Goal: Information Seeking & Learning: Find specific fact

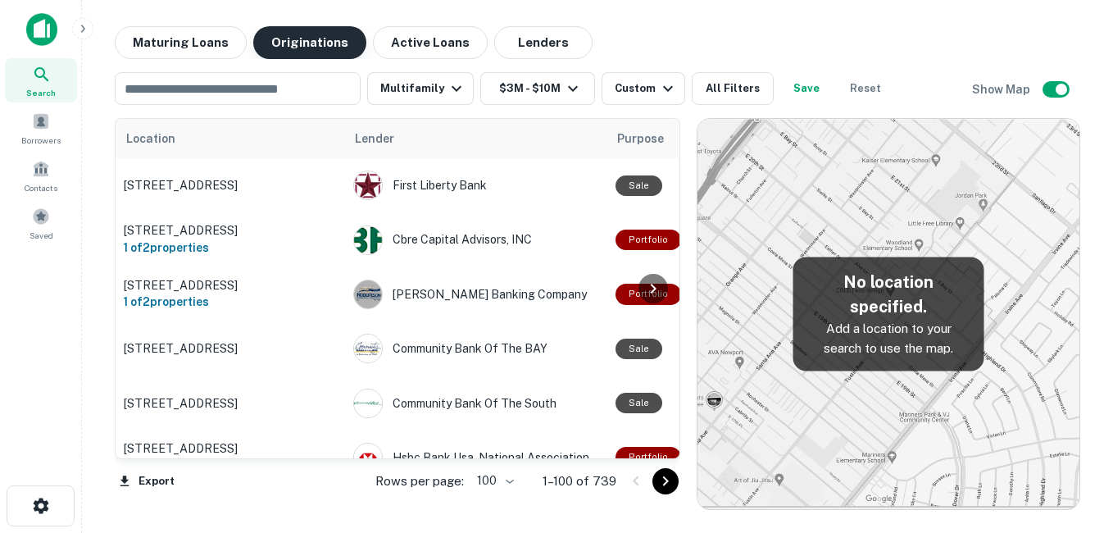
click at [180, 25] on main "Maturing Loans Originations Active Loans Lenders ​ Multifamily $3M - $10M Custo…" at bounding box center [597, 266] width 1031 height 533
click at [202, 52] on button "Maturing Loans" at bounding box center [181, 42] width 132 height 33
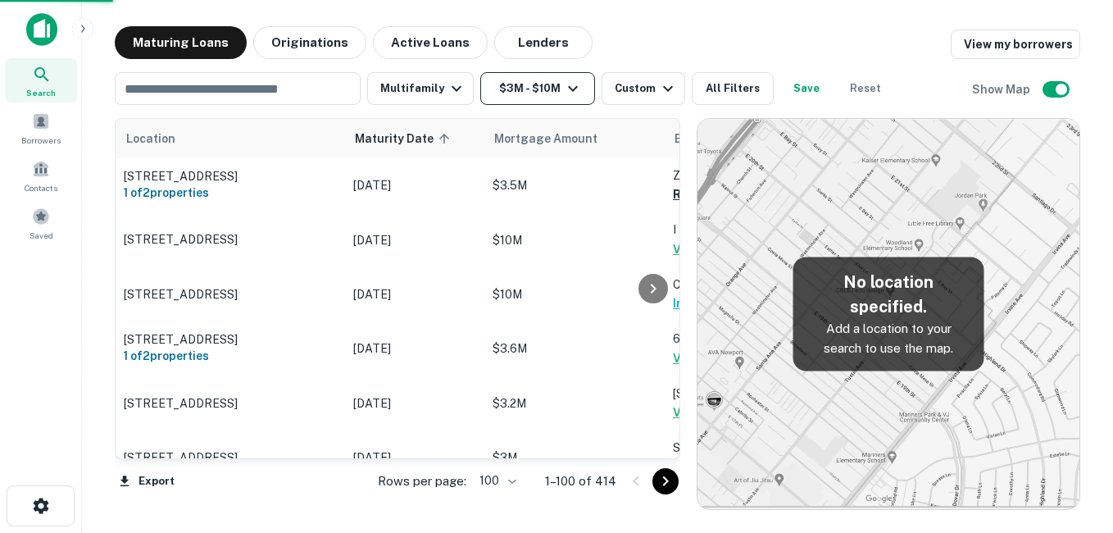
click at [523, 93] on button "$3M - $10M" at bounding box center [537, 88] width 115 height 33
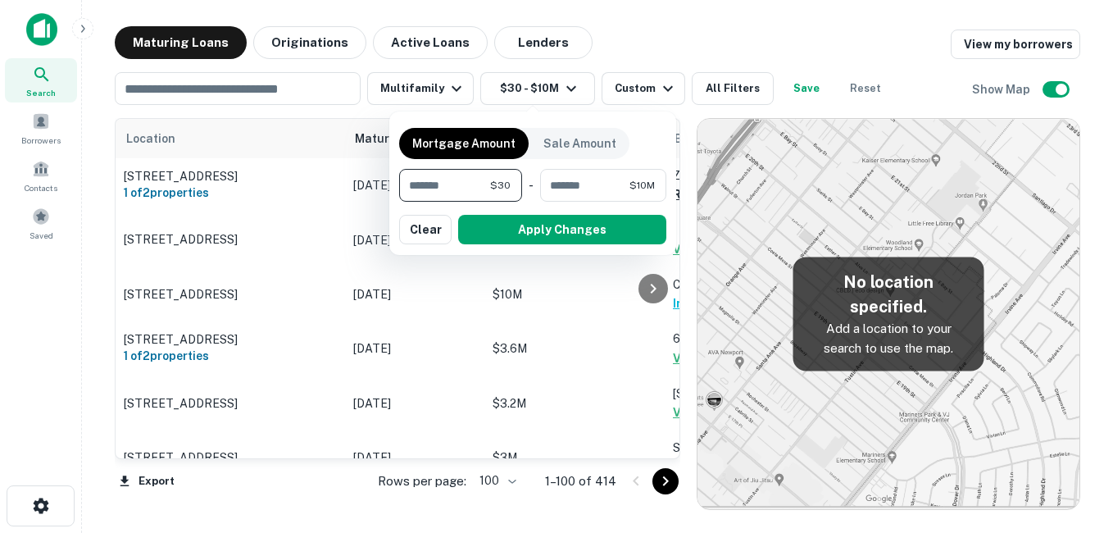
type input "*"
type input "*******"
drag, startPoint x: 491, startPoint y: 233, endPoint x: 476, endPoint y: 109, distance: 124.6
click at [494, 234] on button "Apply Changes" at bounding box center [562, 229] width 208 height 29
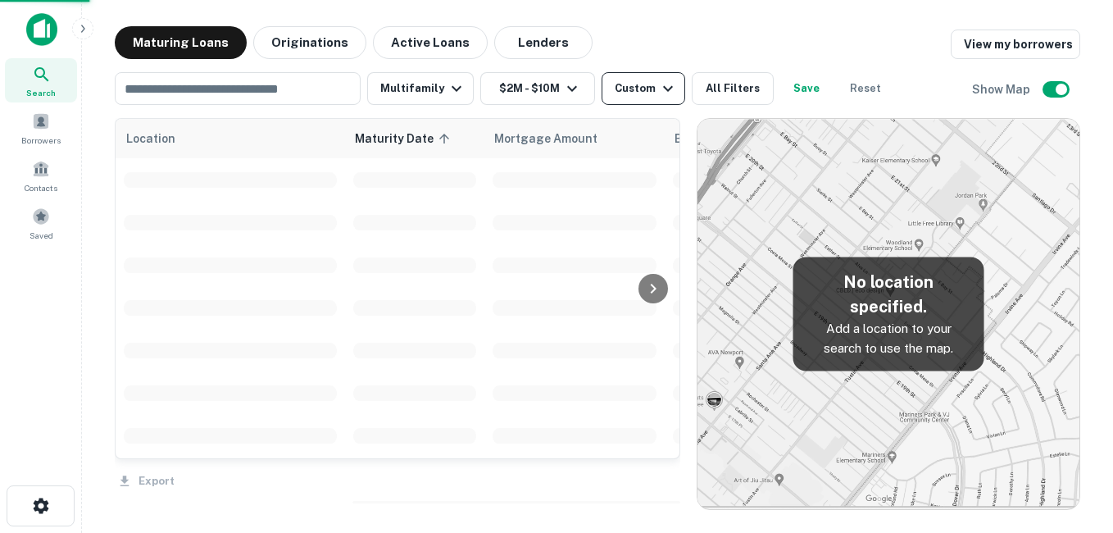
click at [649, 92] on div "Custom" at bounding box center [645, 89] width 63 height 20
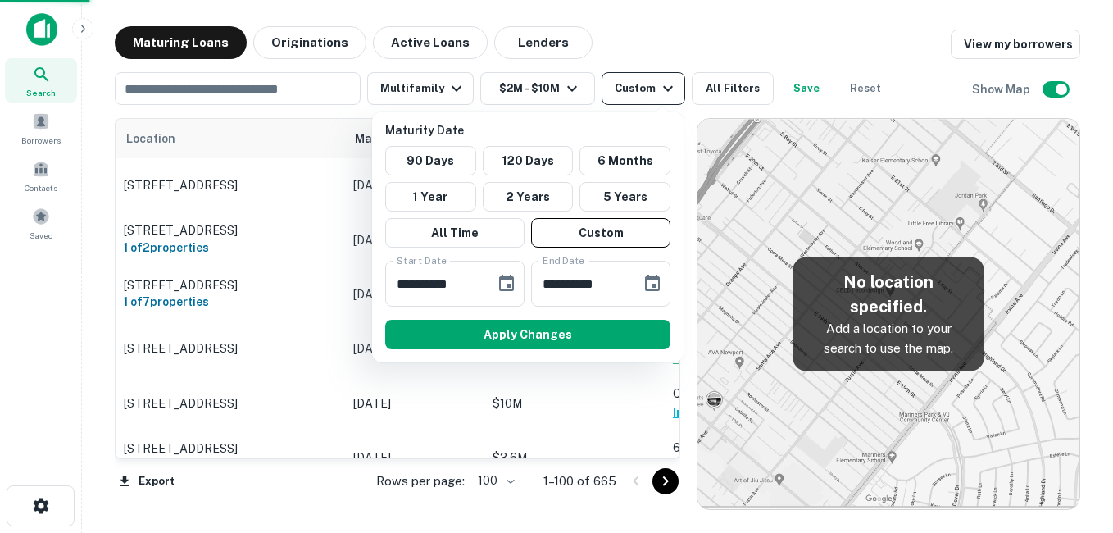
click at [515, 283] on div "**********" at bounding box center [556, 266] width 1113 height 533
click at [514, 283] on icon "Choose date, selected date is Sep 17, 2025" at bounding box center [506, 282] width 15 height 16
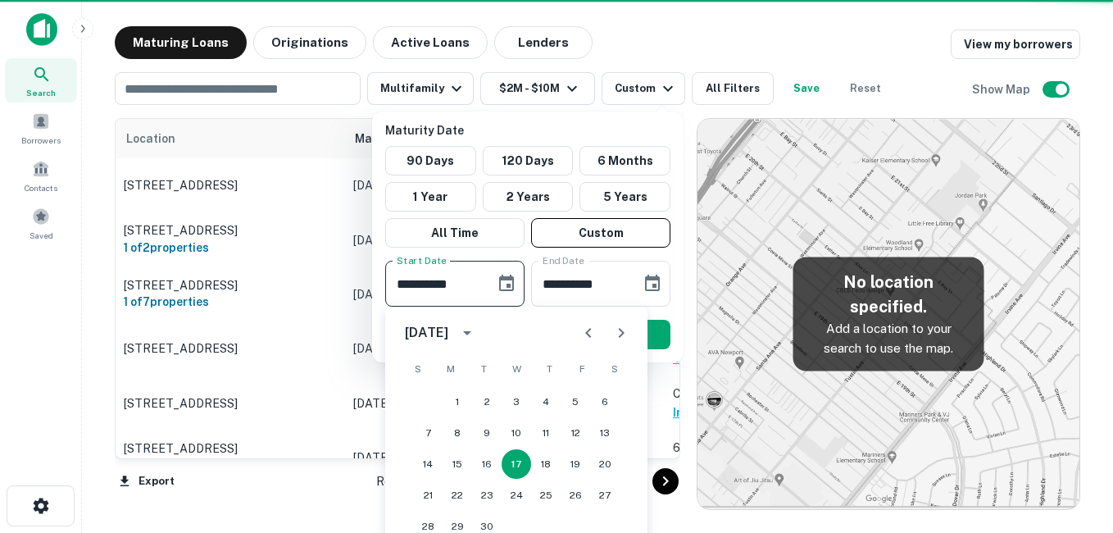
click at [506, 284] on icon "Choose date, selected date is Sep 17, 2025" at bounding box center [506, 282] width 15 height 16
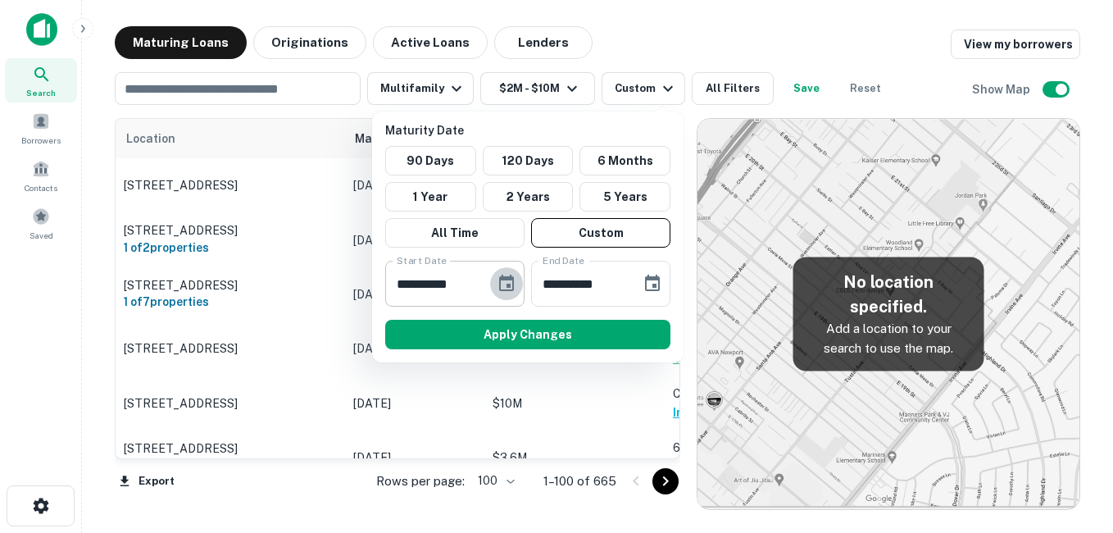
click at [506, 284] on icon "Choose date, selected date is Sep 17, 2025" at bounding box center [506, 282] width 15 height 16
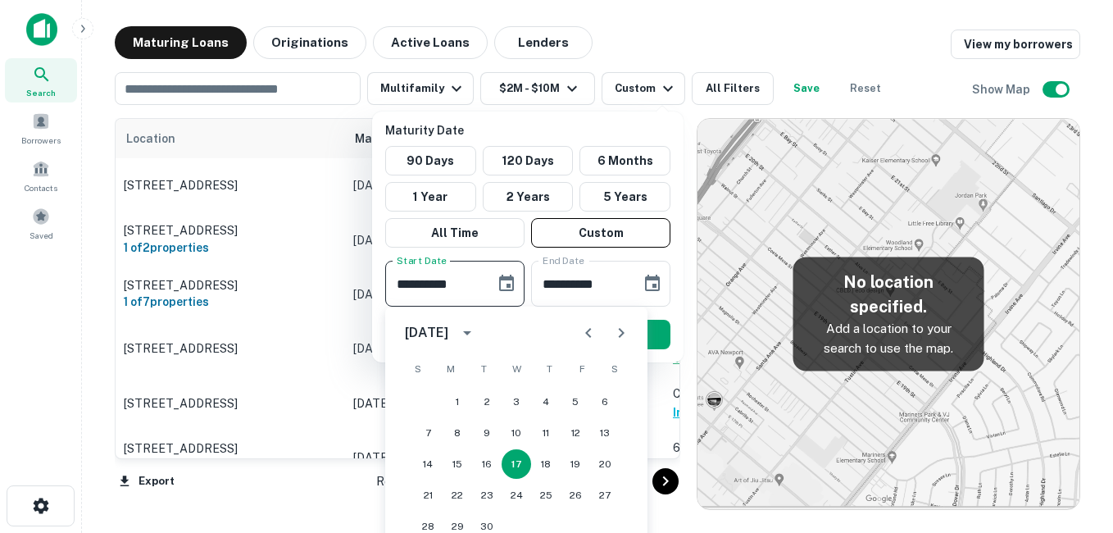
click at [621, 334] on icon "Next month" at bounding box center [622, 333] width 6 height 10
click at [458, 433] on button "3" at bounding box center [456, 432] width 29 height 29
type input "**********"
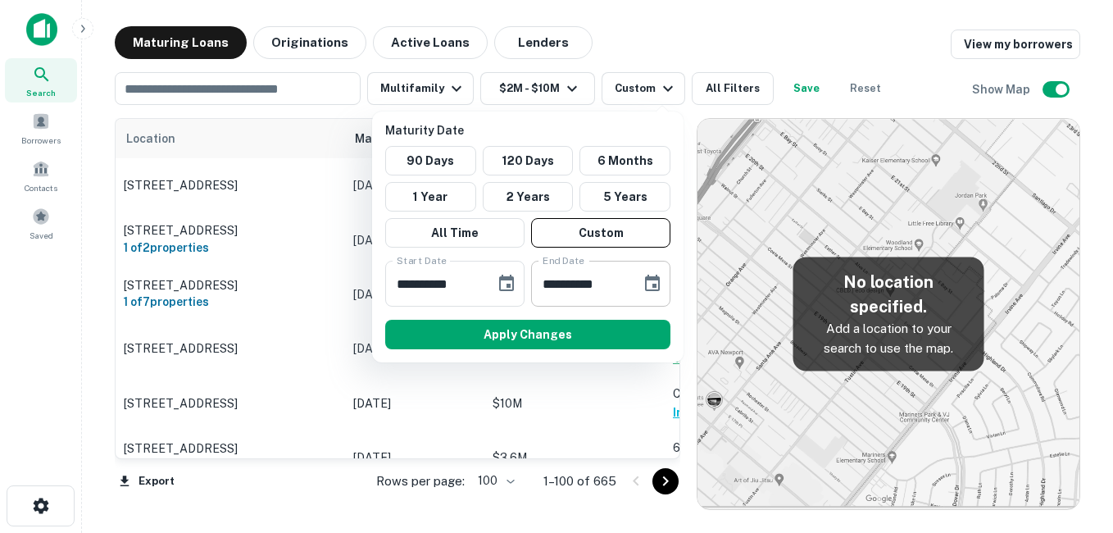
click at [641, 280] on button "Choose date, selected date is Oct 15, 2025" at bounding box center [652, 283] width 33 height 33
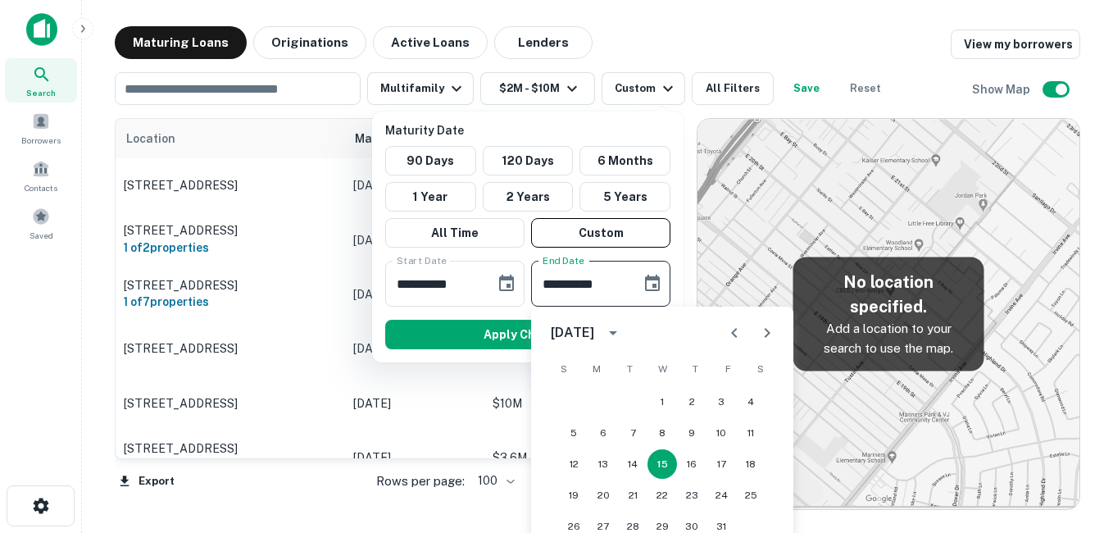
click at [759, 326] on icon "Next month" at bounding box center [767, 333] width 20 height 20
click at [694, 519] on button "27" at bounding box center [691, 525] width 29 height 29
type input "**********"
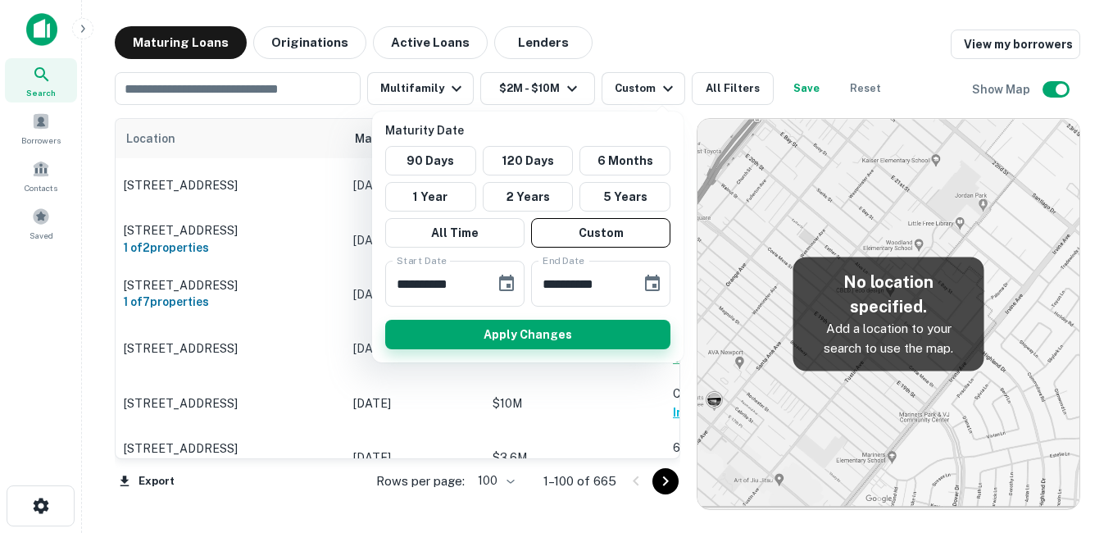
click at [546, 333] on button "Apply Changes" at bounding box center [527, 334] width 285 height 29
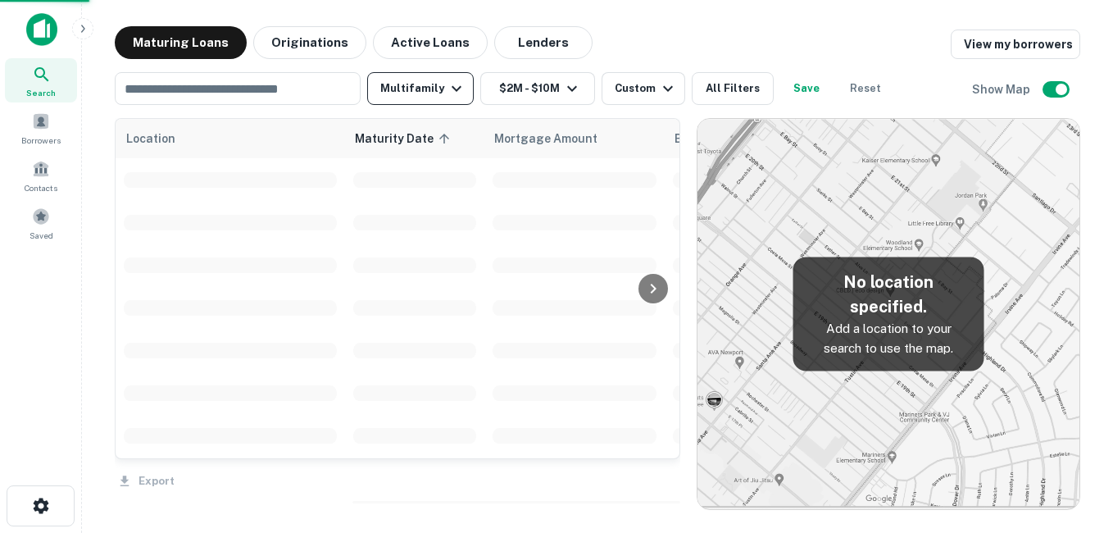
click at [437, 94] on button "Multifamily" at bounding box center [420, 88] width 107 height 33
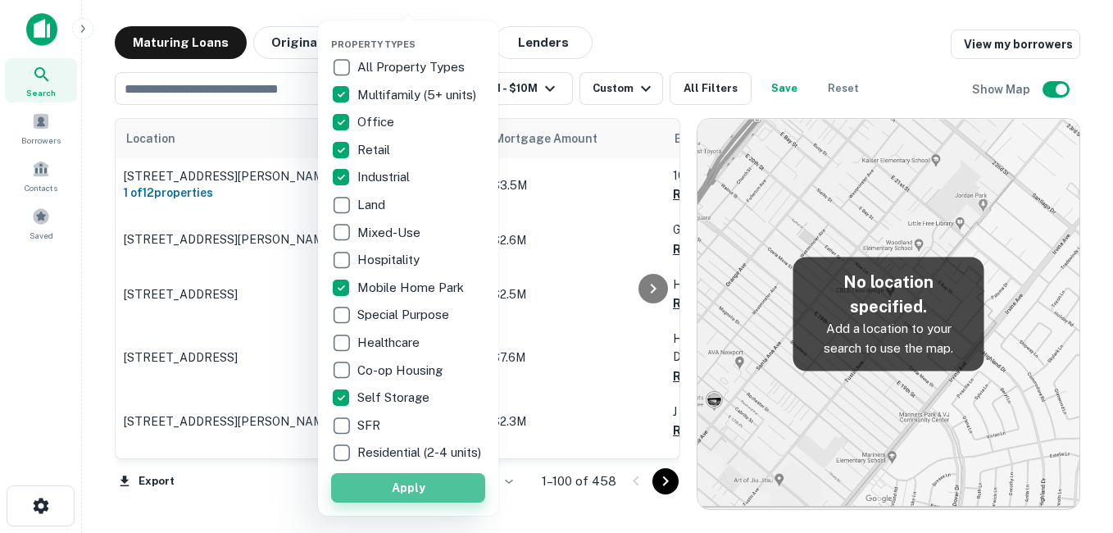
click at [394, 502] on button "Apply" at bounding box center [408, 487] width 154 height 29
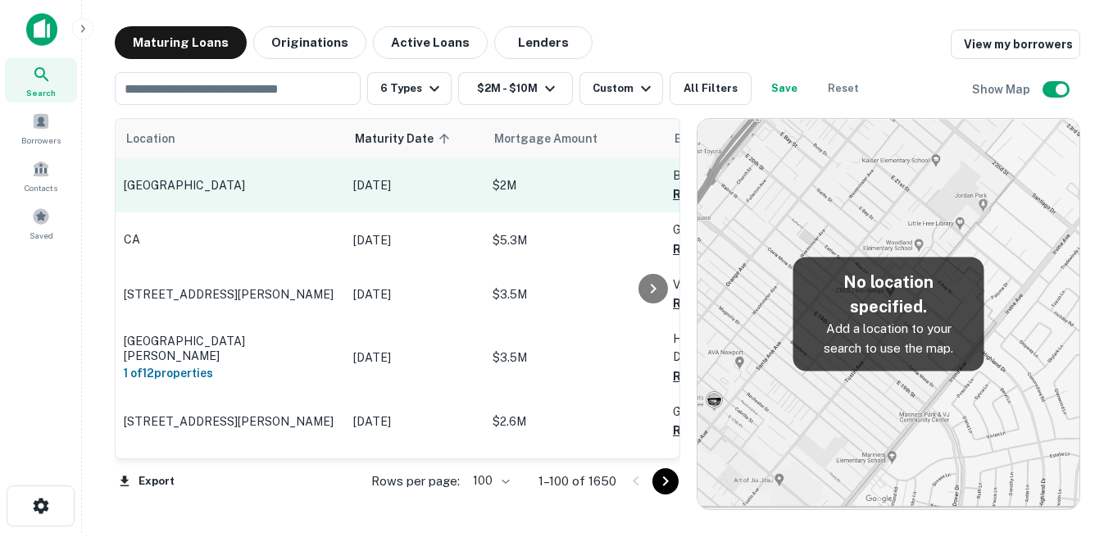
click at [292, 180] on p "[GEOGRAPHIC_DATA]" at bounding box center [230, 185] width 213 height 15
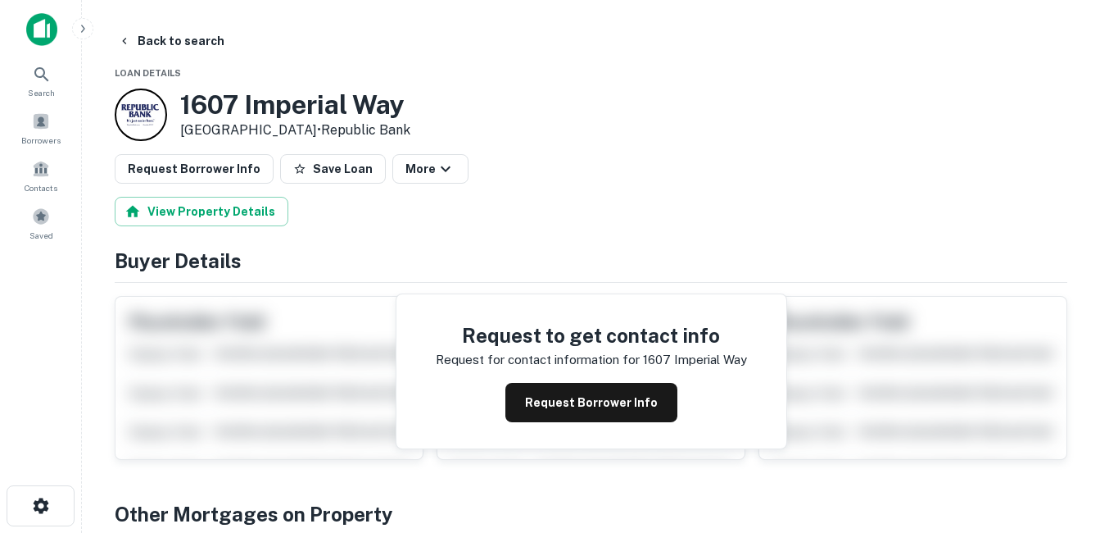
drag, startPoint x: 192, startPoint y: 105, endPoint x: 333, endPoint y: 138, distance: 145.5
click at [333, 138] on div "1607 Imperial Way West Deptford, NJ08066 • Republic Bank" at bounding box center [295, 114] width 230 height 51
drag, startPoint x: 333, startPoint y: 138, endPoint x: 190, endPoint y: 101, distance: 148.0
click at [190, 101] on h3 "1607 Imperial Way" at bounding box center [295, 104] width 230 height 31
drag, startPoint x: 180, startPoint y: 97, endPoint x: 330, endPoint y: 134, distance: 154.2
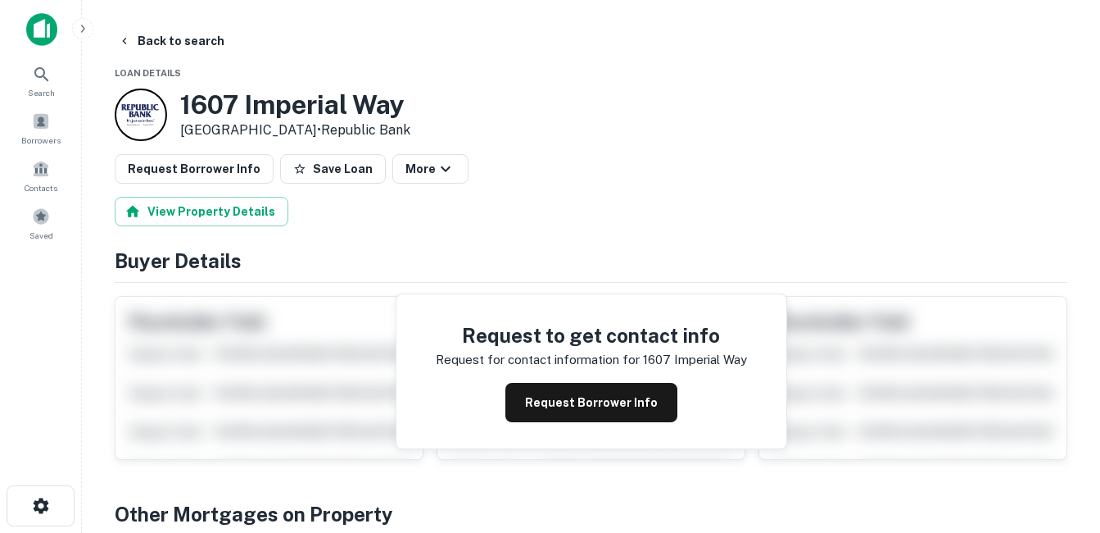
click at [330, 134] on div "1607 Imperial Way West Deptford, NJ08066 • Republic Bank" at bounding box center [295, 114] width 230 height 51
copy div "[GEOGRAPHIC_DATA]"
click at [184, 43] on button "Back to search" at bounding box center [171, 40] width 120 height 29
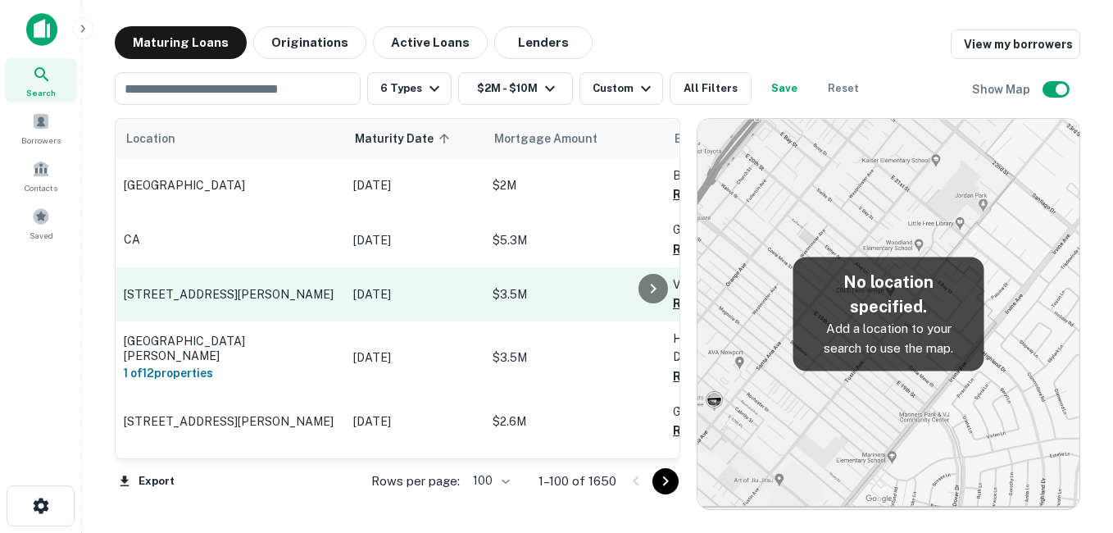
click at [274, 287] on p "[STREET_ADDRESS][PERSON_NAME]" at bounding box center [230, 294] width 213 height 15
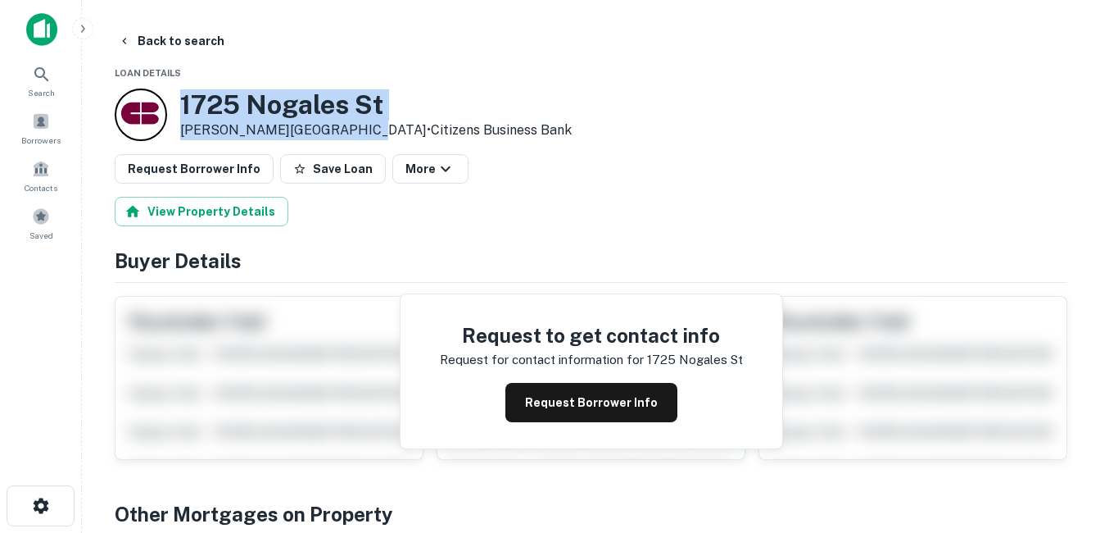
drag, startPoint x: 181, startPoint y: 102, endPoint x: 348, endPoint y: 131, distance: 169.7
click at [348, 131] on div "1725 Nogales St Rowland Heights, CA91748 • Citizens Business Bank" at bounding box center [376, 114] width 392 height 51
drag, startPoint x: 348, startPoint y: 131, endPoint x: 298, endPoint y: 129, distance: 50.0
copy div "[STREET_ADDRESS][PERSON_NAME]"
click at [217, 103] on h3 "1725 Nogales St" at bounding box center [376, 104] width 392 height 31
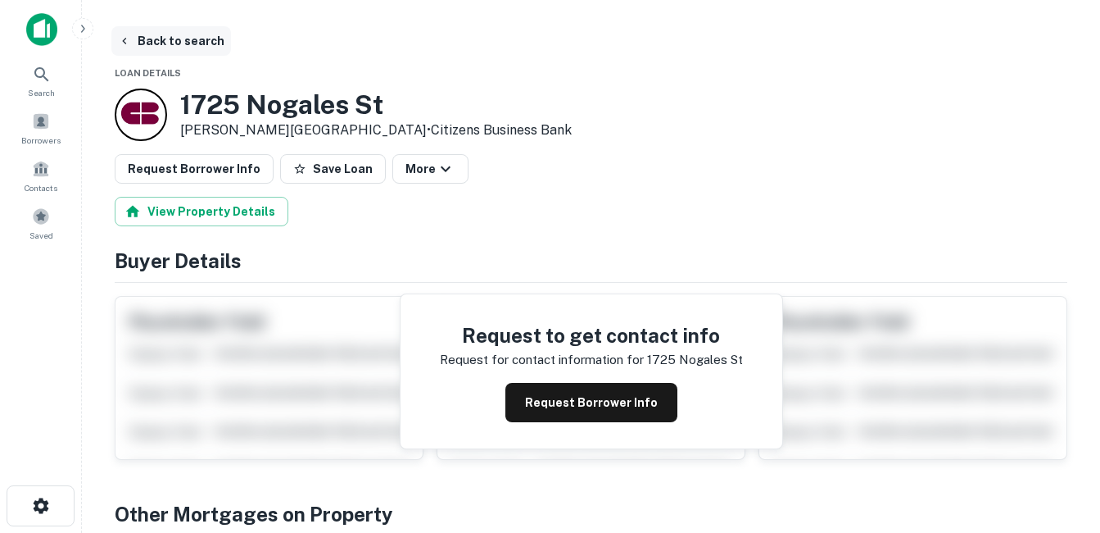
click at [188, 50] on button "Back to search" at bounding box center [171, 40] width 120 height 29
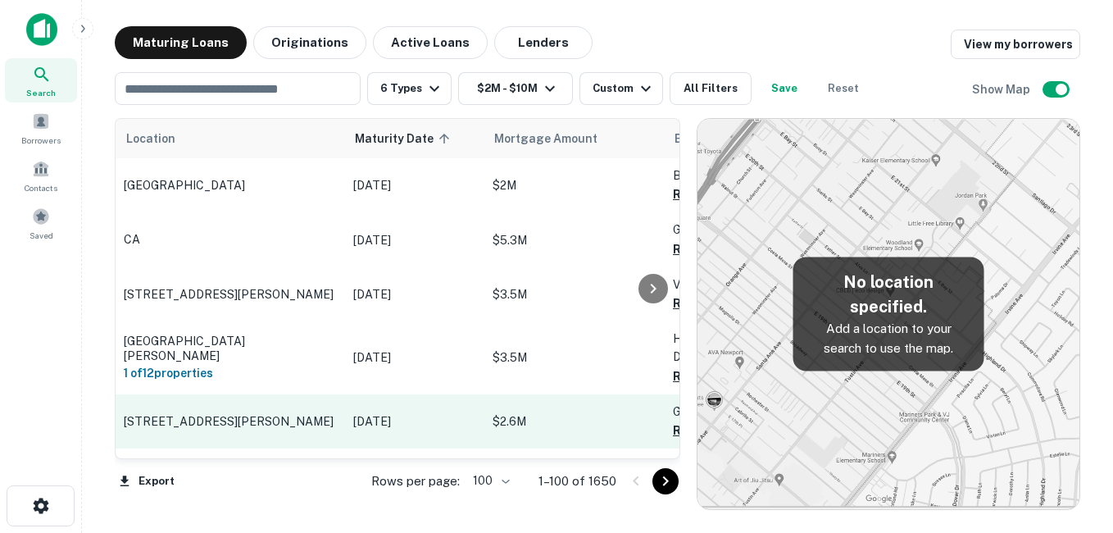
click at [280, 409] on td "[STREET_ADDRESS][PERSON_NAME]" at bounding box center [230, 421] width 229 height 54
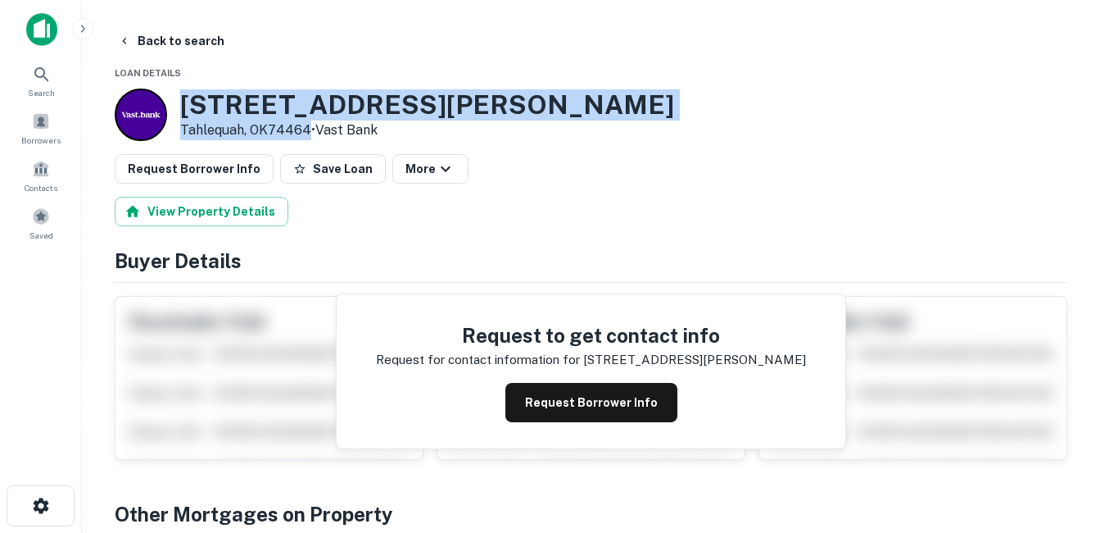
drag, startPoint x: 180, startPoint y: 104, endPoint x: 305, endPoint y: 129, distance: 126.9
click at [305, 129] on div "1300 N JONES AVE Tahlequah, OK74464 • Vast Bank" at bounding box center [395, 114] width 560 height 52
drag, startPoint x: 305, startPoint y: 129, endPoint x: 245, endPoint y: 125, distance: 59.9
click at [303, 102] on h3 "1300 N JONES AVE" at bounding box center [427, 104] width 494 height 31
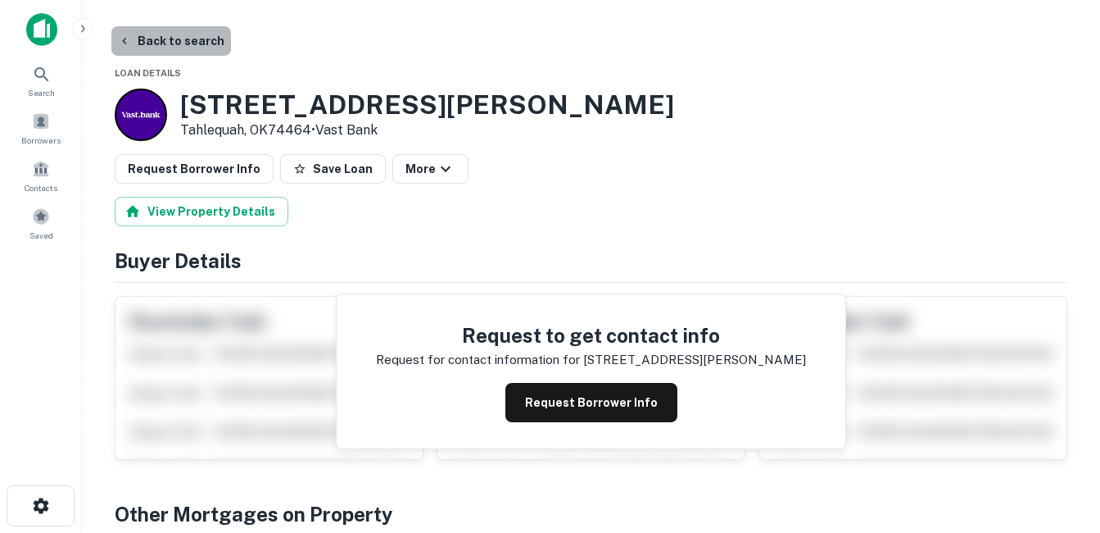
click at [184, 43] on button "Back to search" at bounding box center [171, 40] width 120 height 29
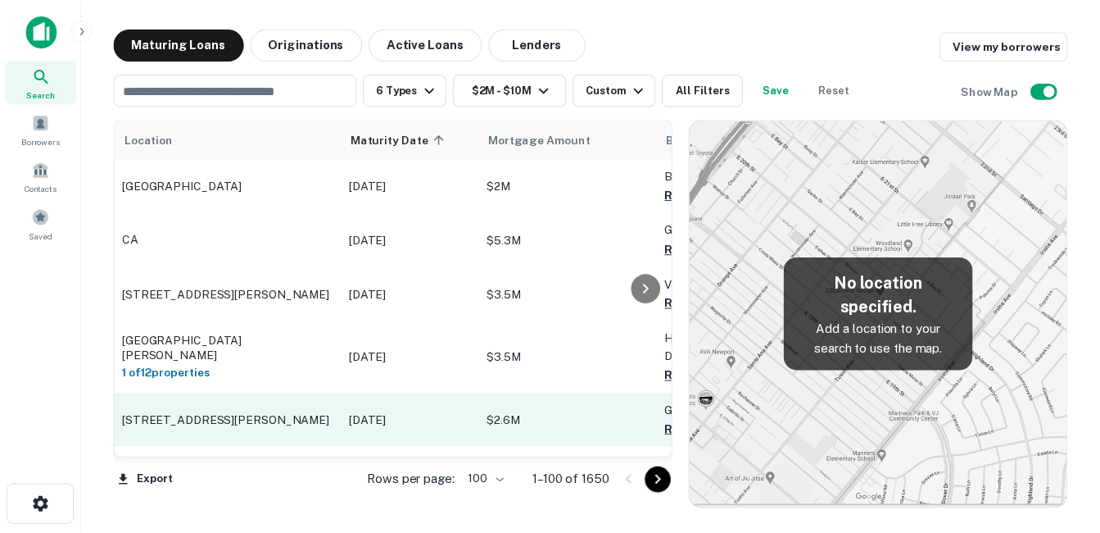
scroll to position [82, 0]
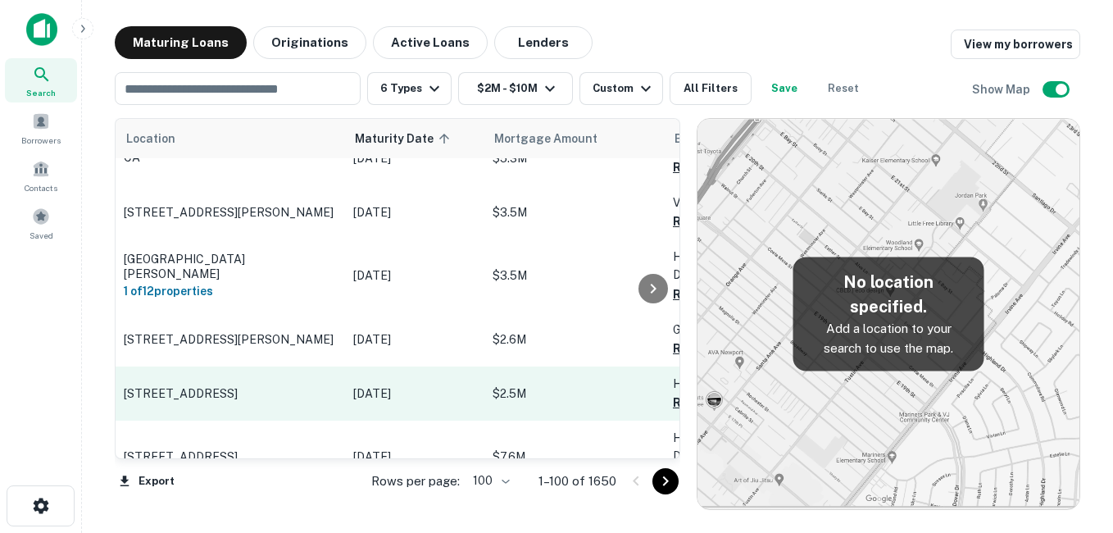
click at [348, 392] on td "[DATE]" at bounding box center [414, 393] width 139 height 54
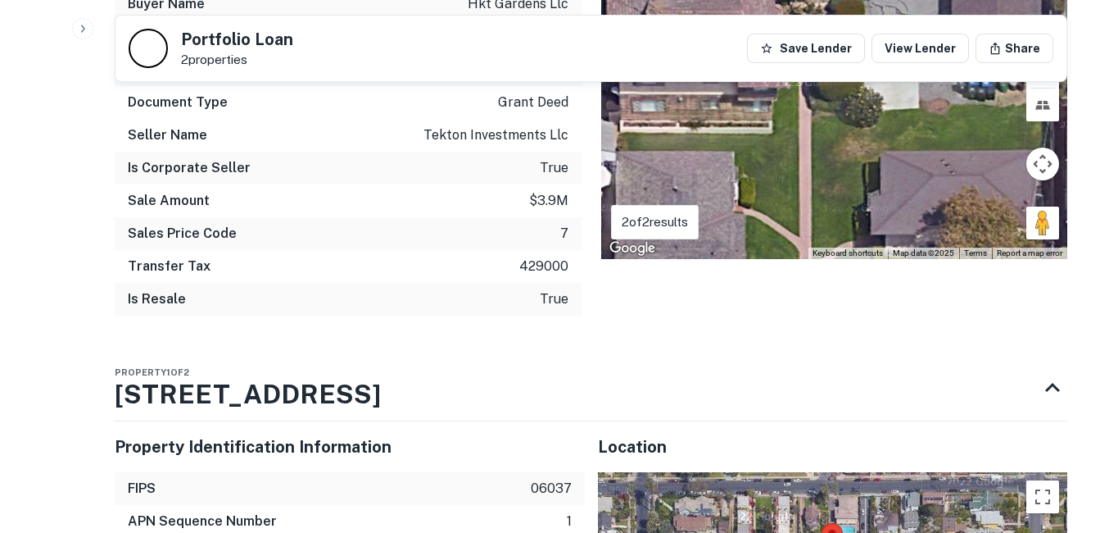
scroll to position [1065, 0]
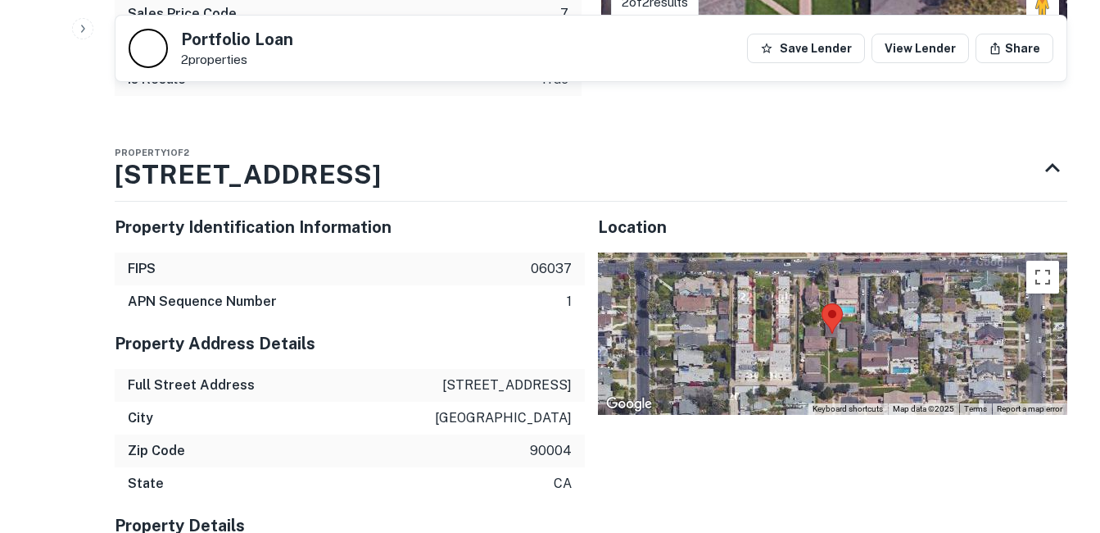
click at [537, 377] on p "4250 w 1st st" at bounding box center [506, 385] width 129 height 20
click at [537, 378] on p "4250 w 1st st" at bounding box center [506, 385] width 129 height 20
copy p "4250 w 1st st"
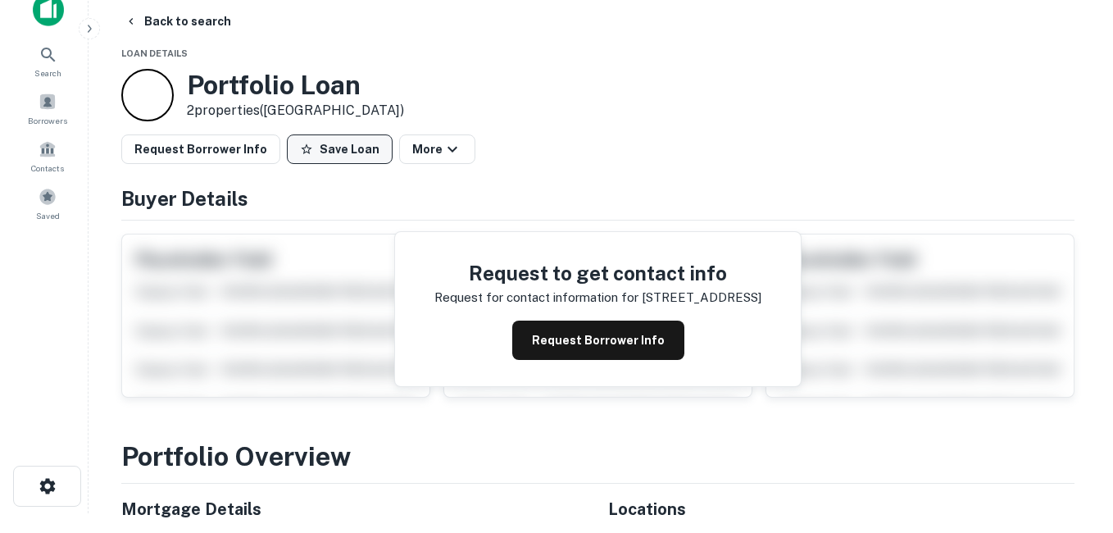
scroll to position [0, 0]
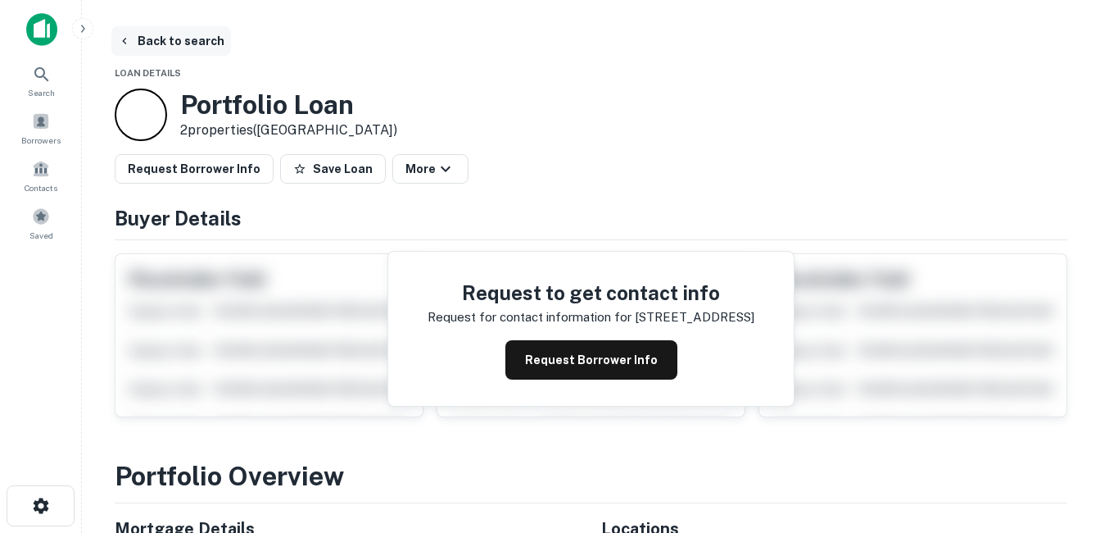
click at [214, 51] on button "Back to search" at bounding box center [171, 40] width 120 height 29
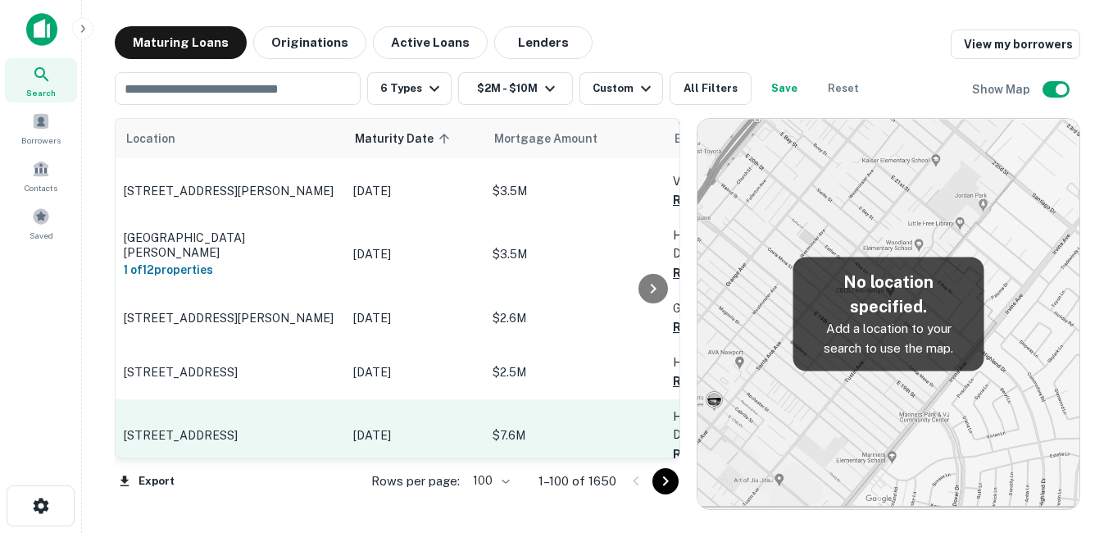
scroll to position [164, 0]
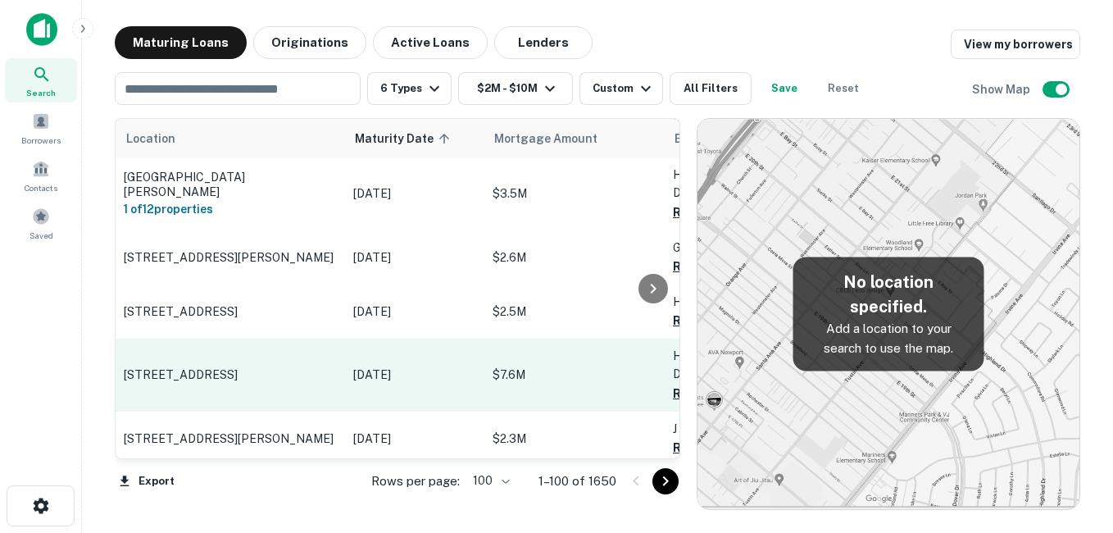
click at [302, 382] on p "[STREET_ADDRESS]" at bounding box center [230, 374] width 213 height 15
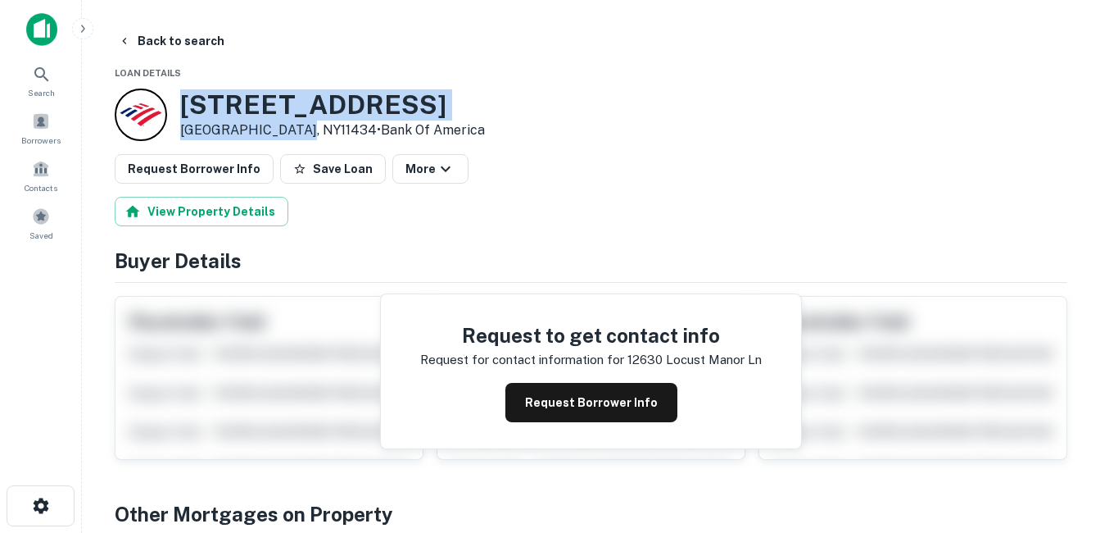
drag, startPoint x: 184, startPoint y: 107, endPoint x: 290, endPoint y: 133, distance: 109.5
click at [290, 133] on div "12630 Locust Manor Ln Jamaica, NY11434 • Bank Of America" at bounding box center [300, 114] width 370 height 52
drag, startPoint x: 290, startPoint y: 133, endPoint x: 267, endPoint y: 125, distance: 24.1
copy div "[STREET_ADDRESS]"
click at [251, 121] on p "Jamaica, NY11434 • Bank Of America" at bounding box center [332, 130] width 305 height 20
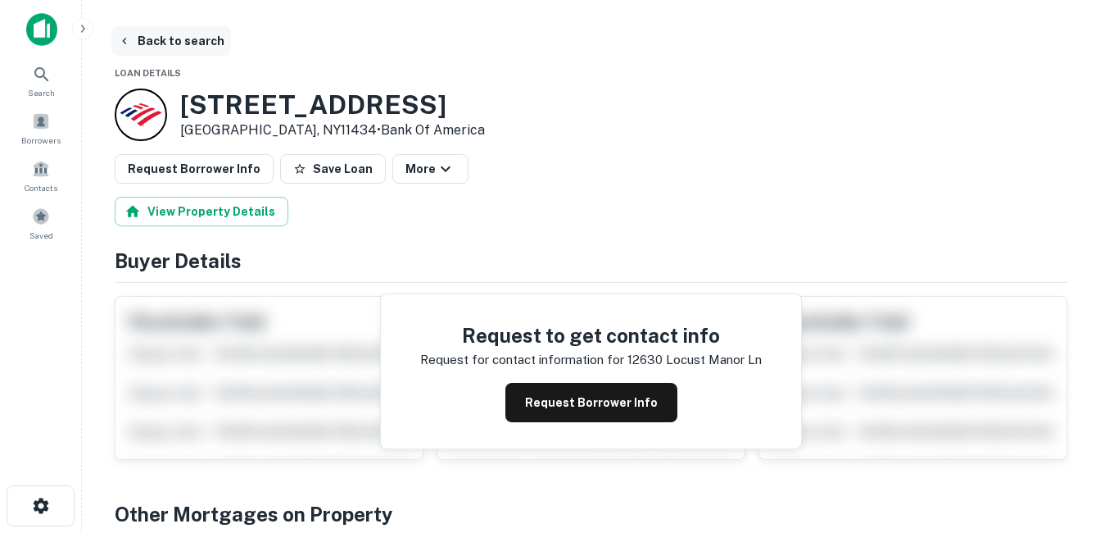
click at [159, 35] on button "Back to search" at bounding box center [171, 40] width 120 height 29
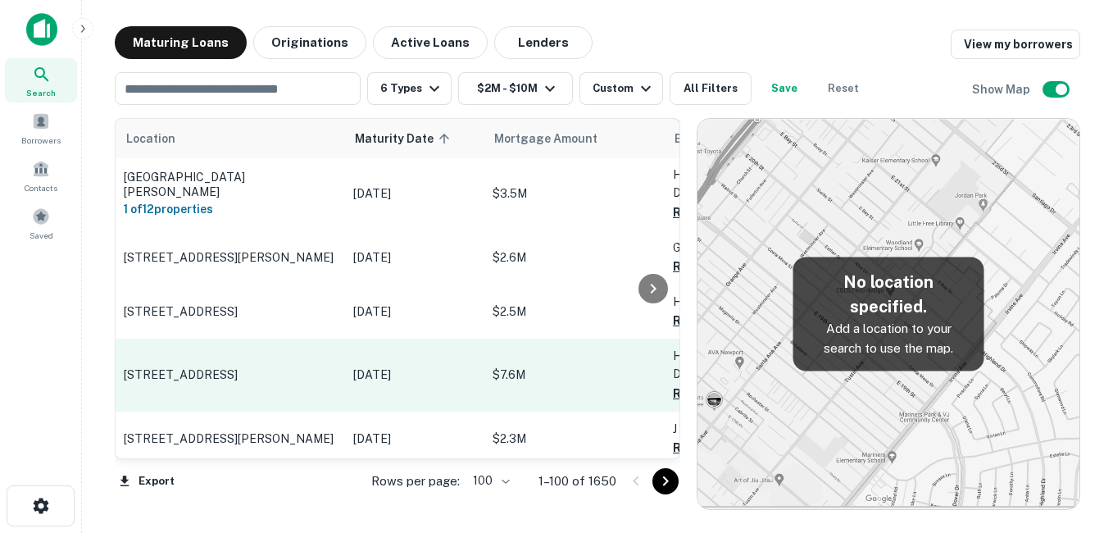
scroll to position [246, 0]
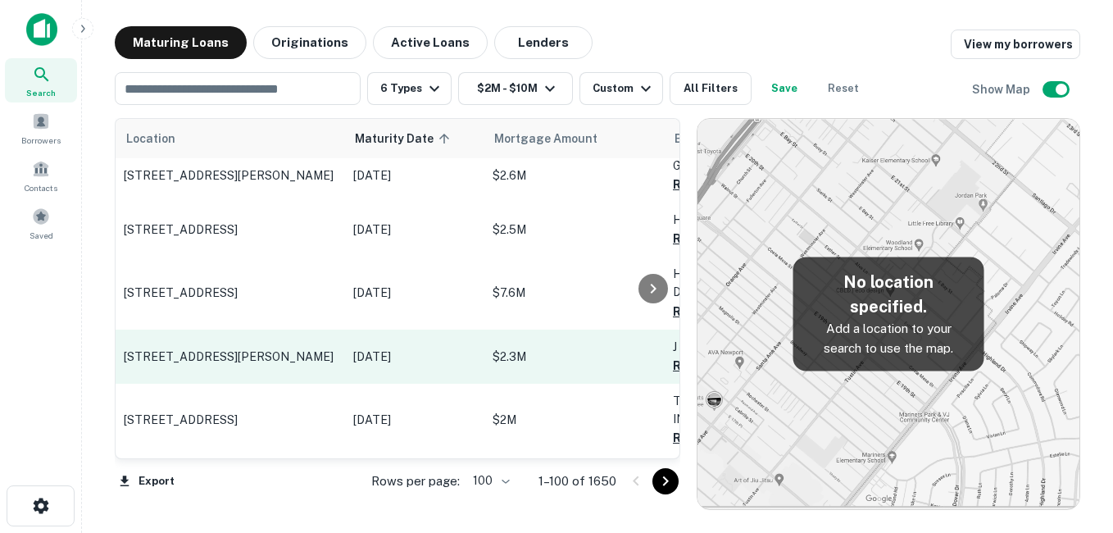
click at [274, 360] on p "[STREET_ADDRESS][PERSON_NAME]" at bounding box center [230, 356] width 213 height 15
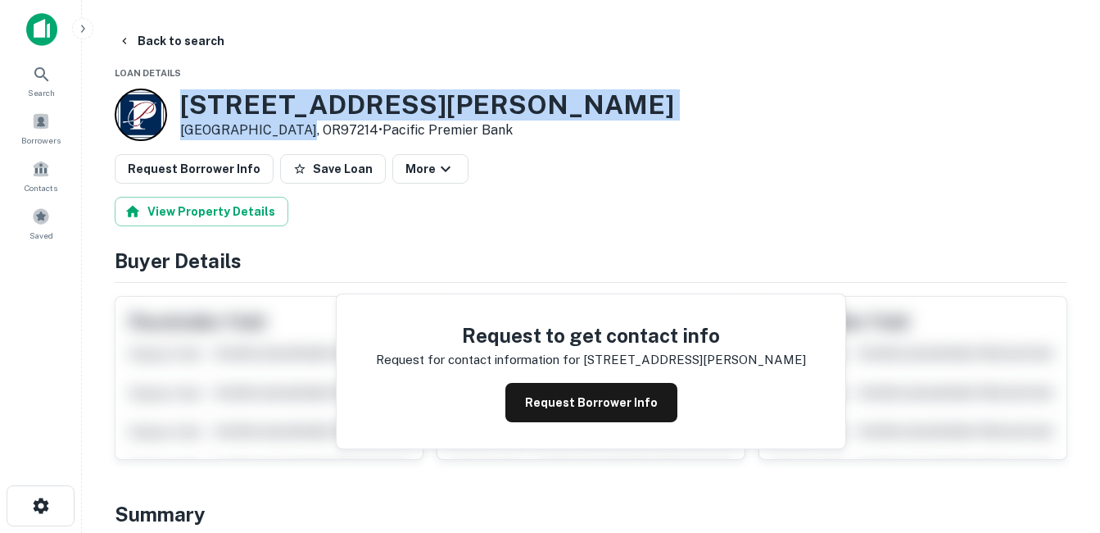
drag, startPoint x: 213, startPoint y: 102, endPoint x: 293, endPoint y: 131, distance: 85.3
click at [293, 131] on div "1650 SE HAWTHORNE BLVD Portland, OR97214 • Pacific Premier Bank" at bounding box center [395, 114] width 560 height 52
drag, startPoint x: 293, startPoint y: 131, endPoint x: 234, endPoint y: 125, distance: 60.1
click at [256, 95] on h3 "1650 SE HAWTHORNE BLVD" at bounding box center [427, 104] width 494 height 31
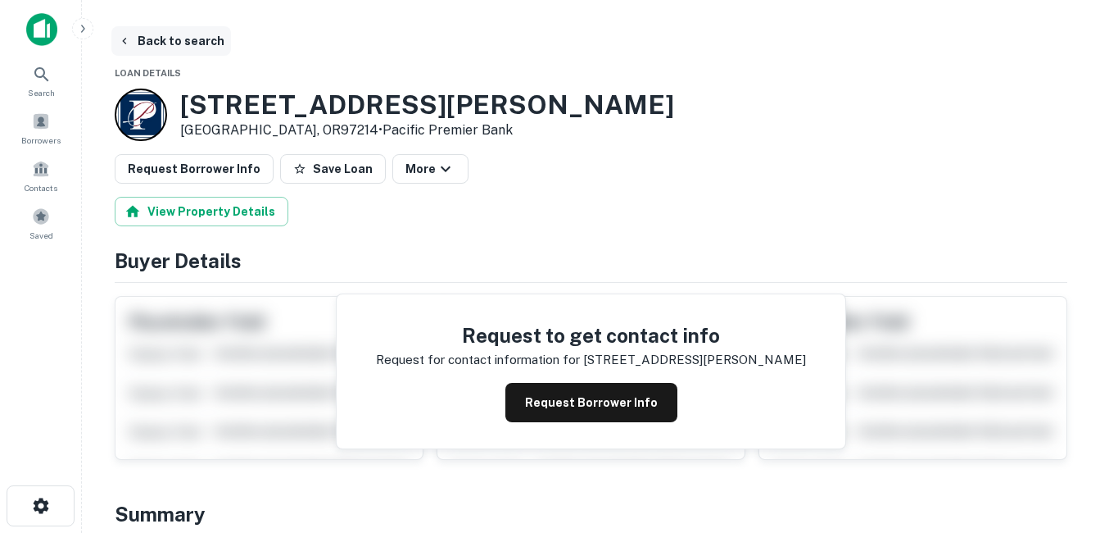
click at [188, 40] on button "Back to search" at bounding box center [171, 40] width 120 height 29
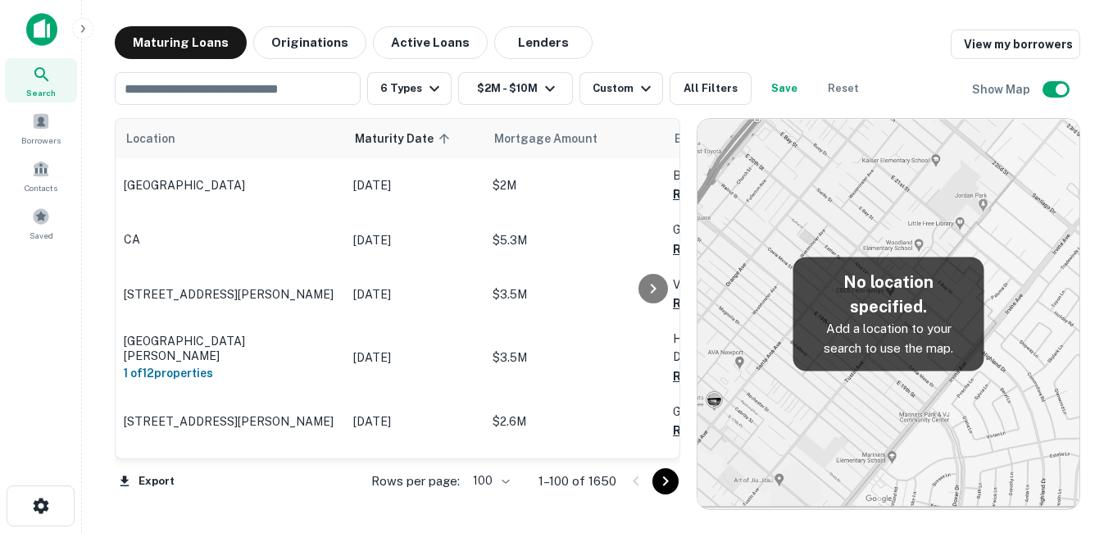
scroll to position [246, 0]
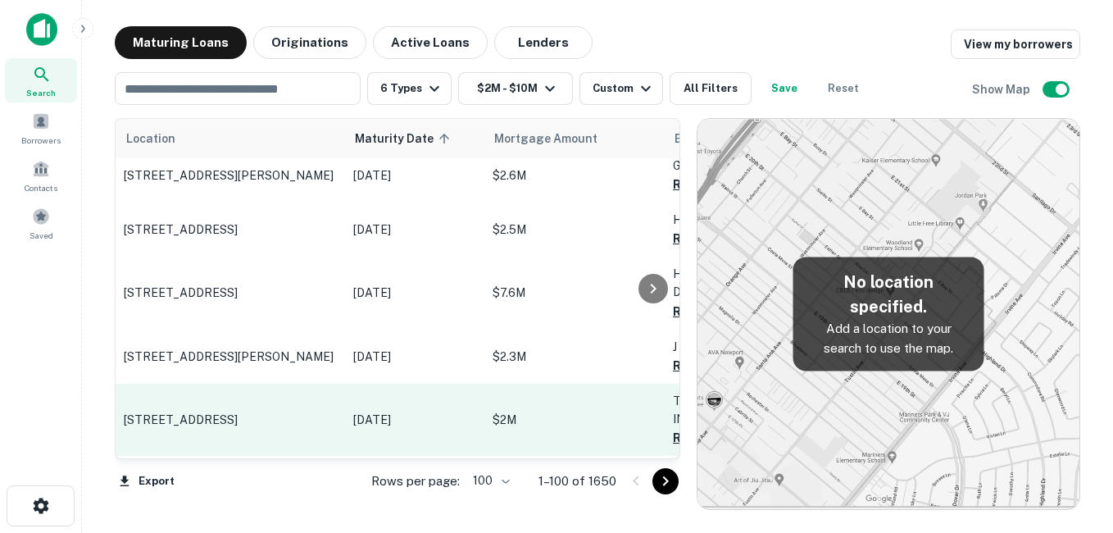
click at [351, 420] on td "[DATE]" at bounding box center [414, 419] width 139 height 72
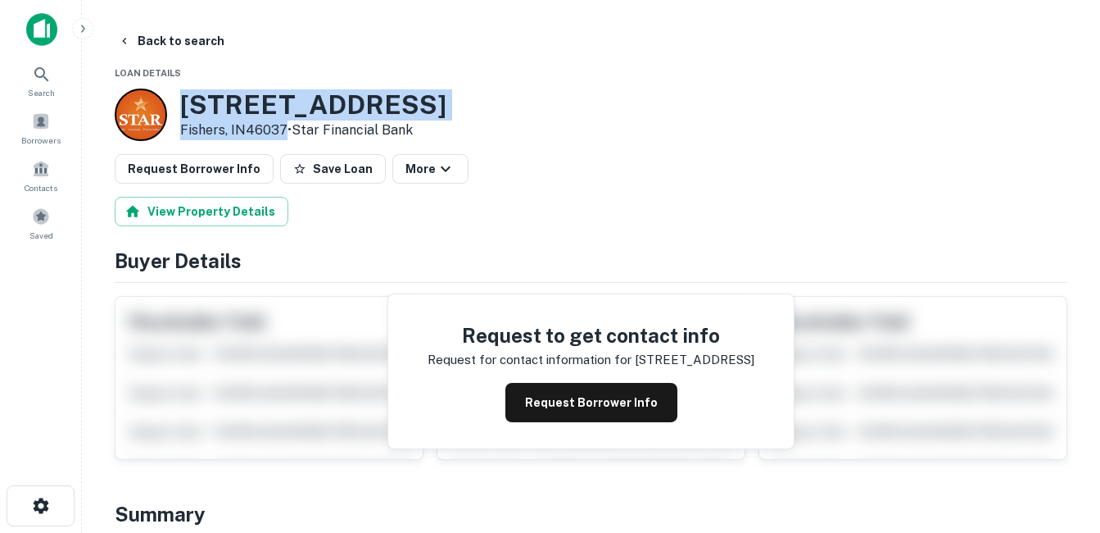
drag, startPoint x: 186, startPoint y: 102, endPoint x: 286, endPoint y: 129, distance: 103.5
click at [286, 129] on div "13149 E 131st St Fishers, IN46037 • Star Financial Bank" at bounding box center [313, 114] width 266 height 51
drag, startPoint x: 286, startPoint y: 129, endPoint x: 270, endPoint y: 125, distance: 16.9
click at [206, 45] on button "Back to search" at bounding box center [171, 40] width 120 height 29
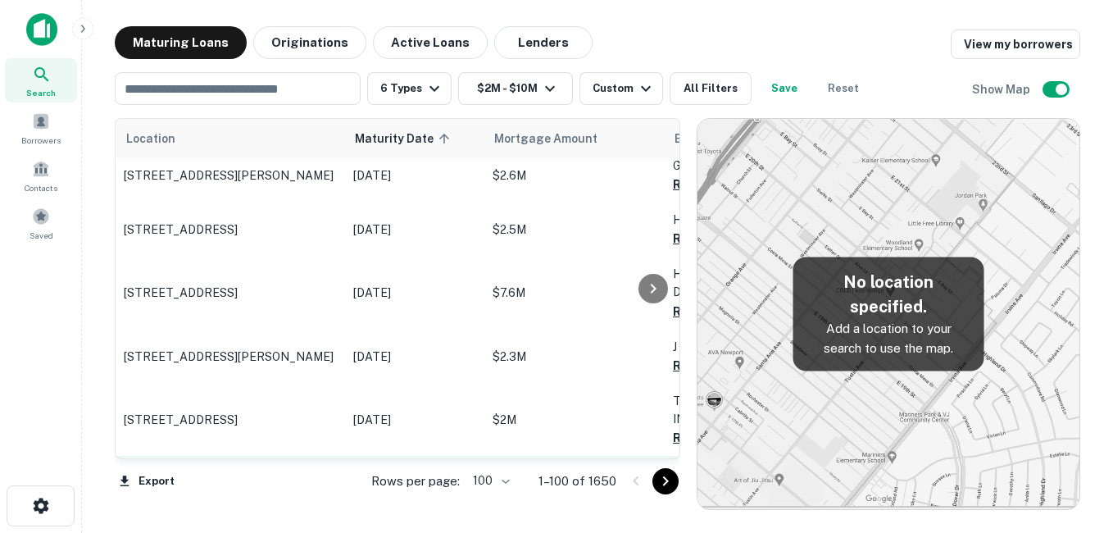
scroll to position [328, 0]
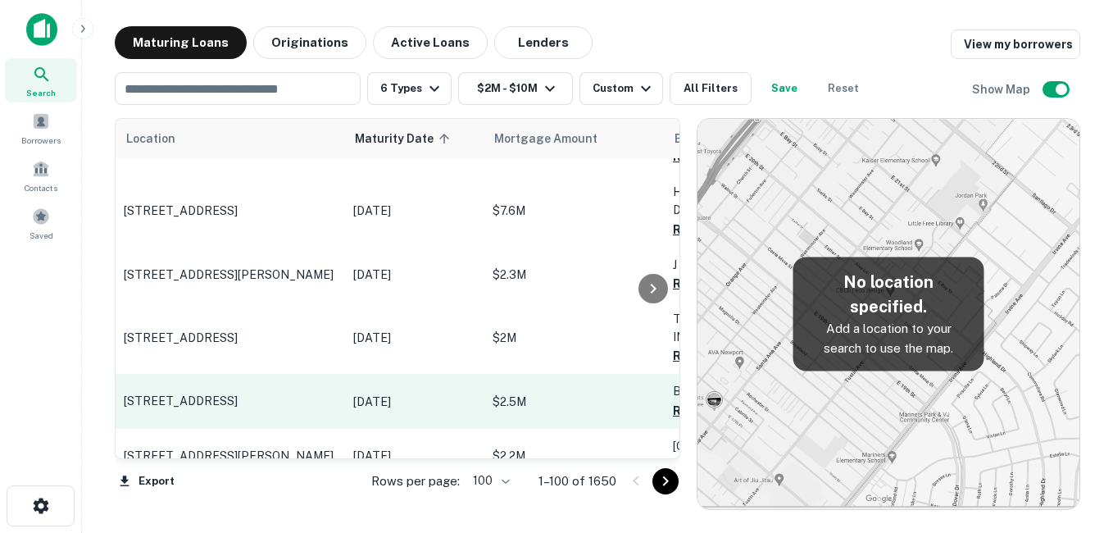
drag, startPoint x: 370, startPoint y: 395, endPoint x: 381, endPoint y: 394, distance: 11.5
click at [370, 395] on p "[DATE]" at bounding box center [414, 401] width 123 height 18
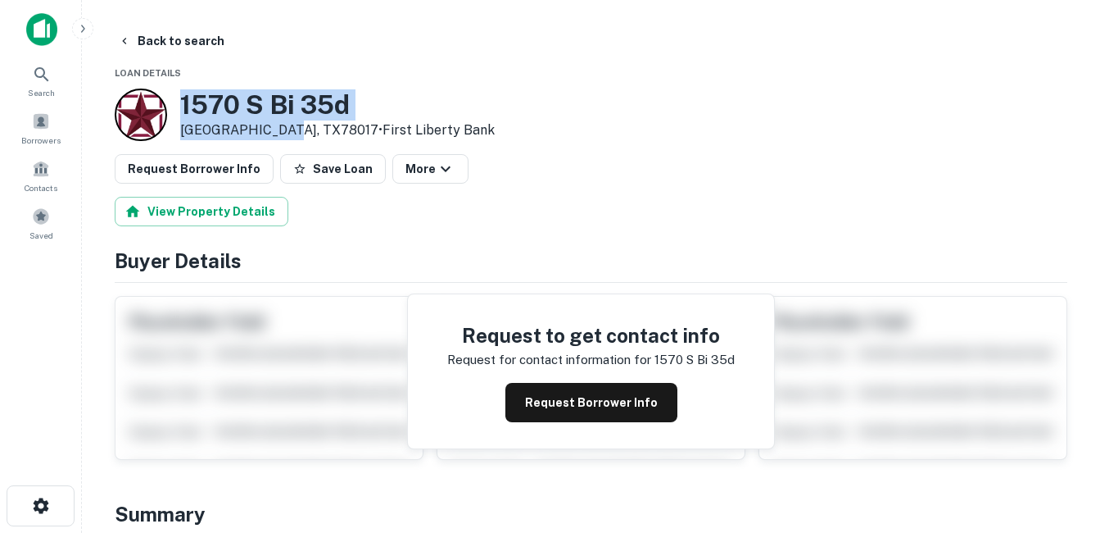
drag, startPoint x: 185, startPoint y: 104, endPoint x: 272, endPoint y: 125, distance: 89.4
click at [272, 125] on div "1570 S Bi 35d Dilley, TX78017 • First Liberty Bank" at bounding box center [337, 114] width 315 height 51
drag, startPoint x: 272, startPoint y: 125, endPoint x: 229, endPoint y: 111, distance: 45.1
copy div "[STREET_ADDRESS]"
drag, startPoint x: 302, startPoint y: 107, endPoint x: 282, endPoint y: 89, distance: 26.7
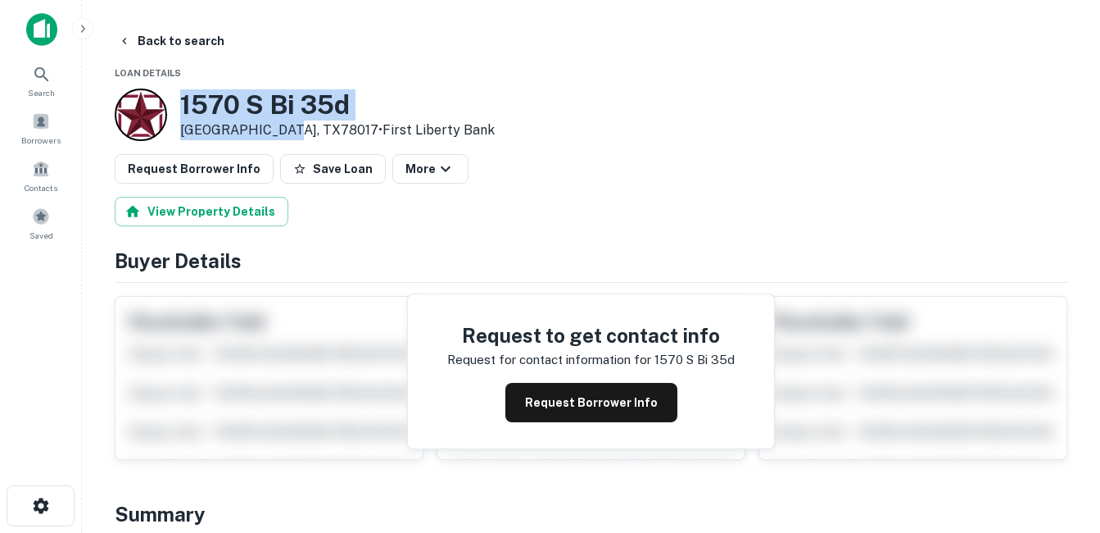
click at [302, 107] on h3 "1570 S Bi 35d" at bounding box center [337, 104] width 315 height 31
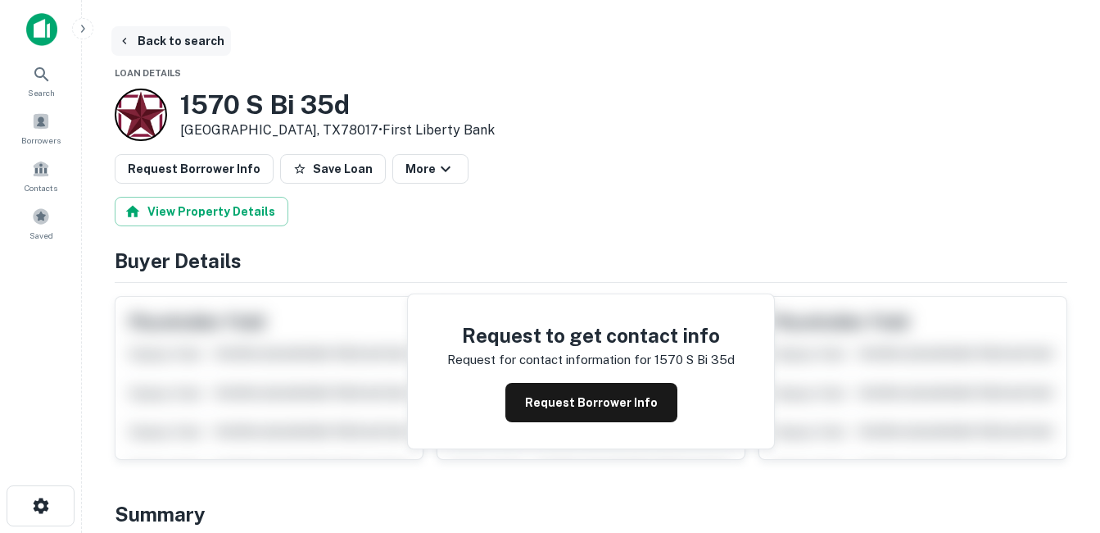
click at [209, 35] on button "Back to search" at bounding box center [171, 40] width 120 height 29
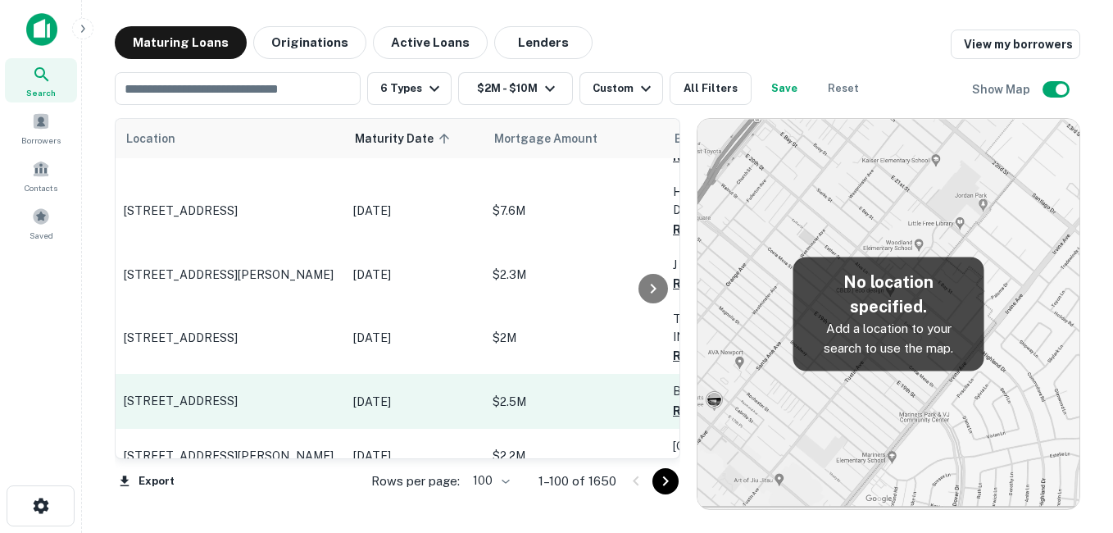
scroll to position [410, 0]
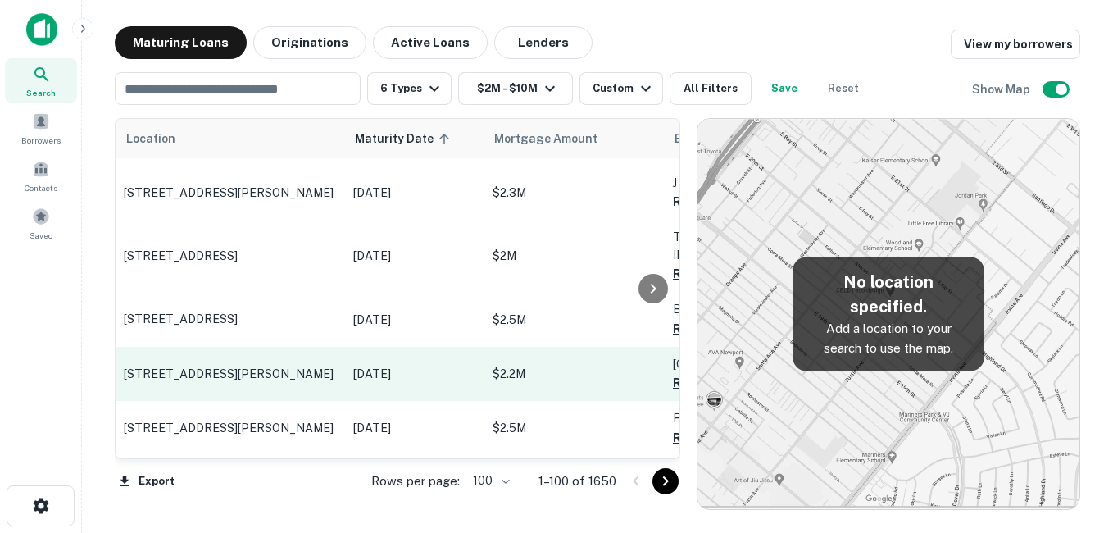
click at [232, 366] on p "[STREET_ADDRESS][PERSON_NAME]" at bounding box center [230, 373] width 213 height 15
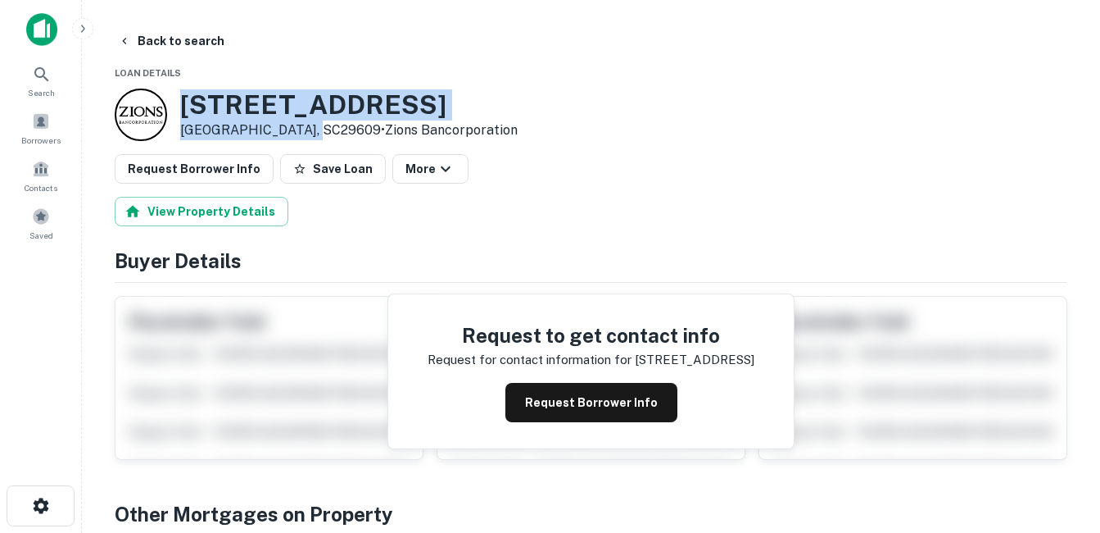
drag, startPoint x: 186, startPoint y: 97, endPoint x: 306, endPoint y: 129, distance: 124.0
click at [306, 129] on div "3270 N PLEASANTBURG DR Greenville, SC29609 • Zions Bancorporation" at bounding box center [349, 114] width 338 height 51
drag, startPoint x: 306, startPoint y: 129, endPoint x: 251, endPoint y: 120, distance: 55.8
copy div "3270 N PLEASANTBURG DR Greenville, SC29609"
click at [279, 99] on h3 "3270 N PLEASANTBURG DR" at bounding box center [349, 104] width 338 height 31
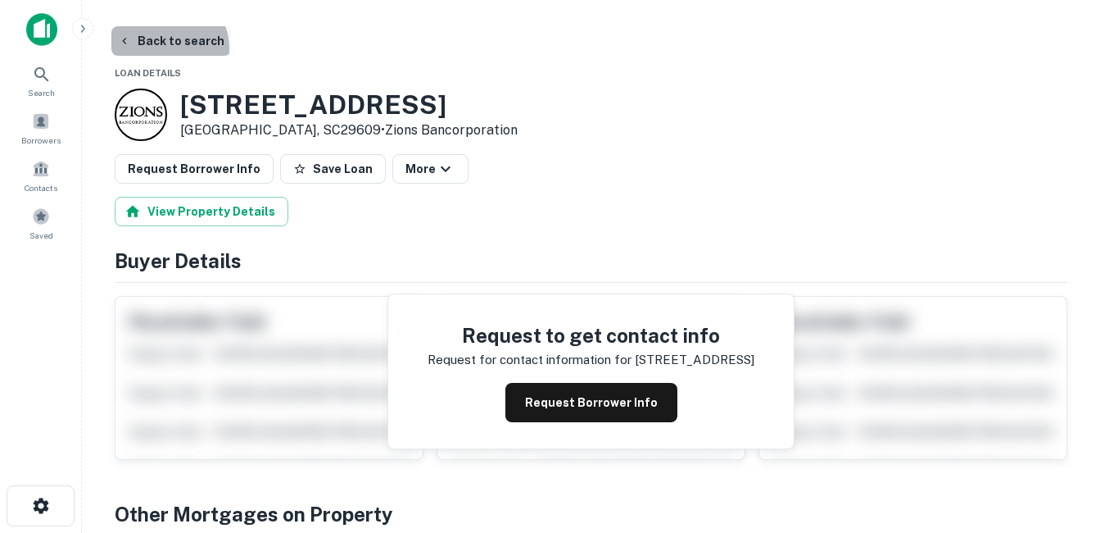
click at [161, 49] on button "Back to search" at bounding box center [171, 40] width 120 height 29
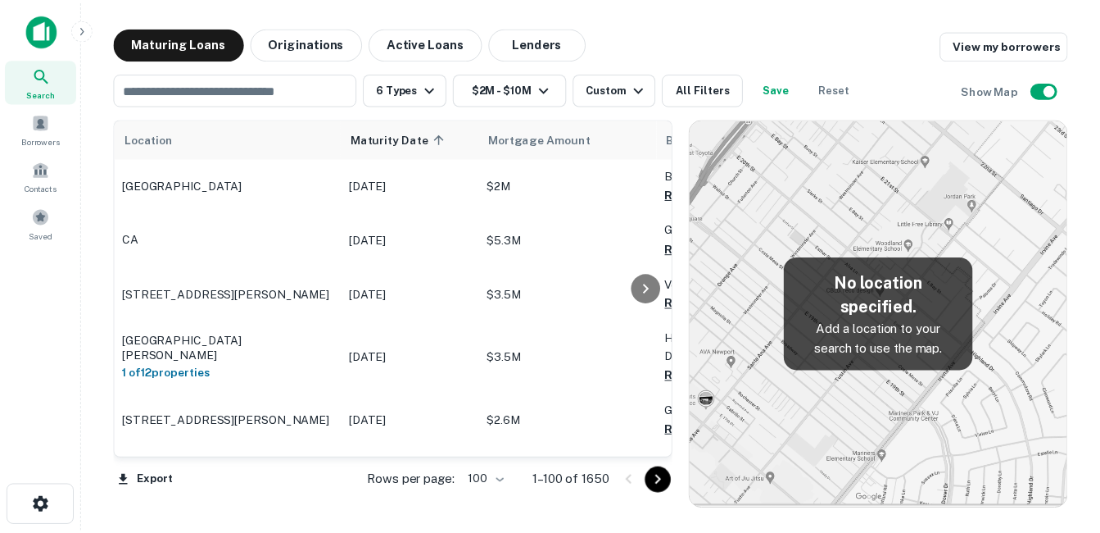
scroll to position [410, 0]
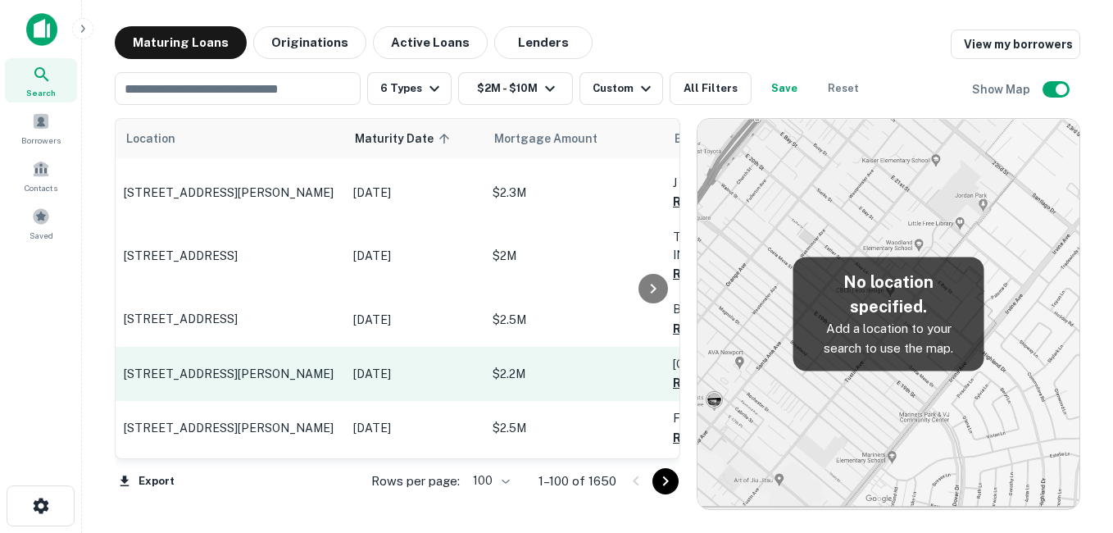
click at [285, 369] on p "[STREET_ADDRESS][PERSON_NAME]" at bounding box center [230, 373] width 213 height 15
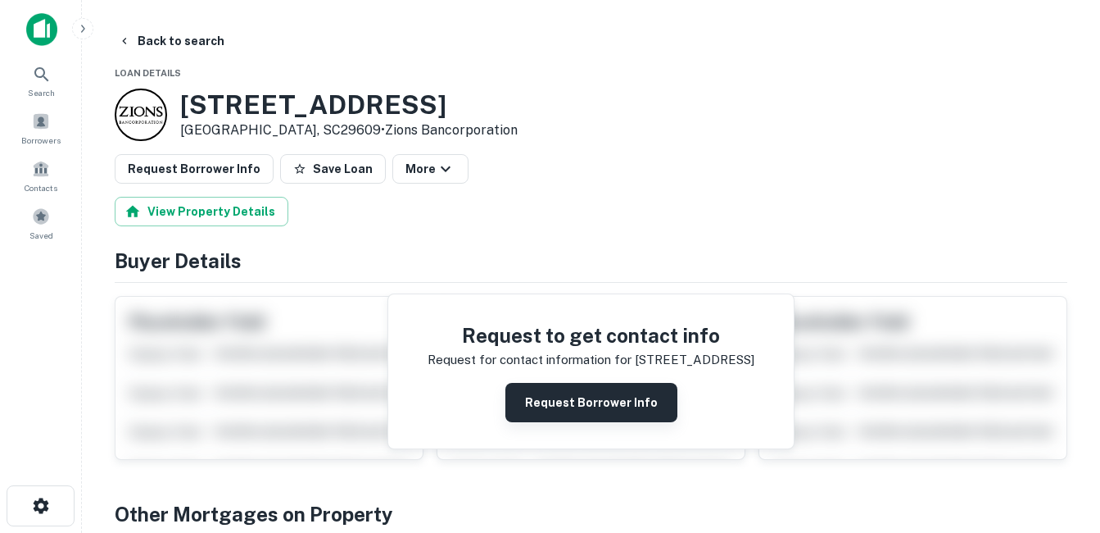
click at [559, 410] on button "Request Borrower Info" at bounding box center [592, 402] width 172 height 39
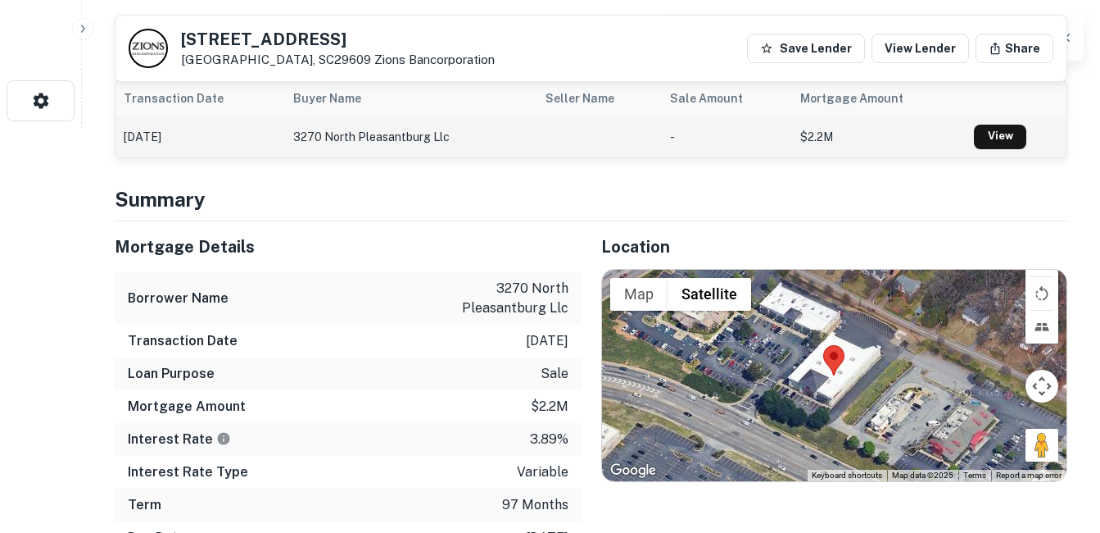
scroll to position [410, 0]
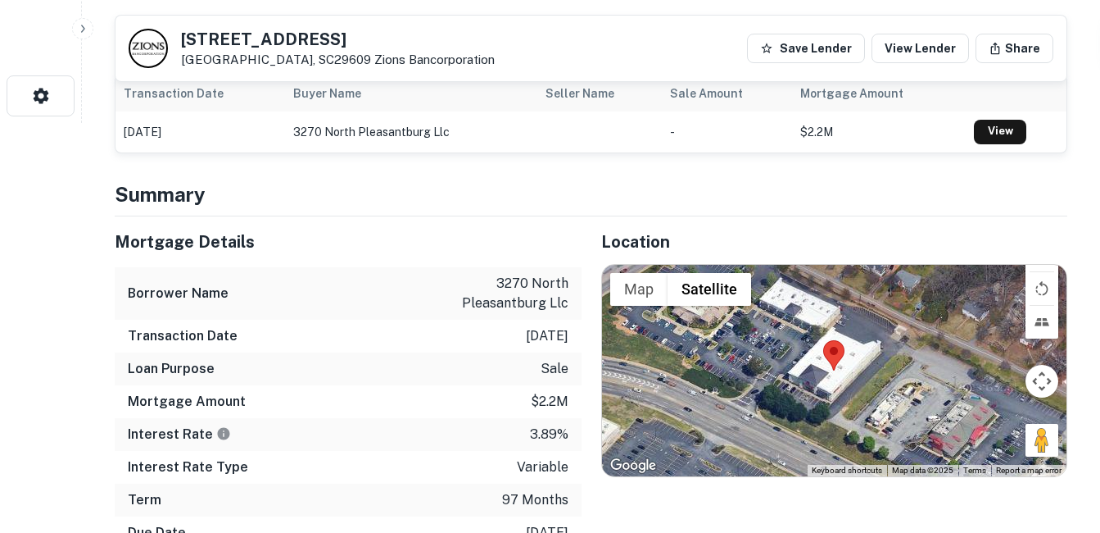
drag, startPoint x: 472, startPoint y: 293, endPoint x: 564, endPoint y: 321, distance: 95.9
click at [564, 321] on div "Mortgage Details Borrower Name 3270 north pleasantburg llc Transaction Date 10/…" at bounding box center [348, 398] width 467 height 365
drag, startPoint x: 564, startPoint y: 321, endPoint x: 537, endPoint y: 354, distance: 42.5
click at [537, 354] on div "Loan Purpose sale" at bounding box center [348, 368] width 467 height 33
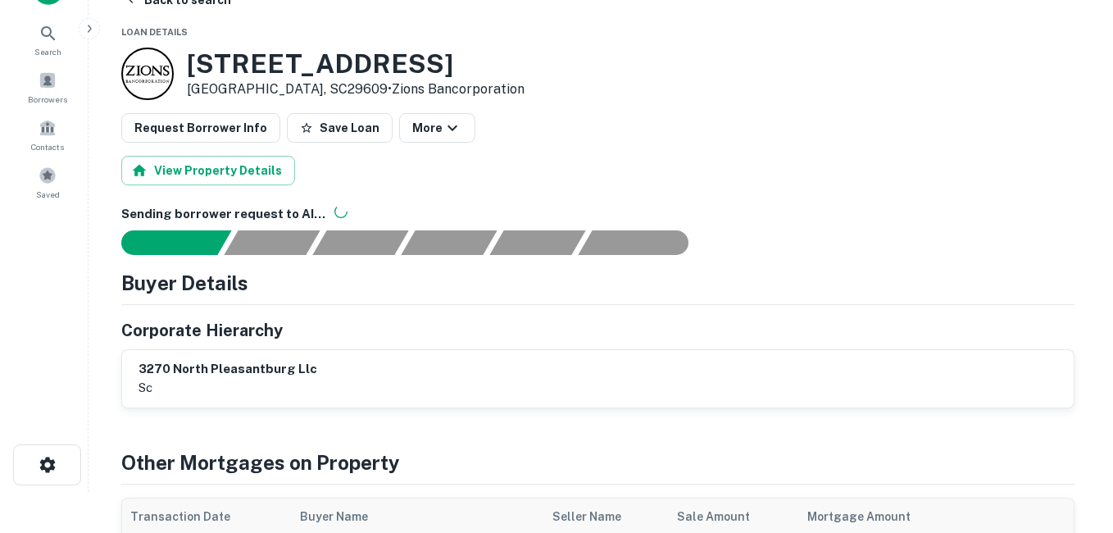
scroll to position [0, 0]
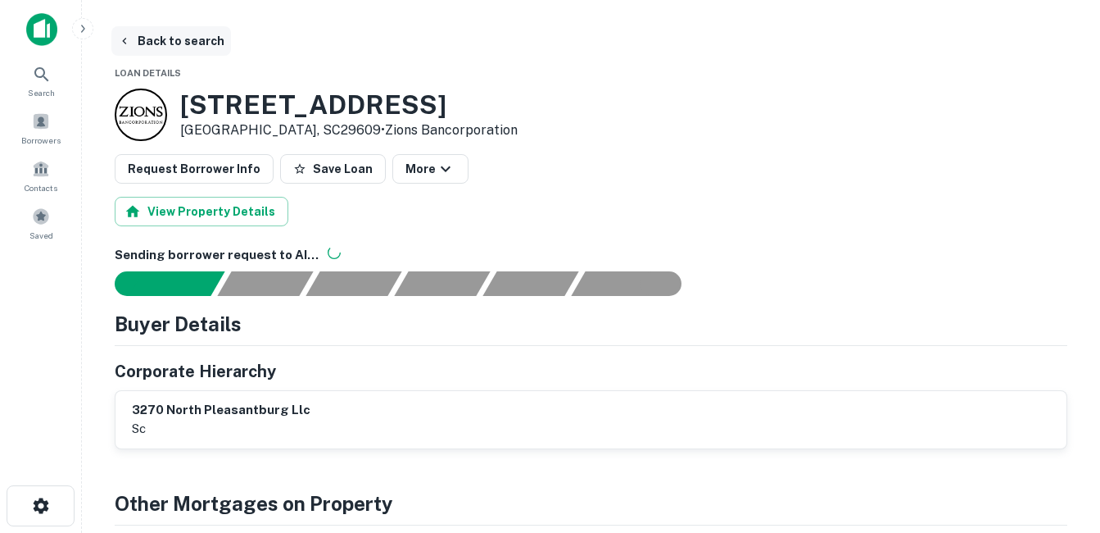
click at [174, 43] on button "Back to search" at bounding box center [171, 40] width 120 height 29
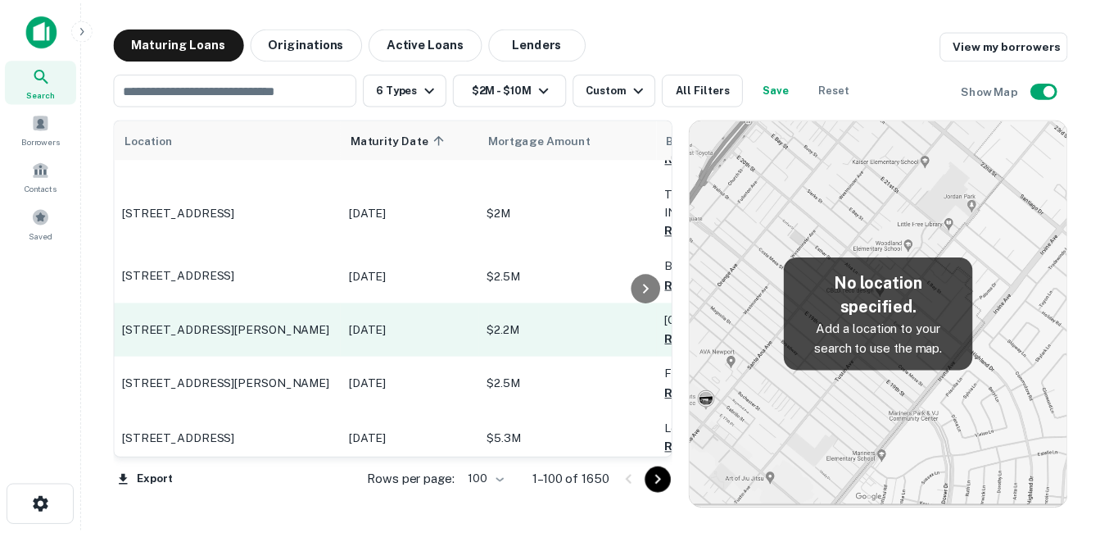
scroll to position [492, 0]
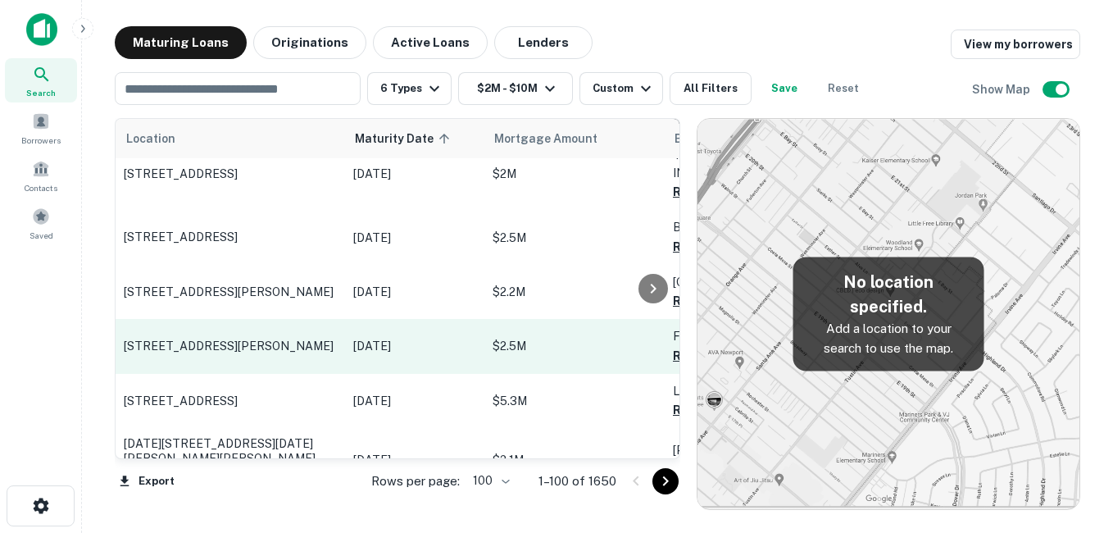
click at [288, 347] on p "[STREET_ADDRESS][PERSON_NAME]" at bounding box center [230, 345] width 213 height 15
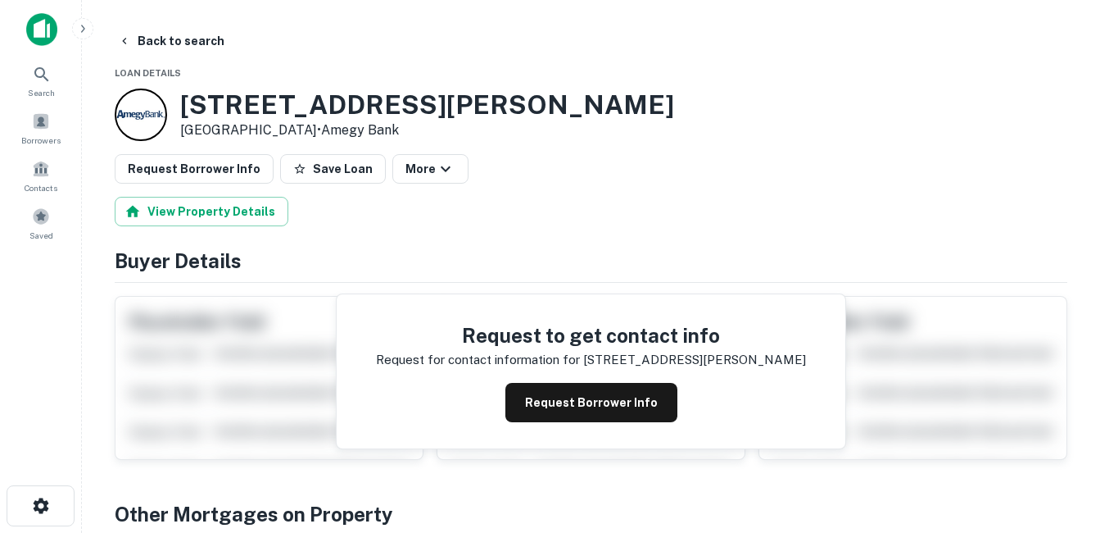
drag, startPoint x: 222, startPoint y: 104, endPoint x: 297, endPoint y: 125, distance: 77.3
click at [297, 125] on div "7747 Ostrow St San Diego, CA92111 • Amegy Bank" at bounding box center [427, 114] width 494 height 51
drag, startPoint x: 297, startPoint y: 125, endPoint x: 276, endPoint y: 125, distance: 20.5
click at [641, 393] on button "Request Borrower Info" at bounding box center [592, 402] width 172 height 39
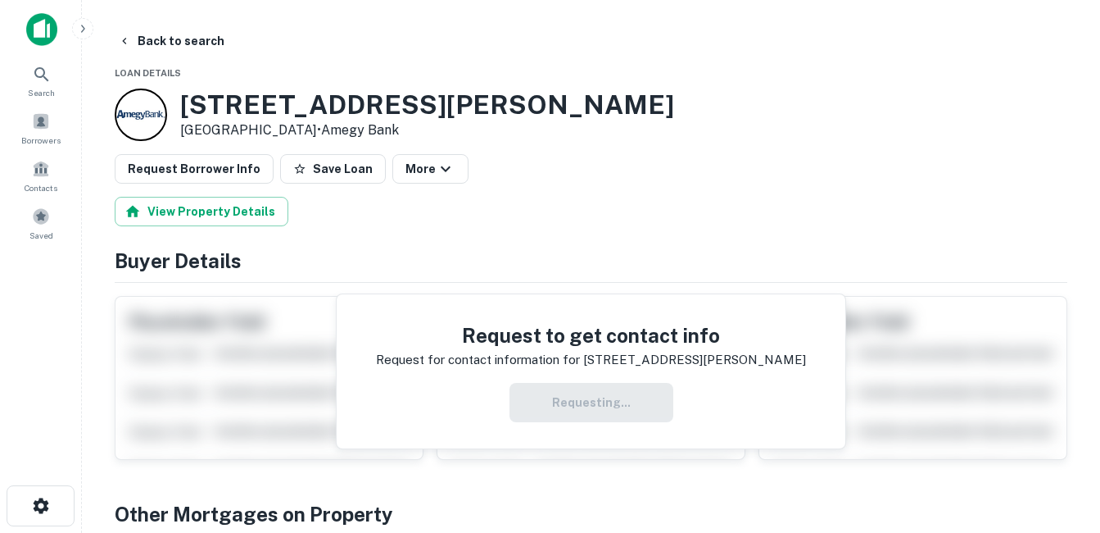
drag, startPoint x: 338, startPoint y: 75, endPoint x: 338, endPoint y: 85, distance: 10.7
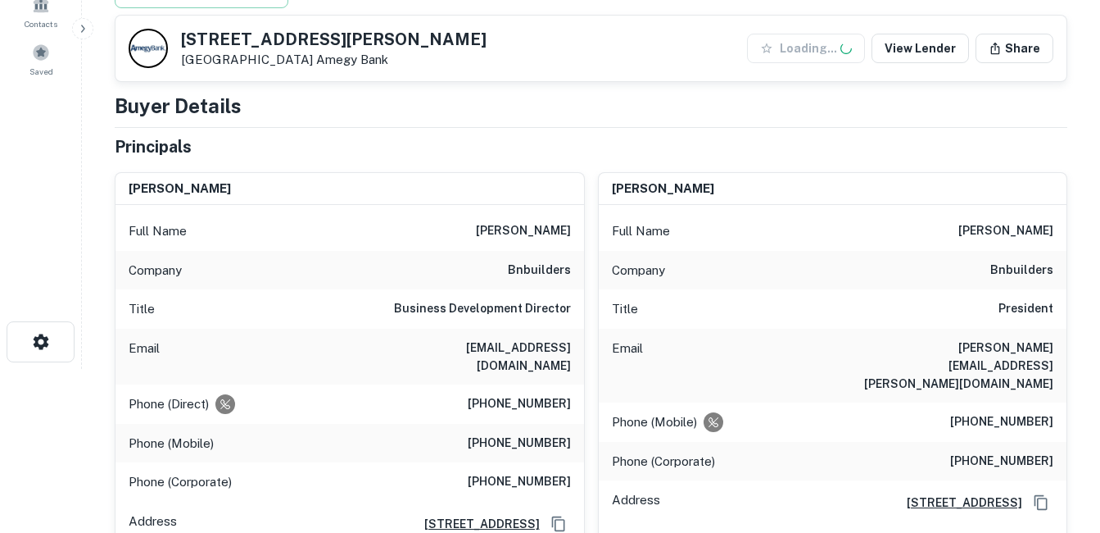
scroll to position [246, 0]
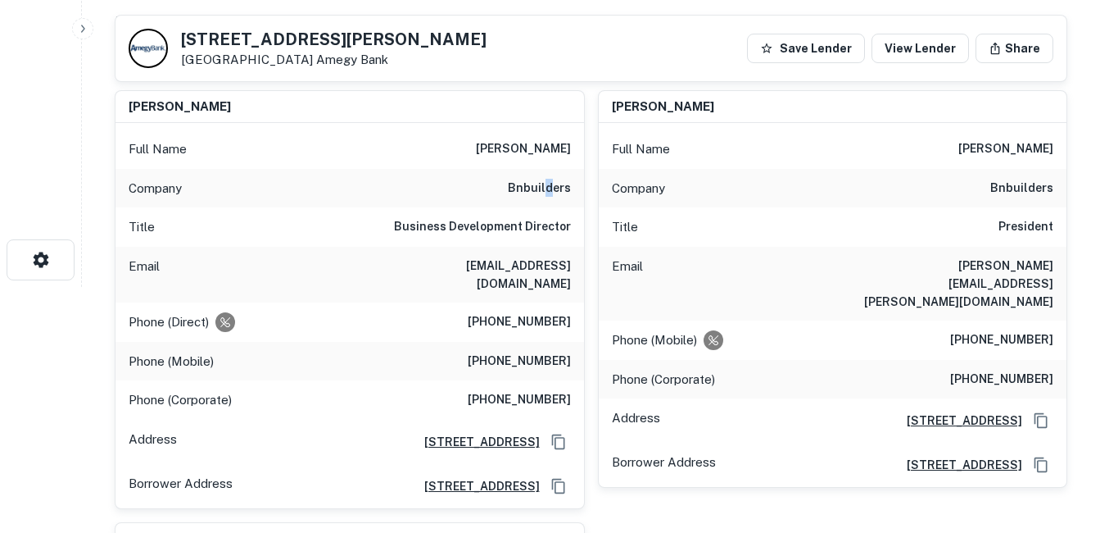
click at [550, 186] on h6 "bnbuilders" at bounding box center [539, 189] width 63 height 20
copy h6 "bnbuilders"
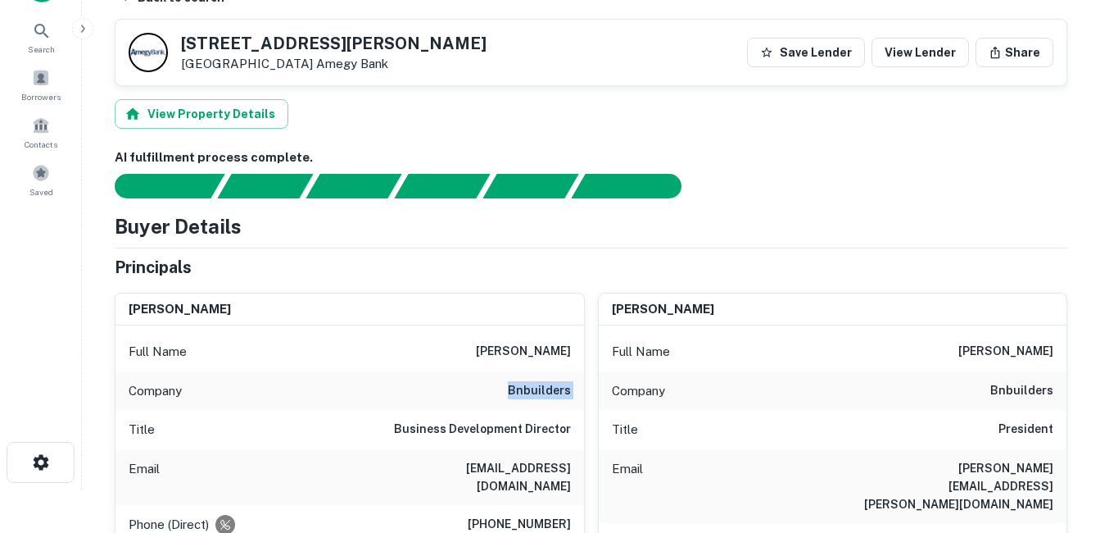
scroll to position [0, 0]
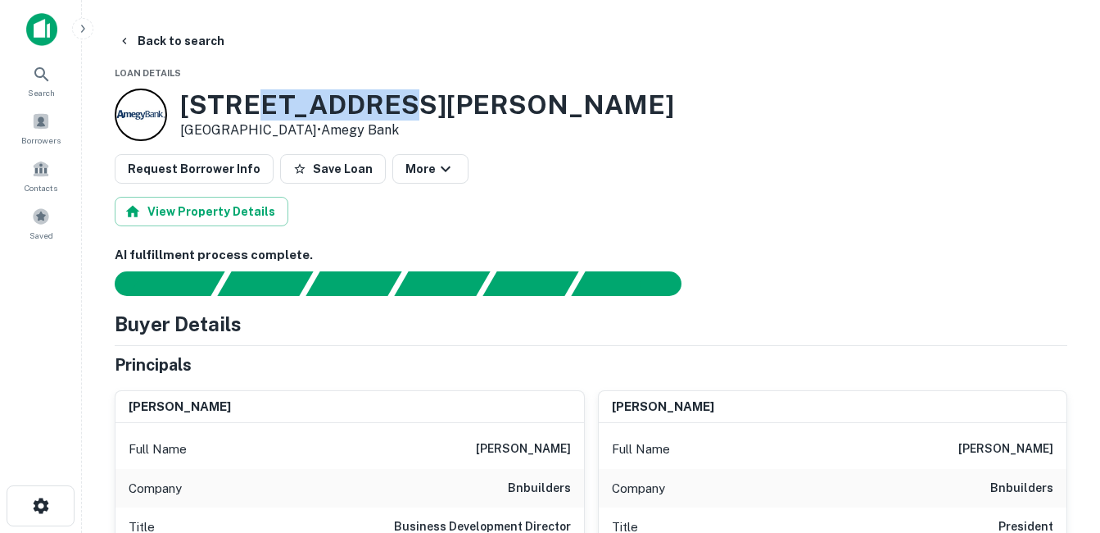
drag, startPoint x: 255, startPoint y: 96, endPoint x: 394, endPoint y: 100, distance: 139.3
click at [394, 100] on div "7747 Ostrow St San Diego, CA92111 • Amegy Bank" at bounding box center [591, 114] width 953 height 52
drag, startPoint x: 394, startPoint y: 100, endPoint x: 319, endPoint y: 108, distance: 75.8
click at [319, 108] on h3 "7747 Ostrow St" at bounding box center [427, 104] width 494 height 31
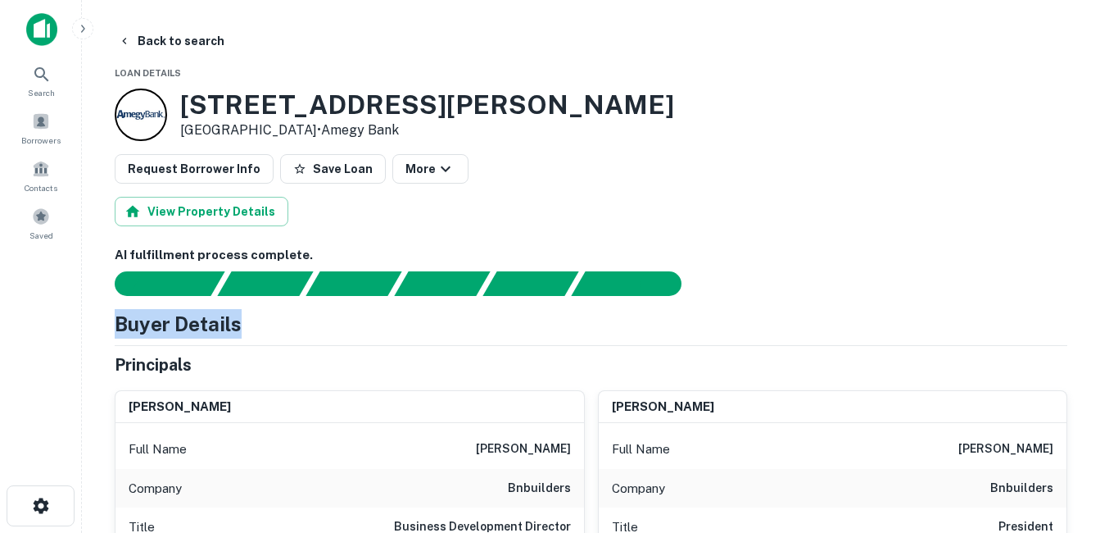
drag, startPoint x: 143, startPoint y: 311, endPoint x: 277, endPoint y: 297, distance: 135.1
drag, startPoint x: 277, startPoint y: 297, endPoint x: 211, endPoint y: 360, distance: 91.0
click at [213, 360] on div "Principals" at bounding box center [591, 364] width 953 height 25
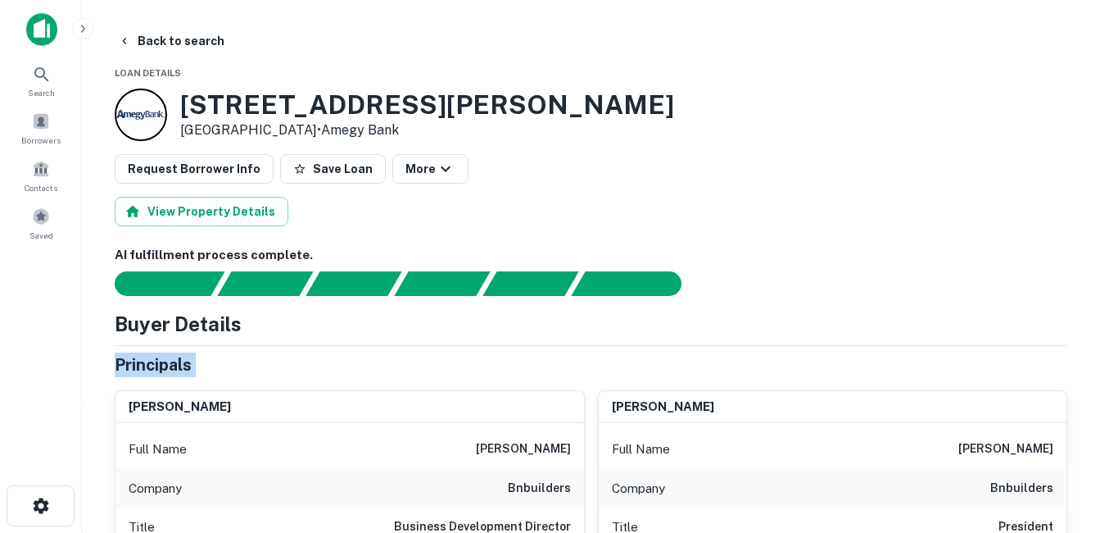
drag, startPoint x: 211, startPoint y: 360, endPoint x: 114, endPoint y: 366, distance: 97.7
drag, startPoint x: 114, startPoint y: 366, endPoint x: 131, endPoint y: 400, distance: 37.7
click at [131, 400] on h6 "jim charpentier" at bounding box center [180, 406] width 102 height 19
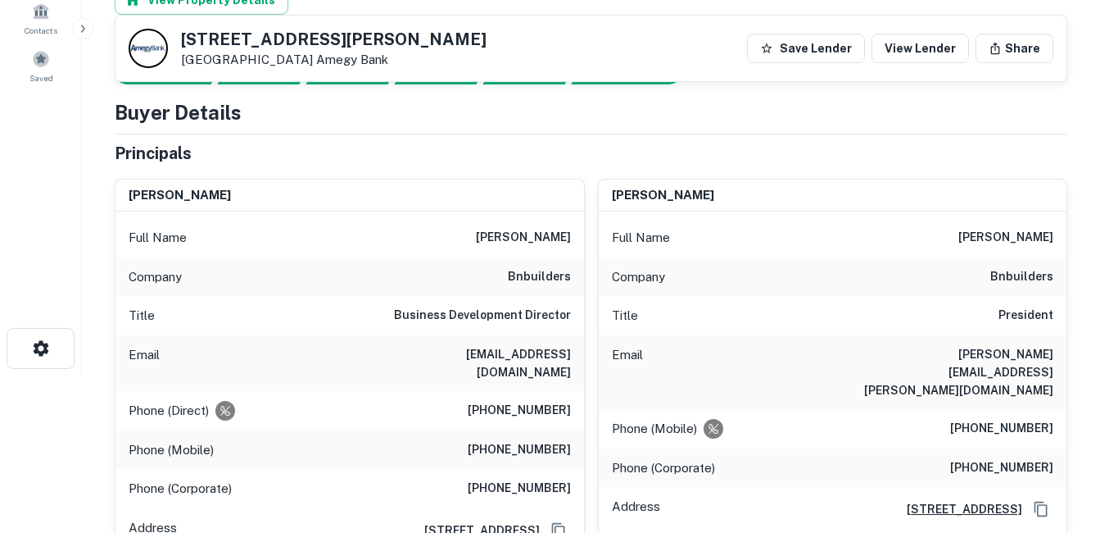
scroll to position [246, 0]
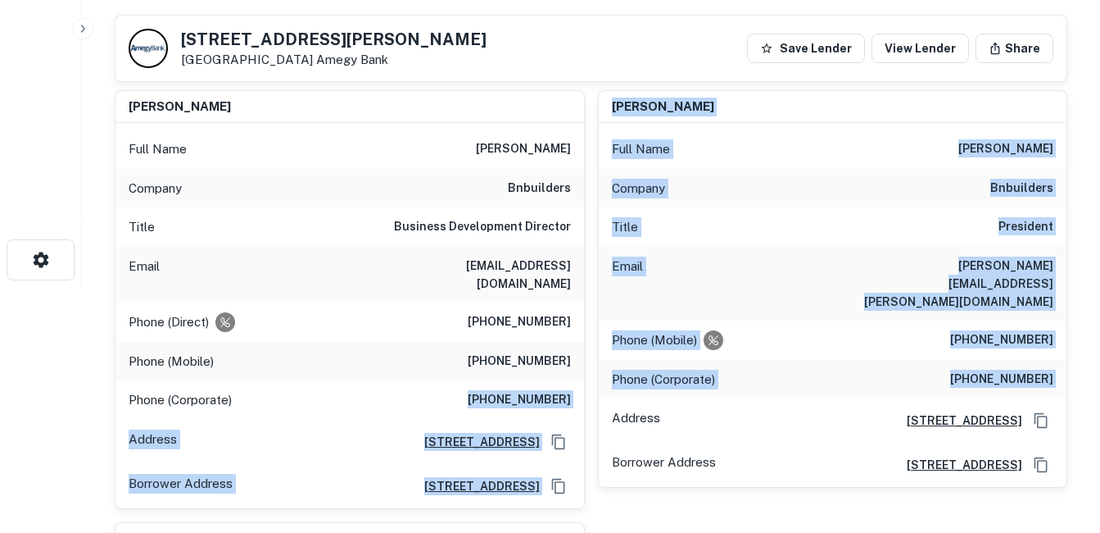
drag, startPoint x: 479, startPoint y: 392, endPoint x: 610, endPoint y: 387, distance: 131.2
click at [610, 387] on div "jim charpentier Full Name jim charpentier Company bnbuilders Title Business Dev…" at bounding box center [585, 383] width 966 height 613
drag, startPoint x: 610, startPoint y: 387, endPoint x: 541, endPoint y: 379, distance: 70.1
click at [541, 390] on h6 "(206) 382-3443" at bounding box center [519, 400] width 103 height 20
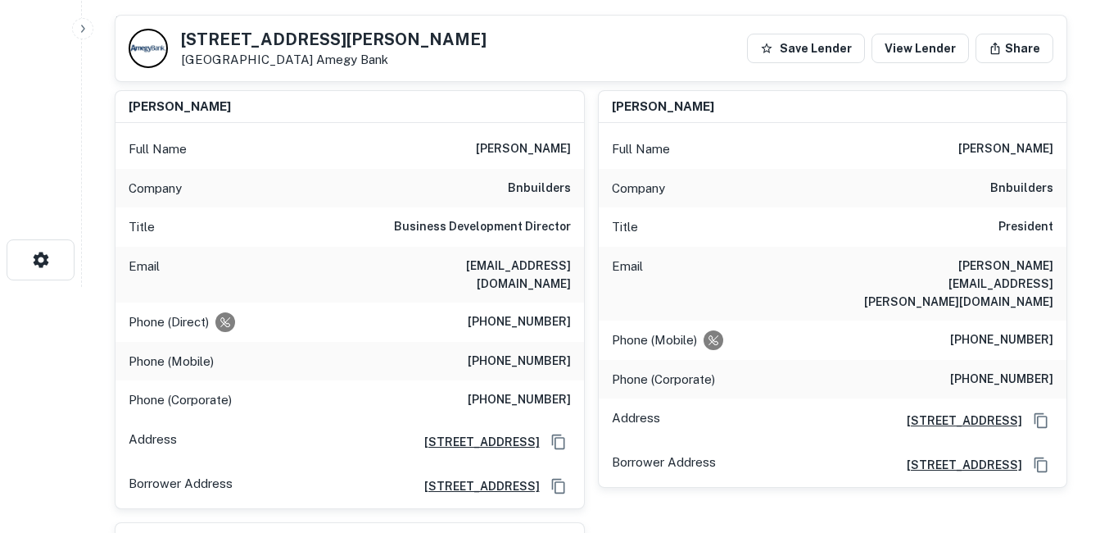
click at [547, 354] on div "Phone (Mobile) (206) 962-7503" at bounding box center [350, 361] width 469 height 39
click at [540, 356] on div "Phone (Mobile) (206) 962-7503" at bounding box center [350, 361] width 469 height 39
drag, startPoint x: 540, startPoint y: 356, endPoint x: 486, endPoint y: 315, distance: 67.3
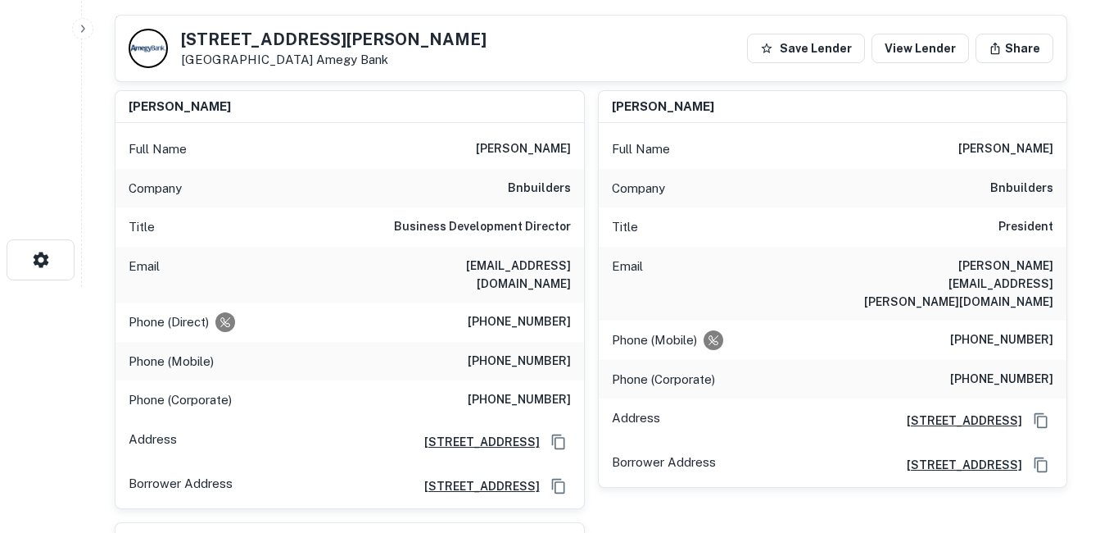
click at [486, 315] on div "Phone (Direct) (206) 382-3440" at bounding box center [350, 321] width 469 height 39
drag, startPoint x: 486, startPoint y: 315, endPoint x: 449, endPoint y: 271, distance: 57.6
click at [449, 271] on div "Email jimc@bnbuilders.com" at bounding box center [350, 275] width 469 height 56
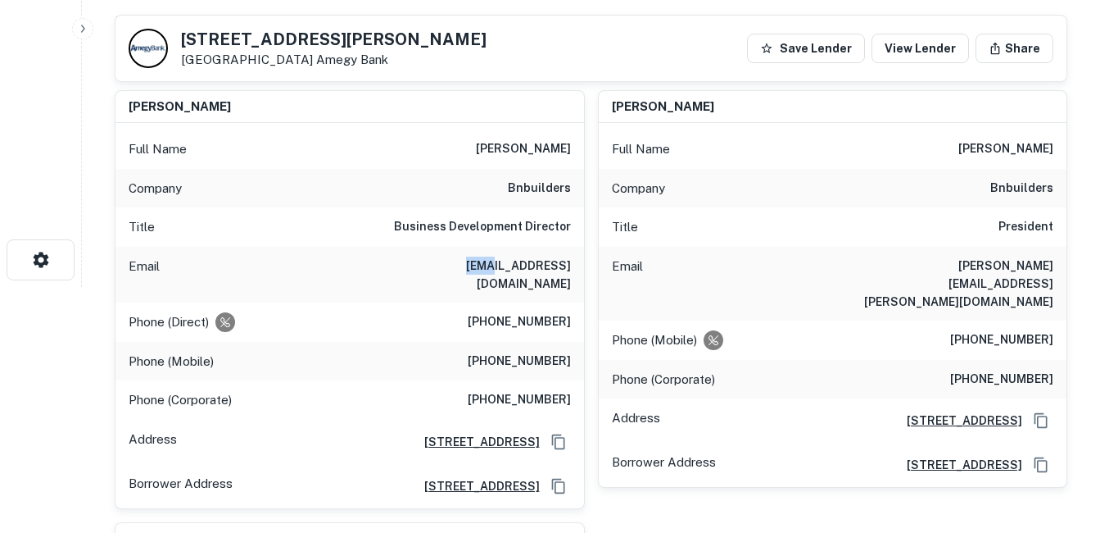
click at [449, 271] on div "Email jimc@bnbuilders.com" at bounding box center [350, 275] width 469 height 56
drag, startPoint x: 391, startPoint y: 224, endPoint x: 576, endPoint y: 232, distance: 185.3
click at [576, 232] on div "Title Business Development Director" at bounding box center [350, 226] width 469 height 39
click at [572, 233] on div "Title Business Development Director" at bounding box center [350, 226] width 469 height 39
drag, startPoint x: 575, startPoint y: 233, endPoint x: 453, endPoint y: 224, distance: 122.4
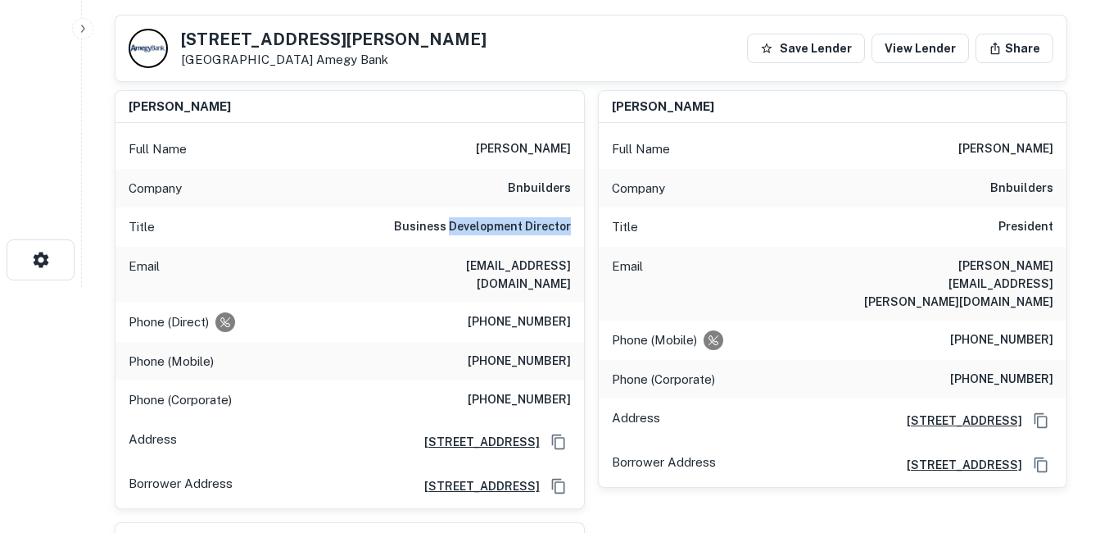
click at [453, 224] on div "Title Business Development Director" at bounding box center [350, 226] width 469 height 39
drag, startPoint x: 453, startPoint y: 224, endPoint x: 431, endPoint y: 221, distance: 22.3
click at [431, 222] on h6 "Business Development Director" at bounding box center [482, 227] width 177 height 20
click at [494, 230] on h6 "Business Development Director" at bounding box center [482, 227] width 177 height 20
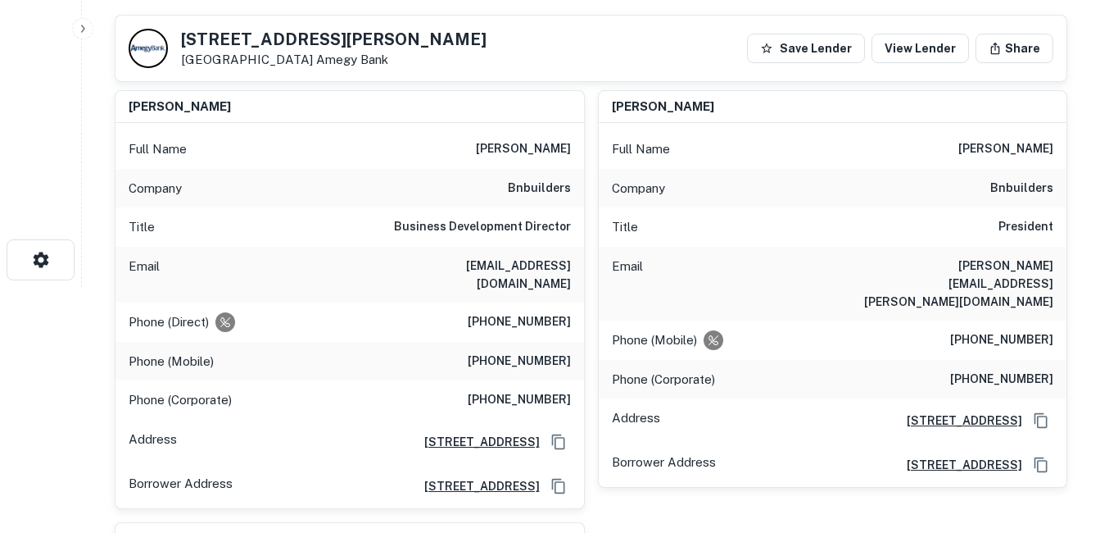
drag, startPoint x: 494, startPoint y: 230, endPoint x: 432, endPoint y: 231, distance: 62.3
click at [432, 231] on h6 "Business Development Director" at bounding box center [482, 227] width 177 height 20
drag, startPoint x: 432, startPoint y: 231, endPoint x: 565, endPoint y: 238, distance: 133.7
click at [565, 238] on div "Title Business Development Director" at bounding box center [350, 226] width 469 height 39
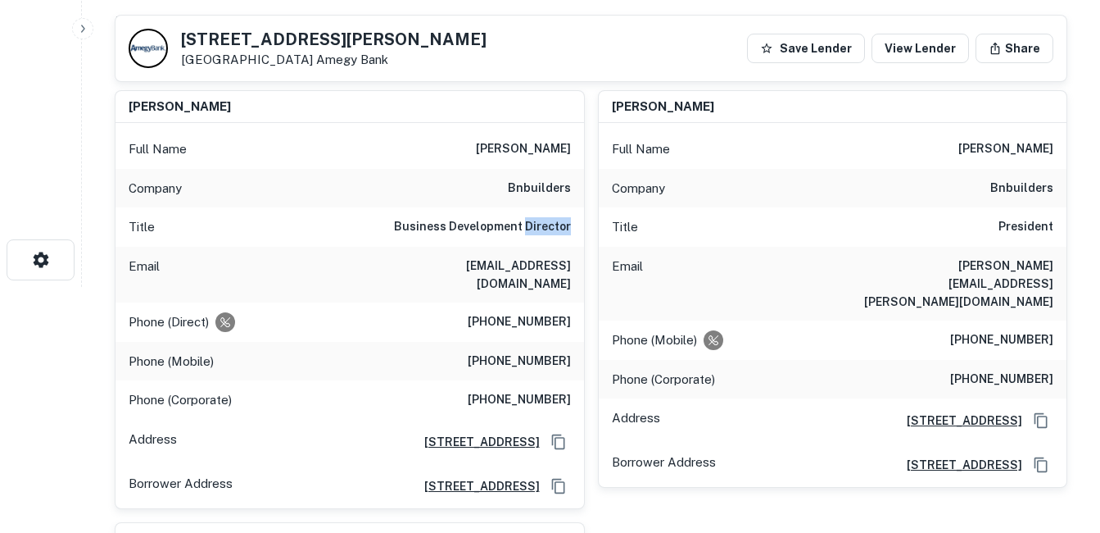
click at [565, 238] on div "Title Business Development Director" at bounding box center [350, 226] width 469 height 39
drag, startPoint x: 565, startPoint y: 238, endPoint x: 527, endPoint y: 238, distance: 38.5
click at [527, 238] on div "Title Business Development Director" at bounding box center [350, 226] width 469 height 39
click at [520, 232] on h6 "Business Development Director" at bounding box center [482, 227] width 177 height 20
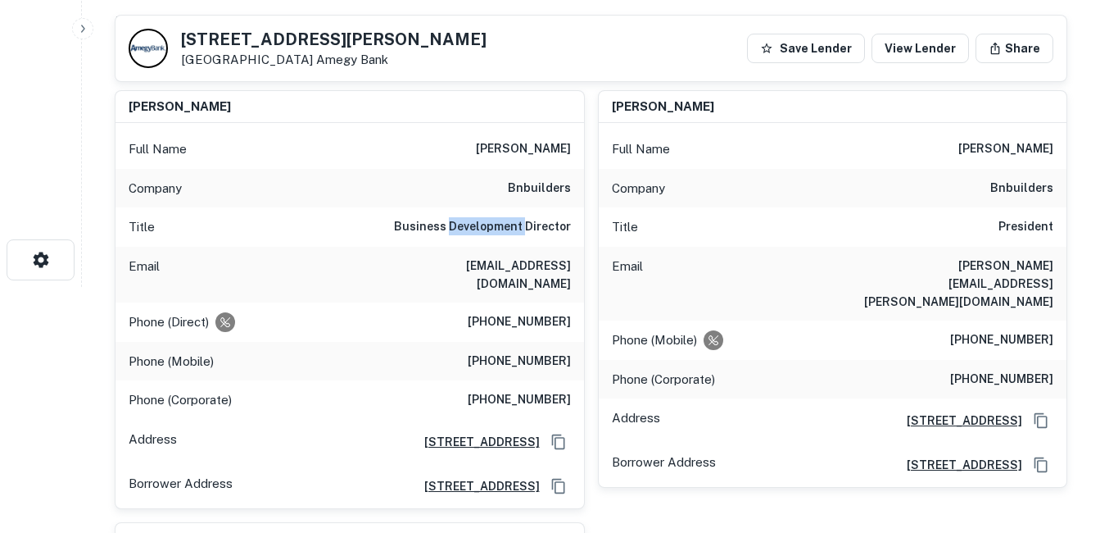
click at [520, 232] on h6 "Business Development Director" at bounding box center [482, 227] width 177 height 20
drag, startPoint x: 520, startPoint y: 232, endPoint x: 442, endPoint y: 226, distance: 78.0
click at [442, 226] on h6 "Business Development Director" at bounding box center [482, 227] width 177 height 20
drag, startPoint x: 442, startPoint y: 226, endPoint x: 474, endPoint y: 228, distance: 31.2
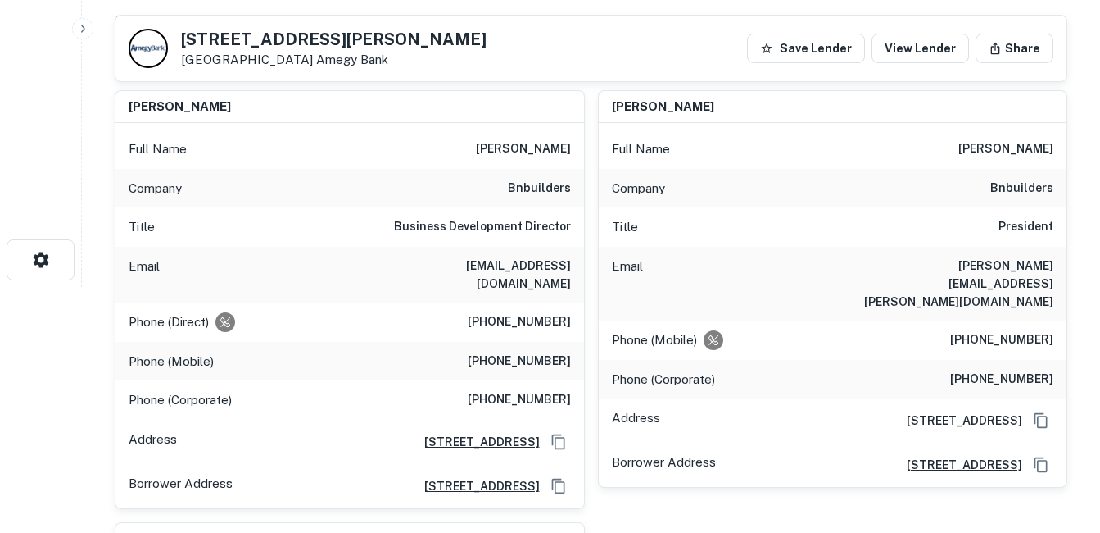
click at [474, 228] on h6 "Business Development Director" at bounding box center [482, 227] width 177 height 20
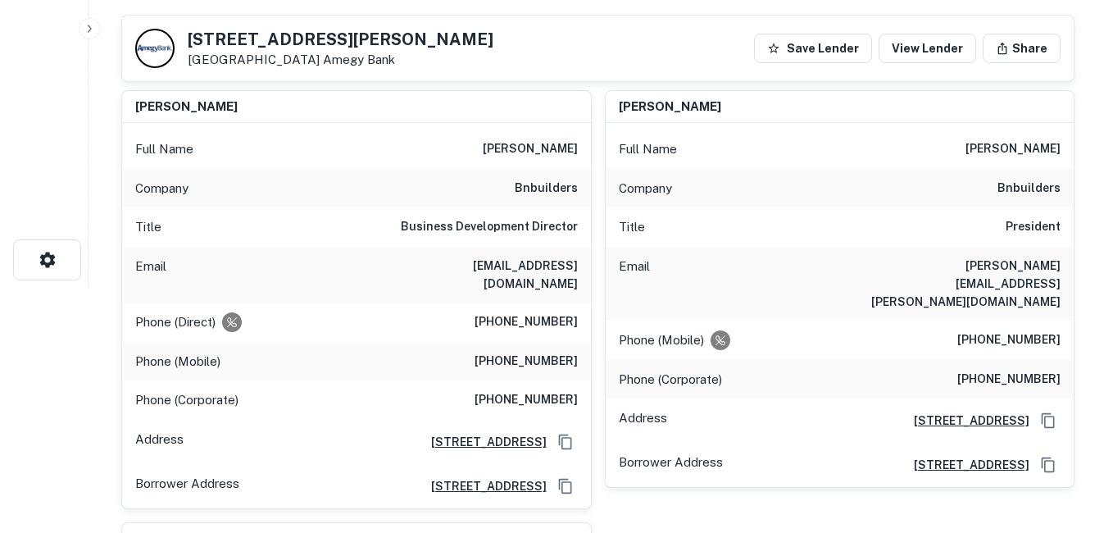
scroll to position [0, 0]
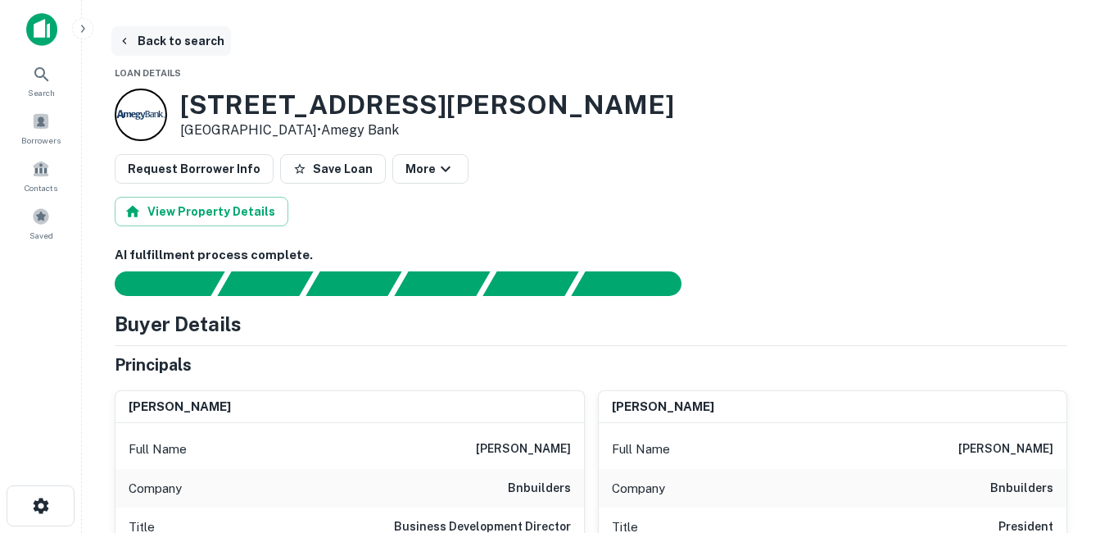
click at [204, 50] on button "Back to search" at bounding box center [171, 40] width 120 height 29
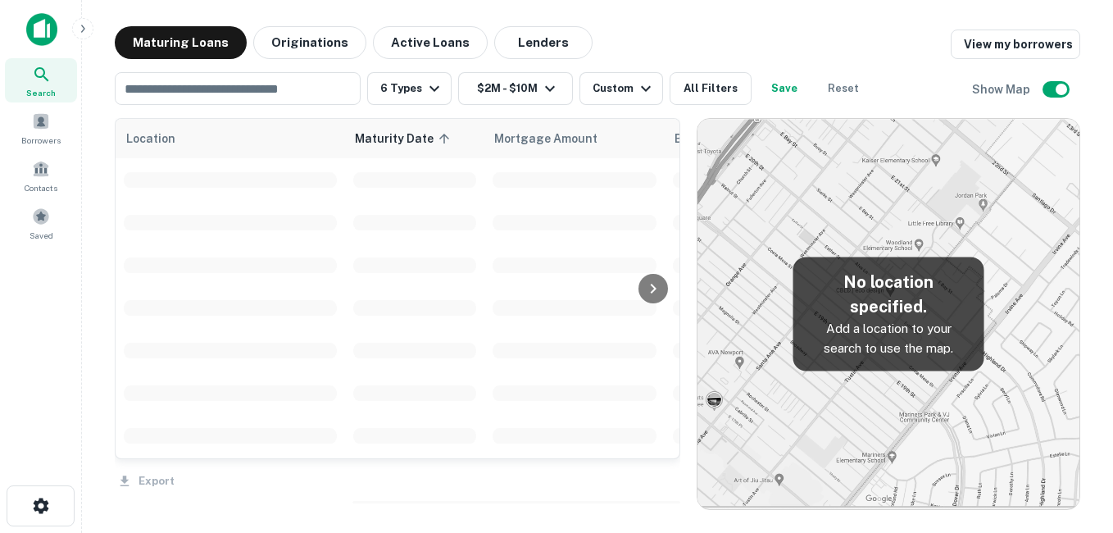
scroll to position [492, 0]
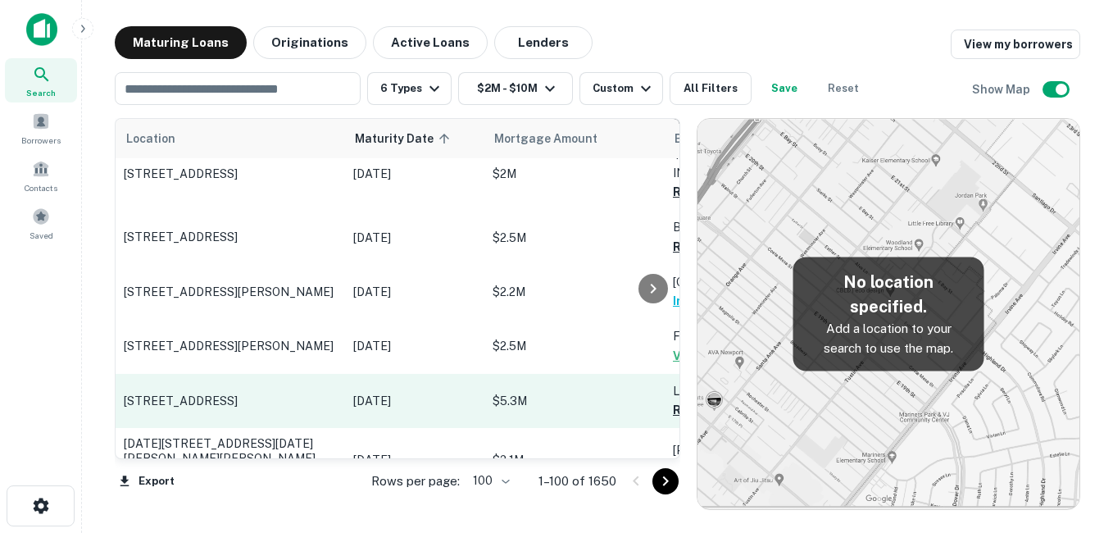
click at [265, 397] on p "[STREET_ADDRESS]" at bounding box center [230, 400] width 213 height 15
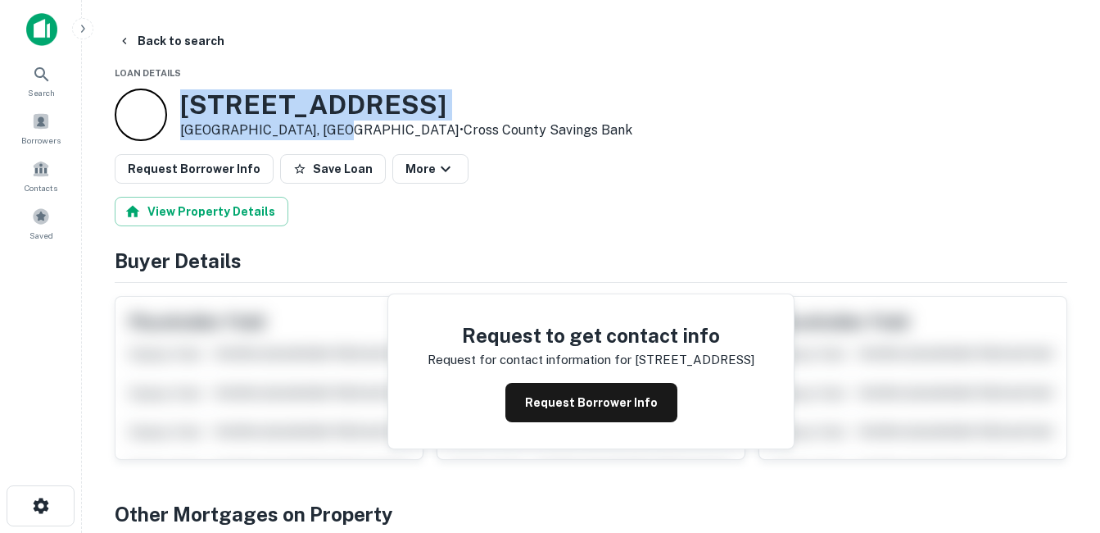
drag, startPoint x: 176, startPoint y: 102, endPoint x: 321, endPoint y: 133, distance: 148.2
click at [321, 133] on div "157 Cliff Rd Port Jefferson, NY11777 • Cross County Savings Bank" at bounding box center [374, 114] width 518 height 52
drag, startPoint x: 321, startPoint y: 133, endPoint x: 283, endPoint y: 133, distance: 37.7
copy div "[STREET_ADDRESS]"
drag, startPoint x: 203, startPoint y: 39, endPoint x: 212, endPoint y: 39, distance: 9.0
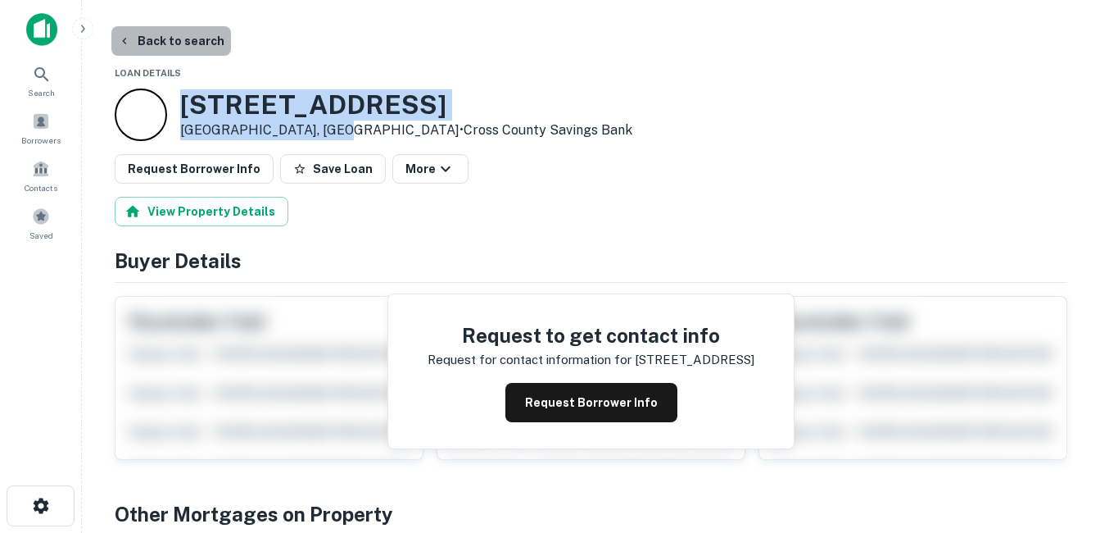
click at [204, 39] on button "Back to search" at bounding box center [171, 40] width 120 height 29
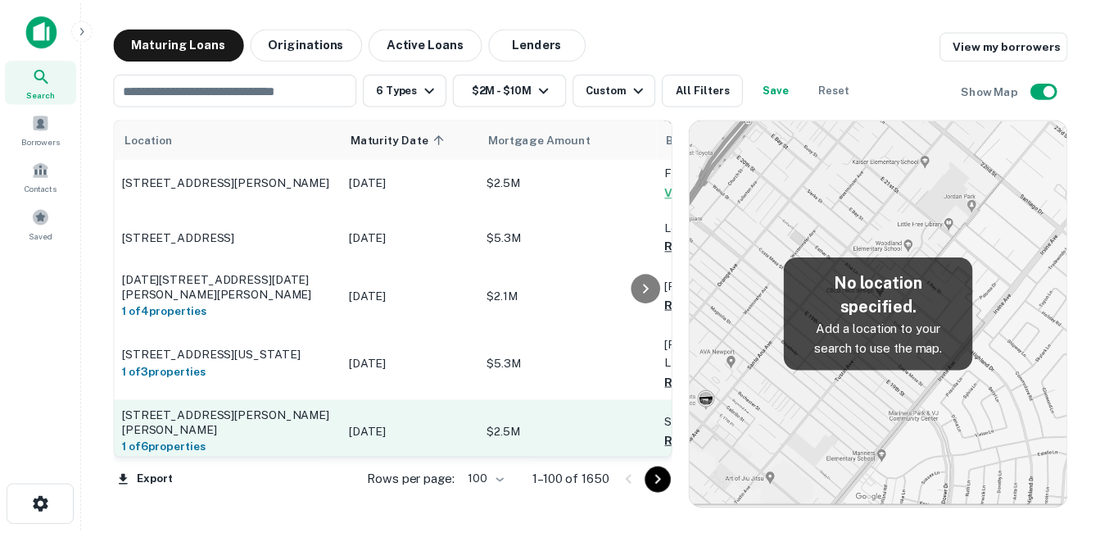
scroll to position [737, 0]
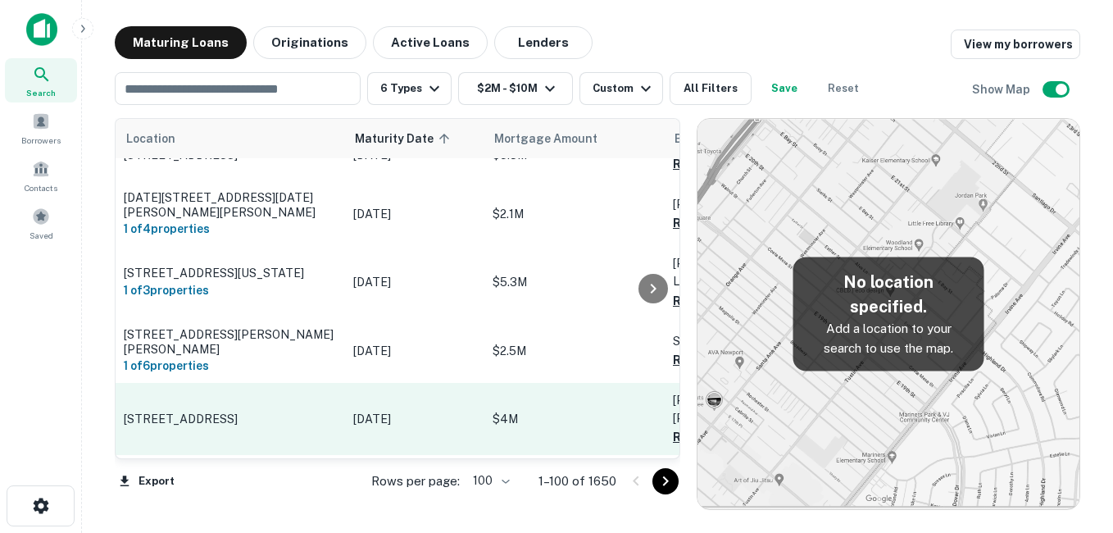
click at [342, 397] on td "[STREET_ADDRESS]" at bounding box center [230, 419] width 229 height 72
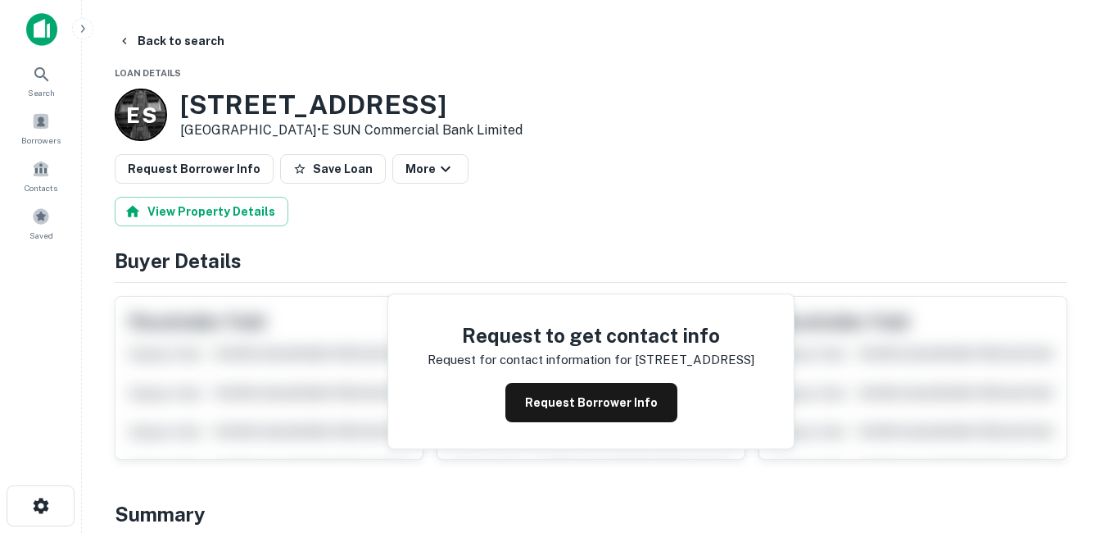
drag, startPoint x: 175, startPoint y: 105, endPoint x: 309, endPoint y: 129, distance: 135.8
click at [309, 129] on div "E S 1173 Simi Town Center Way Simi Valley, CA93065 • E SUN Commercial Bank Limi…" at bounding box center [319, 114] width 408 height 52
copy div "[STREET_ADDRESS]"
click at [558, 410] on button "Request Borrower Info" at bounding box center [592, 402] width 172 height 39
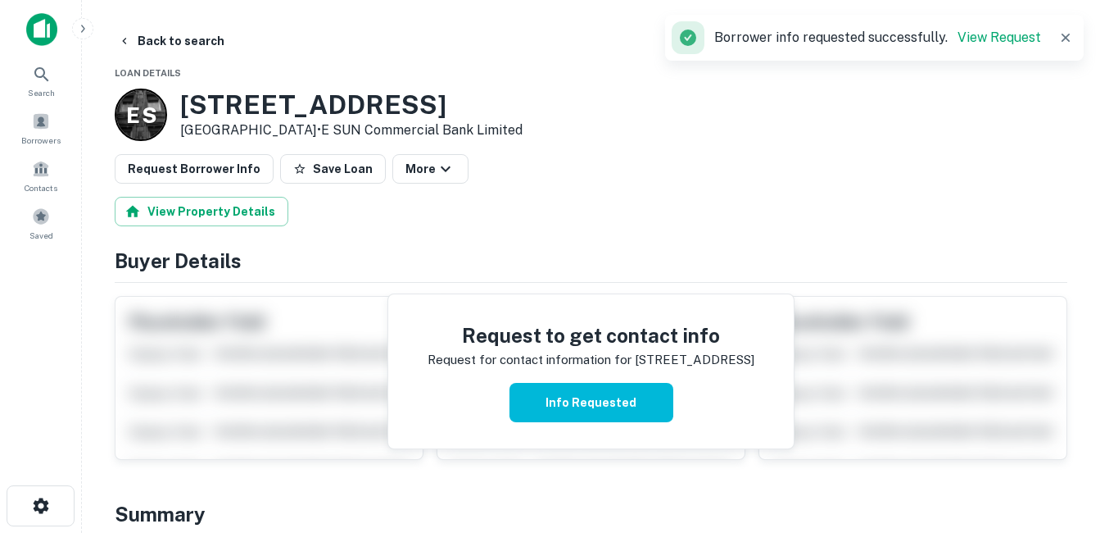
click at [397, 100] on h3 "1173 Simi Town Center Way" at bounding box center [351, 104] width 342 height 31
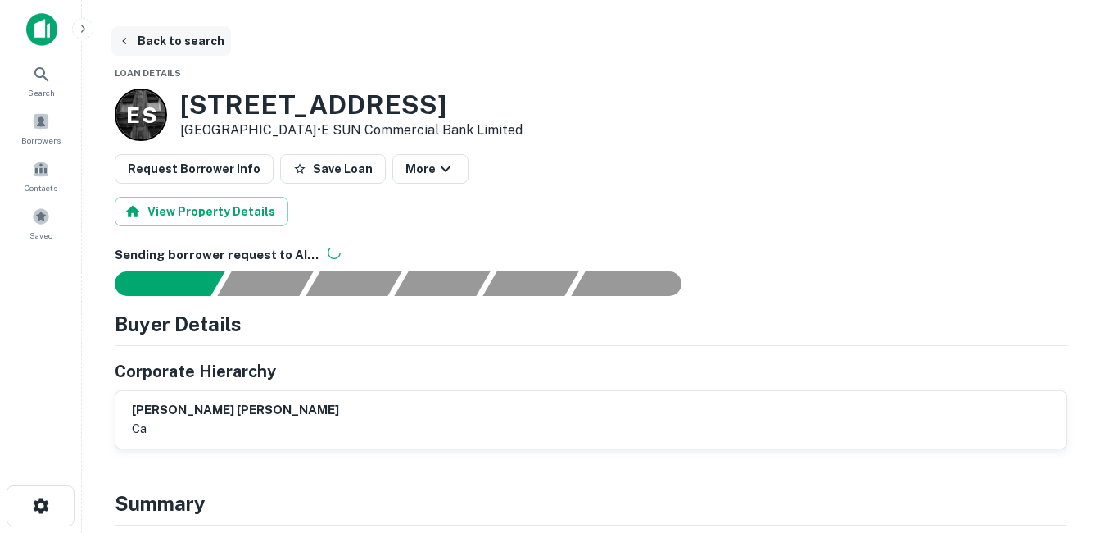
click at [200, 43] on button "Back to search" at bounding box center [171, 40] width 120 height 29
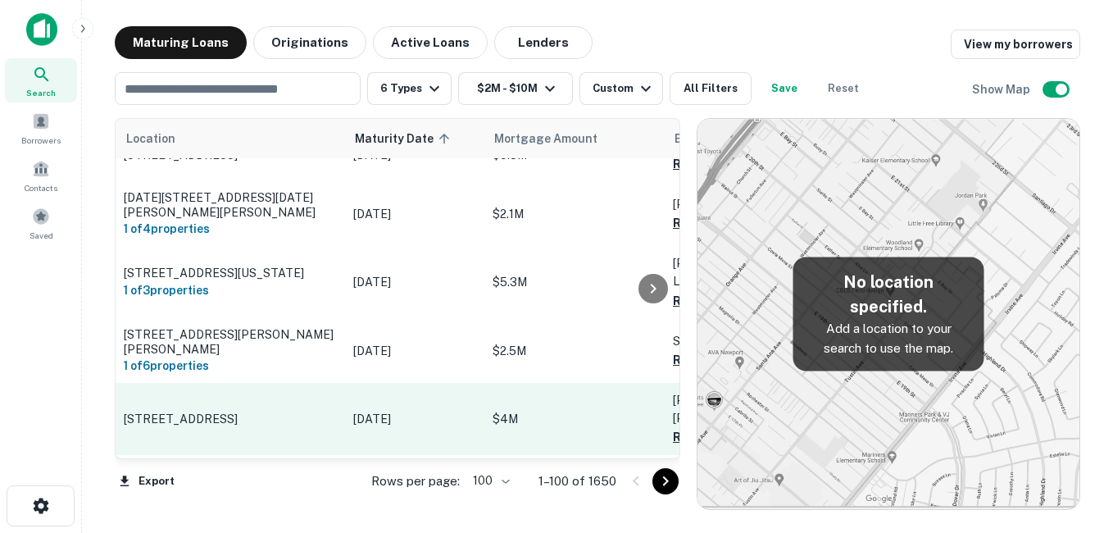
scroll to position [819, 0]
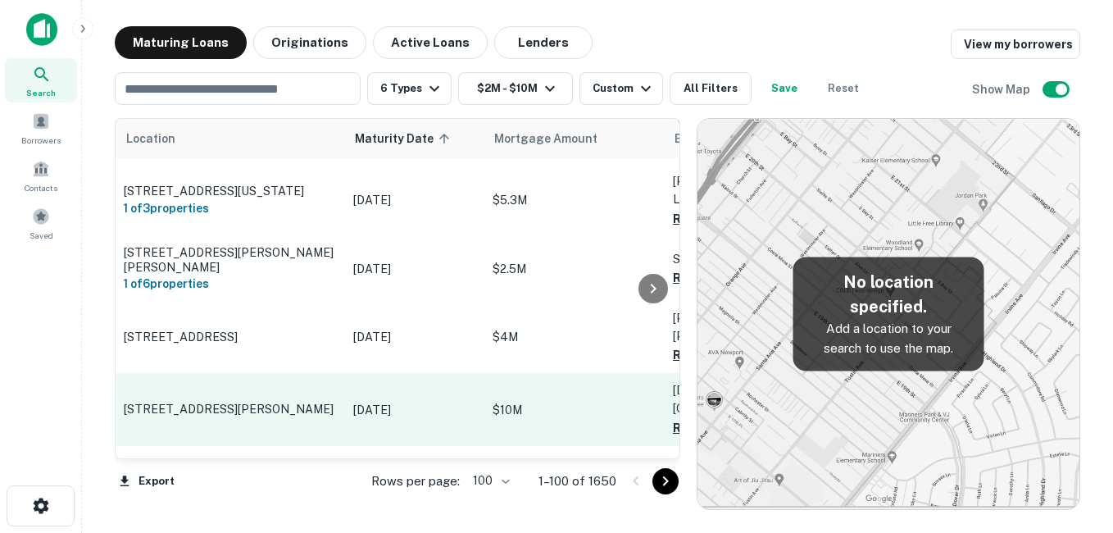
click at [302, 401] on p "[STREET_ADDRESS][PERSON_NAME]" at bounding box center [230, 408] width 213 height 15
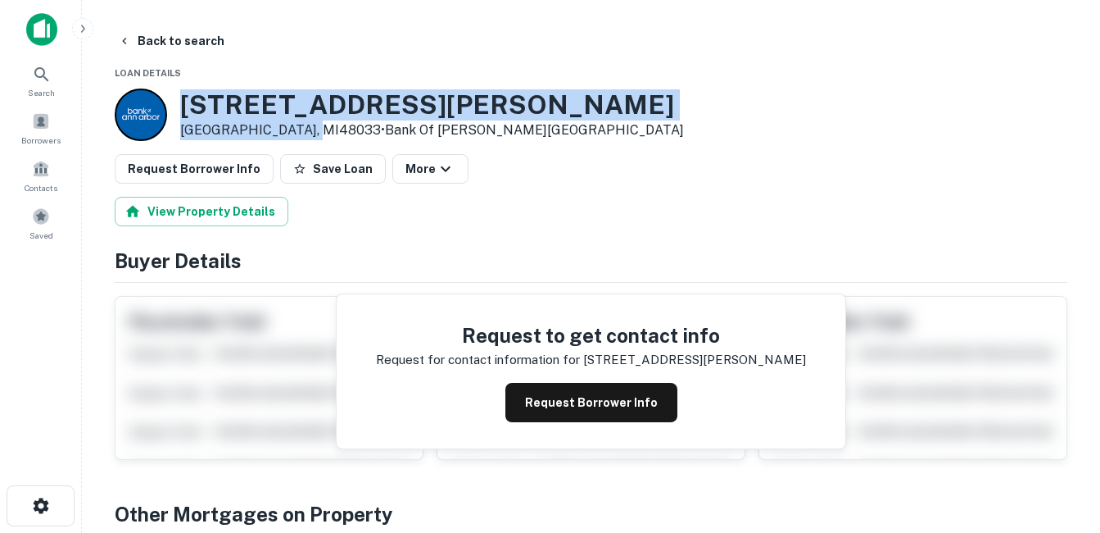
drag, startPoint x: 176, startPoint y: 102, endPoint x: 306, endPoint y: 134, distance: 133.9
click at [306, 134] on div "25585 Berg Rd Southfield, MI48033 • Bank Of ANN Arbor" at bounding box center [399, 114] width 569 height 52
drag, startPoint x: 306, startPoint y: 134, endPoint x: 220, endPoint y: 121, distance: 87.7
copy div "[STREET_ADDRESS][PERSON_NAME]"
click at [215, 51] on button "Back to search" at bounding box center [171, 40] width 120 height 29
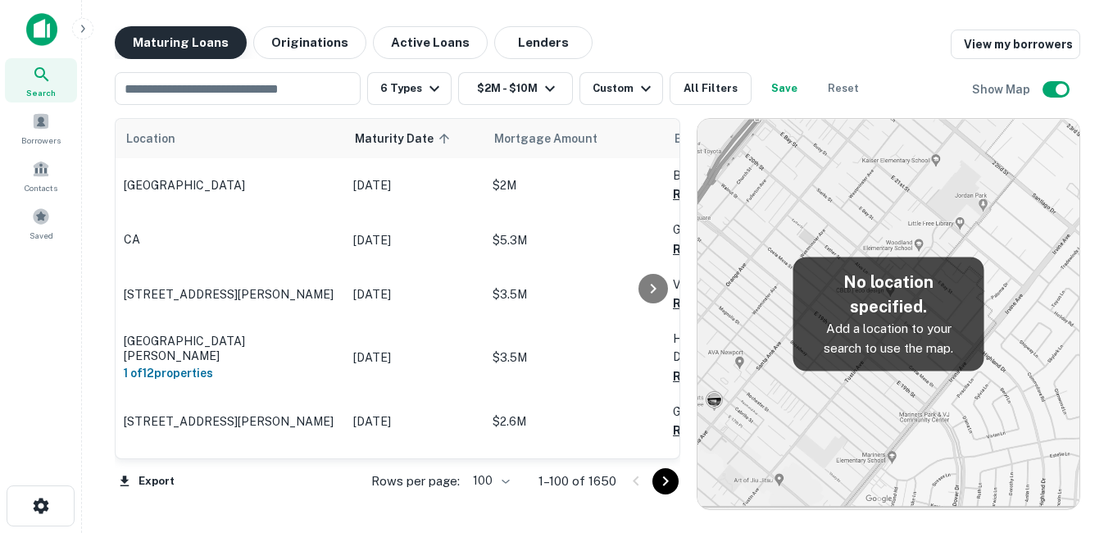
scroll to position [819, 0]
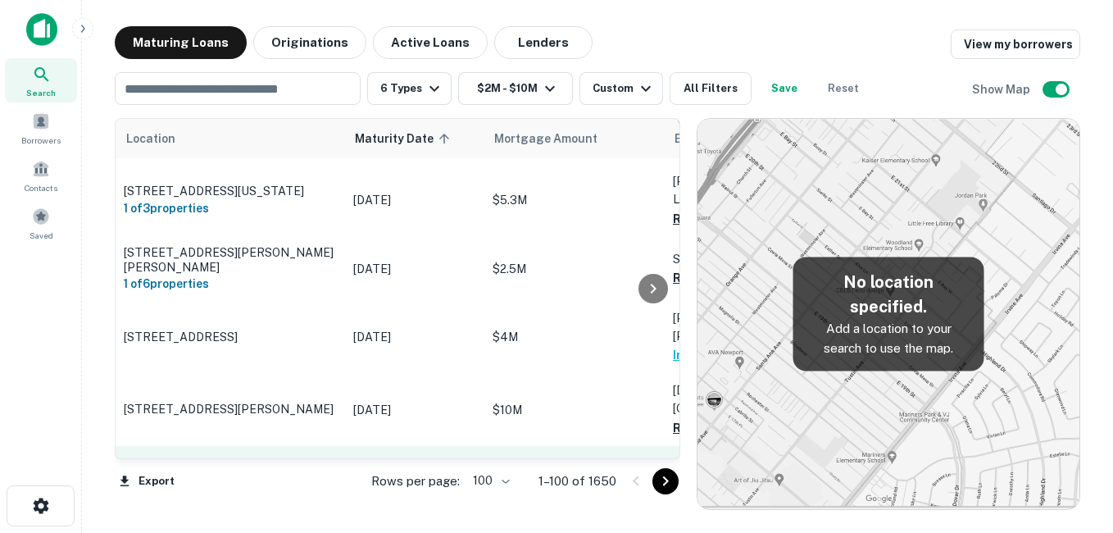
click at [289, 465] on p "[STREET_ADDRESS][PERSON_NAME]" at bounding box center [230, 472] width 213 height 15
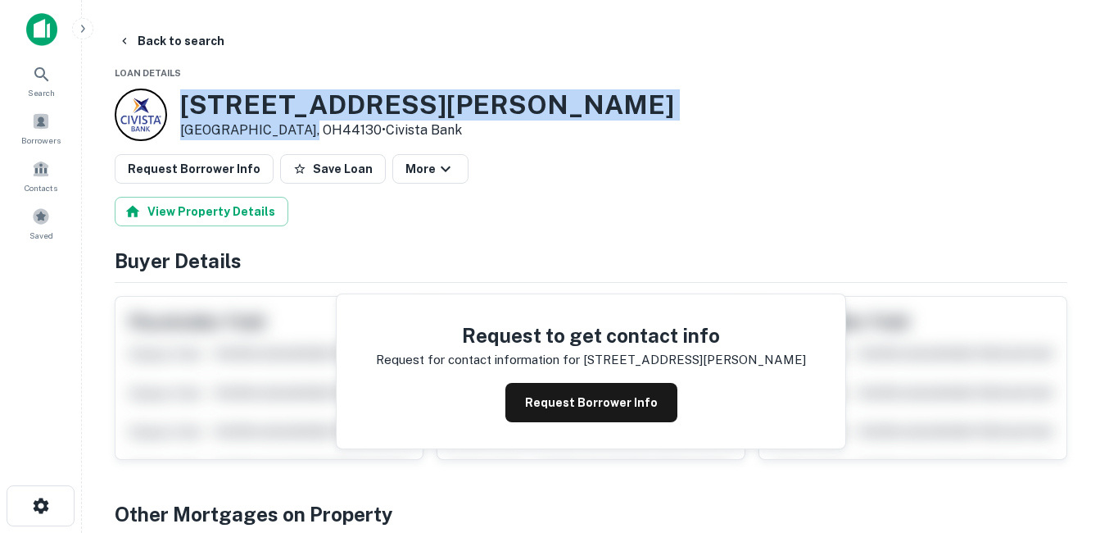
drag, startPoint x: 175, startPoint y: 98, endPoint x: 305, endPoint y: 137, distance: 135.8
click at [305, 137] on div "6909 Engle Rd Cleveland, OH44130 • Civista Bank" at bounding box center [395, 114] width 560 height 52
drag, startPoint x: 305, startPoint y: 137, endPoint x: 227, endPoint y: 114, distance: 81.1
copy div "[STREET_ADDRESS][PERSON_NAME]"
click at [281, 109] on h3 "6909 Engle Rd" at bounding box center [427, 104] width 494 height 31
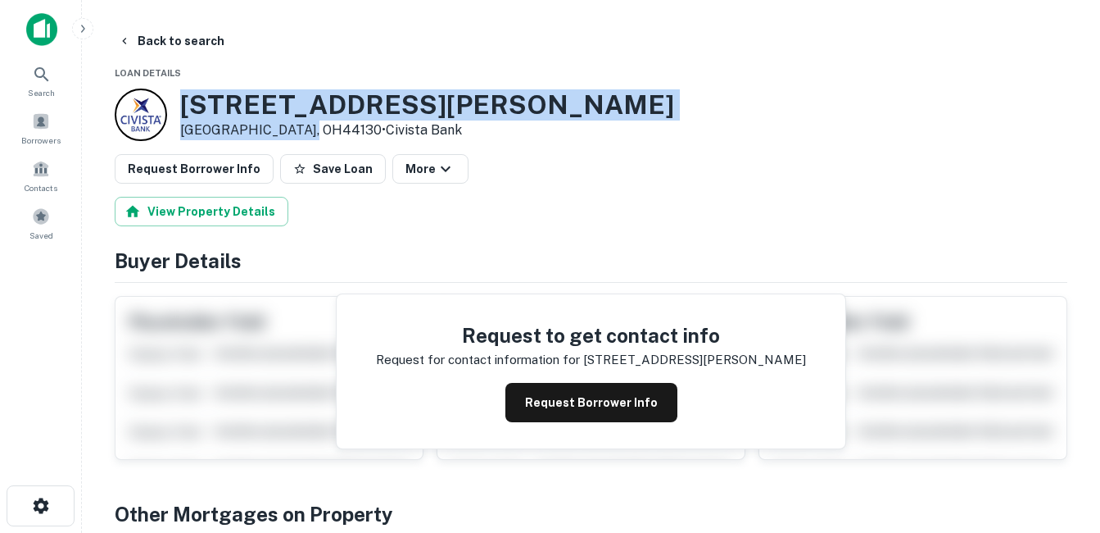
click at [315, 108] on h3 "6909 Engle Rd" at bounding box center [427, 104] width 494 height 31
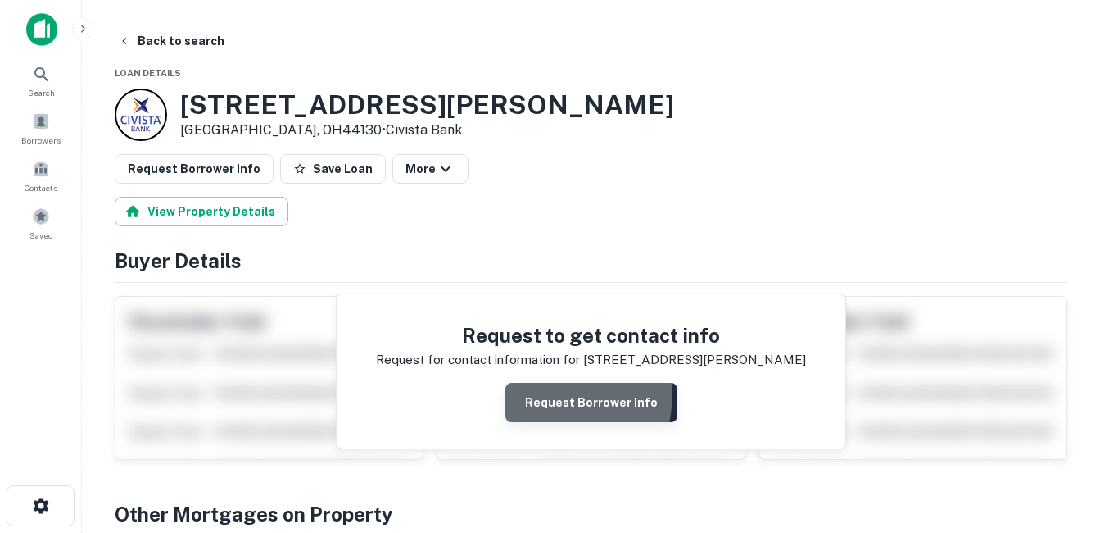
click at [534, 392] on button "Request Borrower Info" at bounding box center [592, 402] width 172 height 39
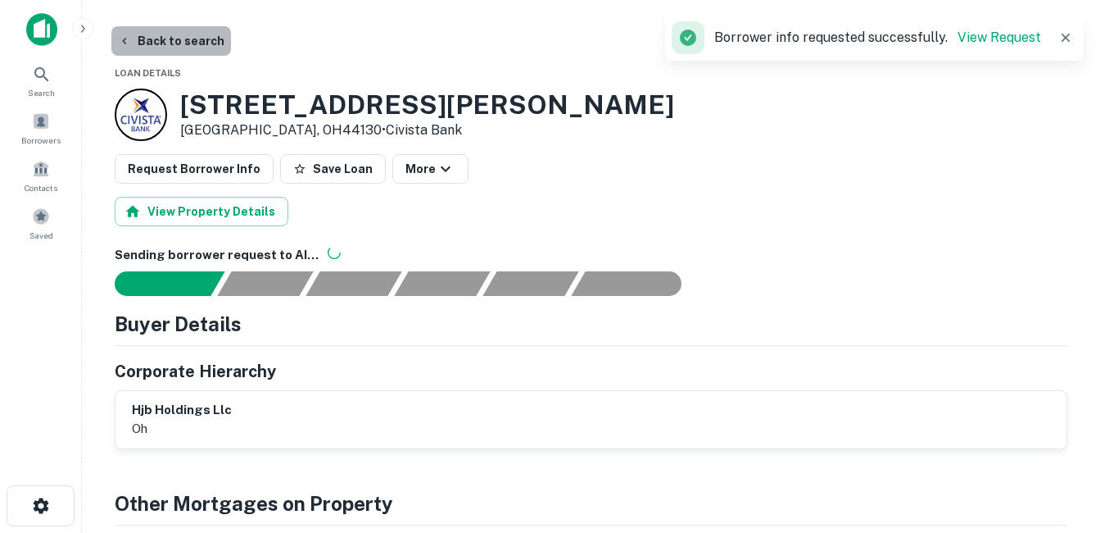
drag, startPoint x: 203, startPoint y: 46, endPoint x: 218, endPoint y: 48, distance: 14.8
click at [204, 46] on button "Back to search" at bounding box center [171, 40] width 120 height 29
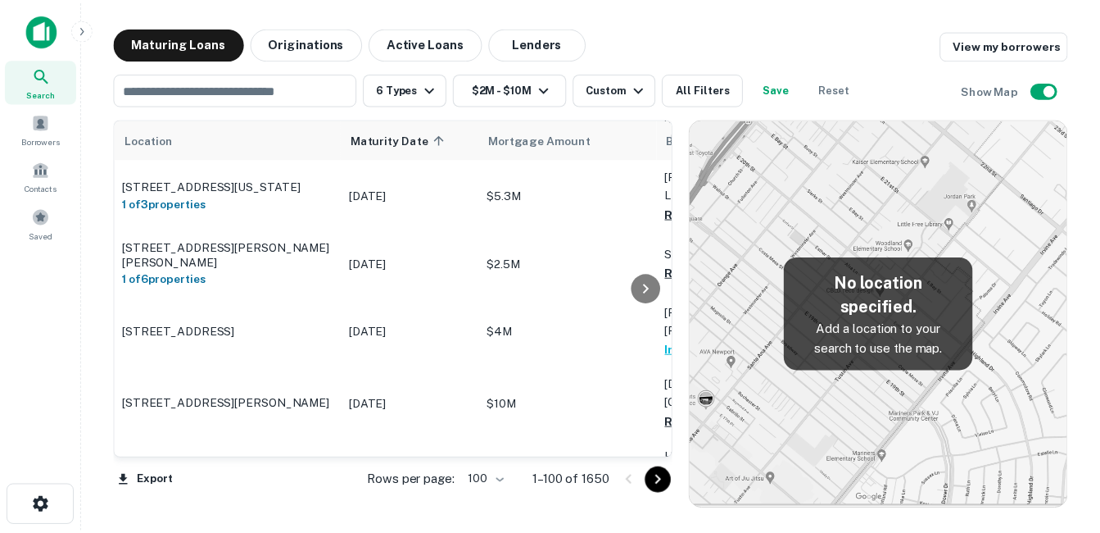
scroll to position [901, 0]
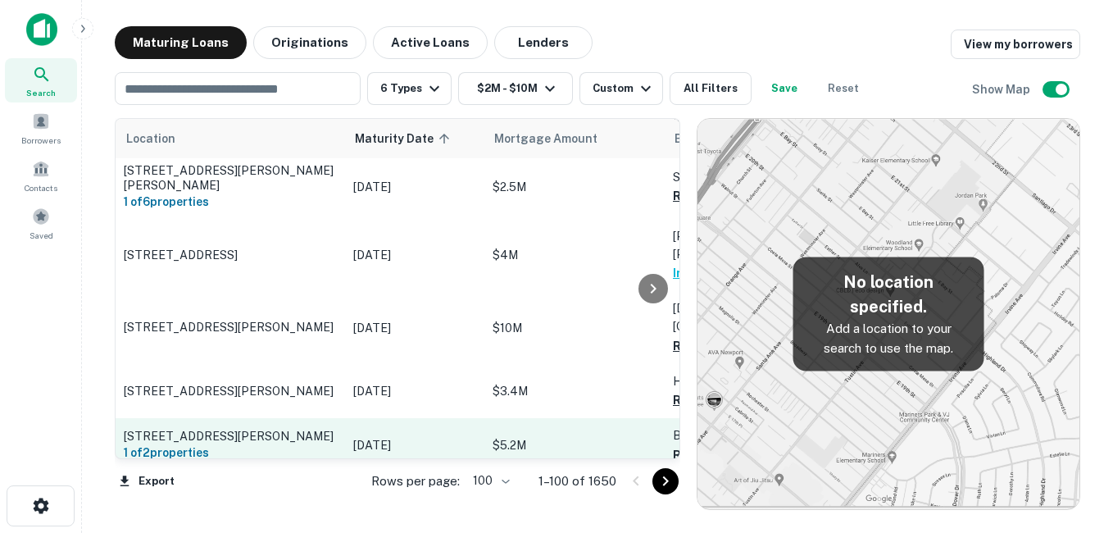
click at [347, 418] on td "[DATE]" at bounding box center [414, 445] width 139 height 54
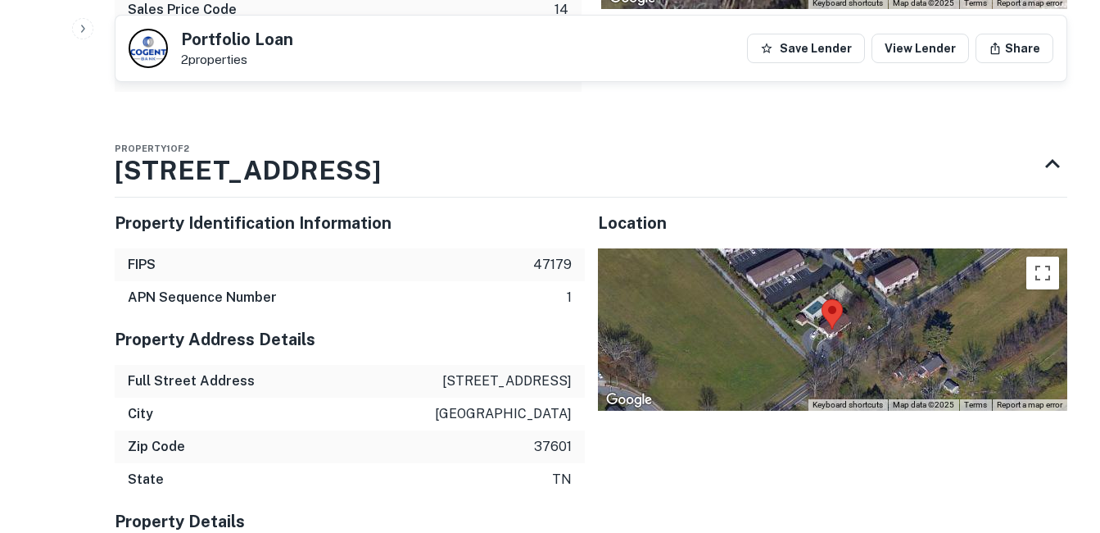
scroll to position [1147, 0]
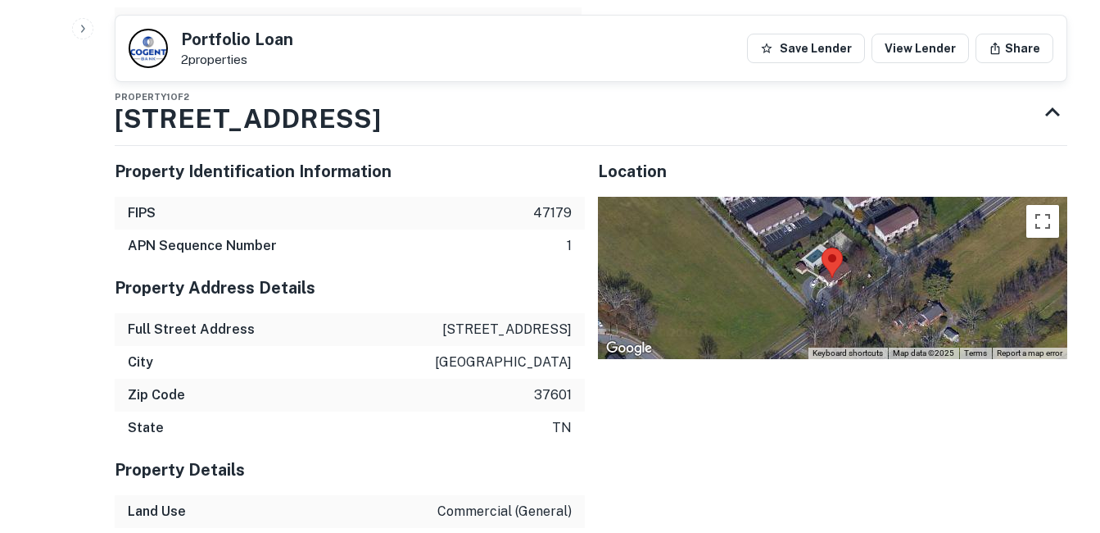
click at [519, 324] on p "2900 watauga rd" at bounding box center [506, 330] width 129 height 20
click at [519, 326] on p "2900 watauga rd" at bounding box center [506, 330] width 129 height 20
drag, startPoint x: 519, startPoint y: 326, endPoint x: 507, endPoint y: 332, distance: 12.8
click at [507, 332] on p "2900 watauga rd" at bounding box center [506, 330] width 129 height 20
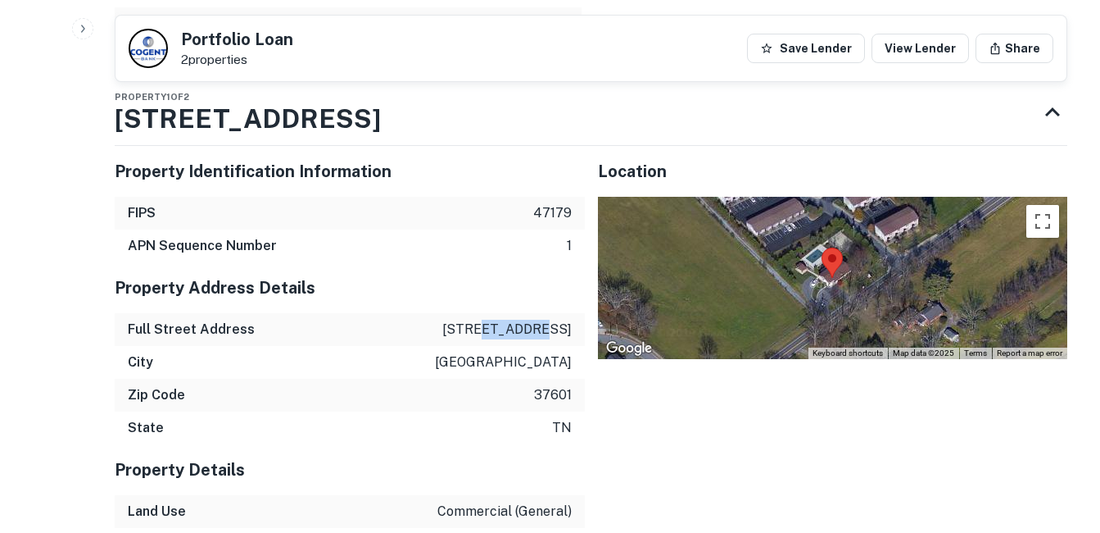
click at [507, 332] on p "2900 watauga rd" at bounding box center [506, 330] width 129 height 20
click at [544, 375] on div "City johnson city" at bounding box center [350, 362] width 470 height 33
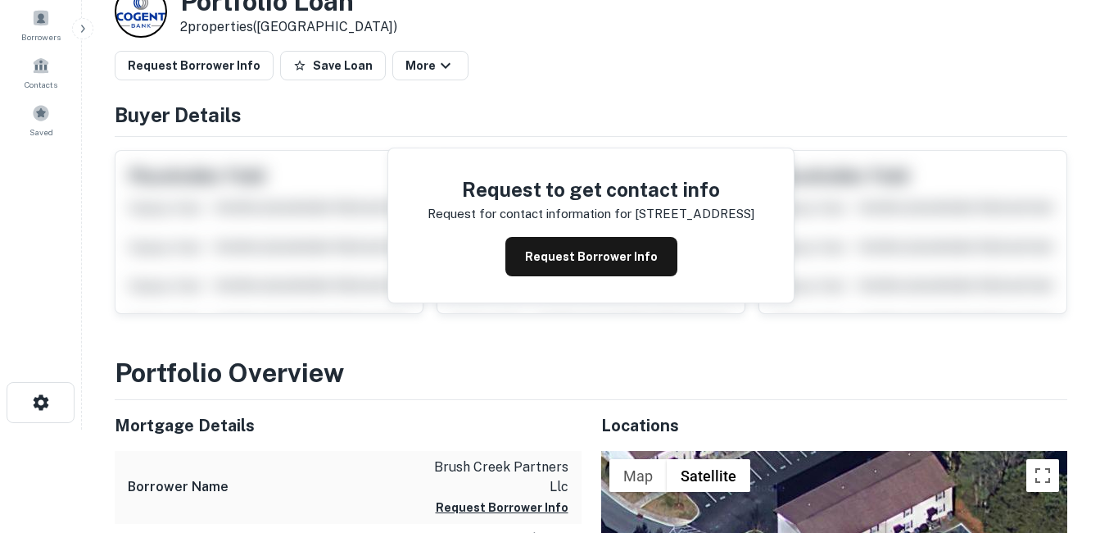
scroll to position [328, 0]
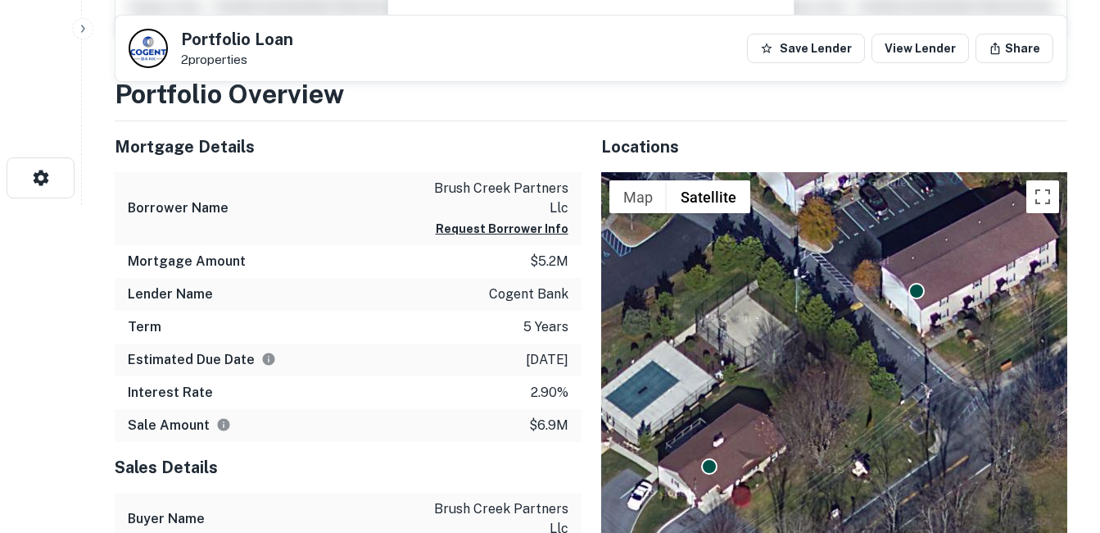
drag, startPoint x: 842, startPoint y: 434, endPoint x: 815, endPoint y: 338, distance: 100.4
click at [815, 338] on div "To activate drag with keyboard, press Alt + Enter. Once in keyboard drag state,…" at bounding box center [834, 474] width 467 height 605
drag, startPoint x: 483, startPoint y: 302, endPoint x: 574, endPoint y: 292, distance: 92.2
click at [574, 292] on div "Lender Name cogent bank" at bounding box center [348, 294] width 467 height 33
drag, startPoint x: 574, startPoint y: 292, endPoint x: 558, endPoint y: 332, distance: 42.6
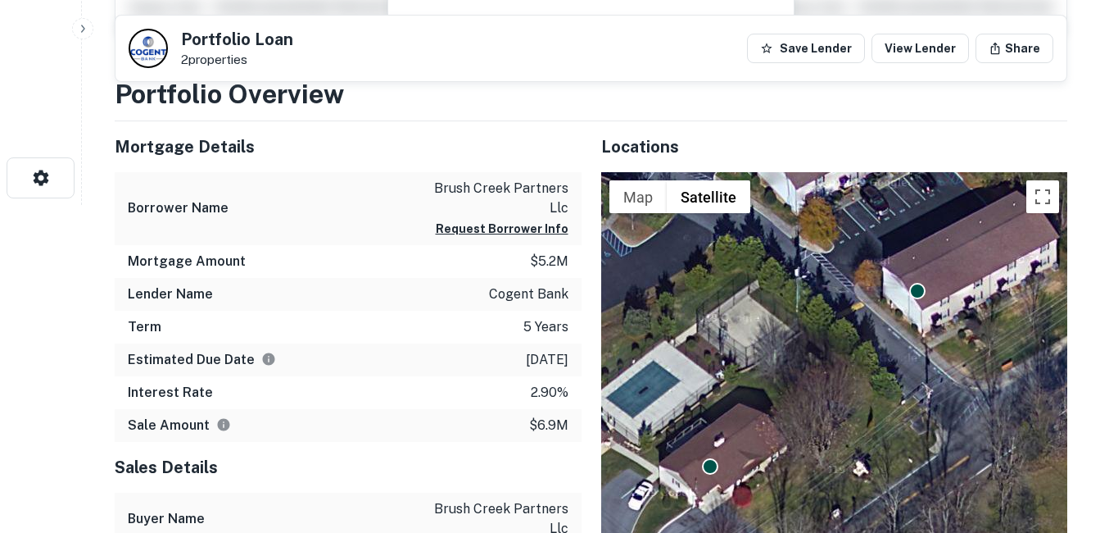
click at [558, 332] on p "5 years" at bounding box center [546, 327] width 45 height 20
drag, startPoint x: 558, startPoint y: 332, endPoint x: 557, endPoint y: 343, distance: 11.5
click at [557, 343] on div "Mortgage Details Borrower Name brush creek partners llc Request Borrower Info M…" at bounding box center [348, 281] width 467 height 320
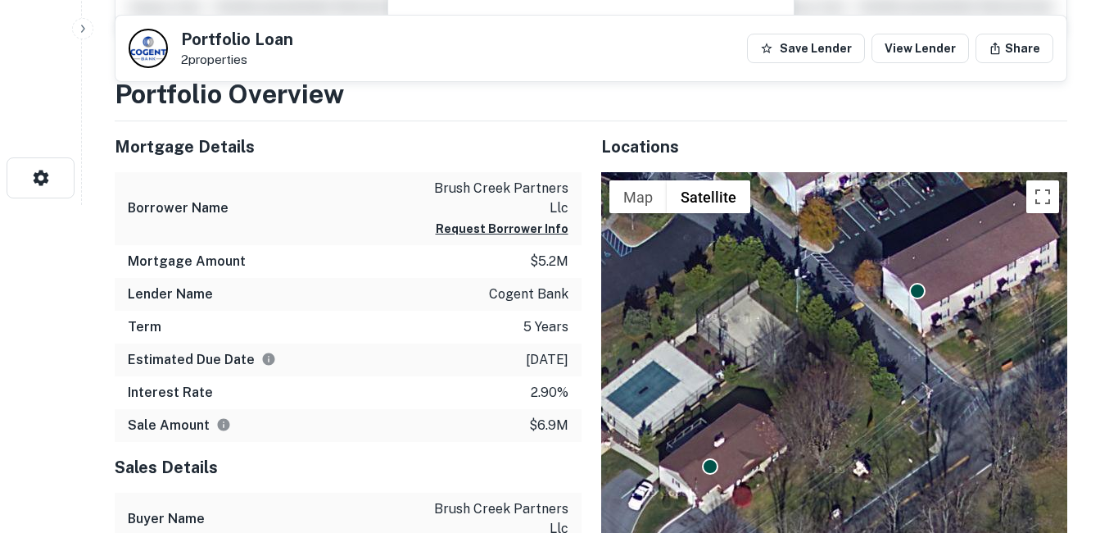
click at [557, 343] on div "Estimated Due Date 11/3/2025" at bounding box center [348, 359] width 467 height 33
click at [556, 346] on div "Estimated Due Date 11/3/2025" at bounding box center [348, 359] width 467 height 33
click at [555, 374] on div "Estimated Due Date 11/3/2025" at bounding box center [348, 359] width 467 height 33
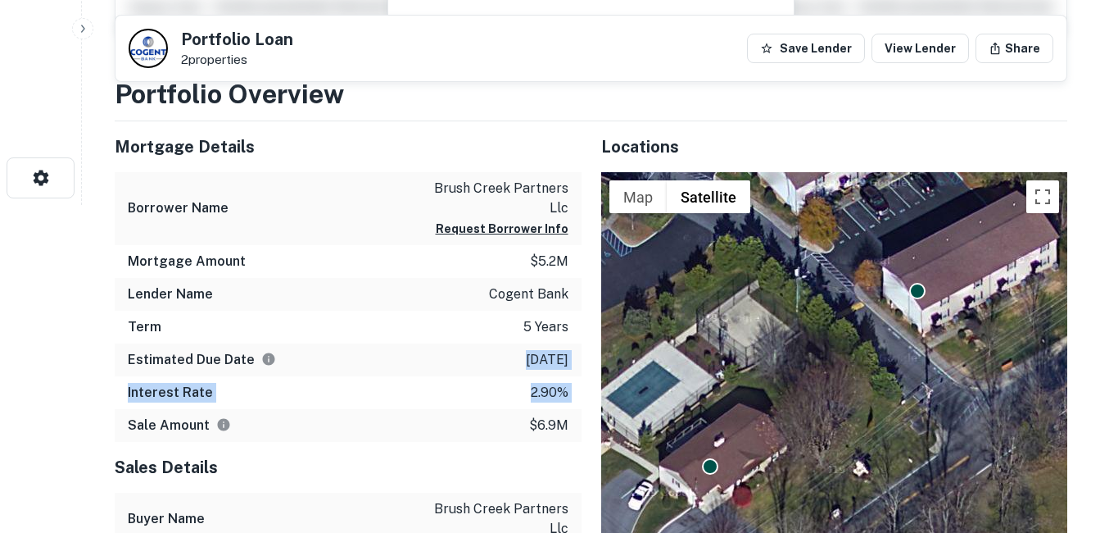
click at [554, 375] on div "Mortgage Details Borrower Name brush creek partners llc Request Borrower Info M…" at bounding box center [348, 281] width 467 height 320
drag, startPoint x: 554, startPoint y: 375, endPoint x: 551, endPoint y: 392, distance: 16.6
click at [551, 392] on p "2.90%" at bounding box center [550, 393] width 38 height 20
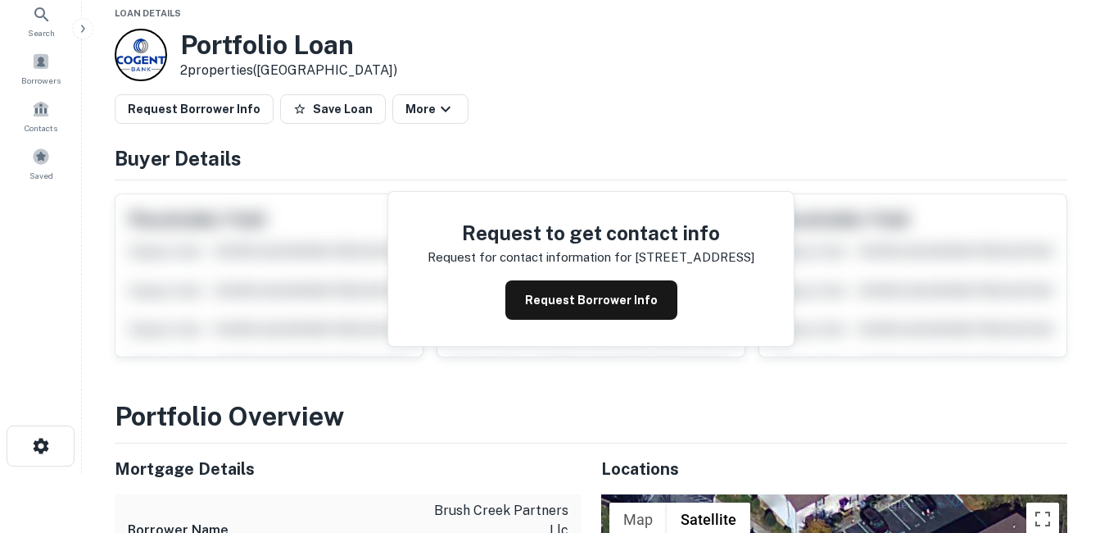
scroll to position [164, 0]
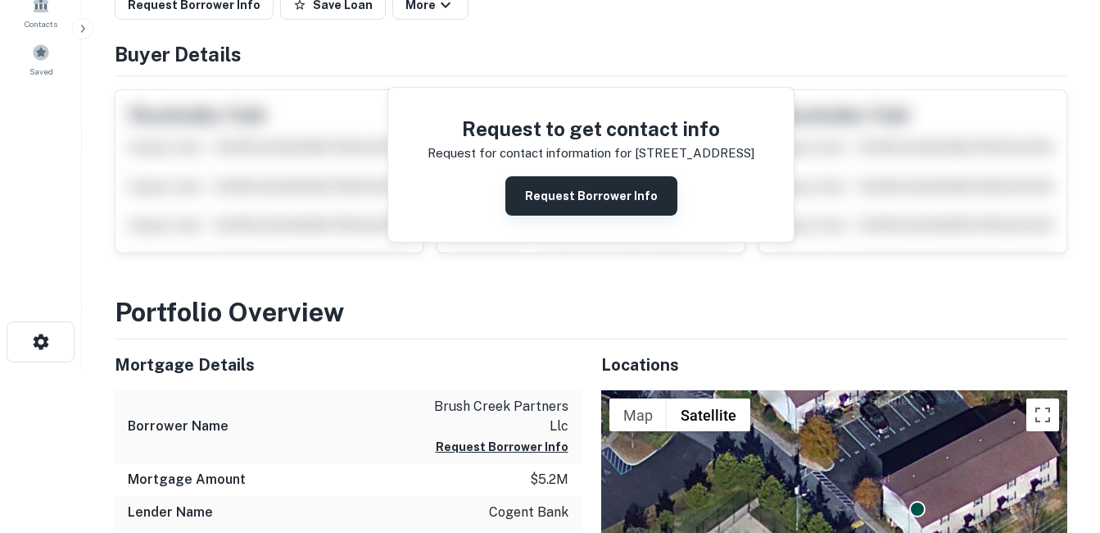
click at [592, 211] on button "Request Borrower Info" at bounding box center [592, 195] width 172 height 39
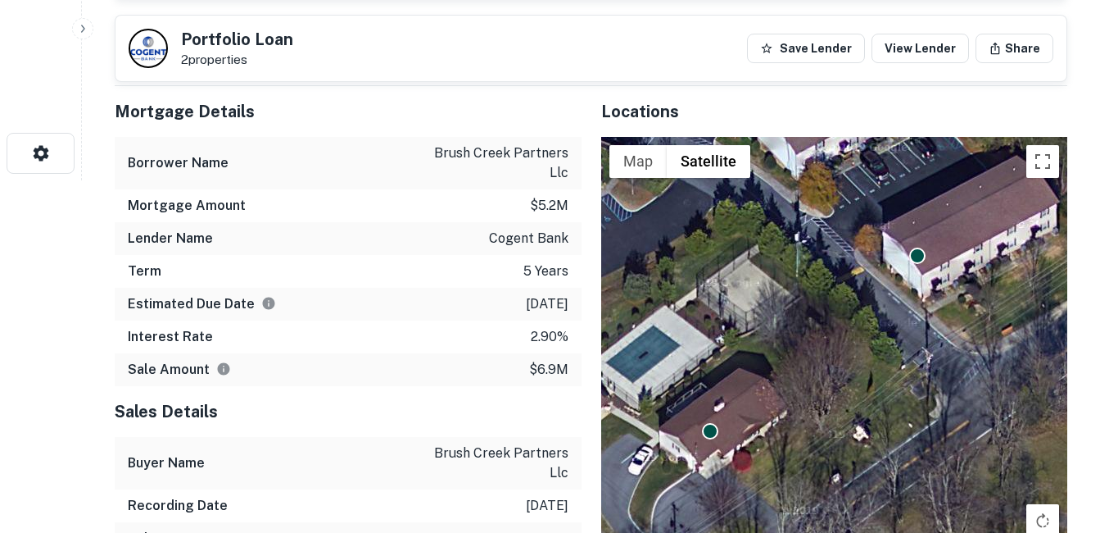
scroll to position [492, 0]
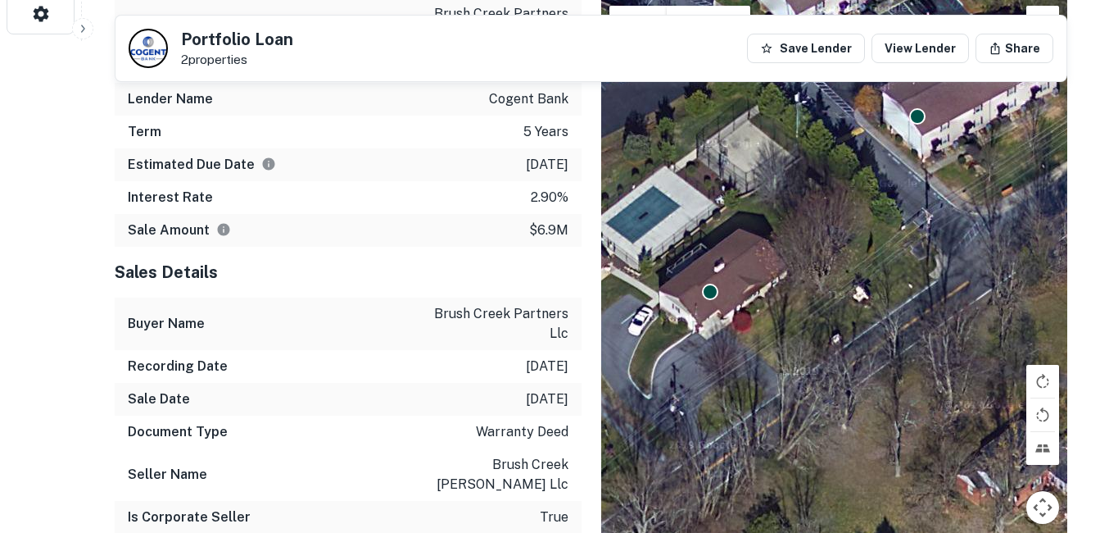
click at [938, 224] on div "To activate drag with keyboard, press Alt + Enter. Once in keyboard drag state,…" at bounding box center [834, 300] width 467 height 605
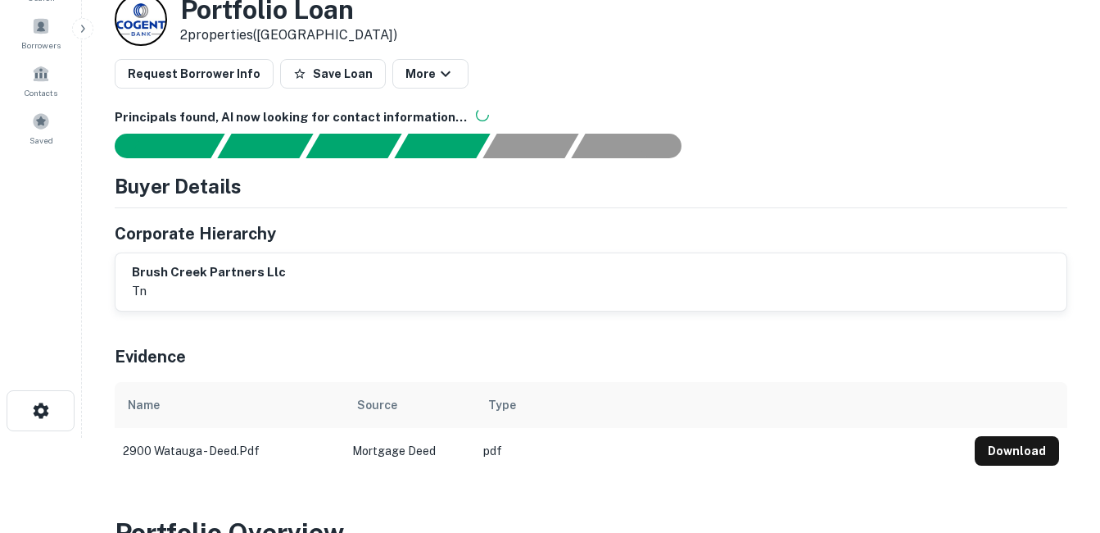
scroll to position [82, 0]
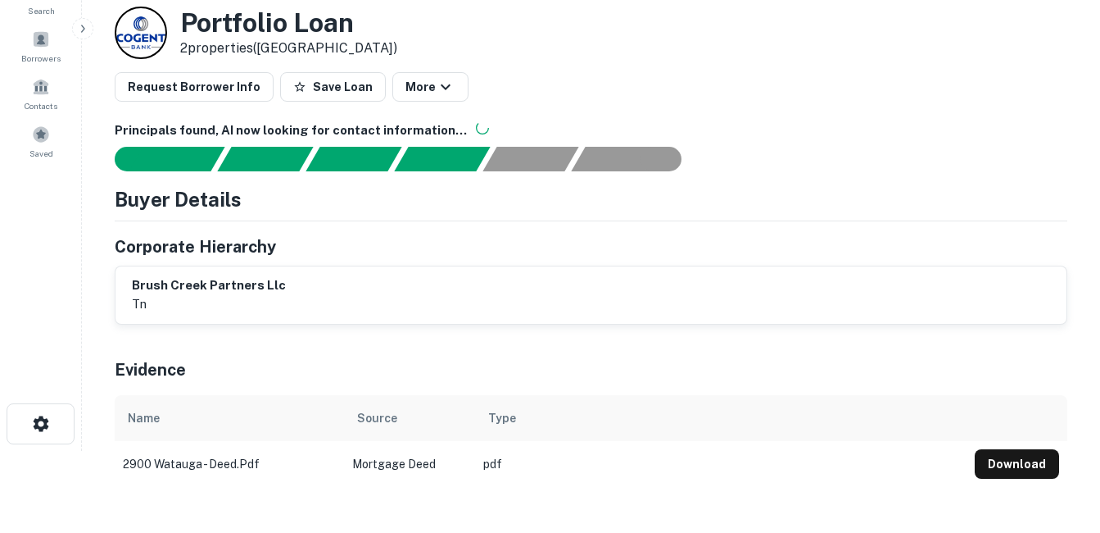
drag, startPoint x: 524, startPoint y: 432, endPoint x: 451, endPoint y: 303, distance: 148.3
click at [455, 308] on div "brush creek partners llc tn" at bounding box center [591, 295] width 918 height 38
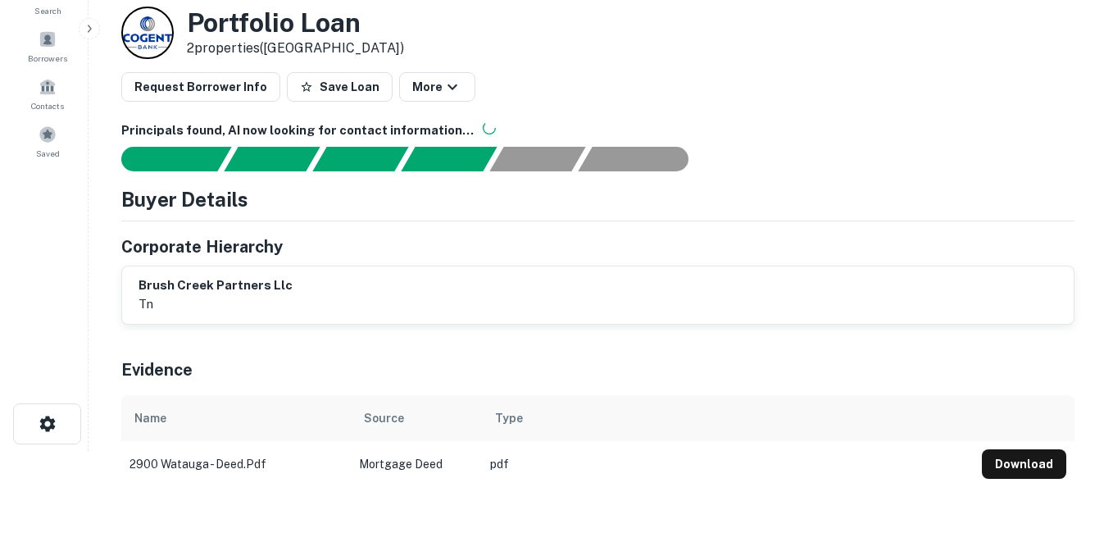
scroll to position [0, 0]
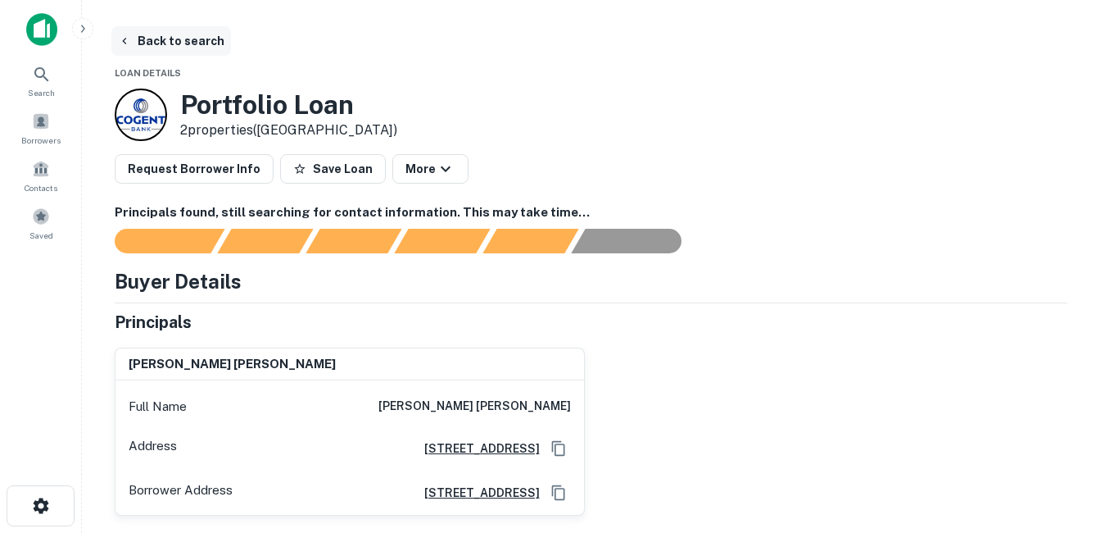
click at [202, 42] on button "Back to search" at bounding box center [171, 40] width 120 height 29
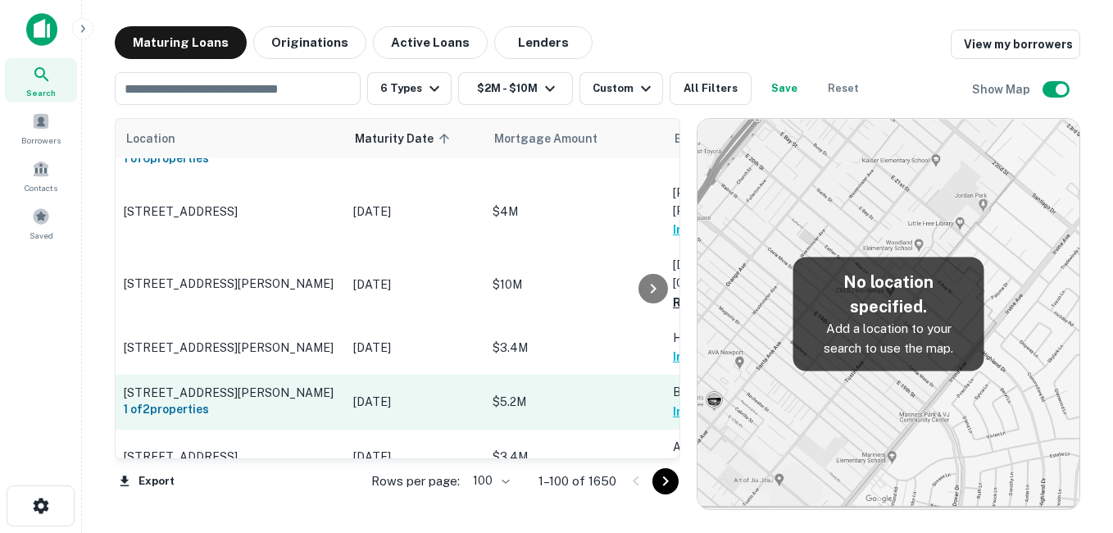
scroll to position [983, 0]
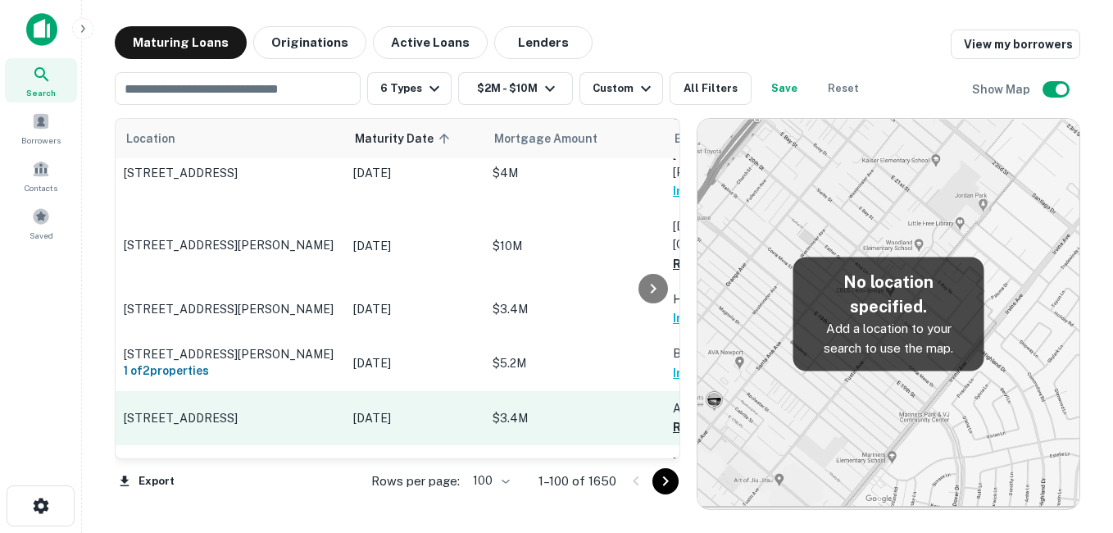
click at [258, 391] on td "[STREET_ADDRESS]" at bounding box center [230, 418] width 229 height 54
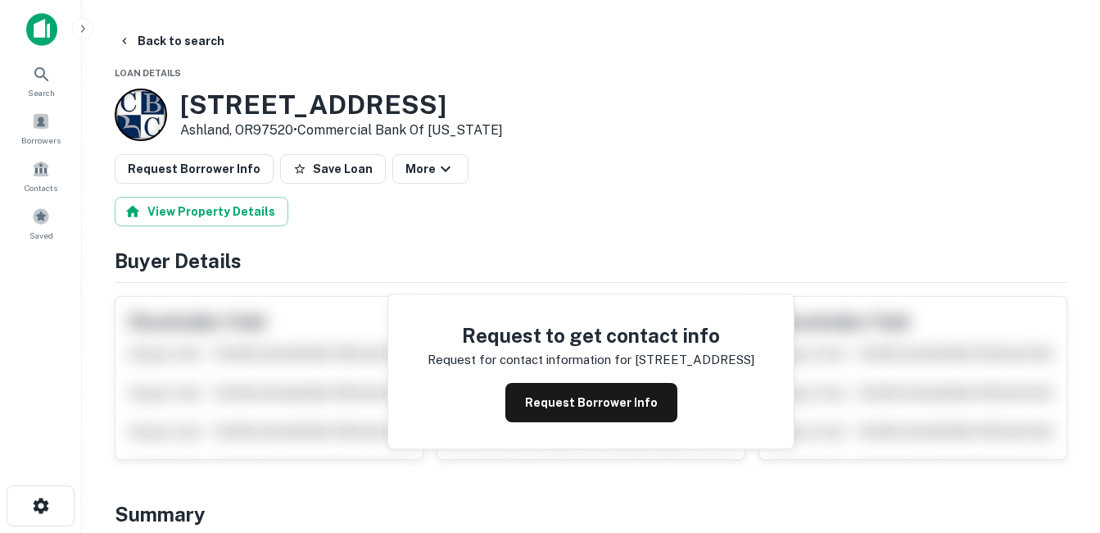
drag, startPoint x: 183, startPoint y: 98, endPoint x: 297, endPoint y: 127, distance: 118.2
click at [297, 127] on div "1193 Siskiyou Blvd Ashland, OR97520 • Commercial Bank Of California" at bounding box center [341, 114] width 323 height 51
drag, startPoint x: 297, startPoint y: 127, endPoint x: 279, endPoint y: 129, distance: 18.1
click at [212, 107] on h3 "1193 Siskiyou Blvd" at bounding box center [341, 104] width 323 height 31
click at [184, 98] on h3 "1193 Siskiyou Blvd" at bounding box center [341, 104] width 323 height 31
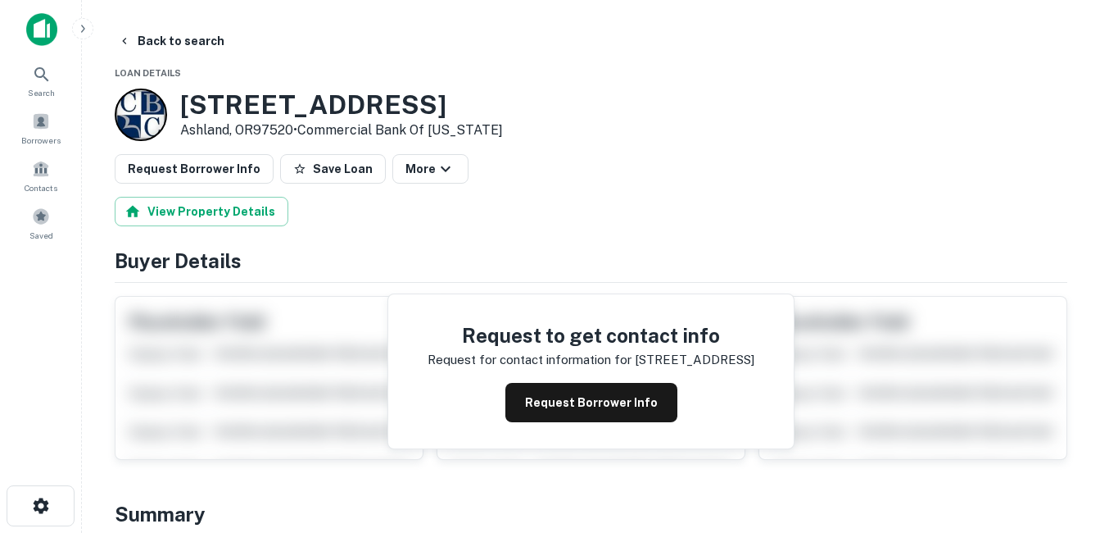
drag, startPoint x: 181, startPoint y: 98, endPoint x: 297, endPoint y: 124, distance: 118.3
click at [297, 124] on div "1193 Siskiyou Blvd Ashland, OR97520 • Commercial Bank Of California" at bounding box center [341, 114] width 323 height 51
drag, startPoint x: 297, startPoint y: 124, endPoint x: 267, endPoint y: 124, distance: 29.5
click at [283, 103] on h3 "1193 Siskiyou Blvd" at bounding box center [341, 104] width 323 height 31
click at [190, 49] on button "Back to search" at bounding box center [171, 40] width 120 height 29
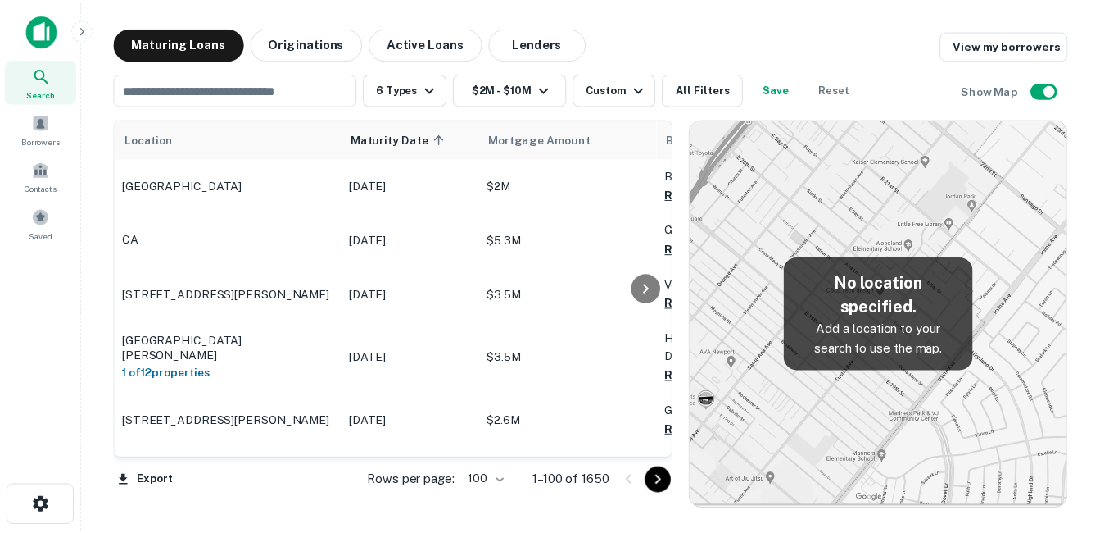
scroll to position [983, 0]
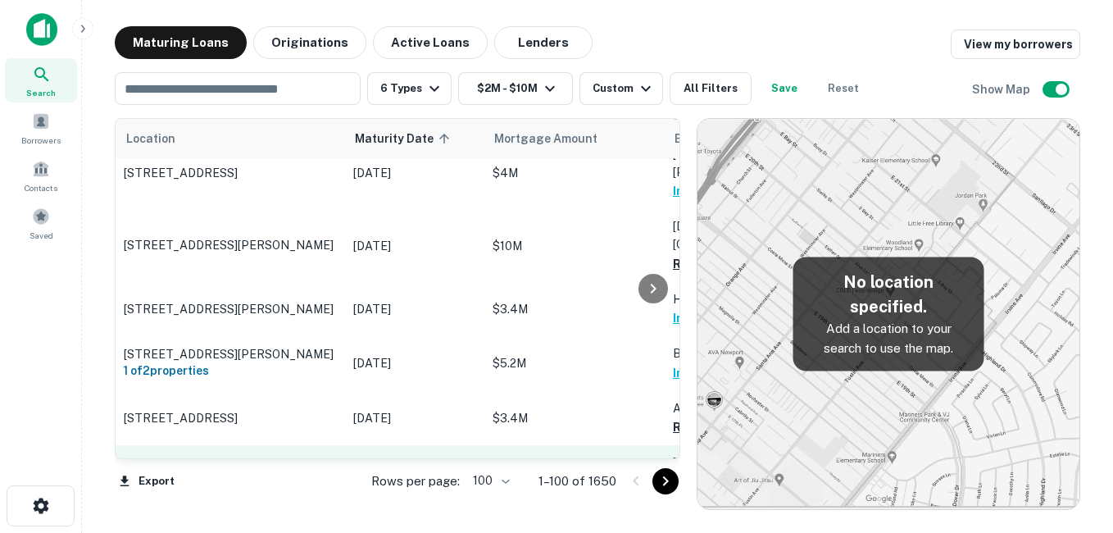
click at [315, 465] on p "[STREET_ADDRESS]" at bounding box center [230, 472] width 213 height 15
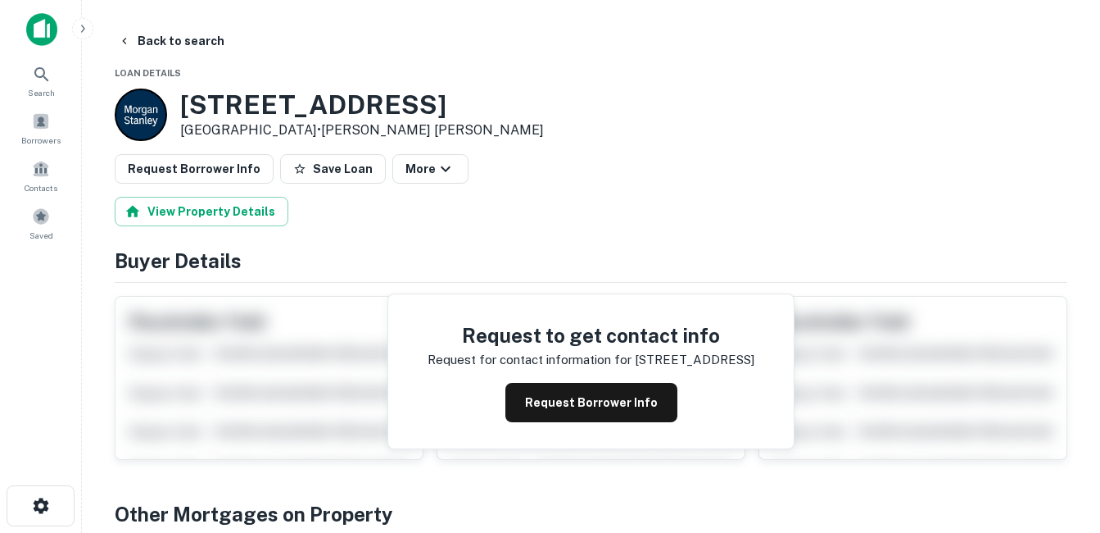
drag, startPoint x: 177, startPoint y: 104, endPoint x: 295, endPoint y: 132, distance: 121.2
click at [295, 132] on div "169 University Ave Palo Alto, CA94301 • Morgan Stanley" at bounding box center [329, 114] width 429 height 52
drag, startPoint x: 295, startPoint y: 132, endPoint x: 234, endPoint y: 129, distance: 60.7
click at [579, 413] on button "Request Borrower Info" at bounding box center [592, 402] width 172 height 39
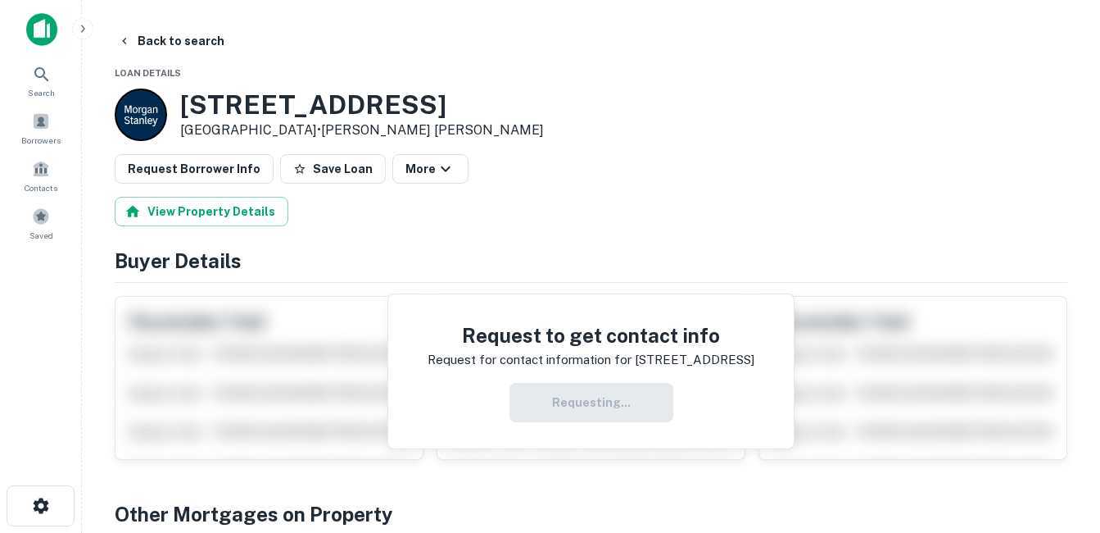
click at [326, 108] on h3 "[STREET_ADDRESS]" at bounding box center [362, 104] width 364 height 31
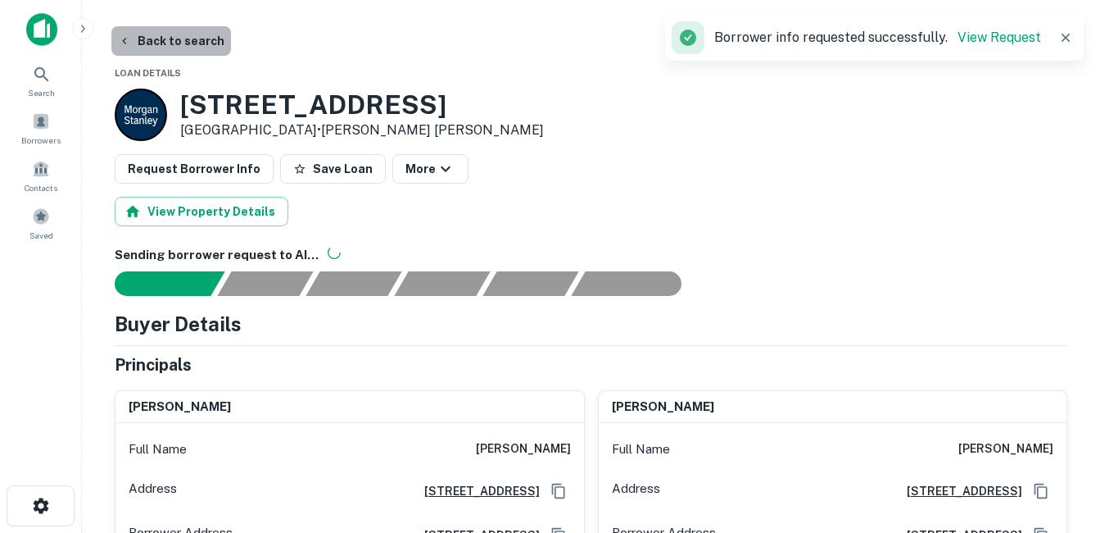
click at [199, 46] on button "Back to search" at bounding box center [171, 40] width 120 height 29
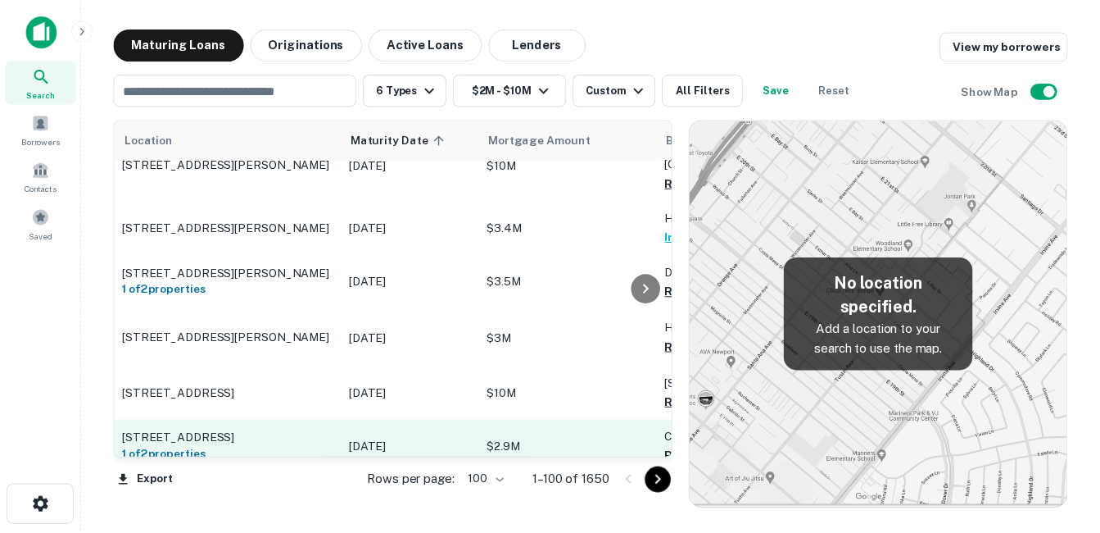
scroll to position [1147, 0]
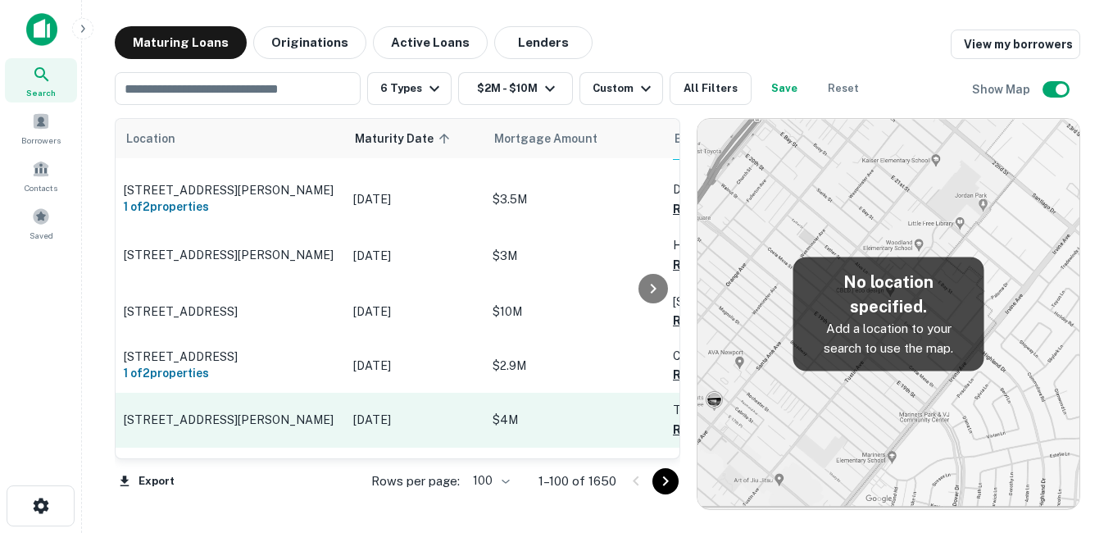
click at [301, 412] on p "[STREET_ADDRESS][PERSON_NAME]" at bounding box center [230, 419] width 213 height 15
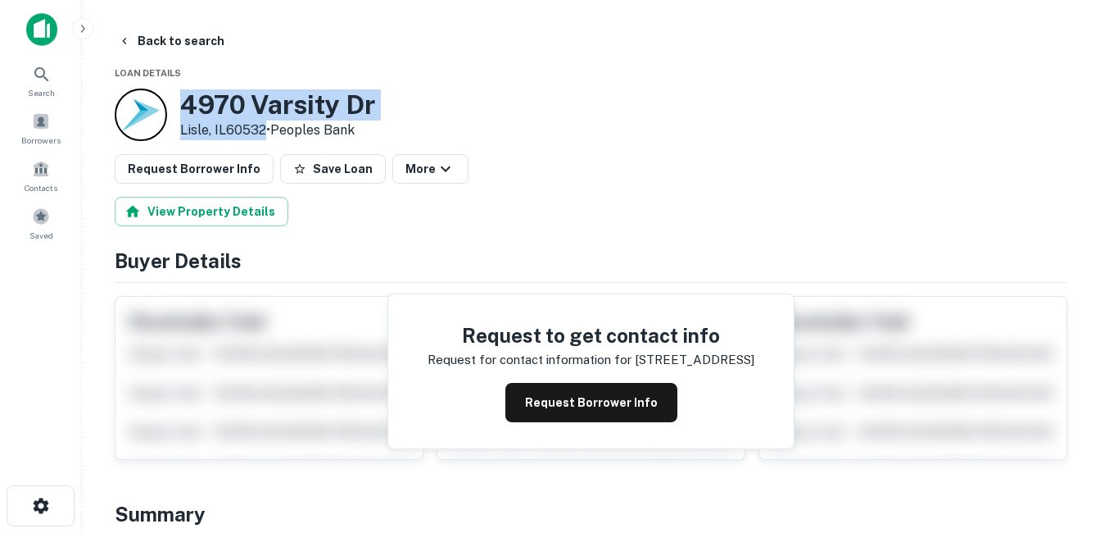
drag, startPoint x: 177, startPoint y: 107, endPoint x: 267, endPoint y: 137, distance: 94.8
click at [267, 137] on div "4970 Varsity Dr Lisle, IL60532 • Peoples Bank" at bounding box center [245, 114] width 261 height 52
drag, startPoint x: 267, startPoint y: 137, endPoint x: 213, endPoint y: 125, distance: 55.3
click at [546, 390] on button "Request Borrower Info" at bounding box center [592, 402] width 172 height 39
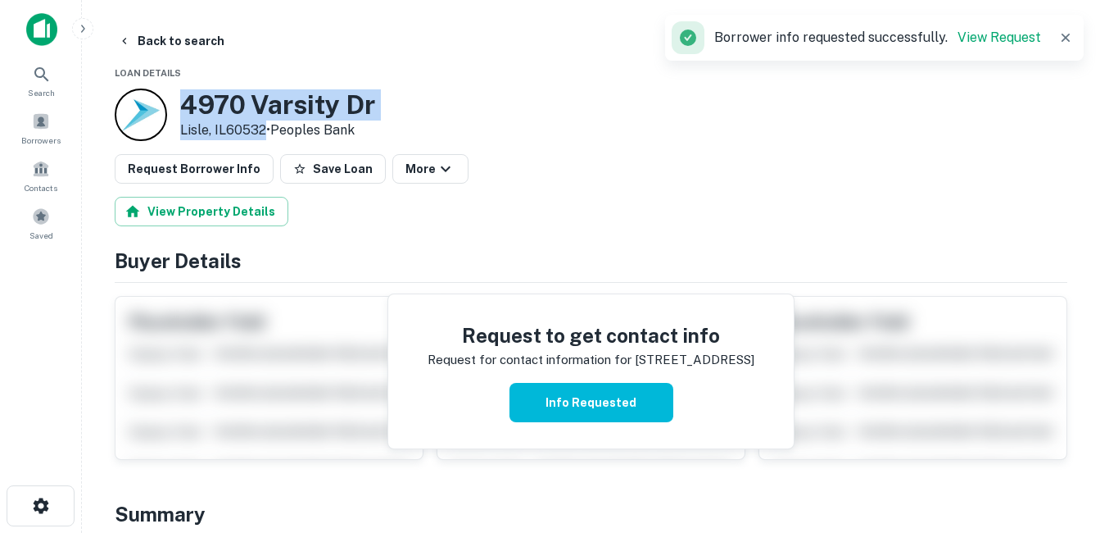
click at [265, 113] on h3 "4970 Varsity Dr" at bounding box center [277, 104] width 195 height 31
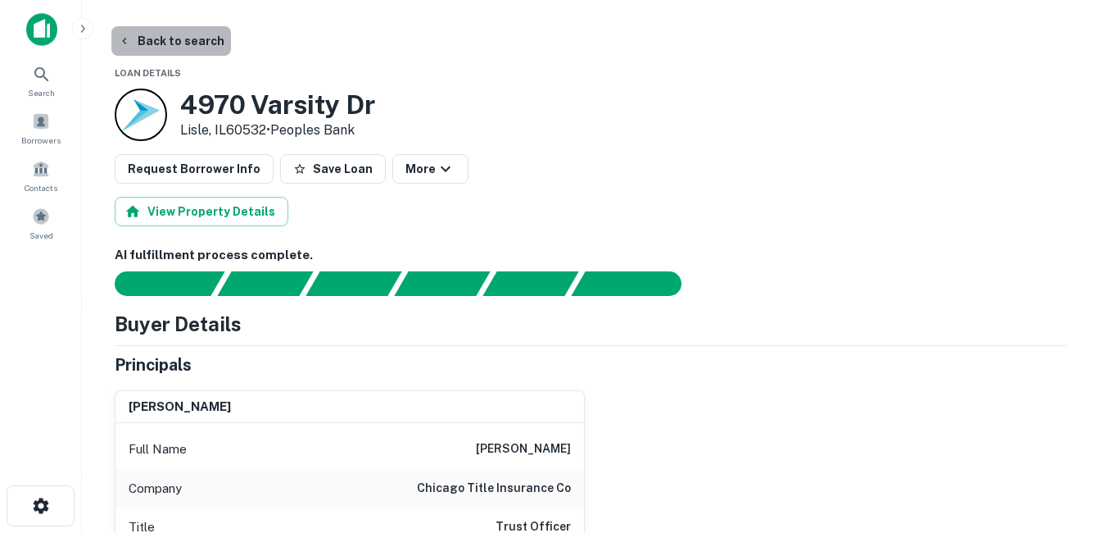
click at [195, 44] on button "Back to search" at bounding box center [171, 40] width 120 height 29
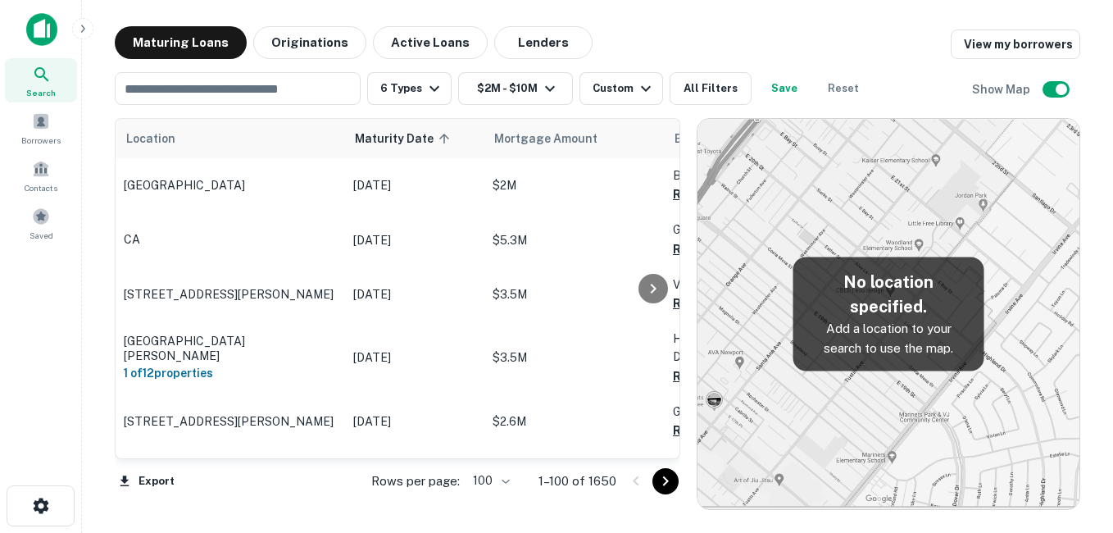
scroll to position [1147, 0]
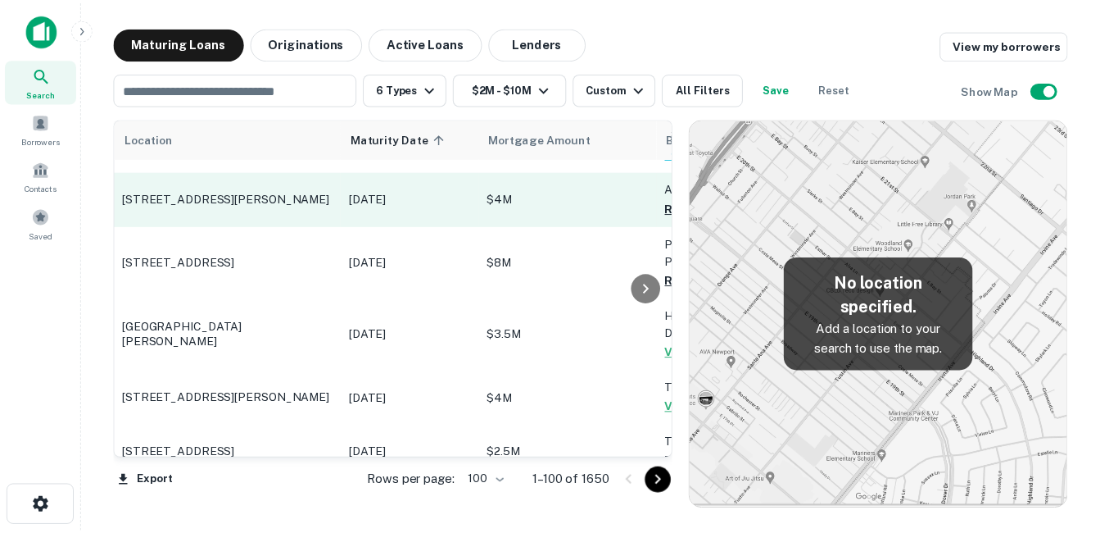
scroll to position [1393, 0]
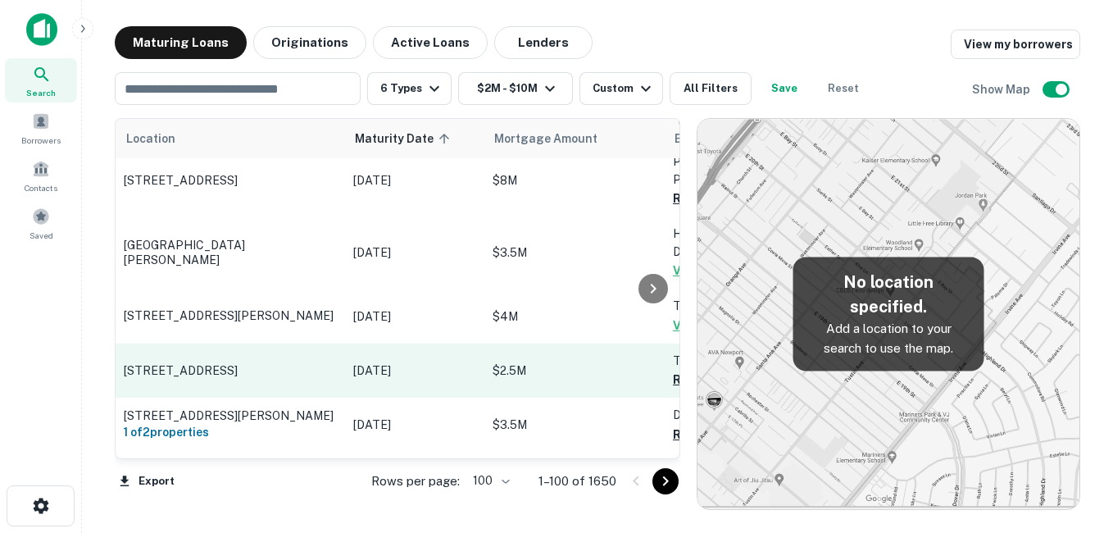
click at [301, 363] on p "[STREET_ADDRESS]" at bounding box center [230, 370] width 213 height 15
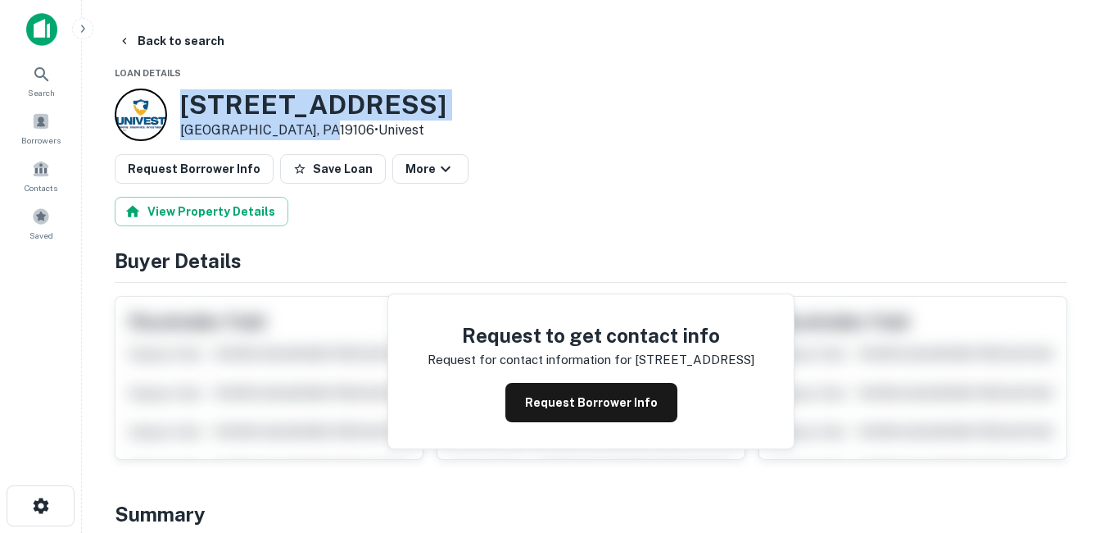
drag, startPoint x: 182, startPoint y: 109, endPoint x: 314, endPoint y: 122, distance: 132.6
click at [314, 122] on div "[STREET_ADDRESS] • Univest" at bounding box center [313, 114] width 266 height 51
drag, startPoint x: 314, startPoint y: 122, endPoint x: 279, endPoint y: 122, distance: 34.4
copy div "[STREET_ADDRESS]"
click at [574, 411] on button "Request Borrower Info" at bounding box center [592, 402] width 172 height 39
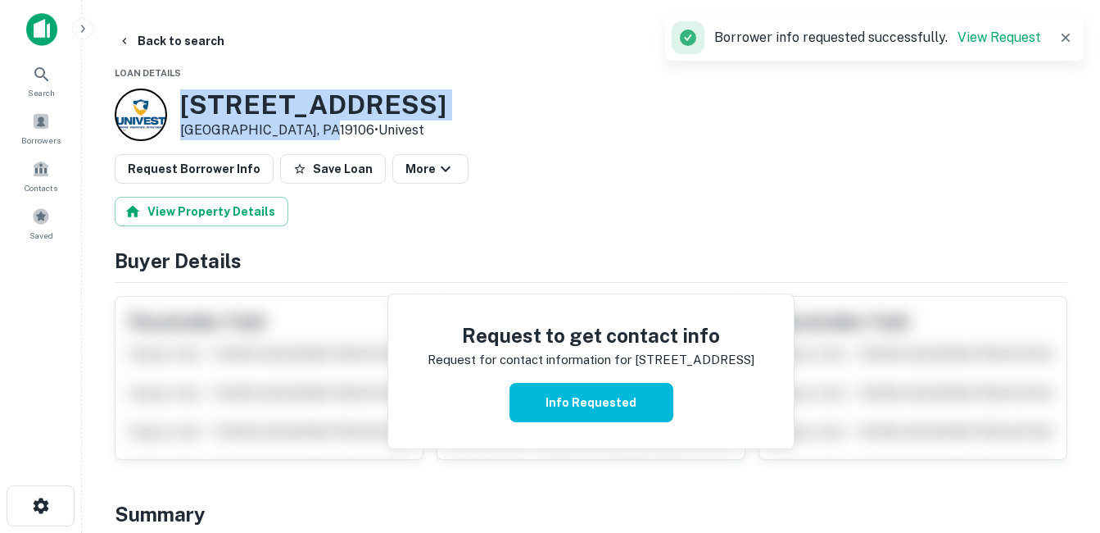
click at [254, 102] on h3 "[STREET_ADDRESS]" at bounding box center [313, 104] width 266 height 31
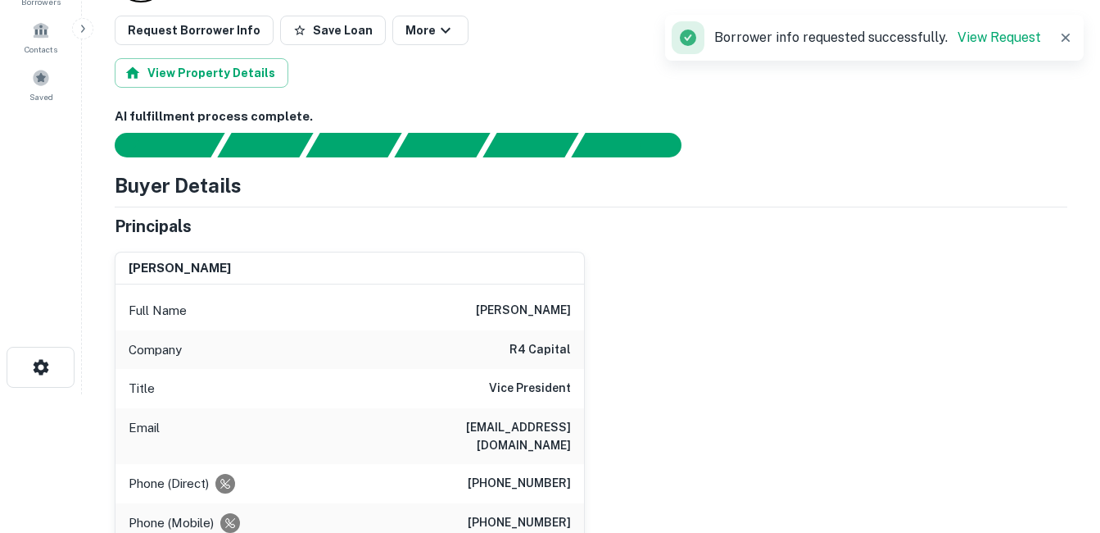
scroll to position [164, 0]
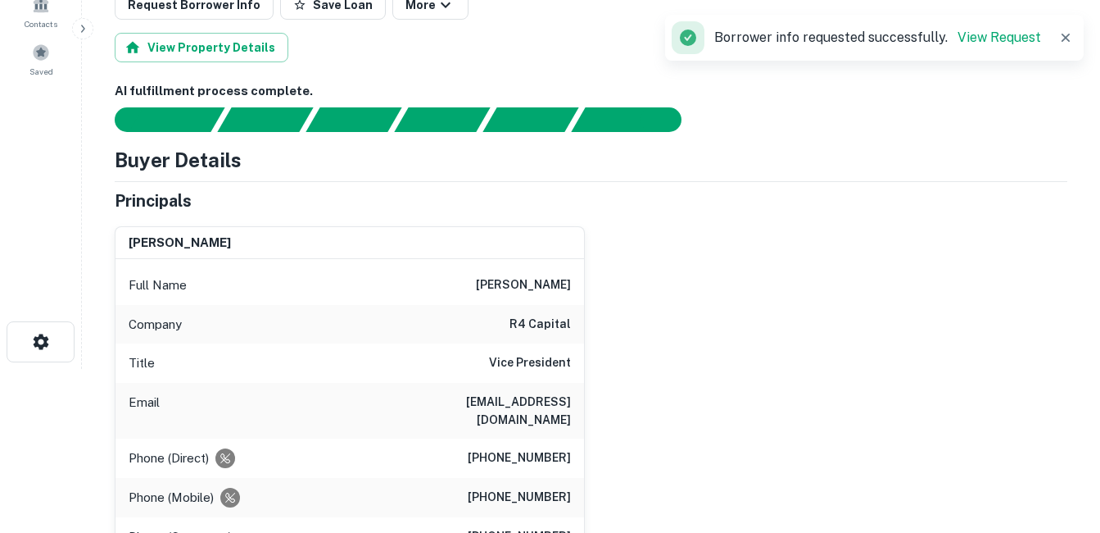
click at [519, 324] on h6 "r4 capital" at bounding box center [540, 325] width 61 height 20
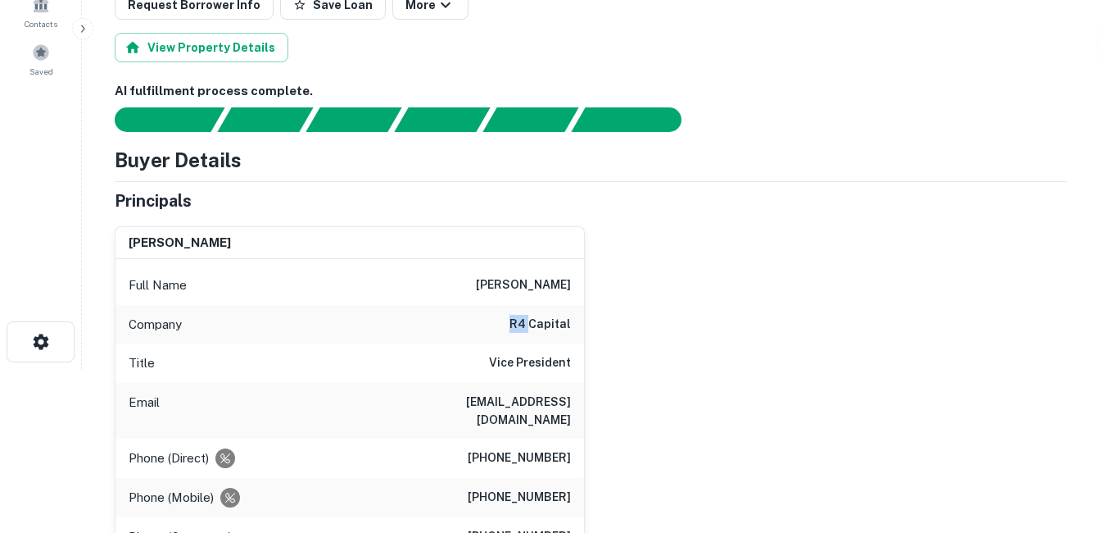
click at [519, 324] on h6 "r4 capital" at bounding box center [540, 325] width 61 height 20
copy h6 "r4 capital"
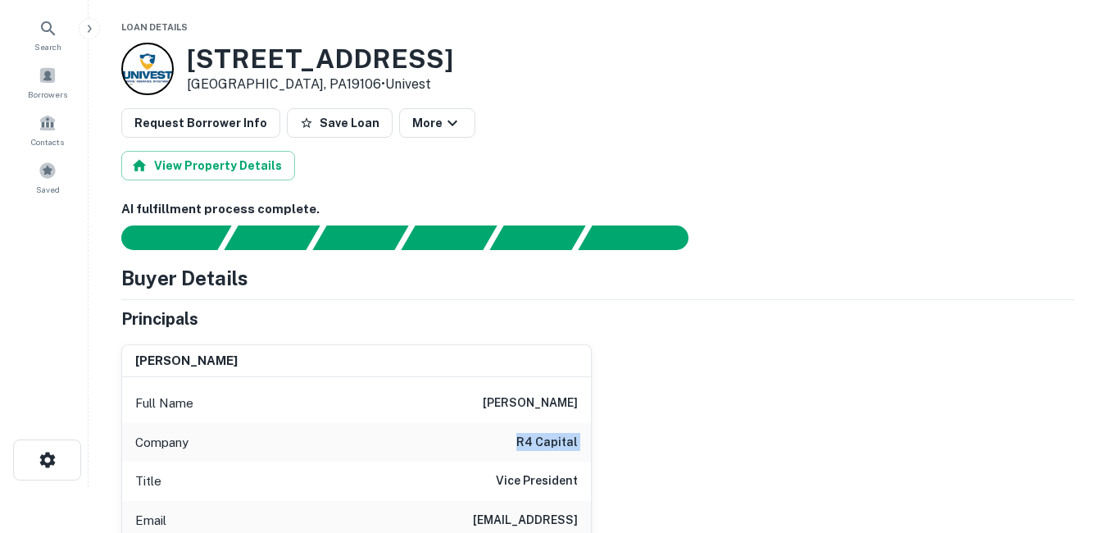
scroll to position [0, 0]
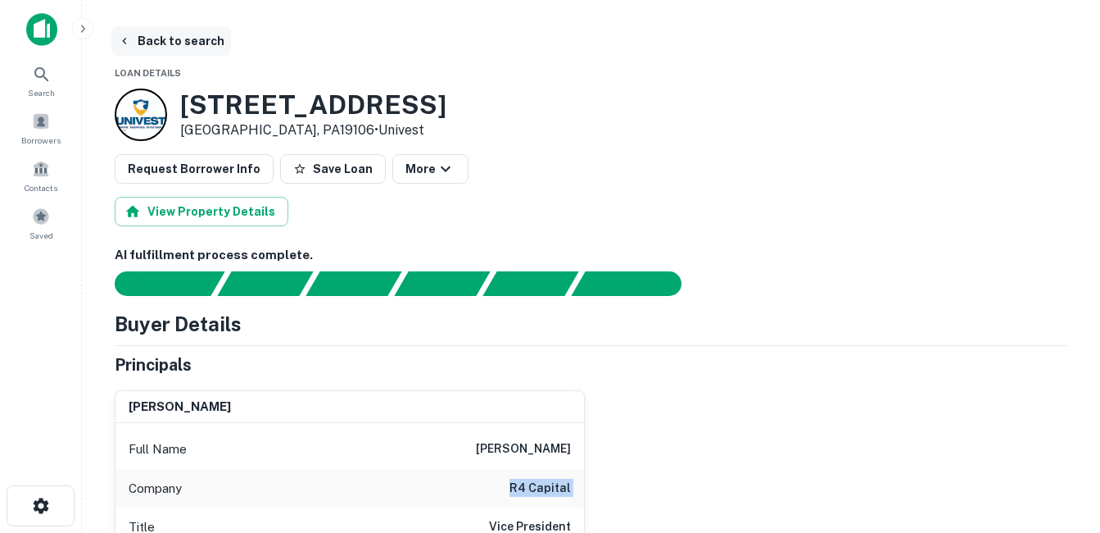
click at [189, 47] on button "Back to search" at bounding box center [171, 40] width 120 height 29
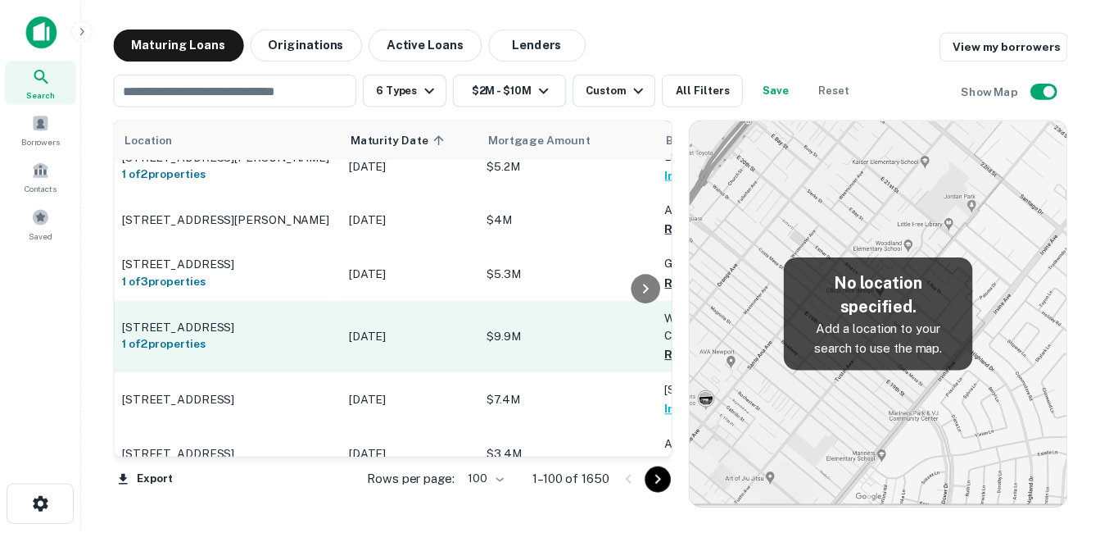
scroll to position [1475, 0]
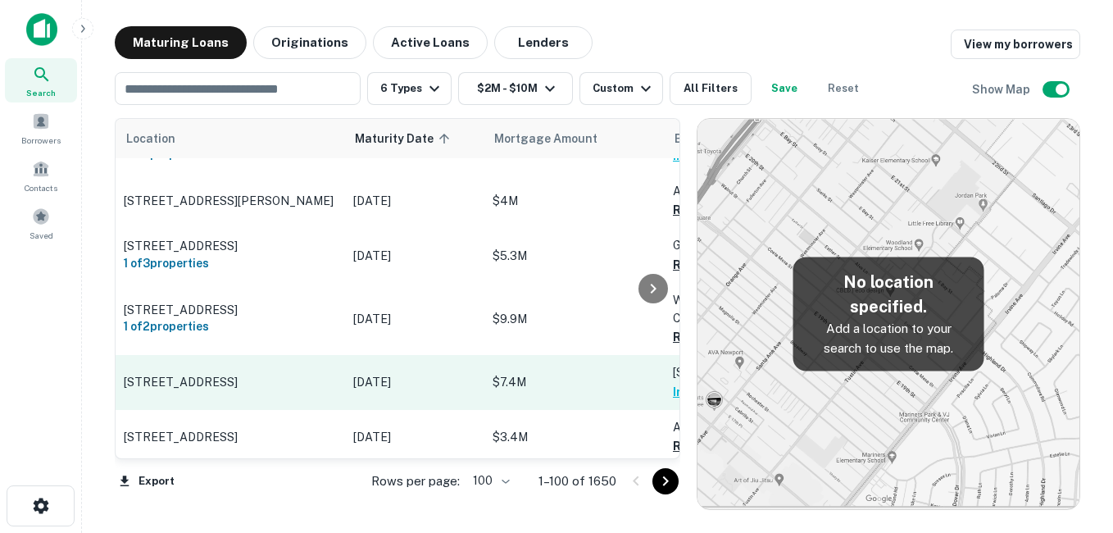
click at [291, 374] on p "[STREET_ADDRESS]" at bounding box center [230, 381] width 213 height 15
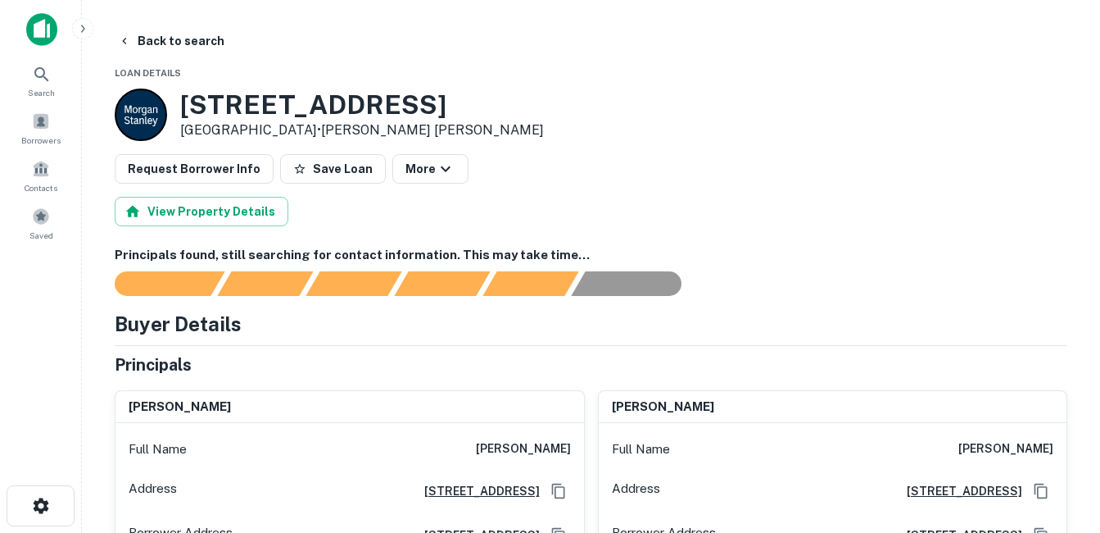
click at [192, 100] on h3 "[STREET_ADDRESS]" at bounding box center [362, 104] width 364 height 31
click at [164, 35] on button "Back to search" at bounding box center [171, 40] width 120 height 29
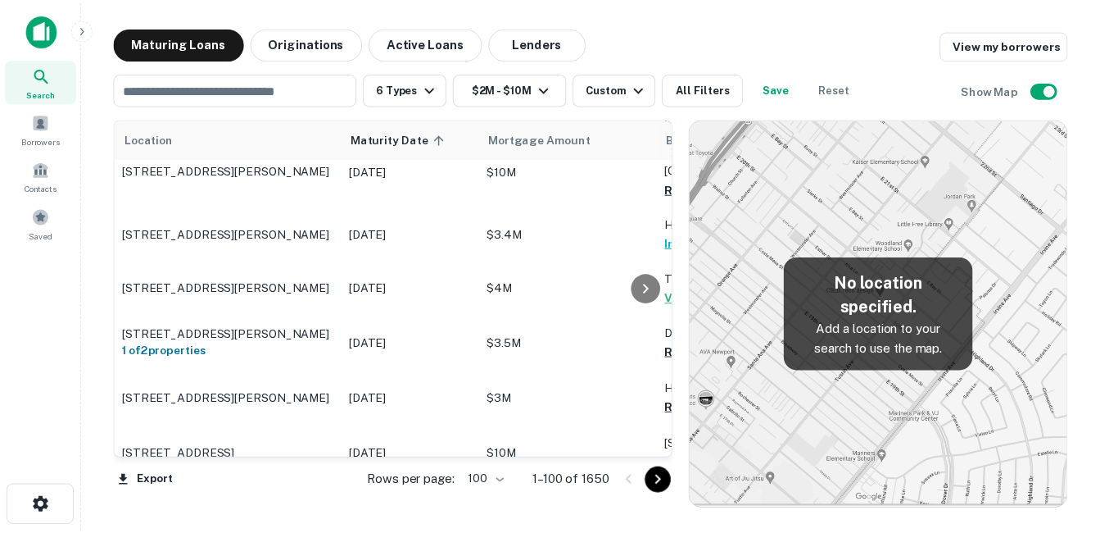
scroll to position [1067, 0]
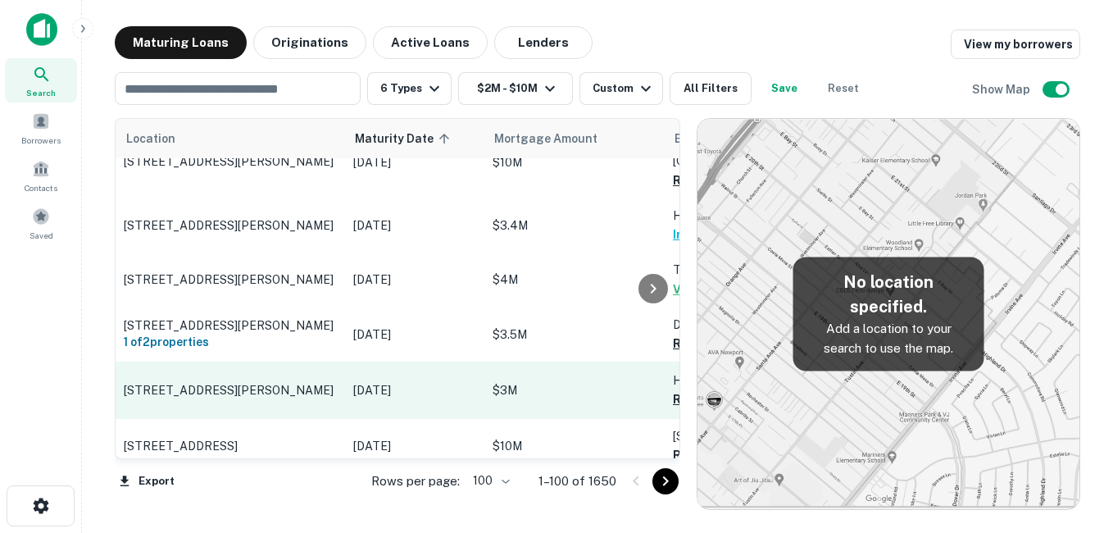
click at [256, 383] on p "[STREET_ADDRESS][PERSON_NAME]" at bounding box center [230, 390] width 213 height 15
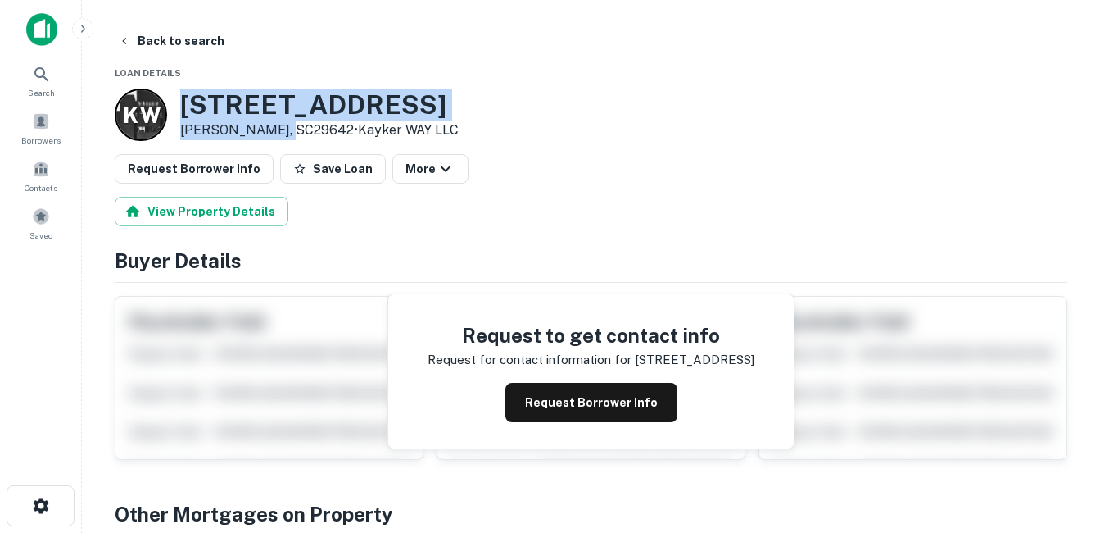
drag, startPoint x: 176, startPoint y: 102, endPoint x: 282, endPoint y: 129, distance: 109.1
click at [282, 129] on div "K W [STREET_ADDRESS][PERSON_NAME] • Kayker WAY LLC" at bounding box center [287, 114] width 344 height 52
copy div "[STREET_ADDRESS][PERSON_NAME]"
click at [527, 391] on button "Request Borrower Info" at bounding box center [592, 402] width 172 height 39
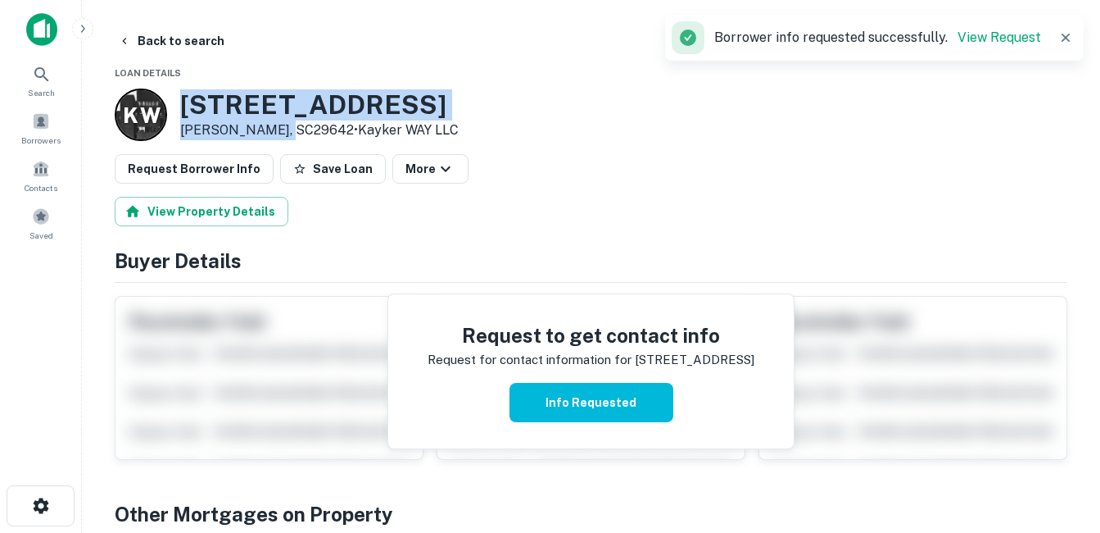
click at [297, 102] on h3 "[STREET_ADDRESS]" at bounding box center [319, 104] width 279 height 31
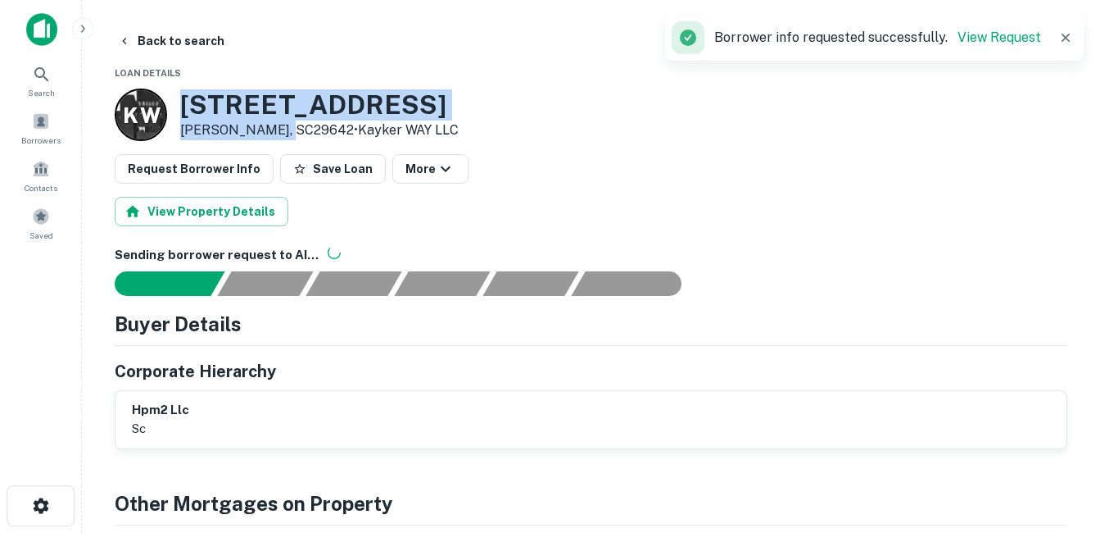
click at [322, 104] on h3 "[STREET_ADDRESS]" at bounding box center [319, 104] width 279 height 31
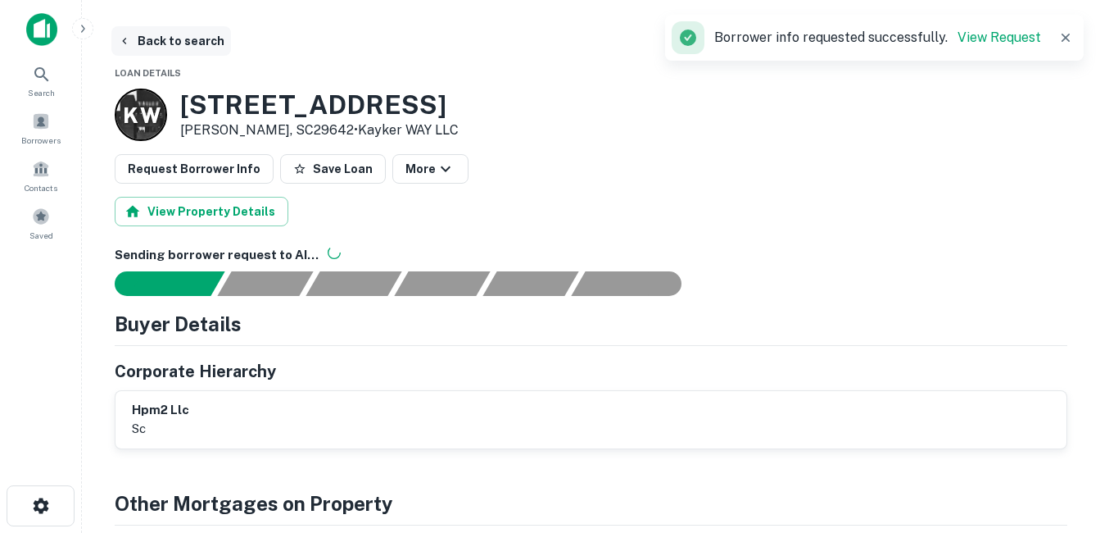
click at [200, 39] on button "Back to search" at bounding box center [171, 40] width 120 height 29
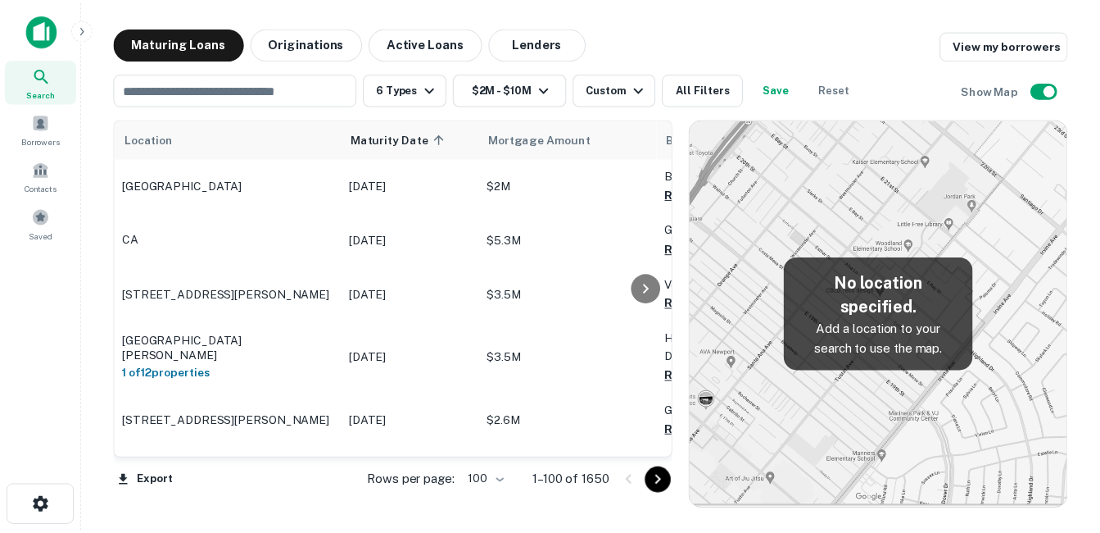
scroll to position [1067, 0]
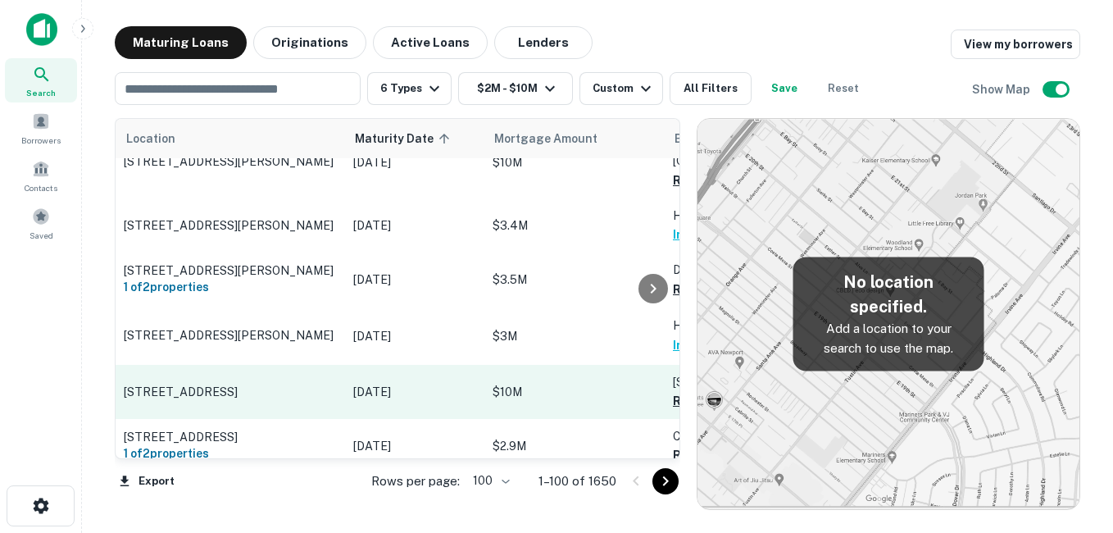
click at [234, 384] on p "[STREET_ADDRESS]" at bounding box center [230, 391] width 213 height 15
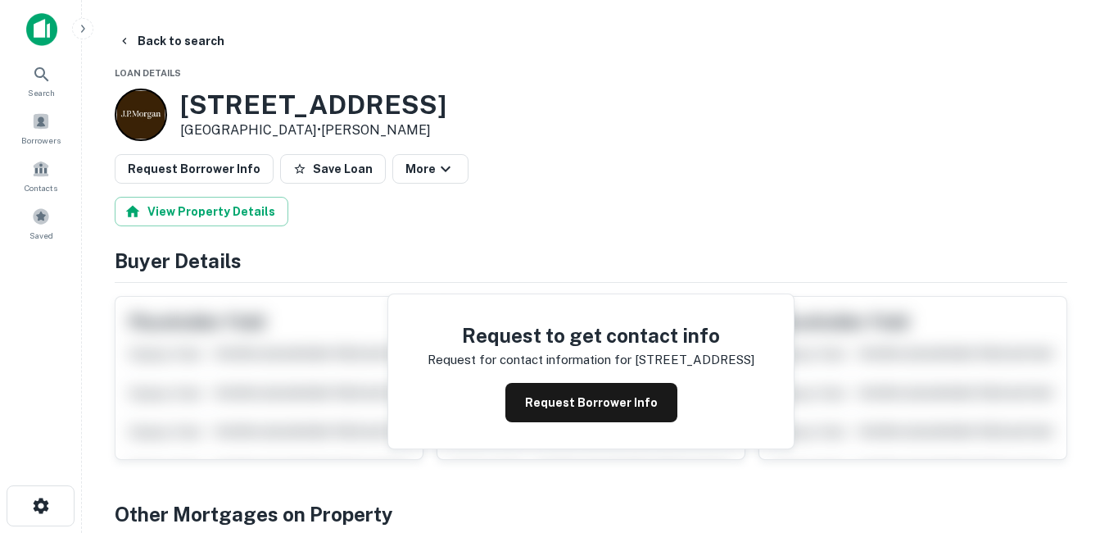
drag, startPoint x: 184, startPoint y: 96, endPoint x: 326, endPoint y: 129, distance: 146.5
click at [326, 129] on div "[STREET_ADDRESS] • [PERSON_NAME]" at bounding box center [313, 114] width 266 height 51
copy div "[STREET_ADDRESS]"
click at [282, 108] on h3 "[STREET_ADDRESS]" at bounding box center [313, 104] width 266 height 31
click at [281, 108] on h3 "[STREET_ADDRESS]" at bounding box center [313, 104] width 266 height 31
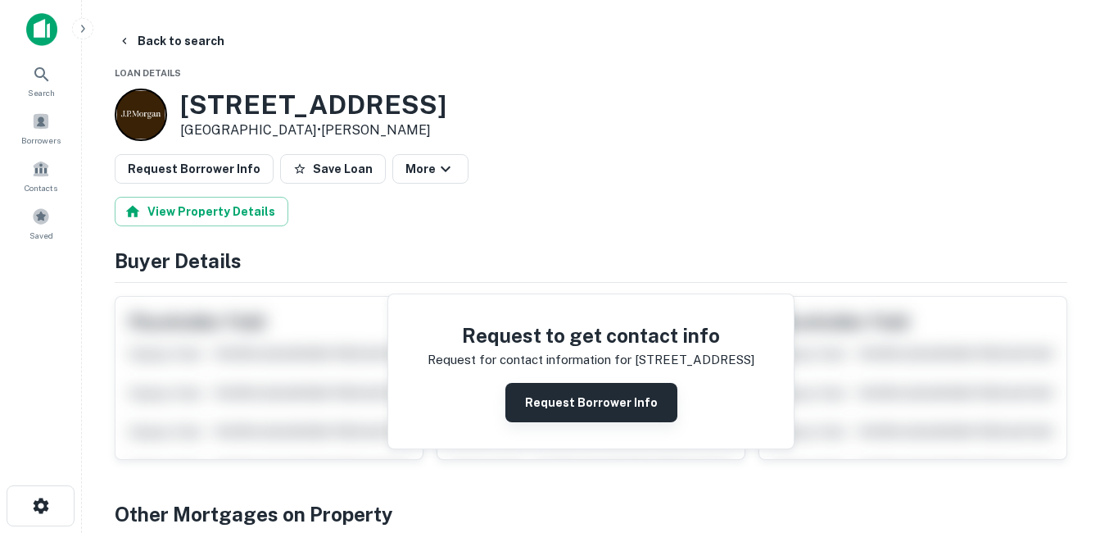
click at [592, 403] on button "Request Borrower Info" at bounding box center [592, 402] width 172 height 39
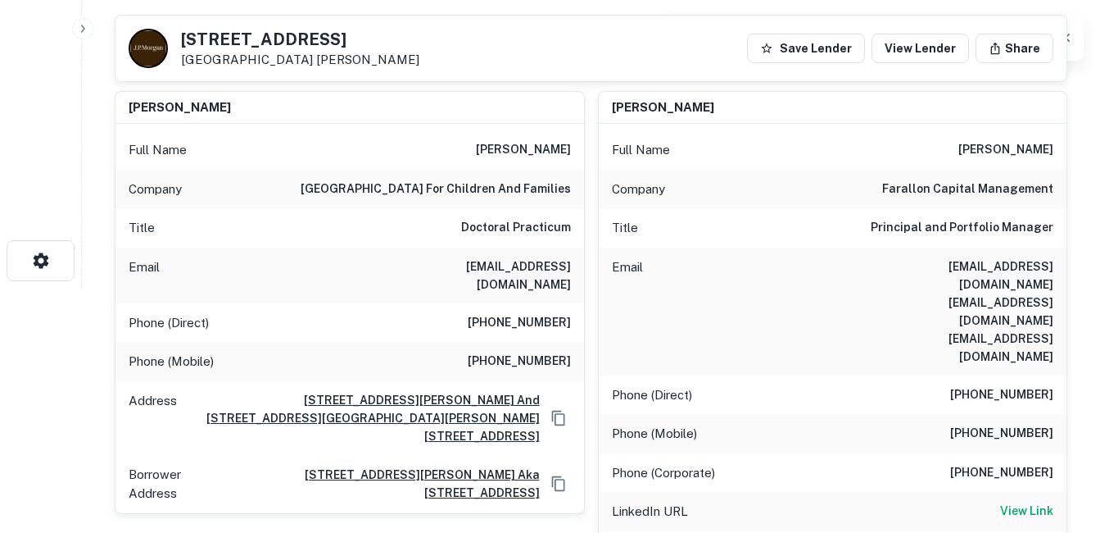
scroll to position [246, 0]
click at [927, 188] on h6 "farallon capital management" at bounding box center [967, 189] width 171 height 20
copy h6 "farallon capital management"
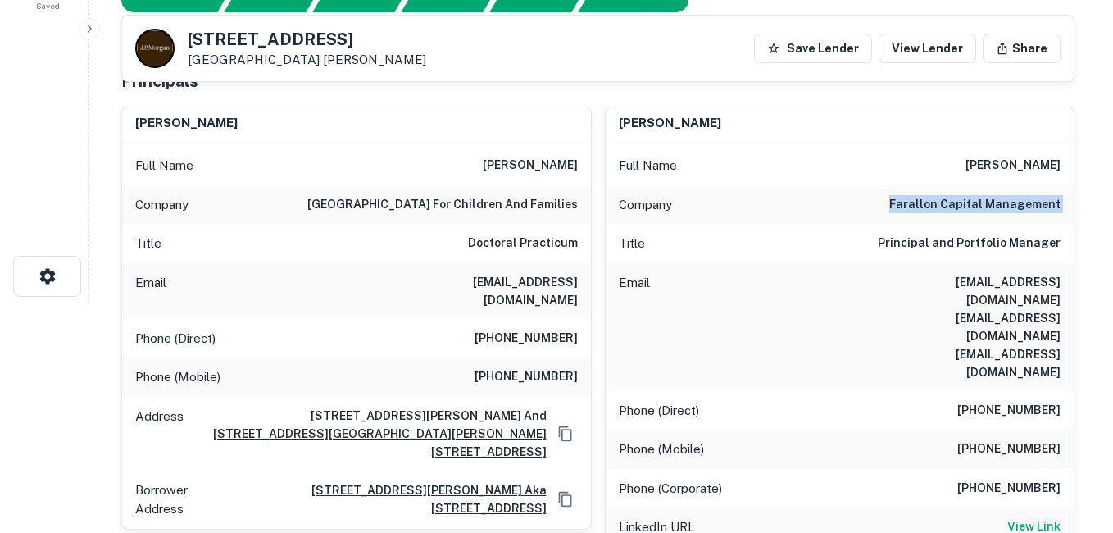
scroll to position [0, 0]
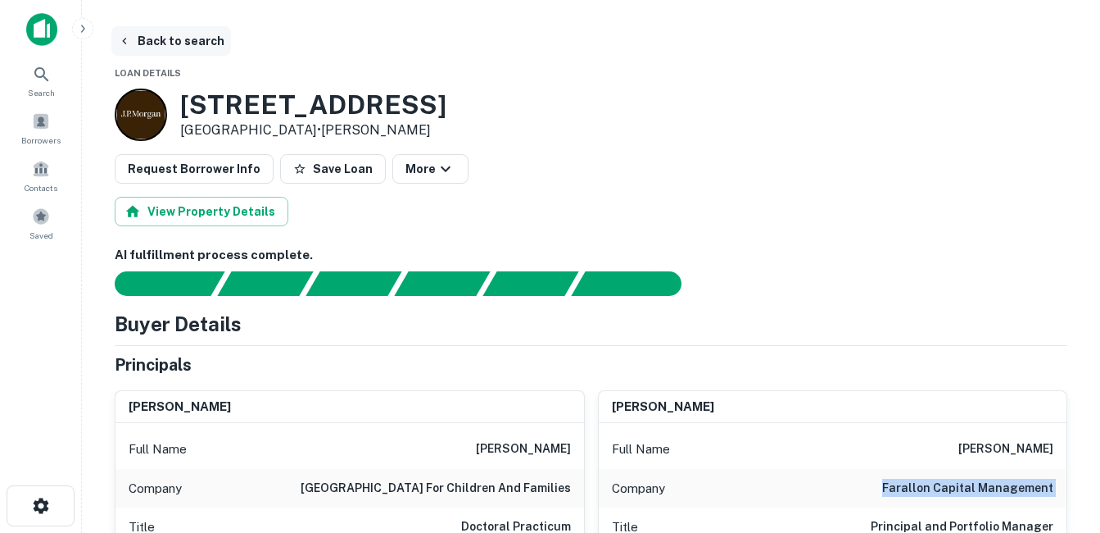
click at [190, 47] on button "Back to search" at bounding box center [171, 40] width 120 height 29
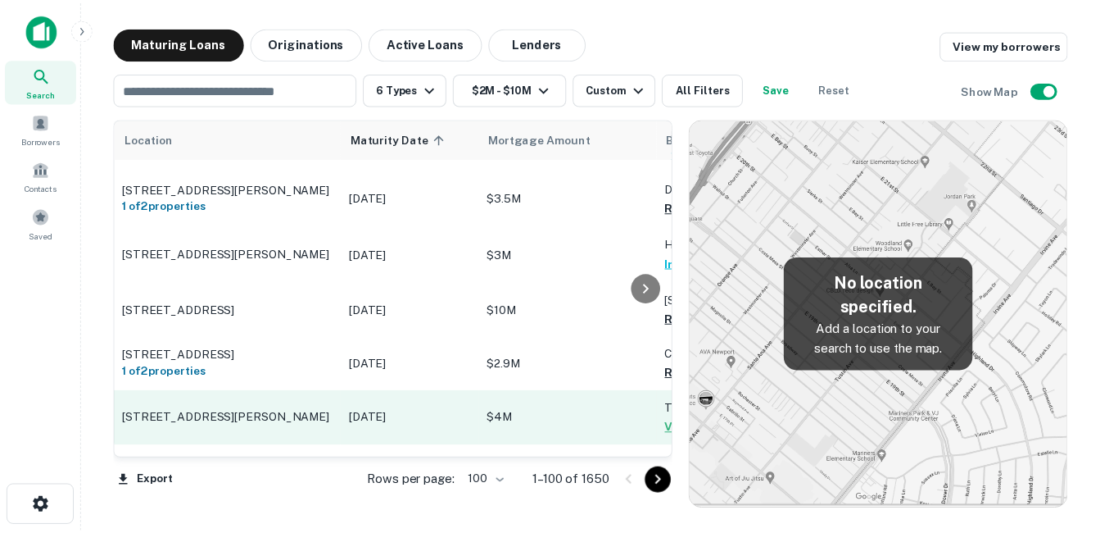
scroll to position [1231, 0]
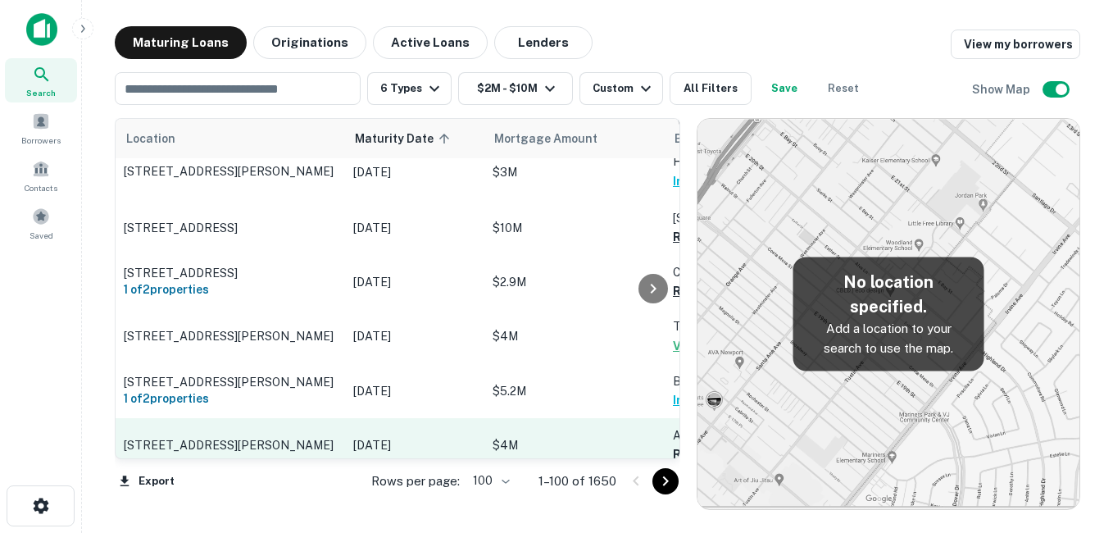
click at [320, 438] on p "[STREET_ADDRESS][PERSON_NAME]" at bounding box center [230, 445] width 213 height 15
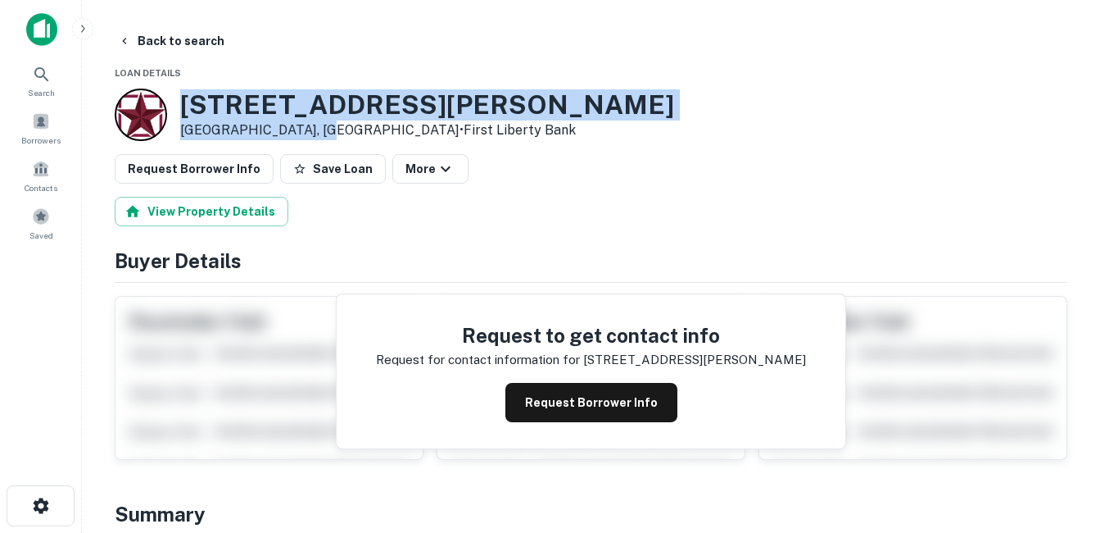
drag, startPoint x: 178, startPoint y: 99, endPoint x: 318, endPoint y: 130, distance: 143.5
click at [318, 130] on div "[STREET_ADDRESS][PERSON_NAME] • First Liberty Bank" at bounding box center [395, 114] width 560 height 52
drag, startPoint x: 318, startPoint y: 130, endPoint x: 297, endPoint y: 128, distance: 21.4
copy div "[STREET_ADDRESS][PERSON_NAME]"
drag, startPoint x: 554, startPoint y: 400, endPoint x: 538, endPoint y: 383, distance: 23.2
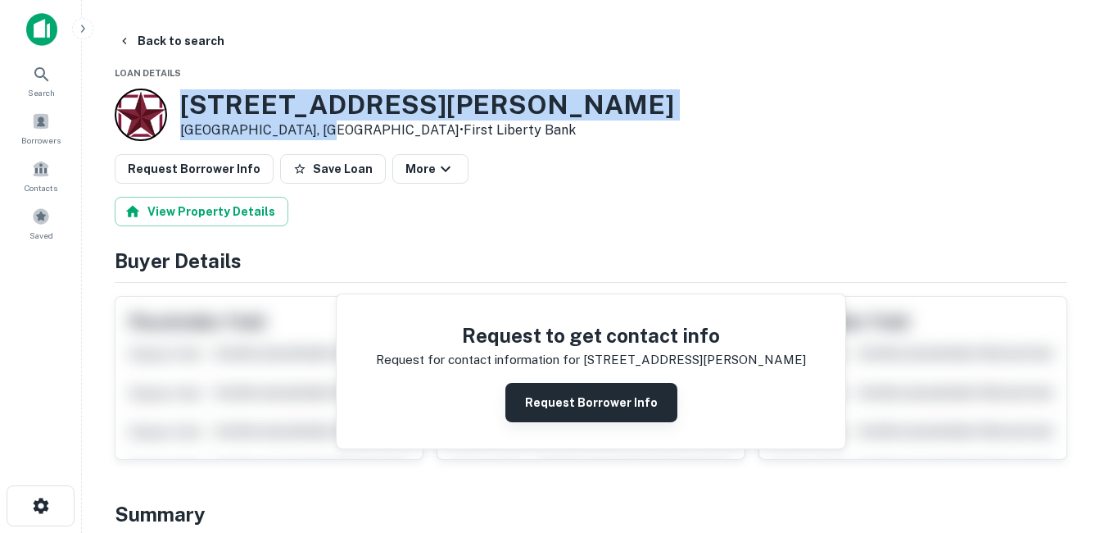
click at [554, 400] on button "Request Borrower Info" at bounding box center [592, 402] width 172 height 39
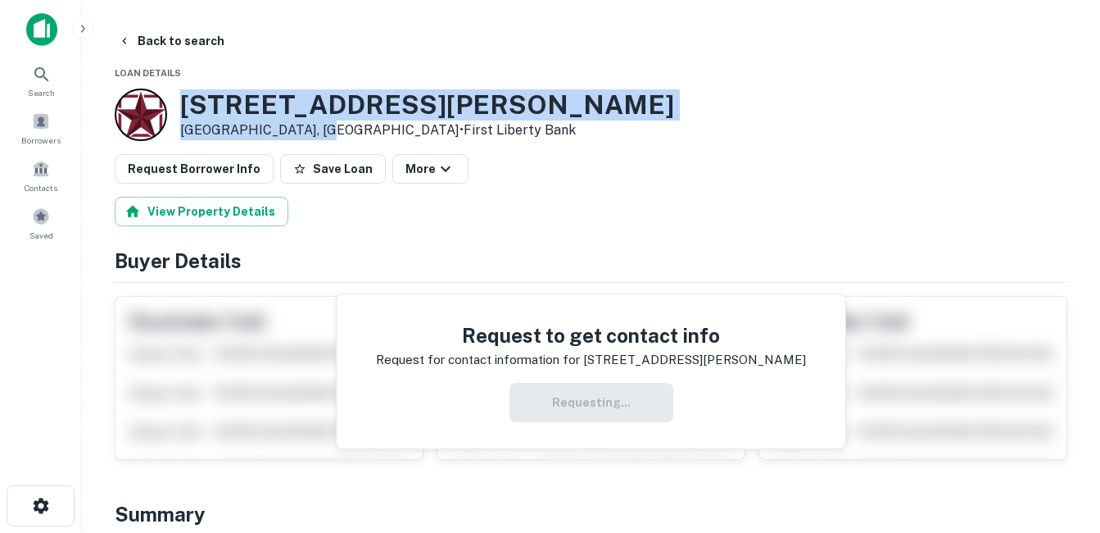
click at [298, 100] on h3 "[STREET_ADDRESS][PERSON_NAME]" at bounding box center [427, 104] width 494 height 31
click at [306, 119] on h3 "[STREET_ADDRESS][PERSON_NAME]" at bounding box center [427, 104] width 494 height 31
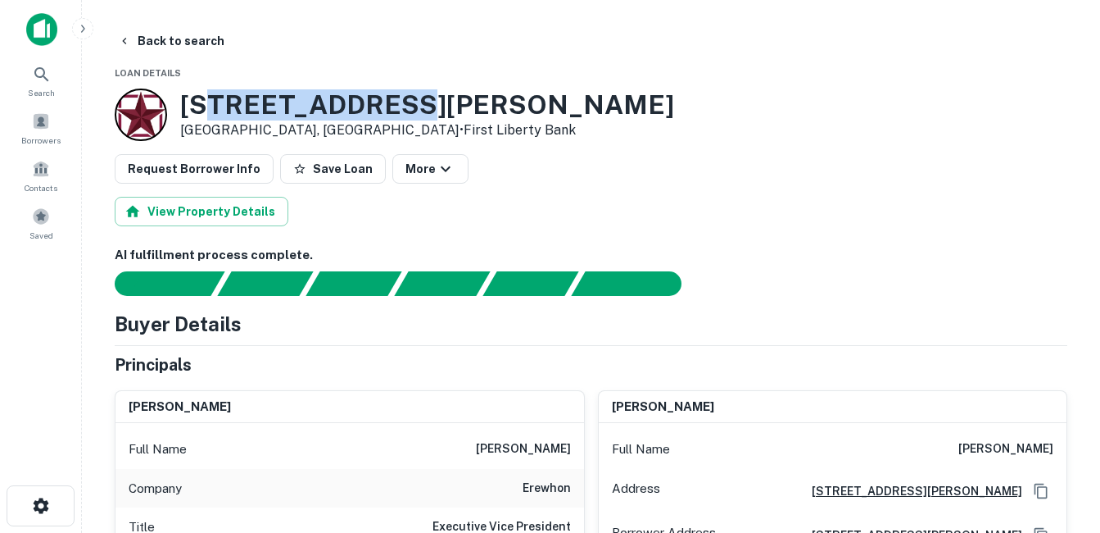
drag, startPoint x: 426, startPoint y: 107, endPoint x: 208, endPoint y: 107, distance: 217.9
click at [208, 107] on h3 "[STREET_ADDRESS][PERSON_NAME]" at bounding box center [427, 104] width 494 height 31
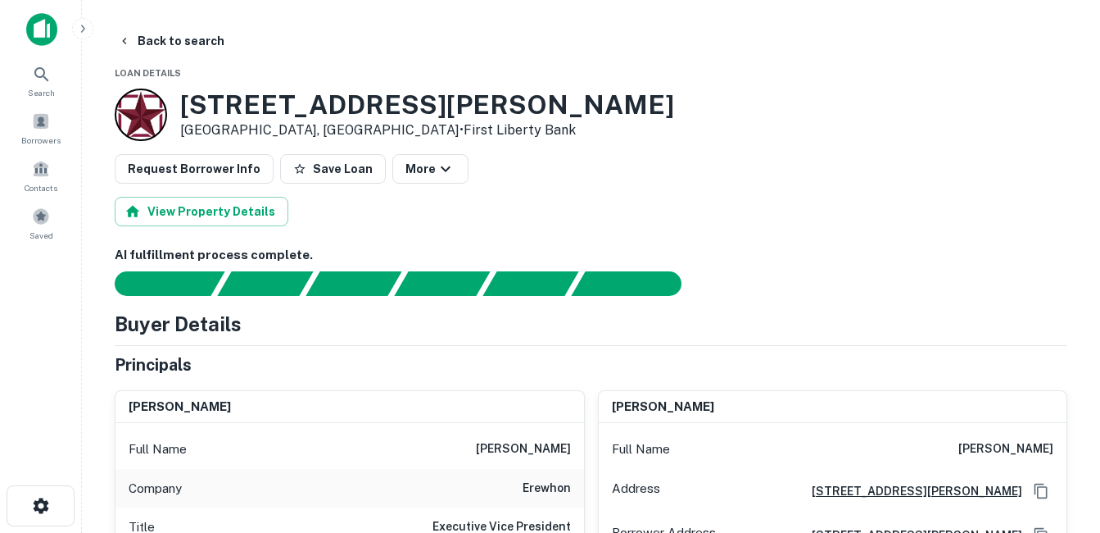
drag, startPoint x: 208, startPoint y: 107, endPoint x: 193, endPoint y: 104, distance: 15.9
click at [193, 104] on h3 "[STREET_ADDRESS][PERSON_NAME]" at bounding box center [427, 104] width 494 height 31
drag, startPoint x: 193, startPoint y: 104, endPoint x: 196, endPoint y: 132, distance: 28.0
click at [196, 132] on p "[GEOGRAPHIC_DATA], [GEOGRAPHIC_DATA] • First Liberty Bank" at bounding box center [427, 130] width 494 height 20
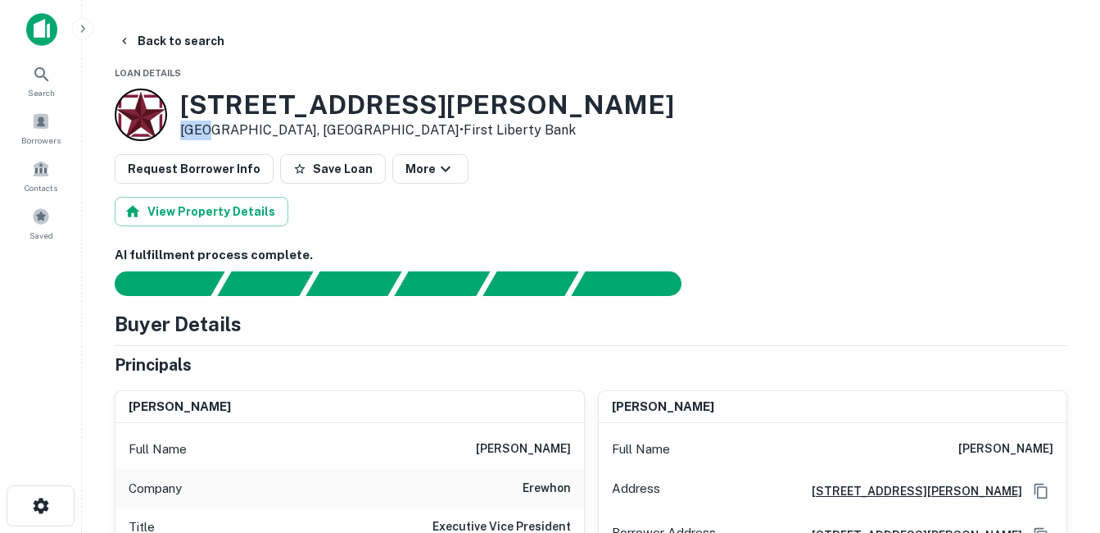
click at [196, 132] on p "[GEOGRAPHIC_DATA], [GEOGRAPHIC_DATA] • First Liberty Bank" at bounding box center [427, 130] width 494 height 20
drag, startPoint x: 196, startPoint y: 132, endPoint x: 223, endPoint y: 139, distance: 28.0
click at [223, 139] on p "[GEOGRAPHIC_DATA], [GEOGRAPHIC_DATA] • First Liberty Bank" at bounding box center [427, 130] width 494 height 20
click at [186, 42] on button "Back to search" at bounding box center [171, 40] width 120 height 29
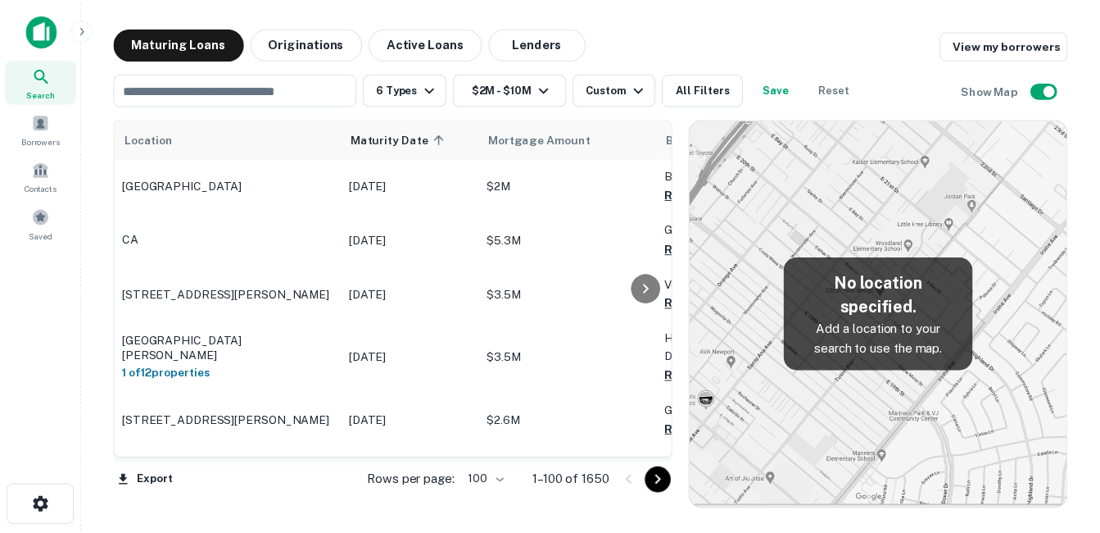
scroll to position [1231, 0]
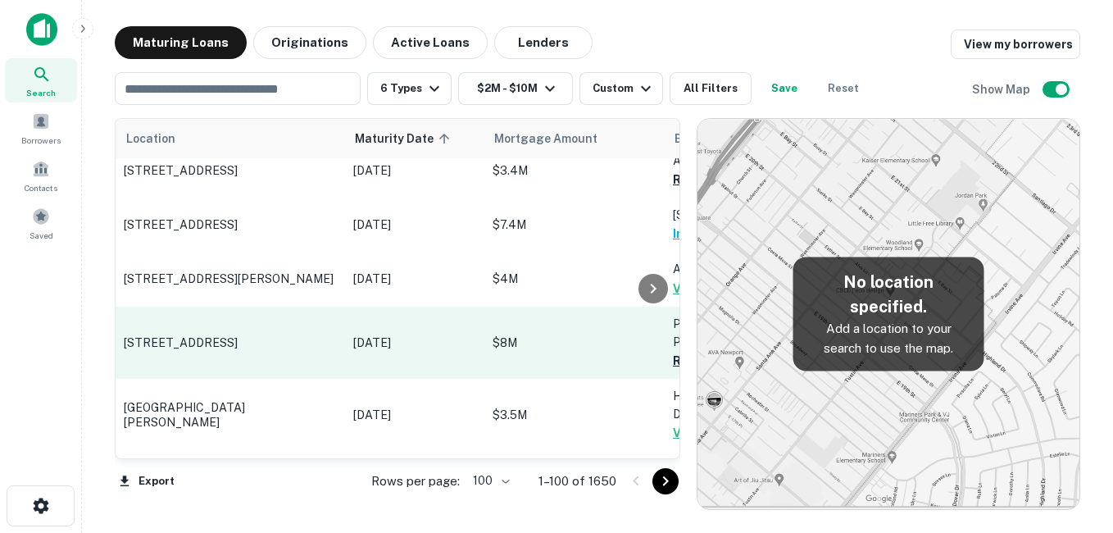
click at [283, 335] on p "[STREET_ADDRESS]" at bounding box center [230, 342] width 213 height 15
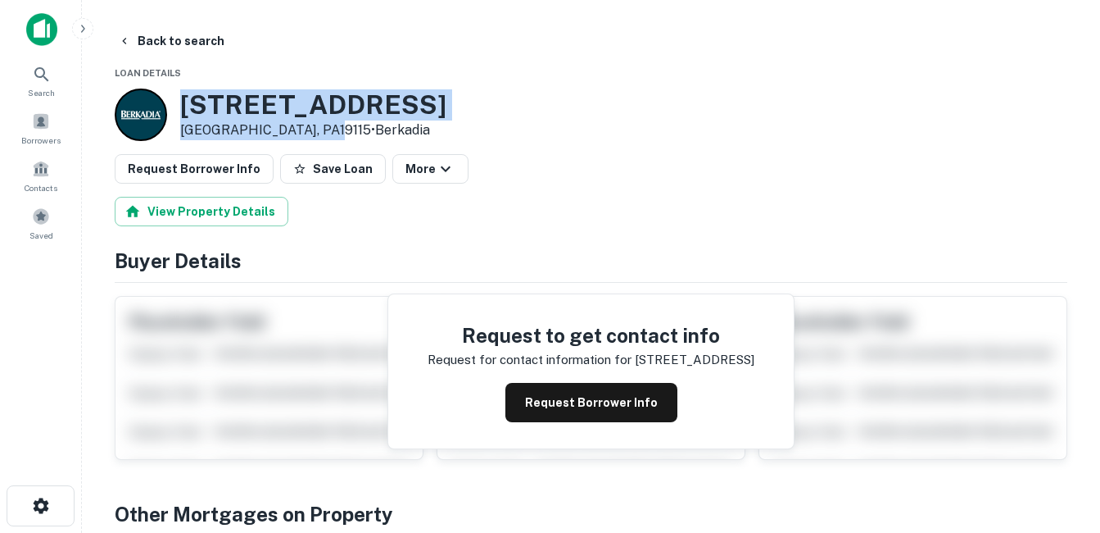
drag, startPoint x: 181, startPoint y: 101, endPoint x: 314, endPoint y: 130, distance: 136.0
click at [314, 130] on div "[STREET_ADDRESS] • Berkadia" at bounding box center [313, 114] width 266 height 51
drag, startPoint x: 314, startPoint y: 130, endPoint x: 262, endPoint y: 129, distance: 51.6
copy div "[STREET_ADDRESS]"
click at [345, 96] on h3 "[STREET_ADDRESS]" at bounding box center [313, 104] width 266 height 31
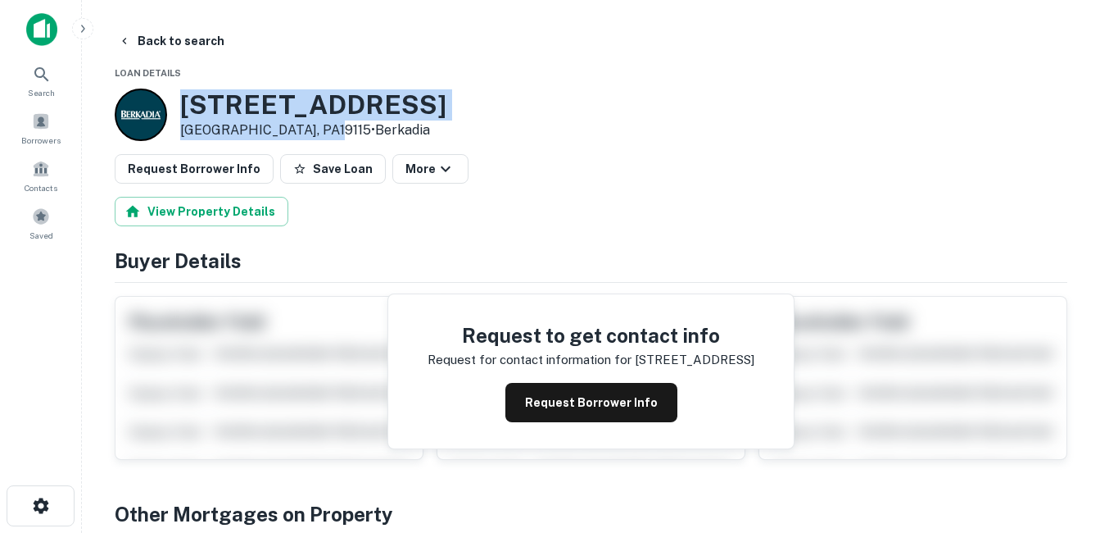
click at [338, 101] on h3 "[STREET_ADDRESS]" at bounding box center [313, 104] width 266 height 31
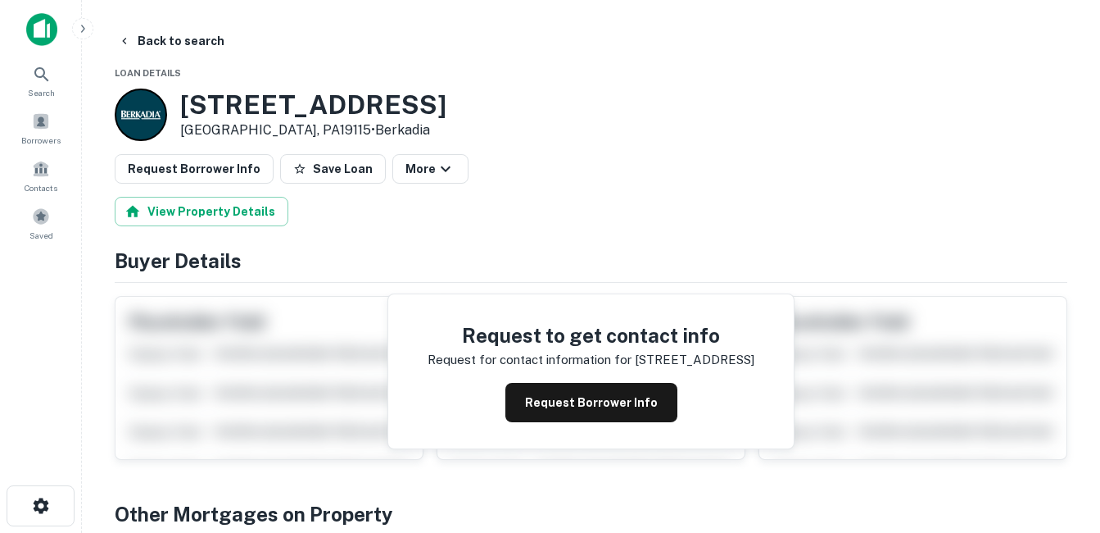
click at [586, 393] on button "Request Borrower Info" at bounding box center [592, 402] width 172 height 39
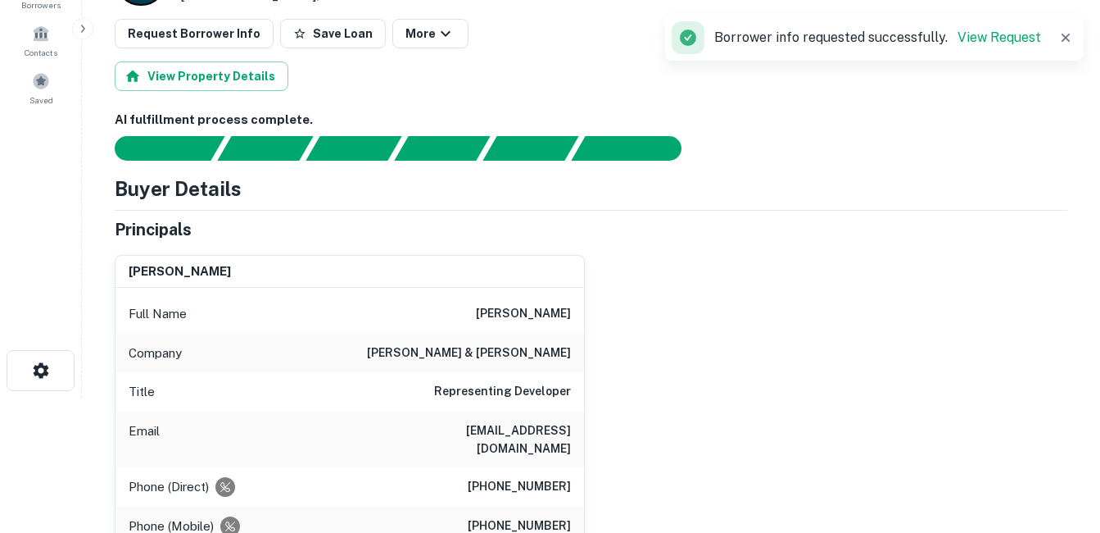
scroll to position [164, 0]
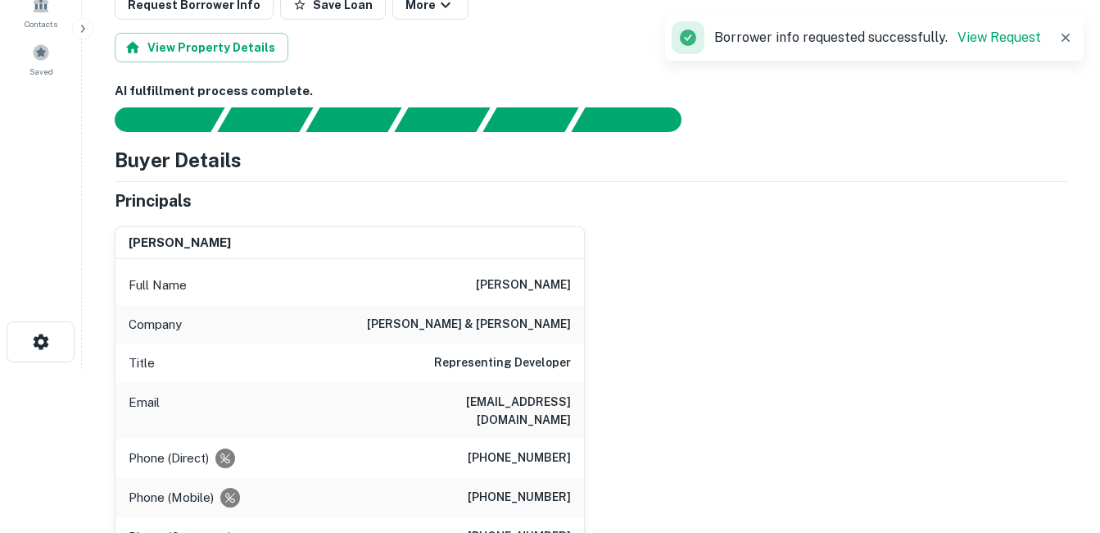
click at [496, 320] on h6 "[PERSON_NAME] & [PERSON_NAME]" at bounding box center [469, 325] width 204 height 20
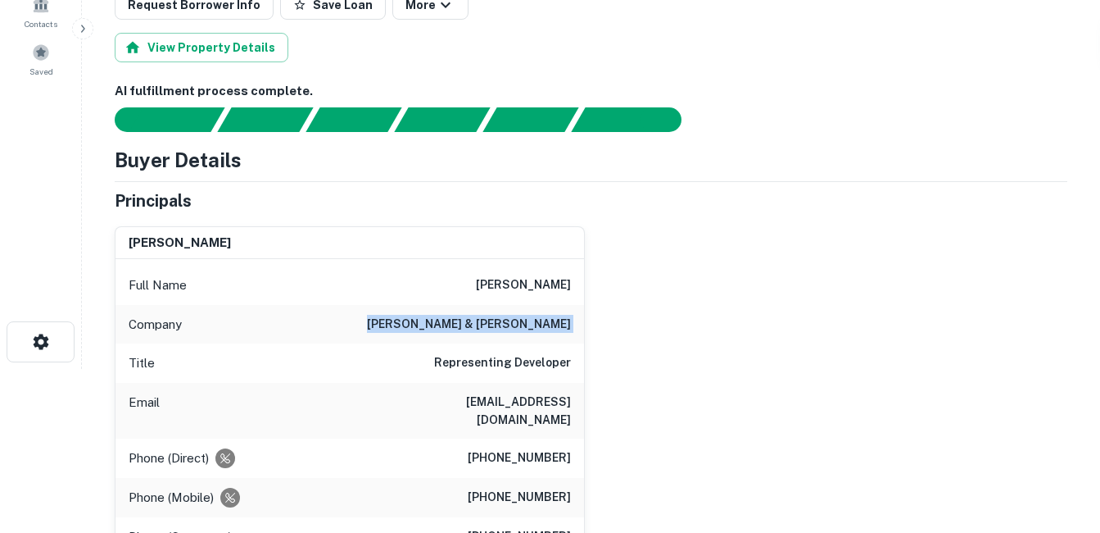
copy h6 "[PERSON_NAME] & [PERSON_NAME]"
click at [513, 333] on h6 "[PERSON_NAME] & [PERSON_NAME]" at bounding box center [469, 325] width 204 height 20
click at [507, 327] on h6 "[PERSON_NAME] & [PERSON_NAME]" at bounding box center [469, 325] width 204 height 20
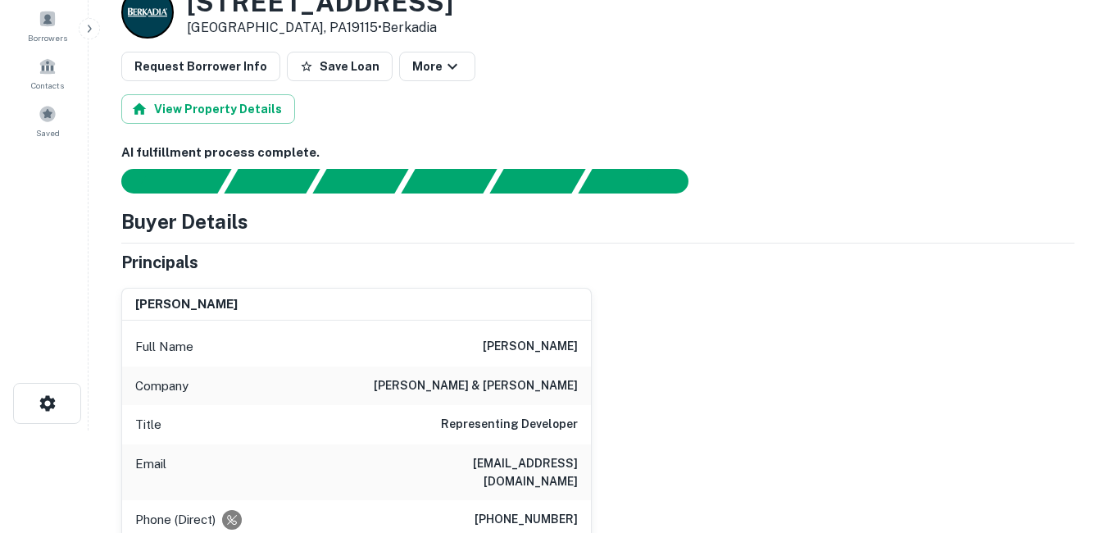
scroll to position [0, 0]
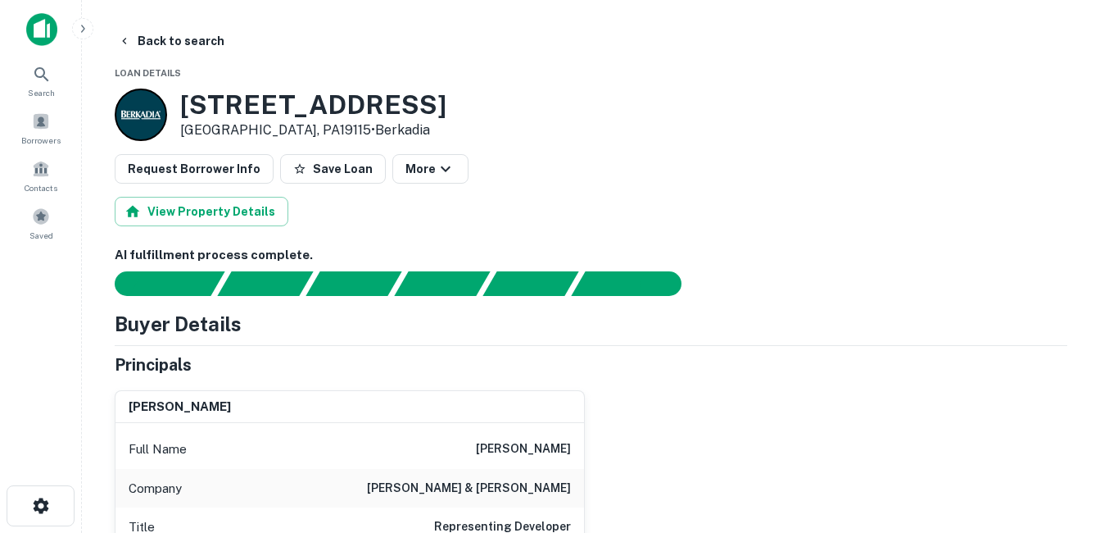
drag, startPoint x: 234, startPoint y: 98, endPoint x: 433, endPoint y: 102, distance: 199.1
click at [433, 102] on h3 "[STREET_ADDRESS]" at bounding box center [313, 104] width 266 height 31
drag, startPoint x: 433, startPoint y: 102, endPoint x: 378, endPoint y: 111, distance: 55.6
click at [378, 111] on h3 "[STREET_ADDRESS]" at bounding box center [313, 104] width 266 height 31
drag, startPoint x: 433, startPoint y: 103, endPoint x: 254, endPoint y: 103, distance: 179.4
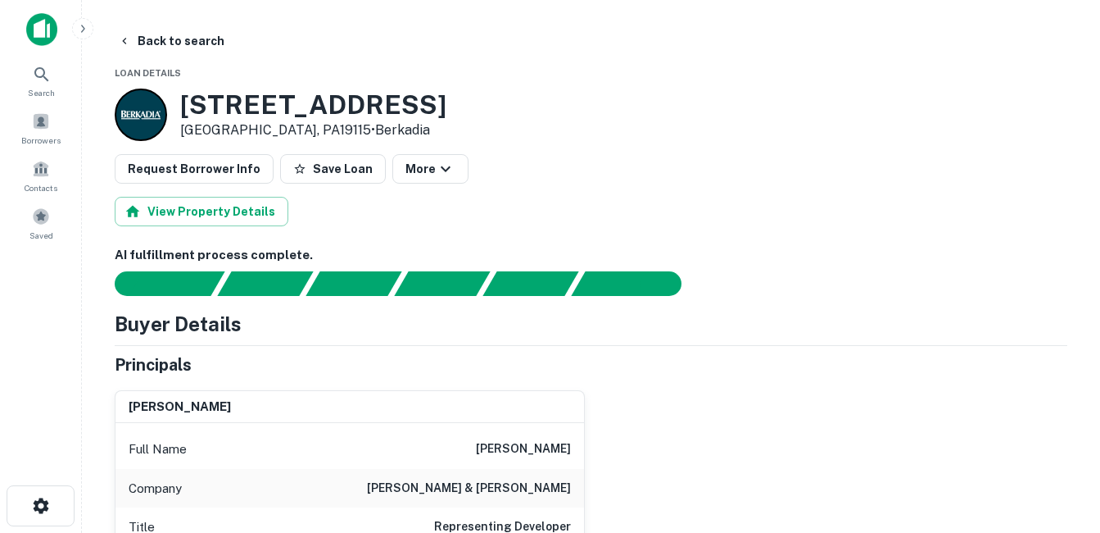
click at [254, 103] on div "[STREET_ADDRESS] • Berkadia" at bounding box center [591, 114] width 953 height 52
click at [254, 103] on h3 "[STREET_ADDRESS]" at bounding box center [313, 104] width 266 height 31
drag, startPoint x: 254, startPoint y: 103, endPoint x: 221, endPoint y: 128, distance: 41.0
click at [221, 128] on p "[GEOGRAPHIC_DATA], PA19115 • Berkadia" at bounding box center [313, 130] width 266 height 20
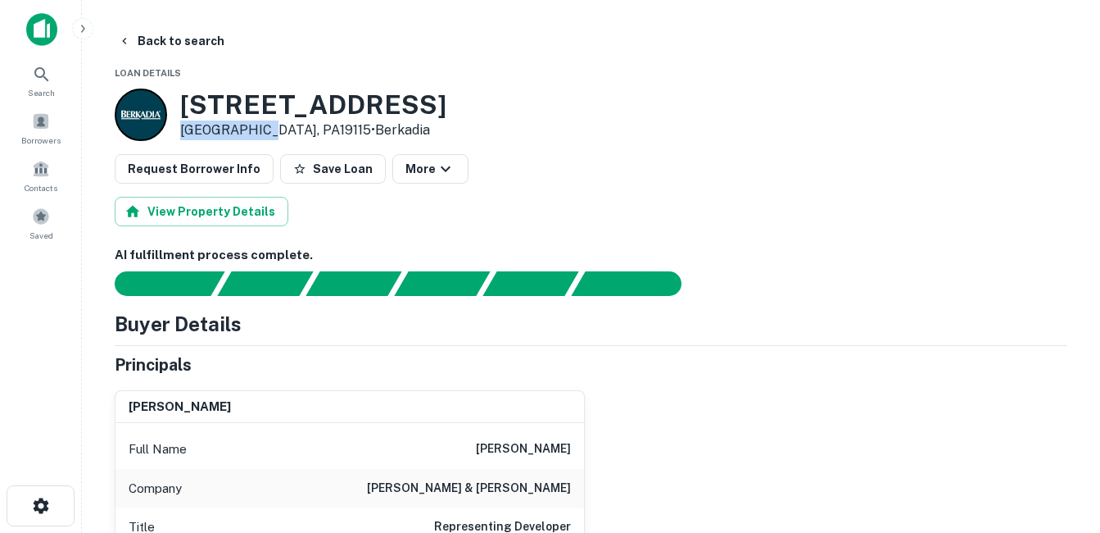
click at [221, 128] on p "[GEOGRAPHIC_DATA], PA19115 • Berkadia" at bounding box center [313, 130] width 266 height 20
drag, startPoint x: 221, startPoint y: 128, endPoint x: 212, endPoint y: 111, distance: 19.4
click at [212, 111] on h3 "[STREET_ADDRESS]" at bounding box center [313, 104] width 266 height 31
drag, startPoint x: 212, startPoint y: 111, endPoint x: 354, endPoint y: 113, distance: 141.8
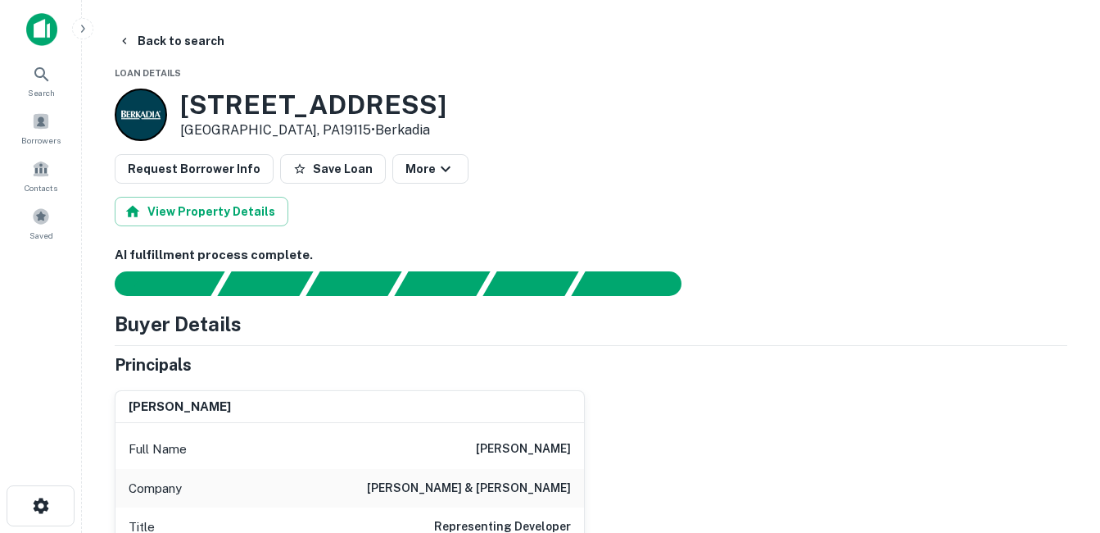
click at [354, 113] on h3 "[STREET_ADDRESS]" at bounding box center [313, 104] width 266 height 31
drag, startPoint x: 245, startPoint y: 102, endPoint x: 376, endPoint y: 101, distance: 131.1
click at [376, 101] on h3 "[STREET_ADDRESS]" at bounding box center [313, 104] width 266 height 31
drag, startPoint x: 376, startPoint y: 101, endPoint x: 360, endPoint y: 102, distance: 15.7
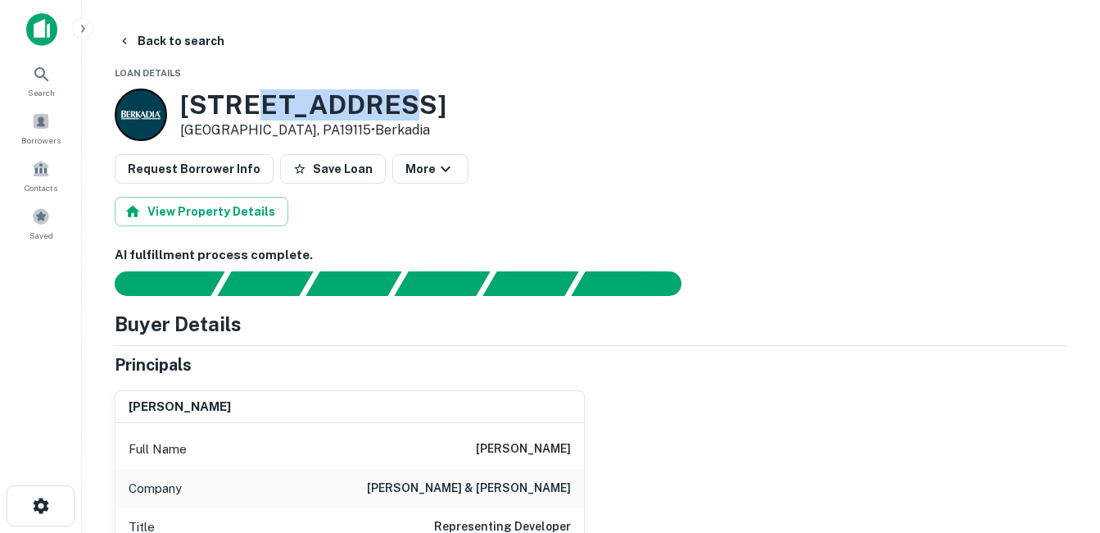
click at [360, 102] on h3 "[STREET_ADDRESS]" at bounding box center [313, 104] width 266 height 31
drag, startPoint x: 360, startPoint y: 102, endPoint x: 221, endPoint y: 123, distance: 140.8
click at [221, 123] on p "[GEOGRAPHIC_DATA], PA19115 • Berkadia" at bounding box center [313, 130] width 266 height 20
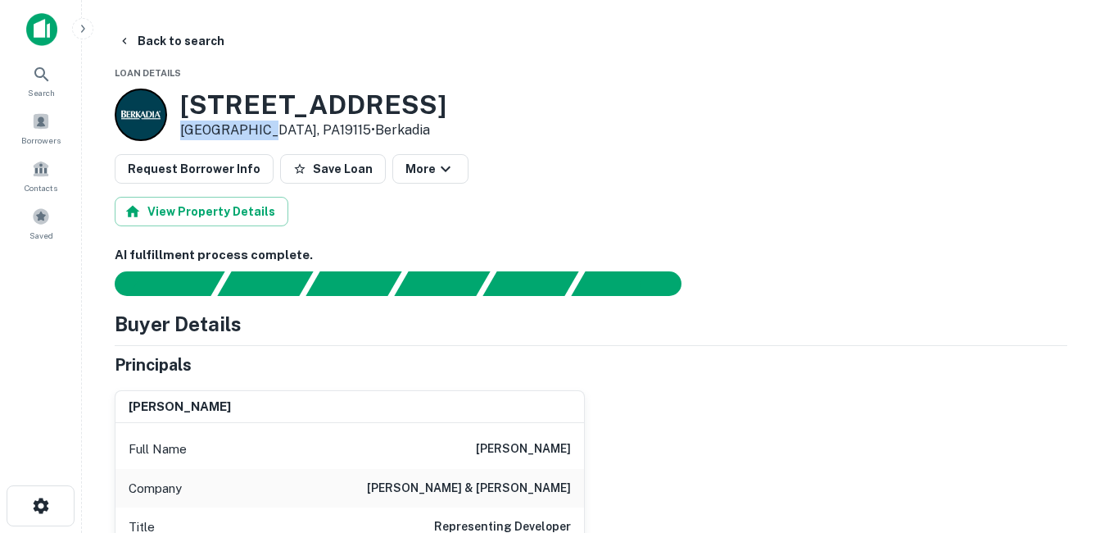
click at [221, 123] on p "[GEOGRAPHIC_DATA], PA19115 • Berkadia" at bounding box center [313, 130] width 266 height 20
drag, startPoint x: 221, startPoint y: 123, endPoint x: 212, endPoint y: 107, distance: 18.0
click at [212, 107] on h3 "[STREET_ADDRESS]" at bounding box center [313, 104] width 266 height 31
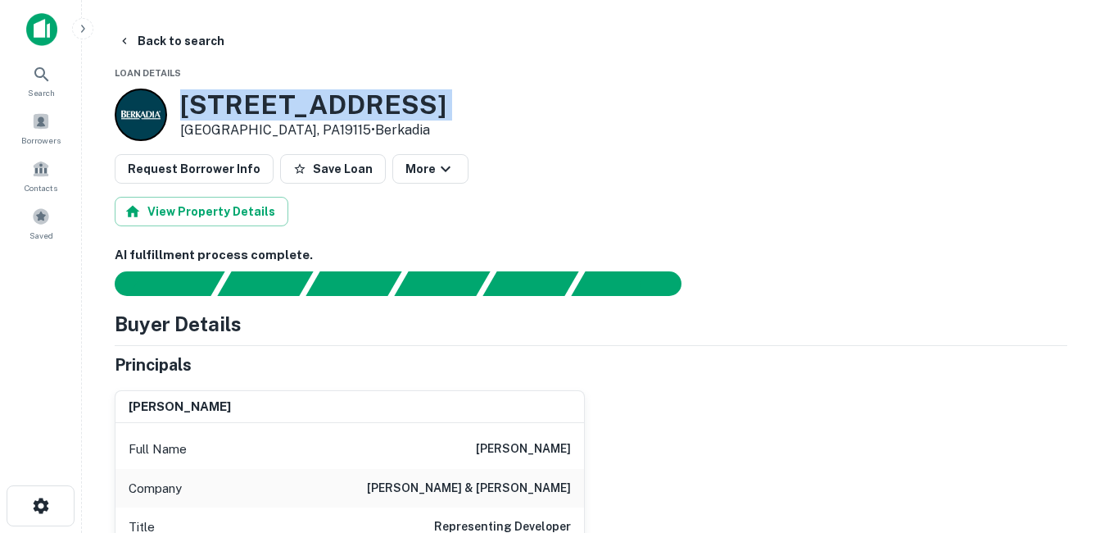
click at [212, 107] on h3 "[STREET_ADDRESS]" at bounding box center [313, 104] width 266 height 31
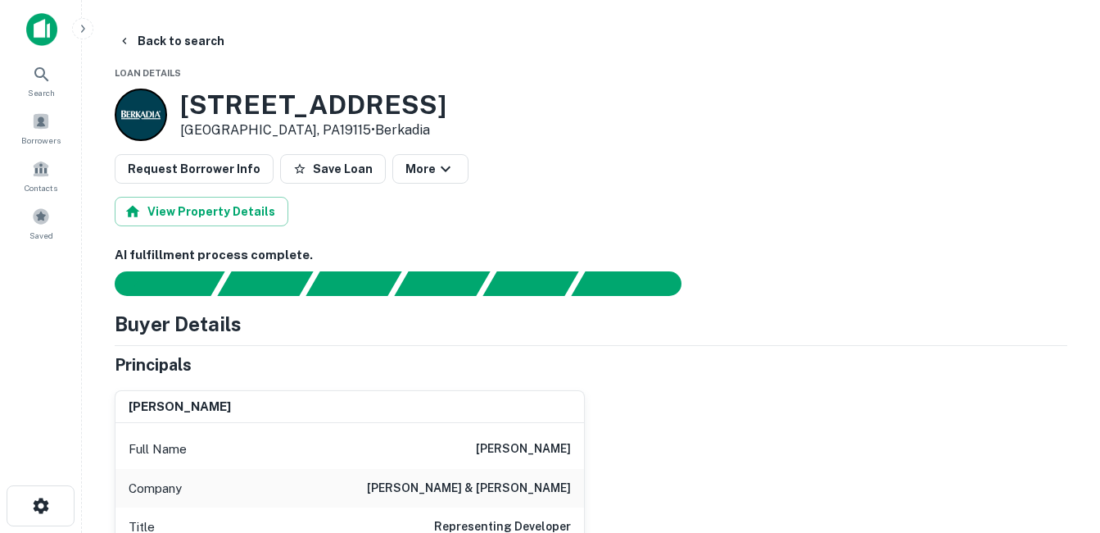
drag, startPoint x: 212, startPoint y: 107, endPoint x: 195, endPoint y: 135, distance: 32.7
click at [195, 135] on p "[GEOGRAPHIC_DATA], PA19115 • Berkadia" at bounding box center [313, 130] width 266 height 20
click at [204, 99] on h3 "[STREET_ADDRESS]" at bounding box center [313, 104] width 266 height 31
drag, startPoint x: 204, startPoint y: 99, endPoint x: 202, endPoint y: 122, distance: 23.0
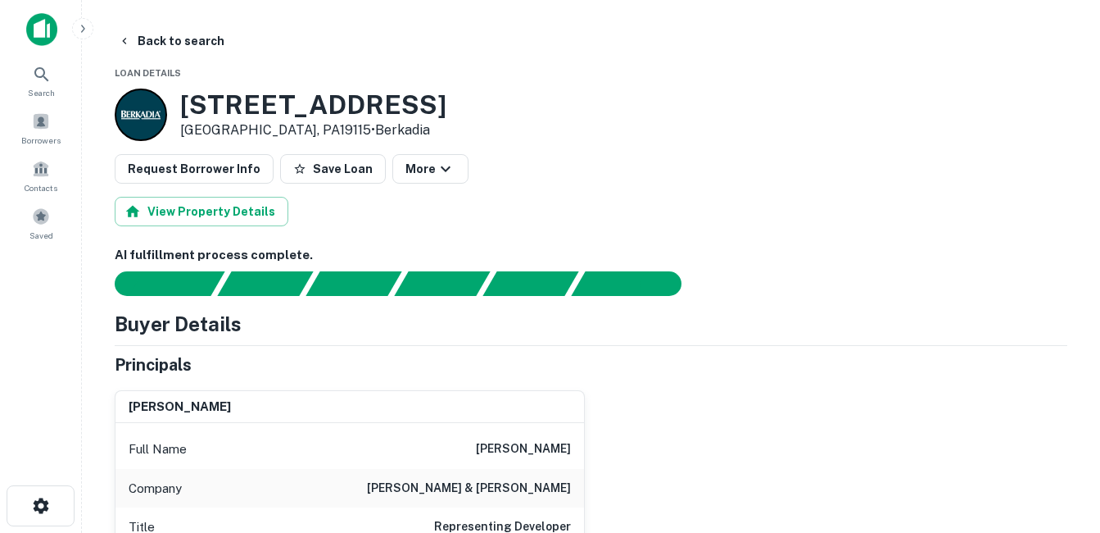
click at [202, 122] on p "[GEOGRAPHIC_DATA], PA19115 • Berkadia" at bounding box center [313, 130] width 266 height 20
click at [197, 46] on button "Back to search" at bounding box center [171, 40] width 120 height 29
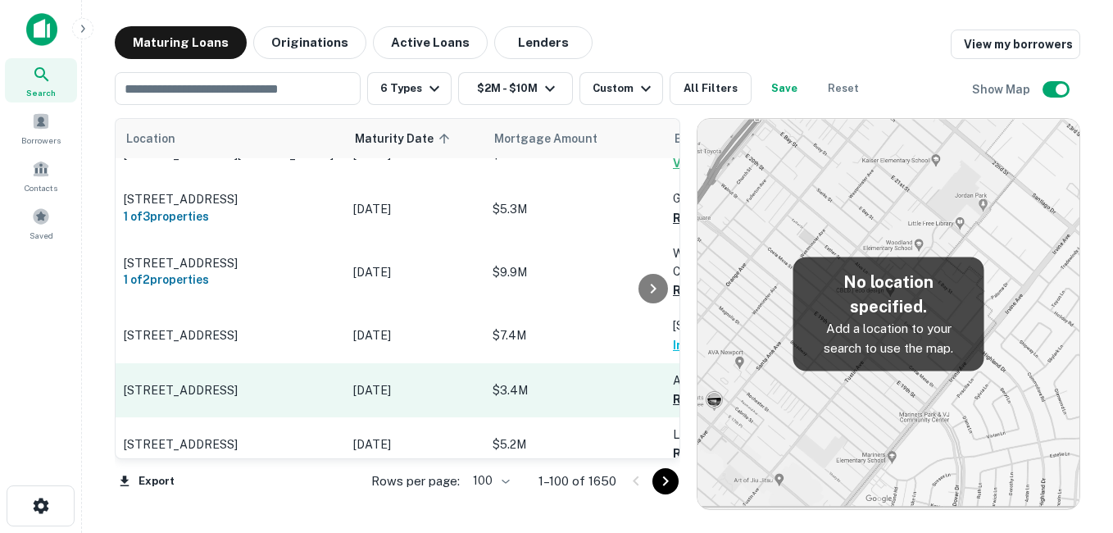
scroll to position [1558, 0]
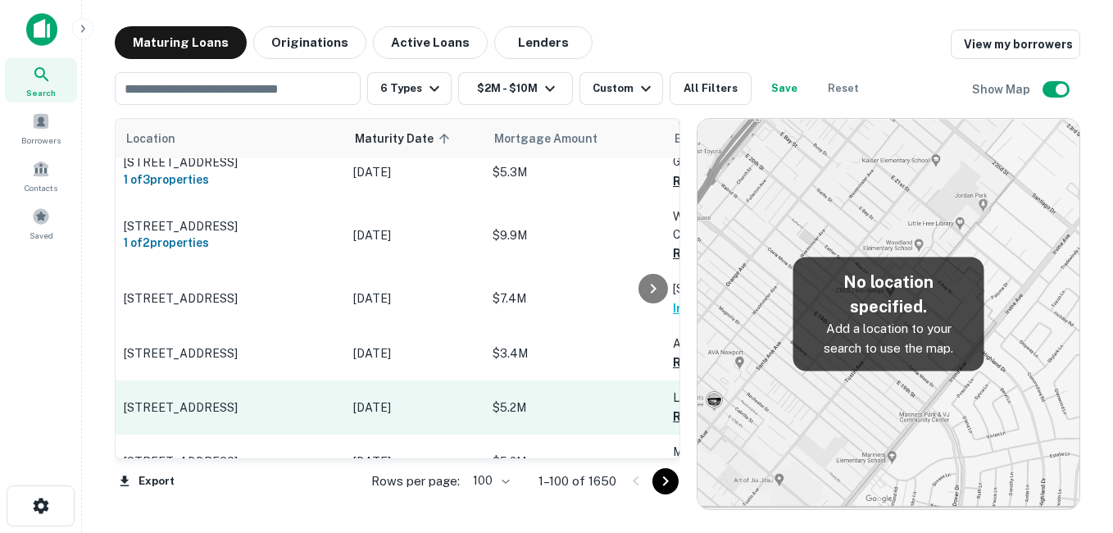
click at [292, 400] on p "[STREET_ADDRESS]" at bounding box center [230, 407] width 213 height 15
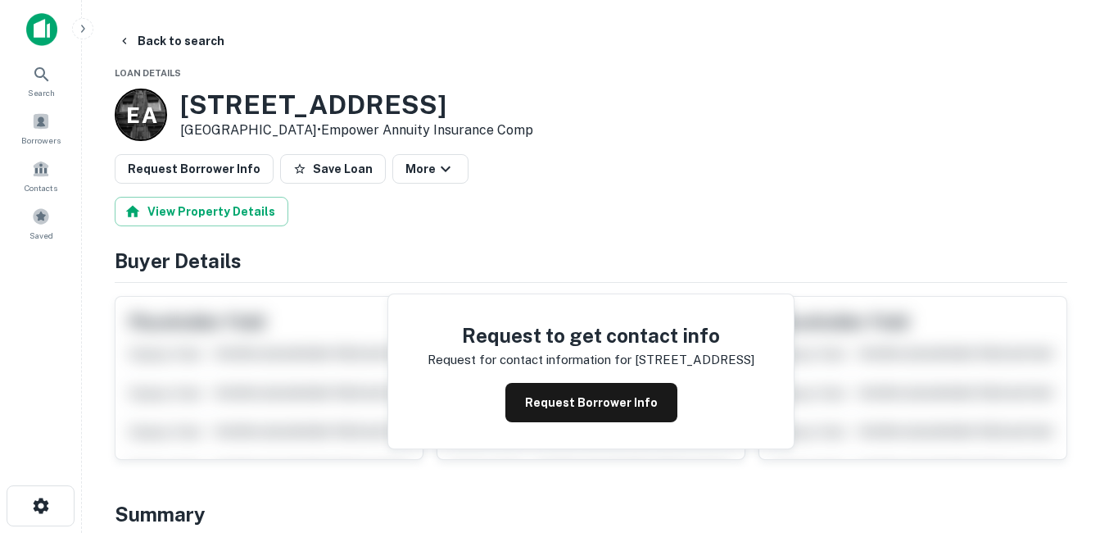
drag, startPoint x: 226, startPoint y: 105, endPoint x: 338, endPoint y: 129, distance: 114.1
click at [338, 129] on div "E A [STREET_ADDRESS] • Empower Annuity Insurance Comp" at bounding box center [324, 114] width 419 height 52
drag, startPoint x: 338, startPoint y: 129, endPoint x: 282, endPoint y: 128, distance: 55.7
copy div "[STREET_ADDRESS]"
click at [256, 119] on h3 "[STREET_ADDRESS]" at bounding box center [356, 104] width 353 height 31
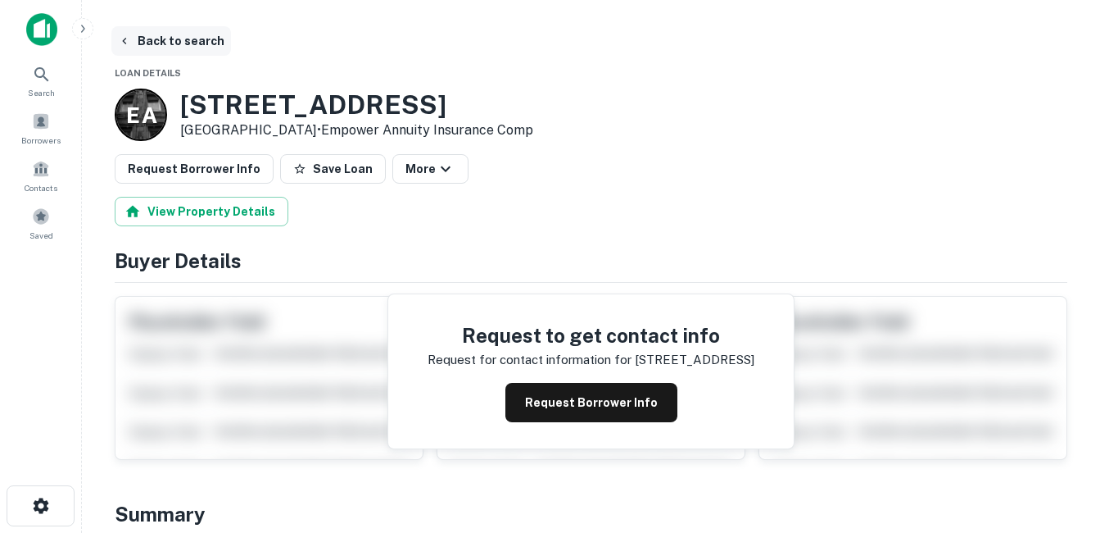
click at [176, 40] on button "Back to search" at bounding box center [171, 40] width 120 height 29
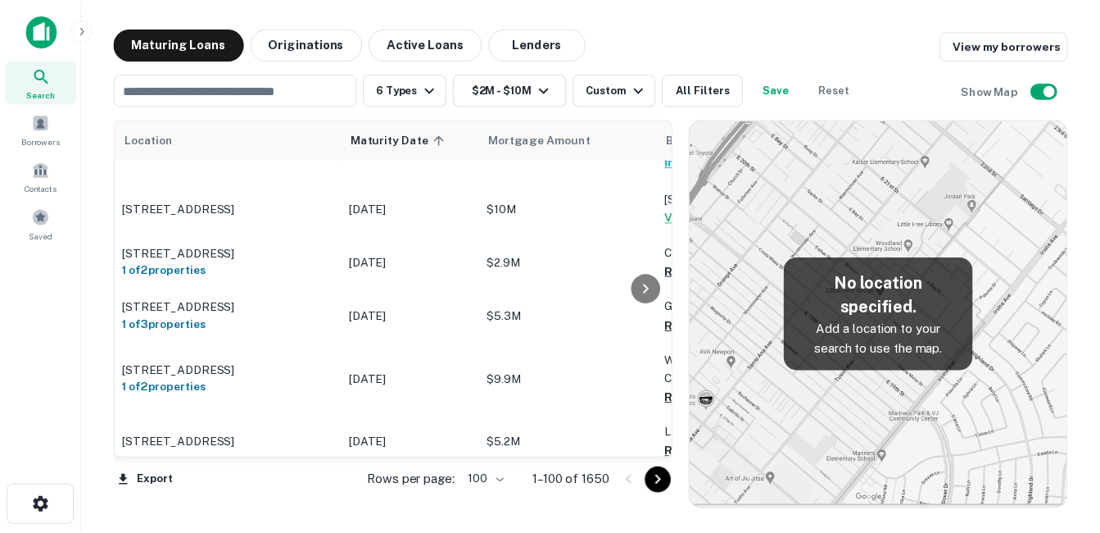
scroll to position [1804, 0]
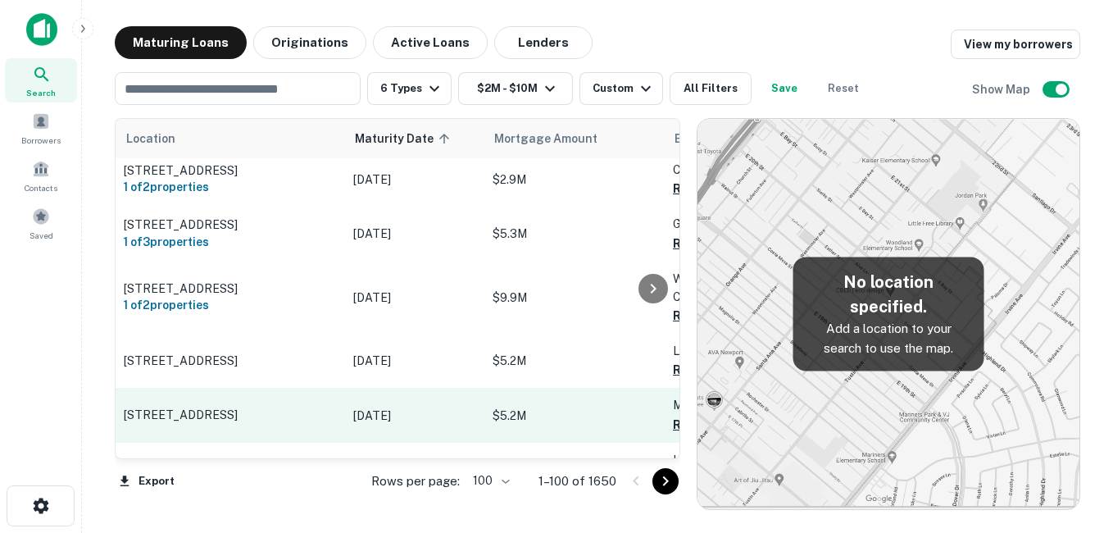
click at [310, 407] on p "[STREET_ADDRESS]" at bounding box center [230, 414] width 213 height 15
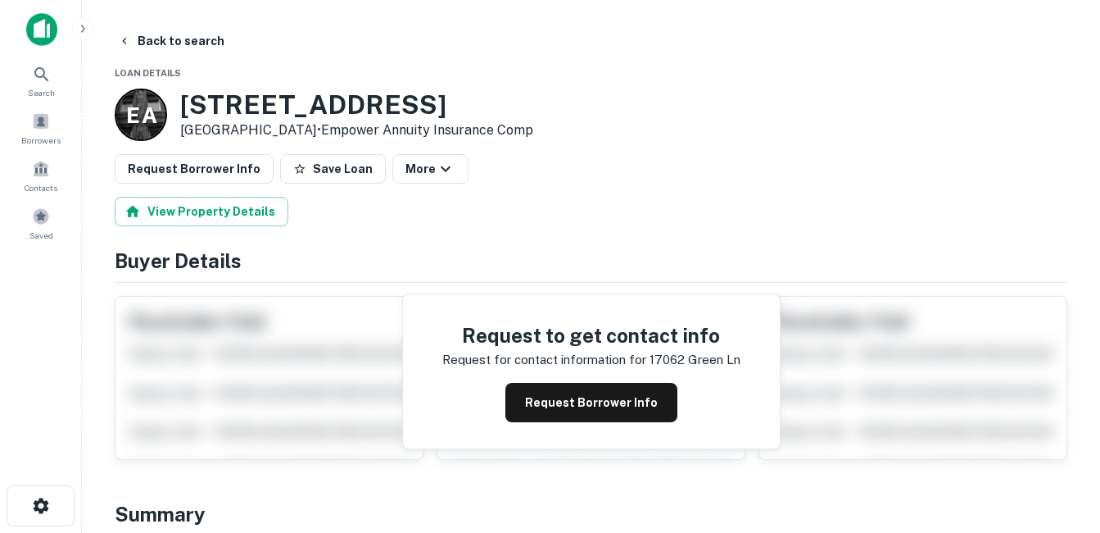
drag, startPoint x: 184, startPoint y: 105, endPoint x: 350, endPoint y: 137, distance: 168.6
click at [350, 137] on div "[STREET_ADDRESS] • Empower Annuity Insurance Comp" at bounding box center [356, 114] width 353 height 51
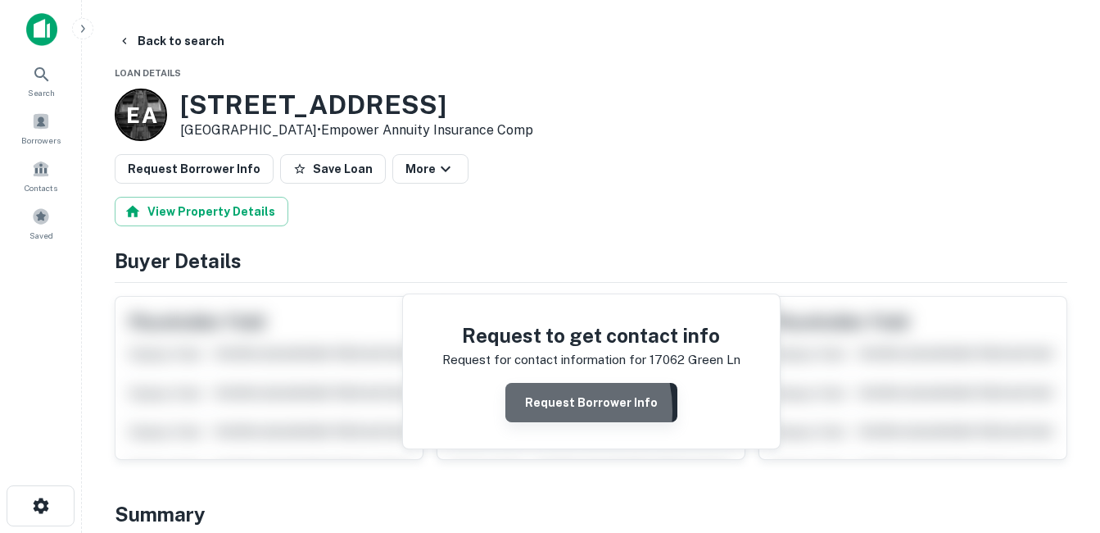
click at [539, 410] on button "Request Borrower Info" at bounding box center [592, 402] width 172 height 39
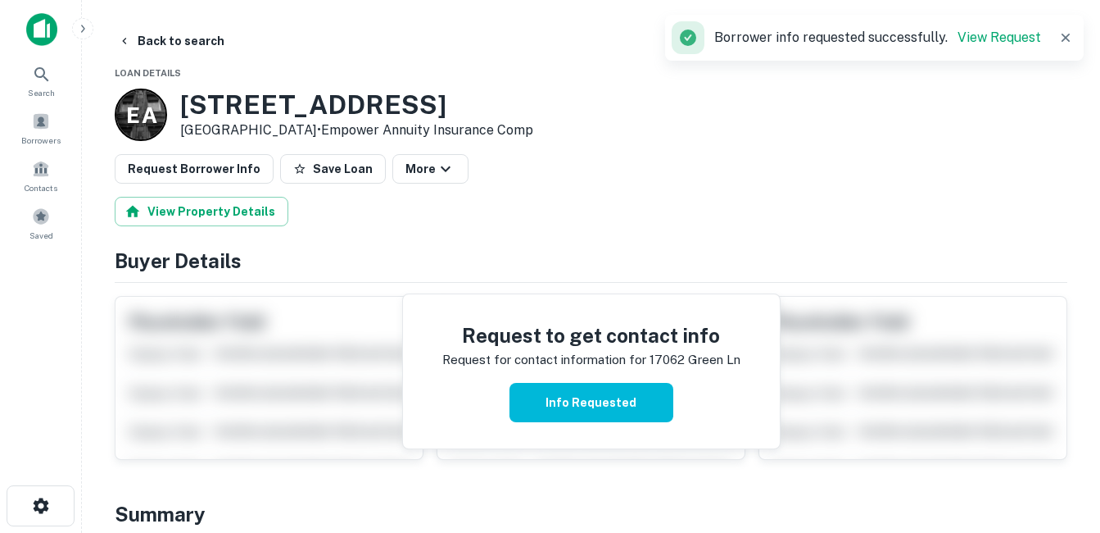
click at [286, 102] on h3 "[STREET_ADDRESS]" at bounding box center [356, 104] width 353 height 31
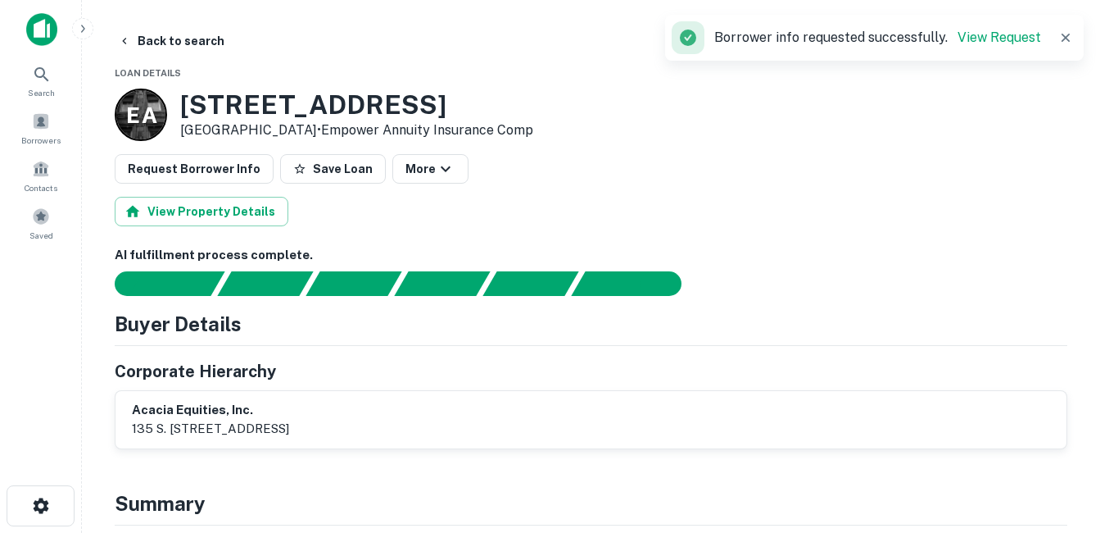
click at [297, 114] on h3 "[STREET_ADDRESS]" at bounding box center [356, 104] width 353 height 31
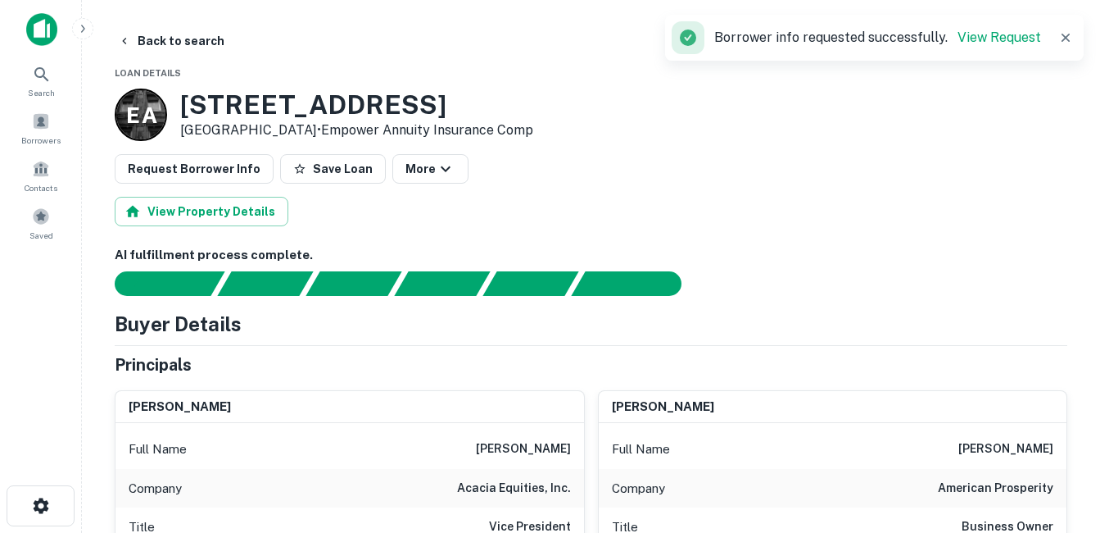
click at [301, 102] on h3 "[STREET_ADDRESS]" at bounding box center [356, 104] width 353 height 31
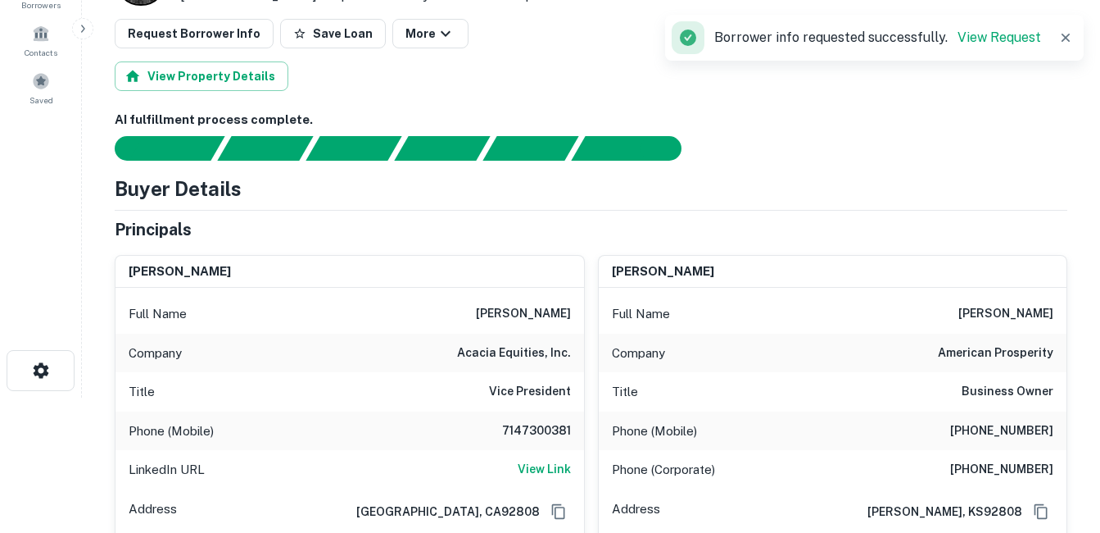
scroll to position [164, 0]
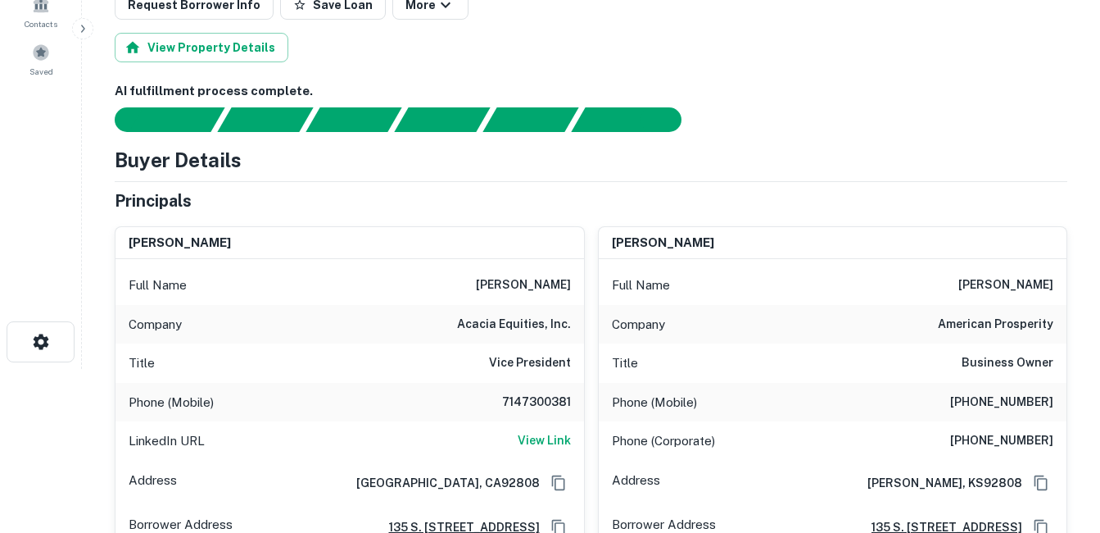
click at [509, 329] on h6 "acacia equities, inc." at bounding box center [514, 325] width 114 height 20
copy h6 "acacia equities, inc."
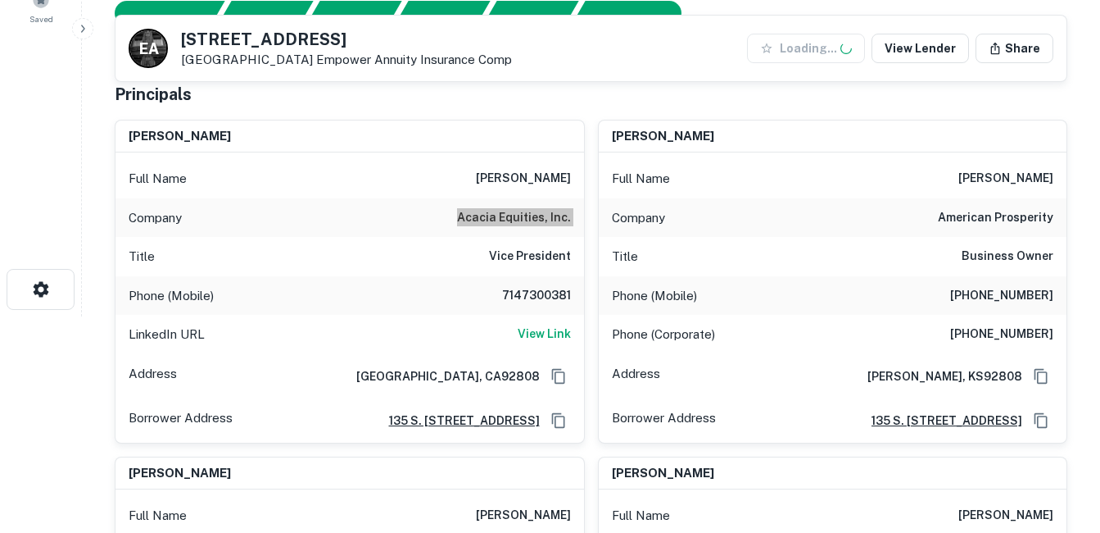
scroll to position [246, 0]
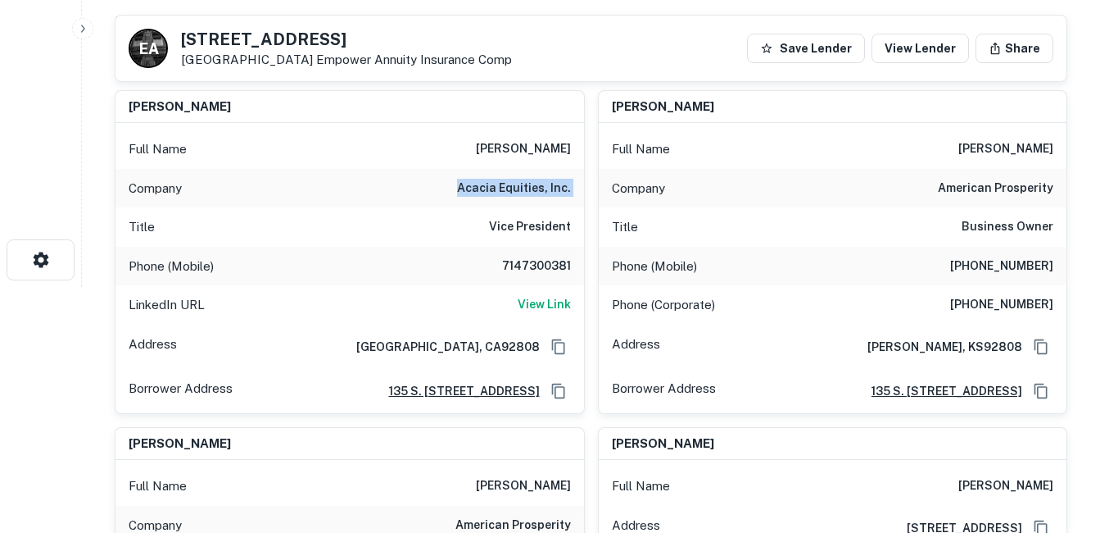
click at [522, 184] on h6 "acacia equities, inc." at bounding box center [514, 189] width 114 height 20
click at [516, 188] on h6 "acacia equities, inc." at bounding box center [514, 189] width 114 height 20
click at [546, 269] on h6 "7147300381" at bounding box center [522, 266] width 98 height 20
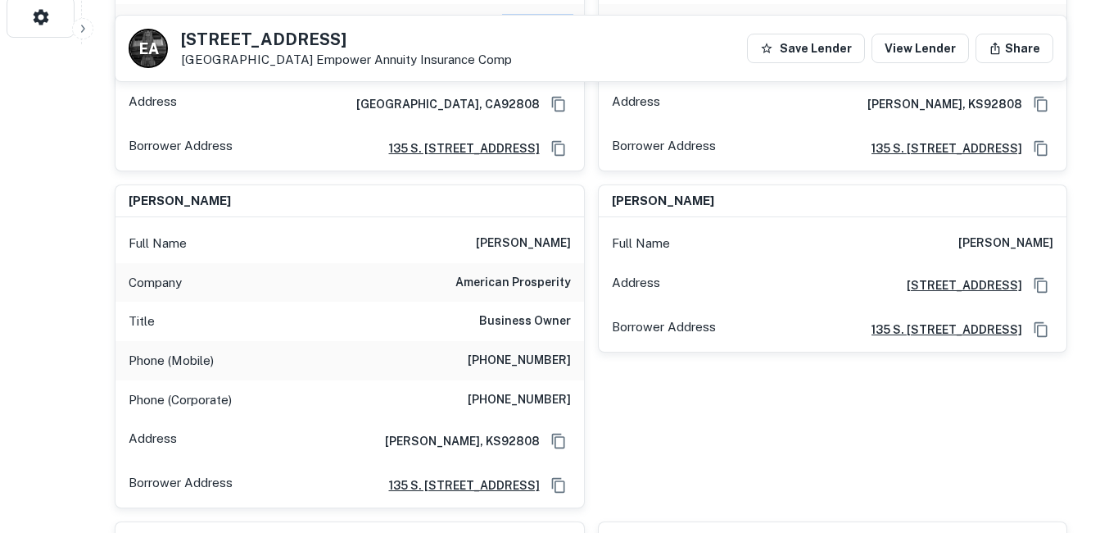
scroll to position [492, 0]
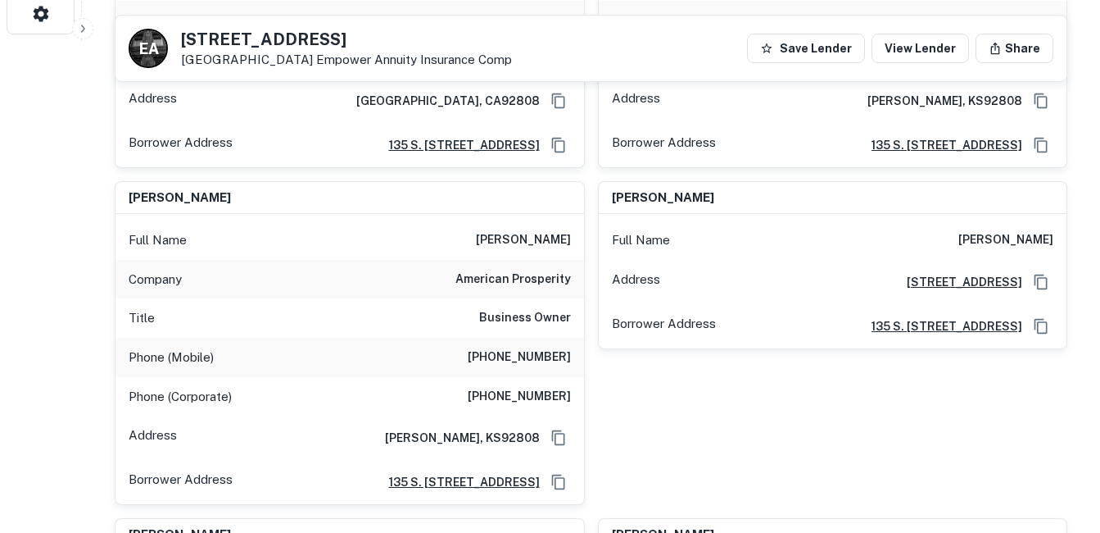
click at [494, 289] on h6 "american prosperity" at bounding box center [514, 280] width 116 height 20
click at [440, 299] on div "Company american prosperity" at bounding box center [350, 279] width 469 height 39
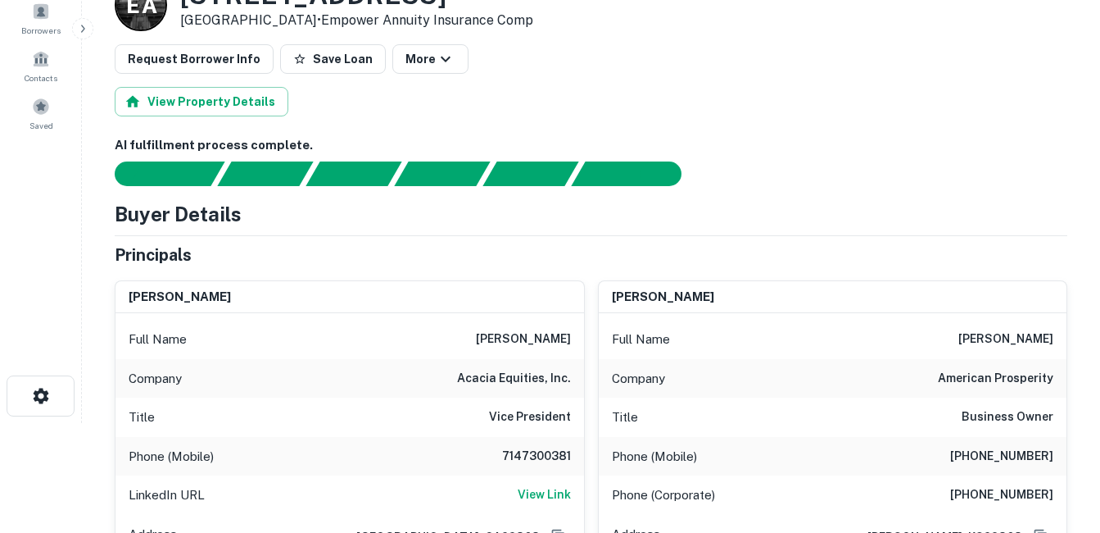
scroll to position [0, 0]
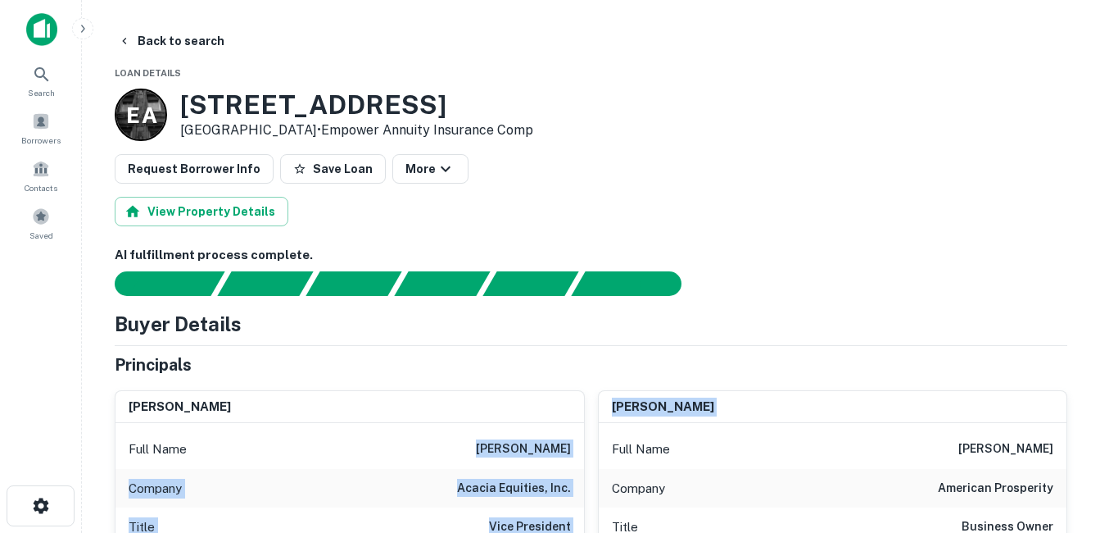
drag, startPoint x: 478, startPoint y: 438, endPoint x: 603, endPoint y: 437, distance: 124.5
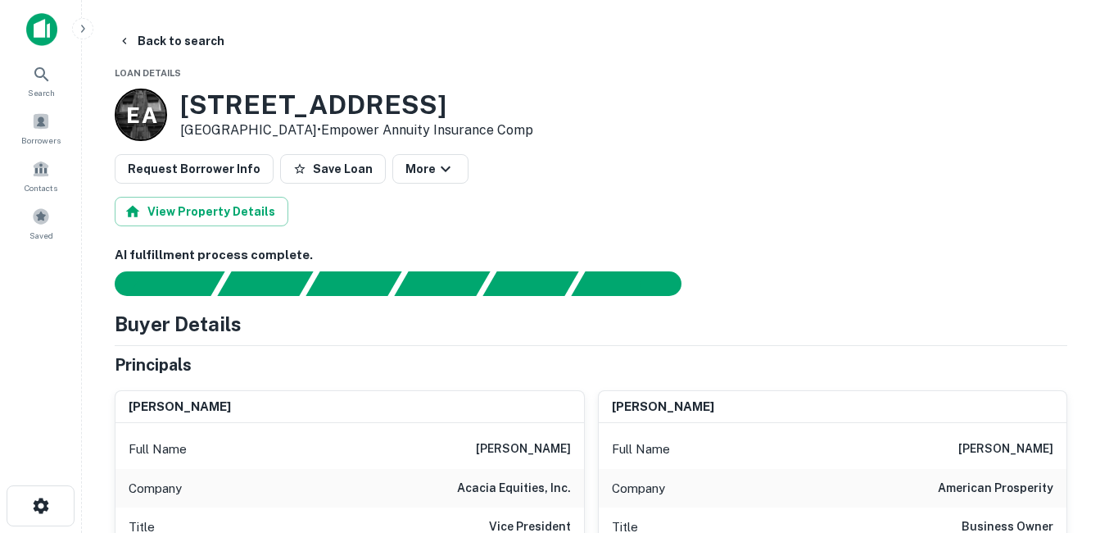
drag, startPoint x: 603, startPoint y: 437, endPoint x: 629, endPoint y: 441, distance: 26.5
click at [629, 442] on p "Full Name" at bounding box center [641, 449] width 58 height 20
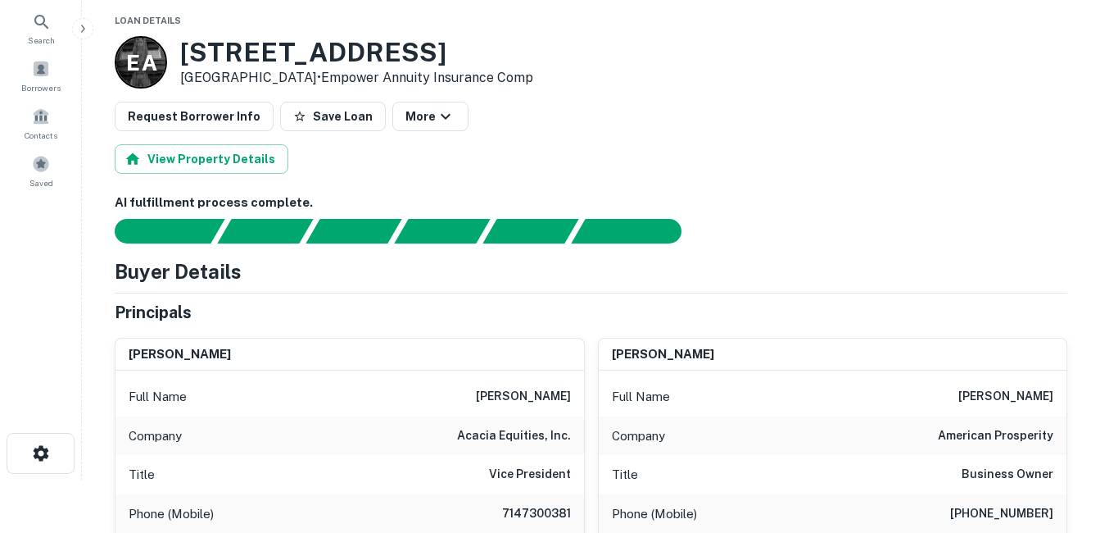
scroll to position [82, 0]
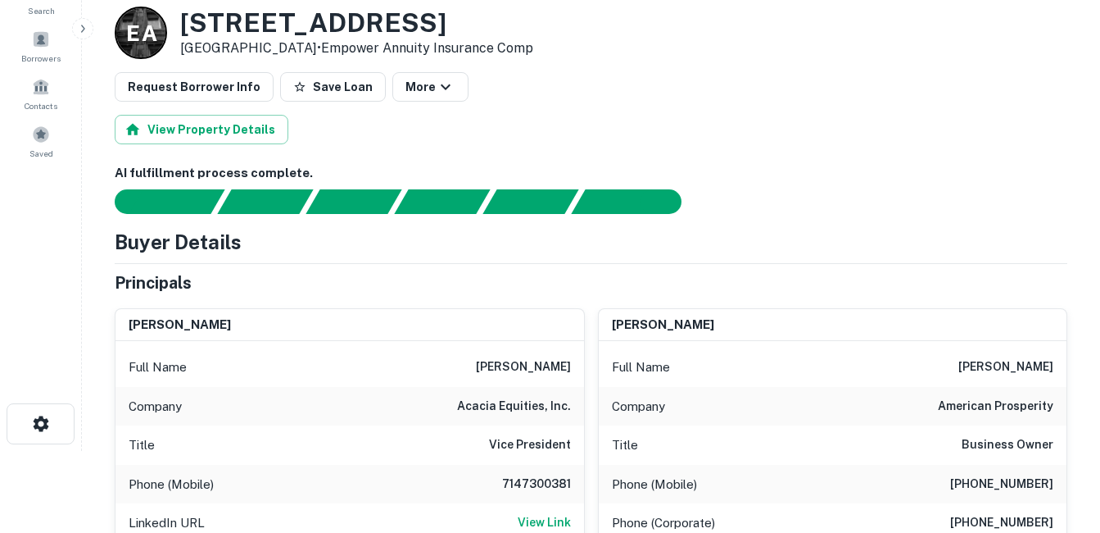
click at [669, 400] on div "Company american prosperity" at bounding box center [833, 406] width 469 height 39
drag, startPoint x: 669, startPoint y: 400, endPoint x: 638, endPoint y: 433, distance: 44.6
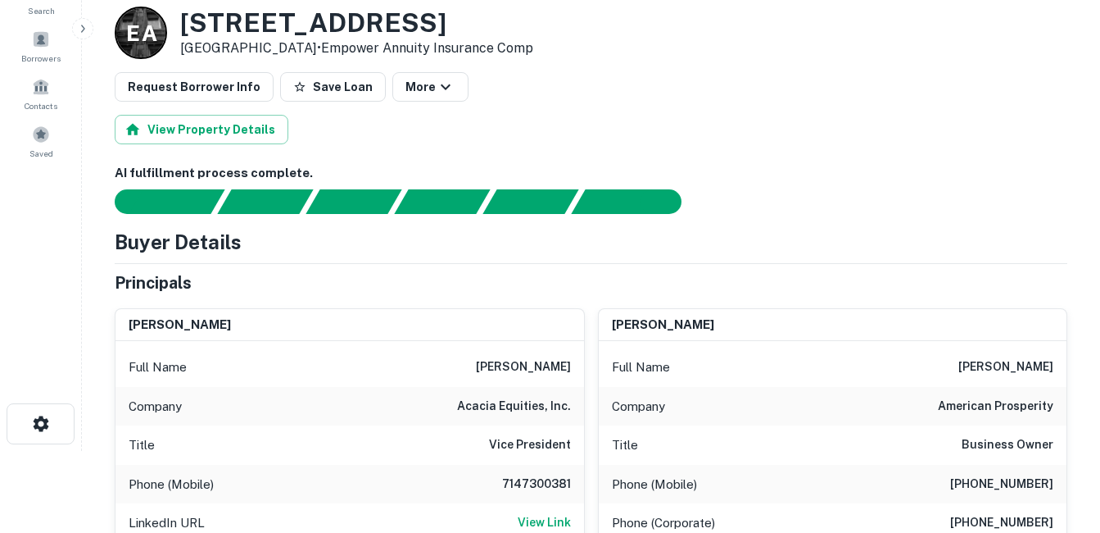
click at [638, 433] on div "Title Business Owner" at bounding box center [833, 444] width 469 height 39
drag, startPoint x: 638, startPoint y: 433, endPoint x: 660, endPoint y: 482, distance: 53.6
click at [660, 482] on p "Phone (Mobile)" at bounding box center [654, 484] width 85 height 20
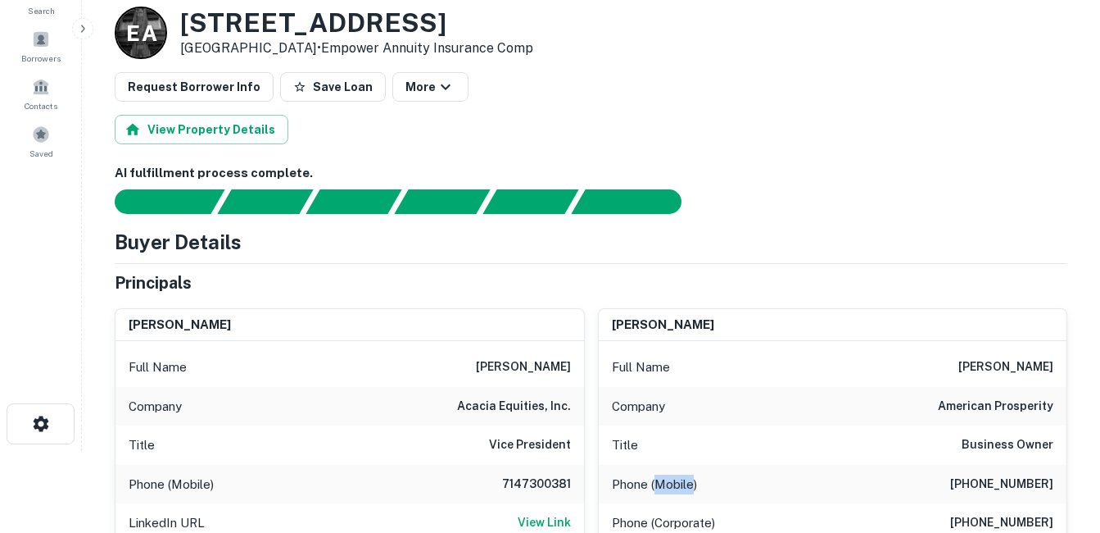
click at [660, 482] on p "Phone (Mobile)" at bounding box center [654, 484] width 85 height 20
drag, startPoint x: 660, startPoint y: 482, endPoint x: 645, endPoint y: 465, distance: 22.7
click at [645, 465] on div "Phone (Mobile) [PHONE_NUMBER]" at bounding box center [833, 484] width 469 height 39
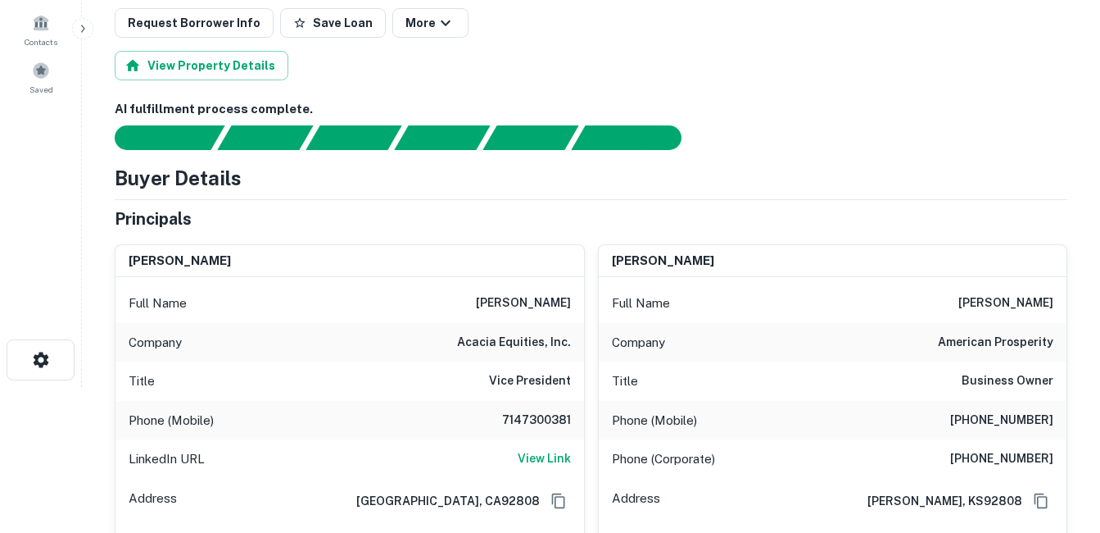
scroll to position [164, 0]
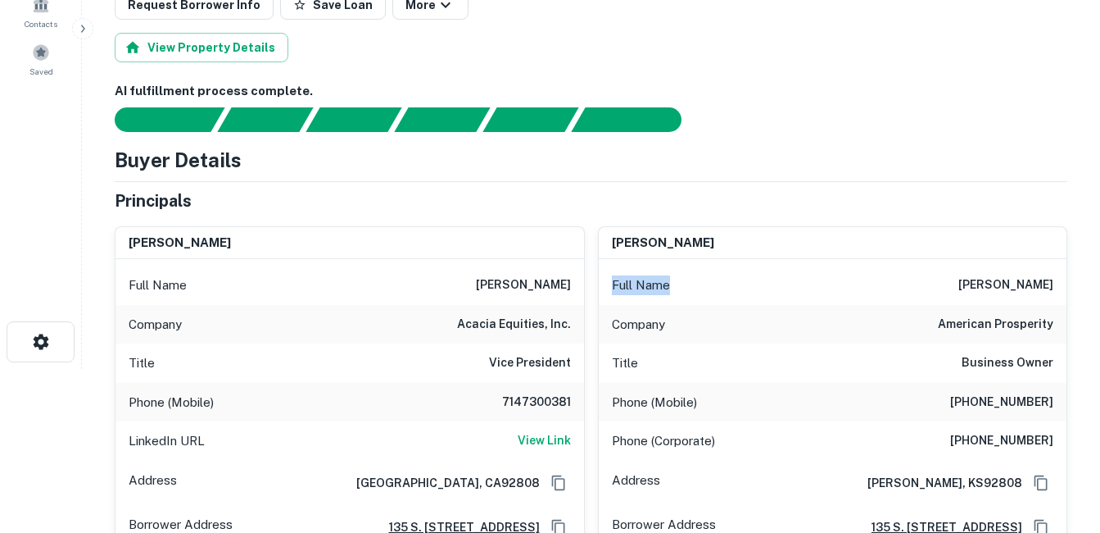
drag, startPoint x: 686, startPoint y: 285, endPoint x: 607, endPoint y: 289, distance: 78.8
click at [607, 289] on div "Full Name [PERSON_NAME]" at bounding box center [833, 284] width 469 height 39
click at [605, 289] on div "Full Name [PERSON_NAME]" at bounding box center [833, 284] width 469 height 39
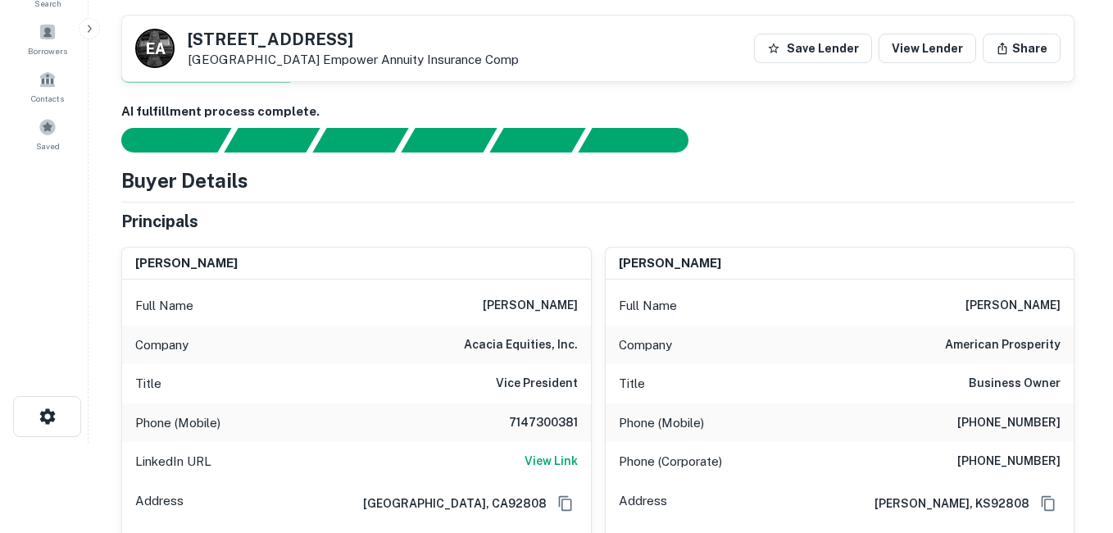
scroll to position [0, 0]
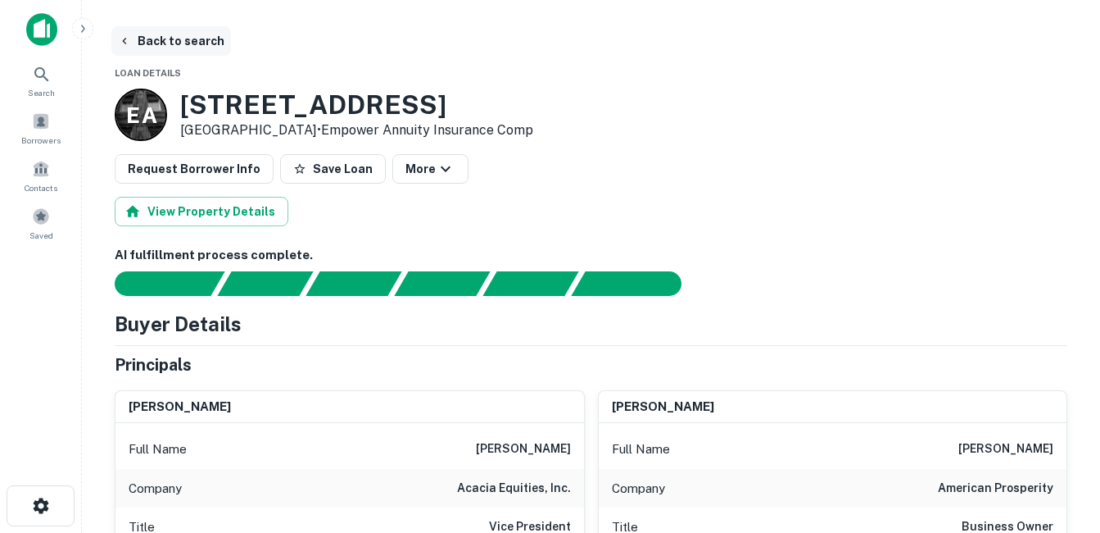
click at [194, 41] on button "Back to search" at bounding box center [171, 40] width 120 height 29
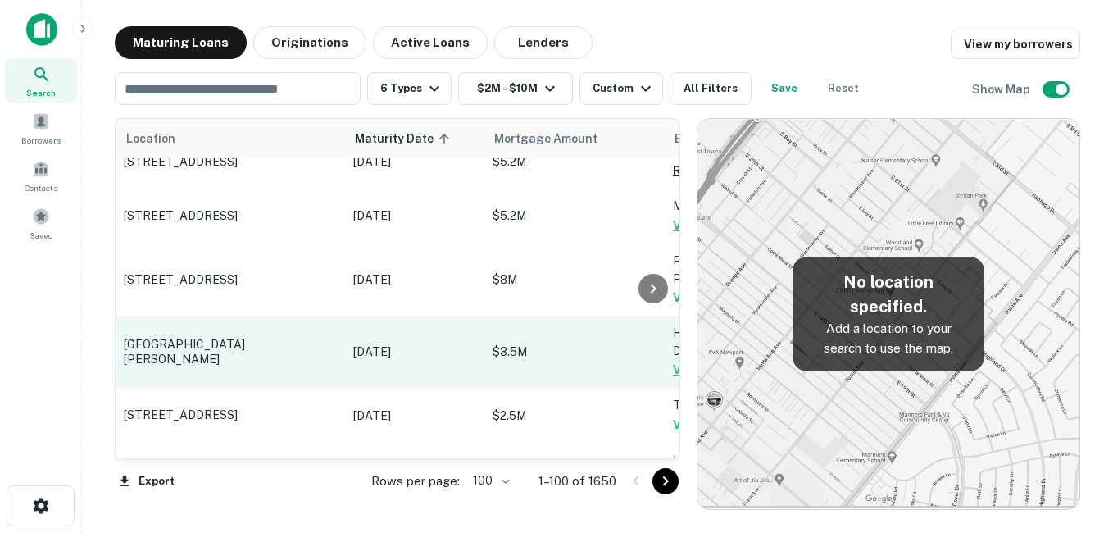
scroll to position [1722, 0]
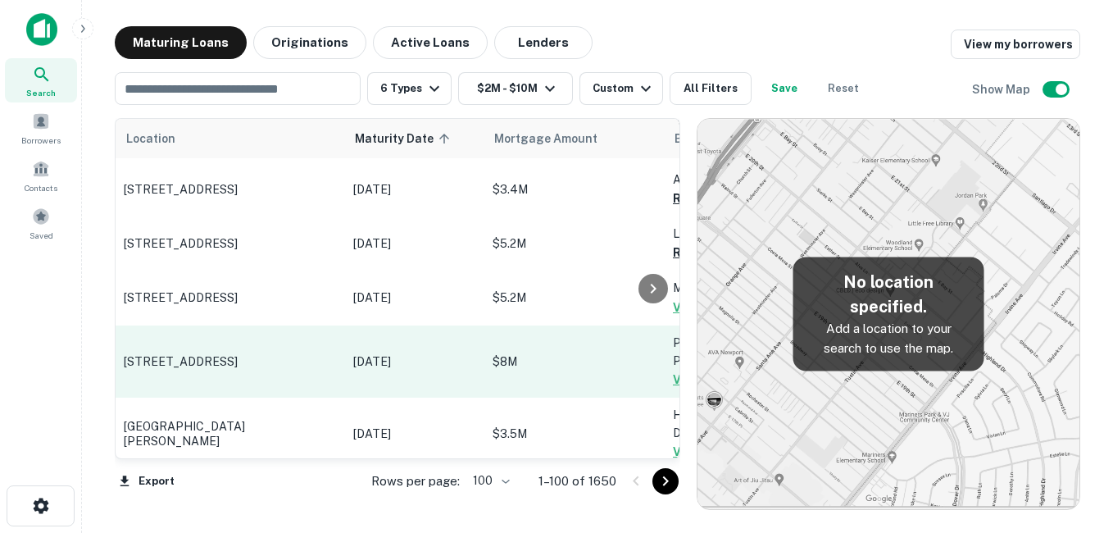
click at [282, 354] on p "[STREET_ADDRESS]" at bounding box center [230, 361] width 213 height 15
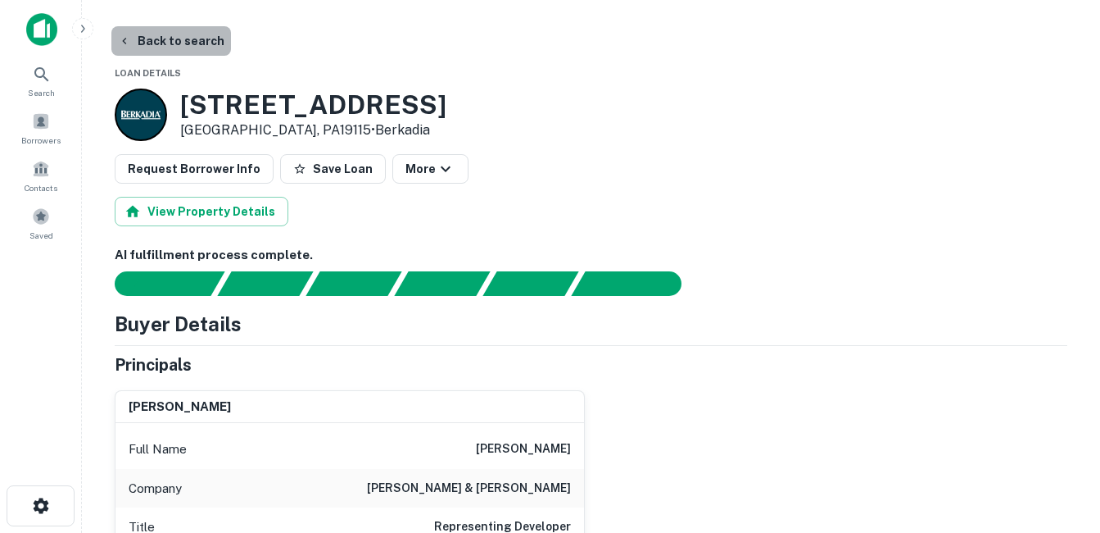
click at [180, 42] on button "Back to search" at bounding box center [171, 40] width 120 height 29
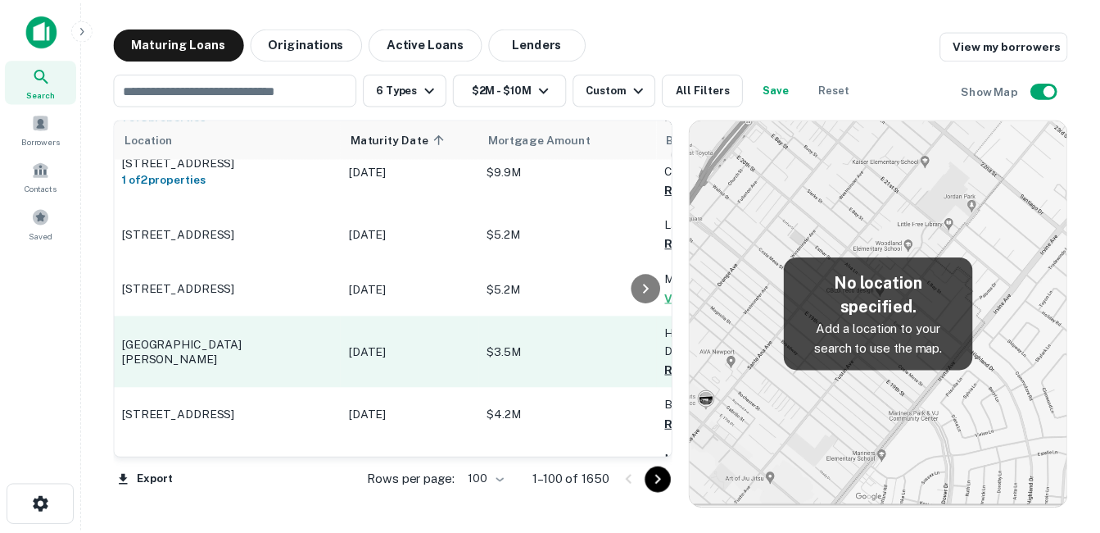
scroll to position [1968, 0]
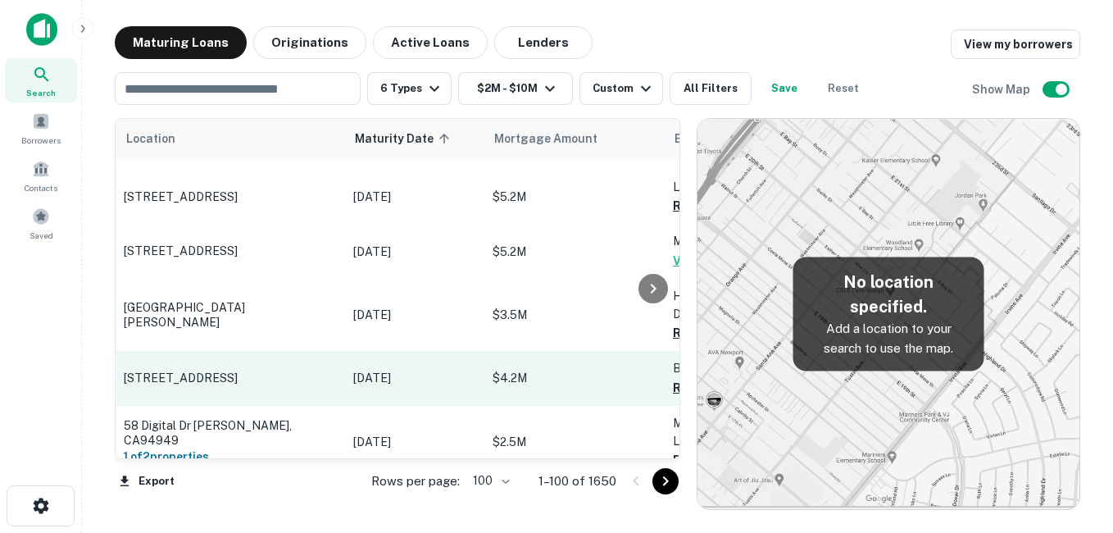
click at [266, 370] on p "[STREET_ADDRESS]" at bounding box center [230, 377] width 213 height 15
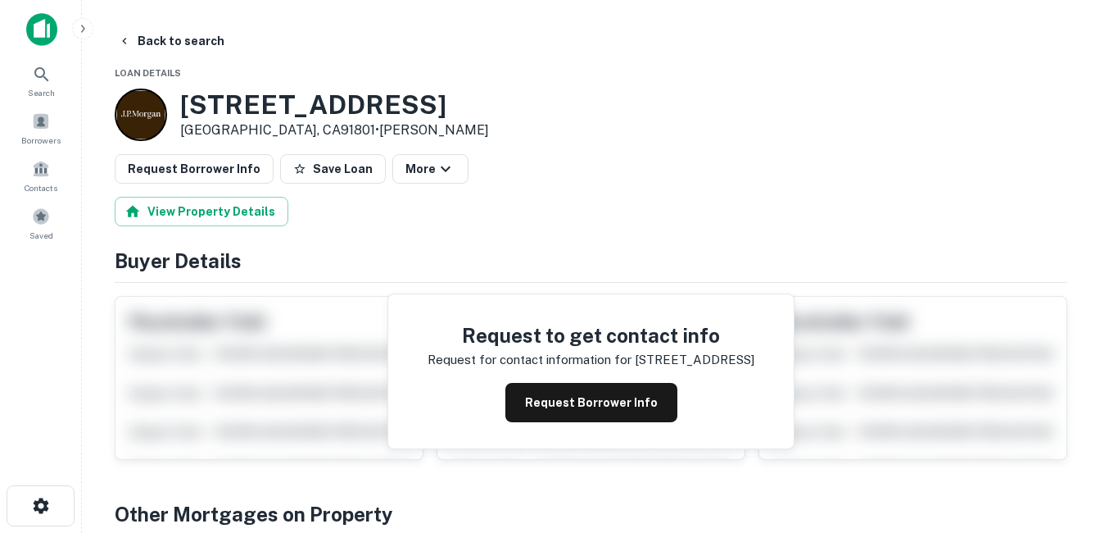
click at [275, 122] on div "[STREET_ADDRESS] • [PERSON_NAME]" at bounding box center [302, 114] width 374 height 52
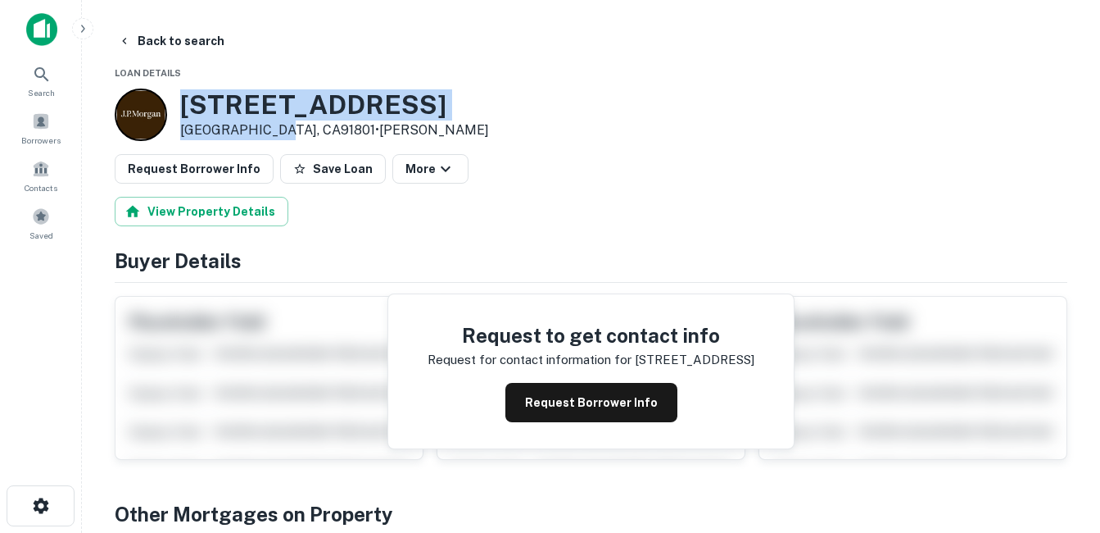
drag, startPoint x: 258, startPoint y: 116, endPoint x: 202, endPoint y: 105, distance: 57.5
click at [202, 105] on h3 "[STREET_ADDRESS]" at bounding box center [334, 104] width 309 height 31
drag, startPoint x: 176, startPoint y: 100, endPoint x: 297, endPoint y: 124, distance: 122.8
click at [297, 124] on div "[STREET_ADDRESS] • [PERSON_NAME]" at bounding box center [302, 114] width 374 height 52
drag, startPoint x: 297, startPoint y: 124, endPoint x: 226, endPoint y: 117, distance: 70.8
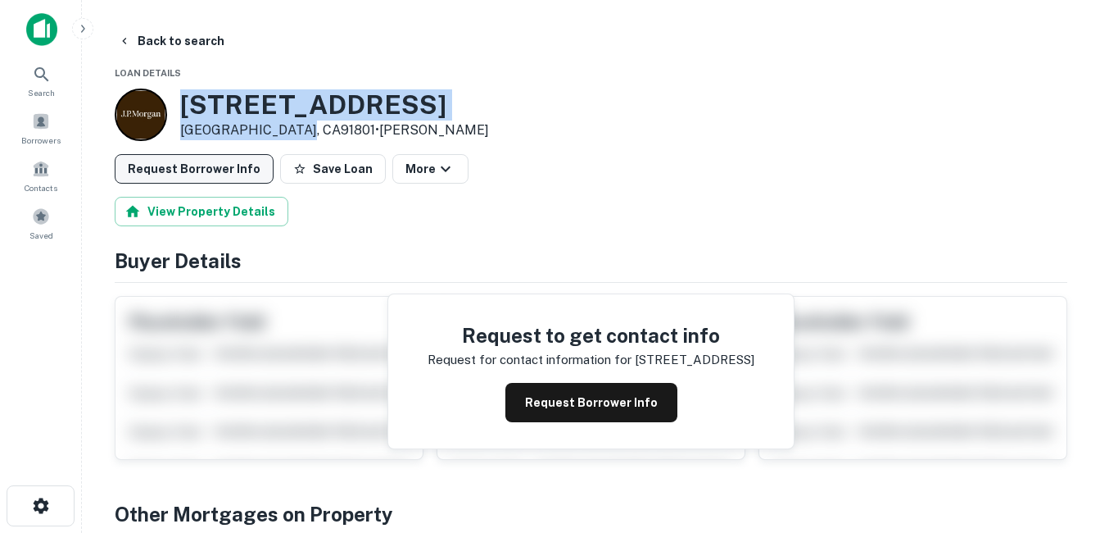
click at [571, 401] on button "Request Borrower Info" at bounding box center [592, 402] width 172 height 39
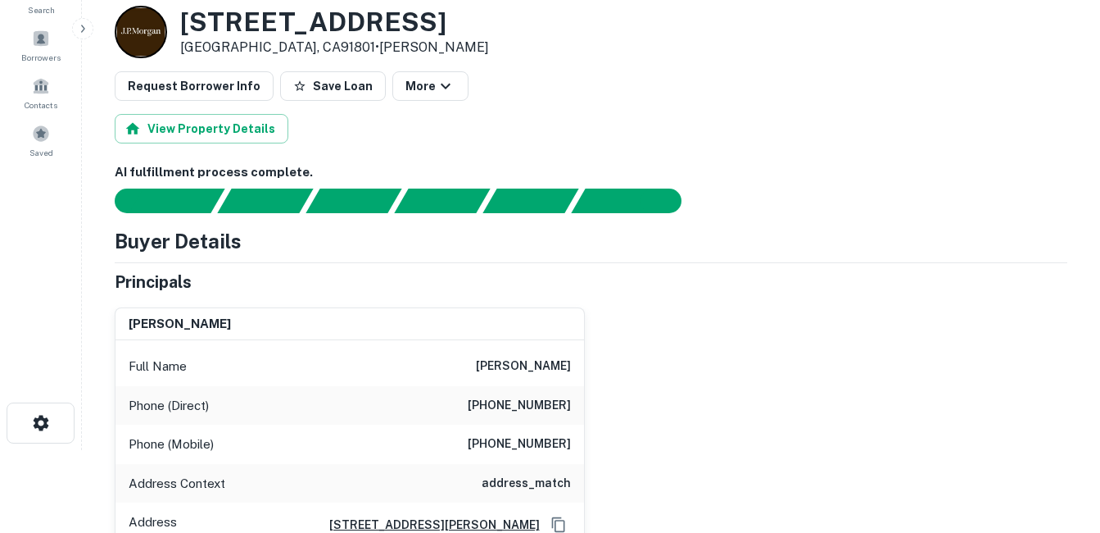
scroll to position [82, 0]
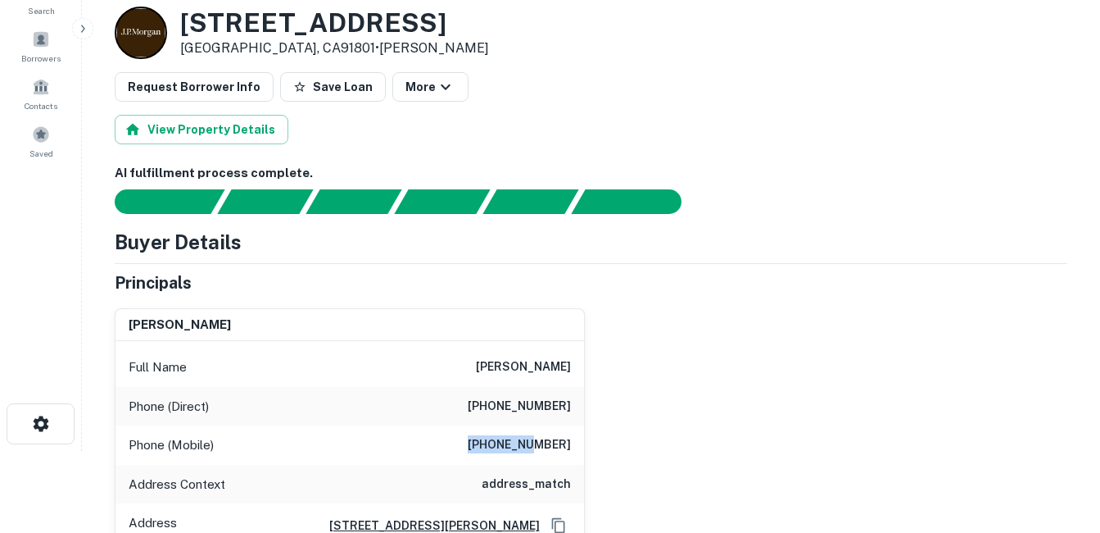
drag, startPoint x: 445, startPoint y: 448, endPoint x: 563, endPoint y: 440, distance: 118.3
click at [563, 440] on div "Phone (Mobile) [PHONE_NUMBER]" at bounding box center [350, 444] width 469 height 39
drag, startPoint x: 563, startPoint y: 440, endPoint x: 546, endPoint y: 444, distance: 17.7
click at [546, 444] on h6 "[PHONE_NUMBER]" at bounding box center [519, 445] width 103 height 20
click at [540, 402] on h6 "[PHONE_NUMBER]" at bounding box center [519, 407] width 103 height 20
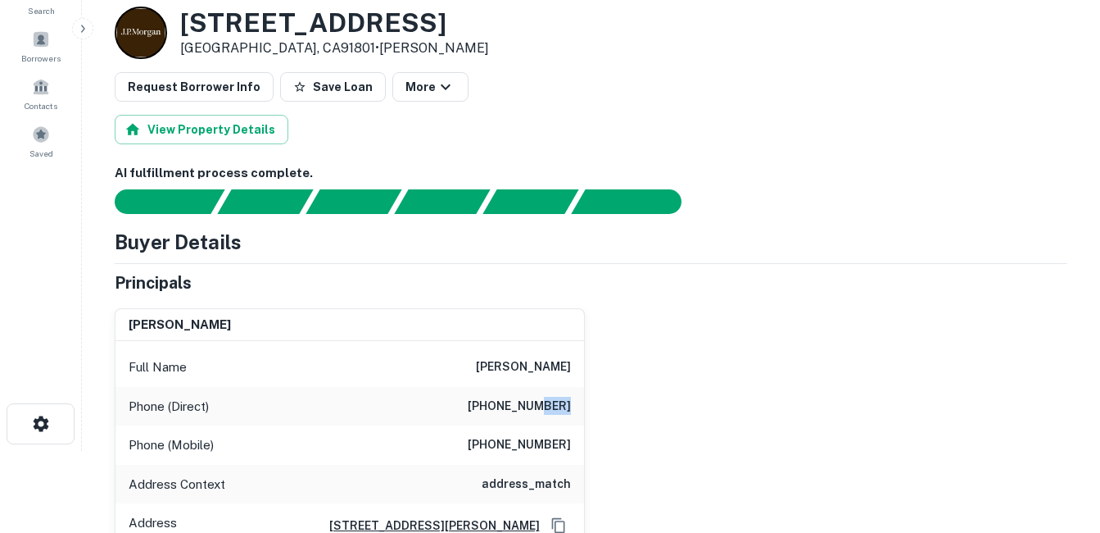
click at [540, 402] on h6 "[PHONE_NUMBER]" at bounding box center [519, 407] width 103 height 20
drag, startPoint x: 540, startPoint y: 402, endPoint x: 513, endPoint y: 356, distance: 53.3
click at [513, 356] on div "Full Name [PERSON_NAME]" at bounding box center [350, 366] width 469 height 39
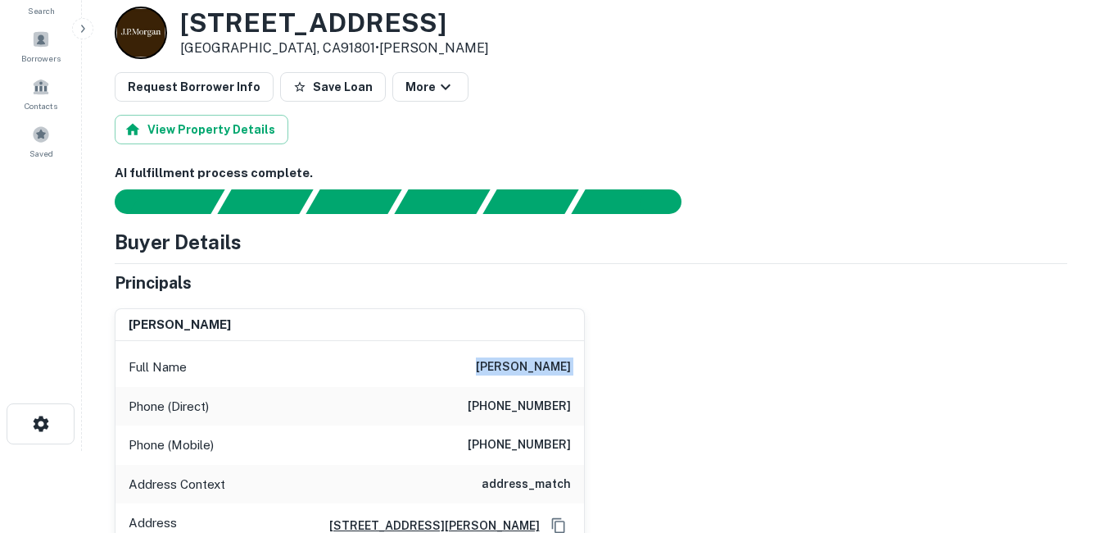
click at [513, 356] on div "Full Name [PERSON_NAME]" at bounding box center [350, 366] width 469 height 39
drag, startPoint x: 513, startPoint y: 356, endPoint x: 519, endPoint y: 383, distance: 27.6
click at [519, 383] on div "Full Name [PERSON_NAME]" at bounding box center [350, 366] width 469 height 39
drag, startPoint x: 519, startPoint y: 383, endPoint x: 519, endPoint y: 430, distance: 46.7
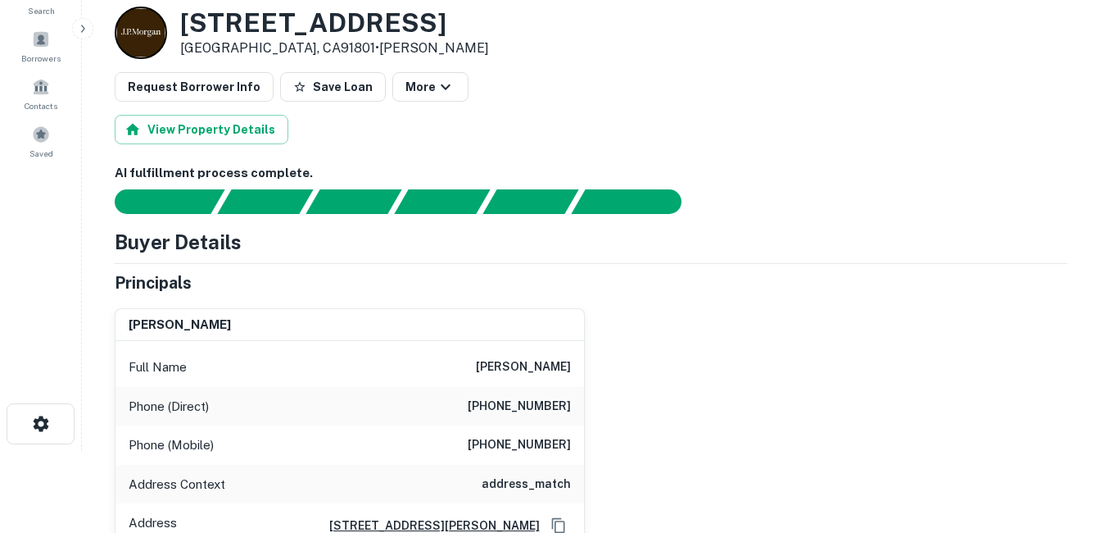
click at [519, 431] on div "Phone (Mobile) [PHONE_NUMBER]" at bounding box center [350, 444] width 469 height 39
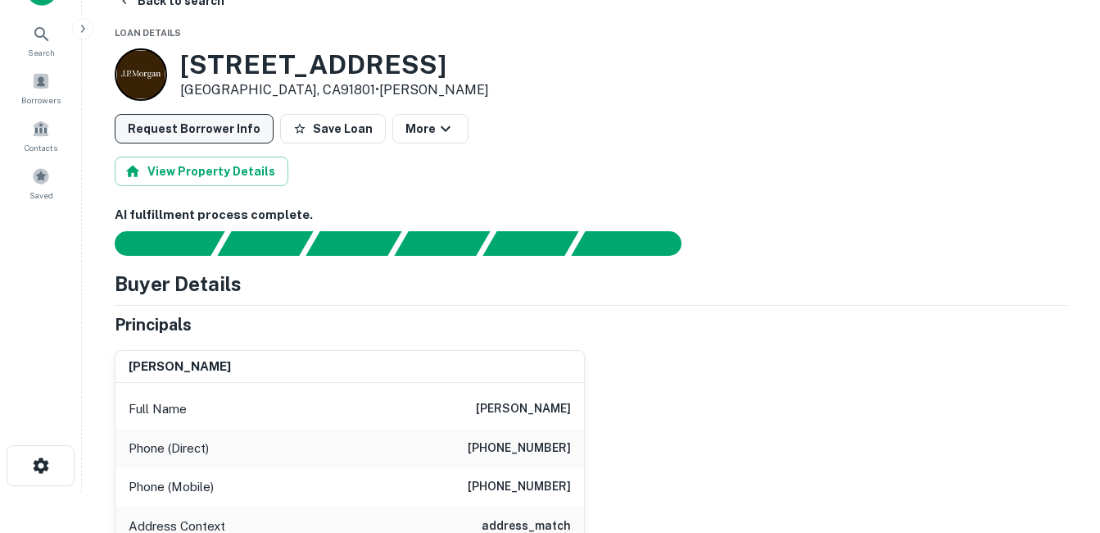
scroll to position [0, 0]
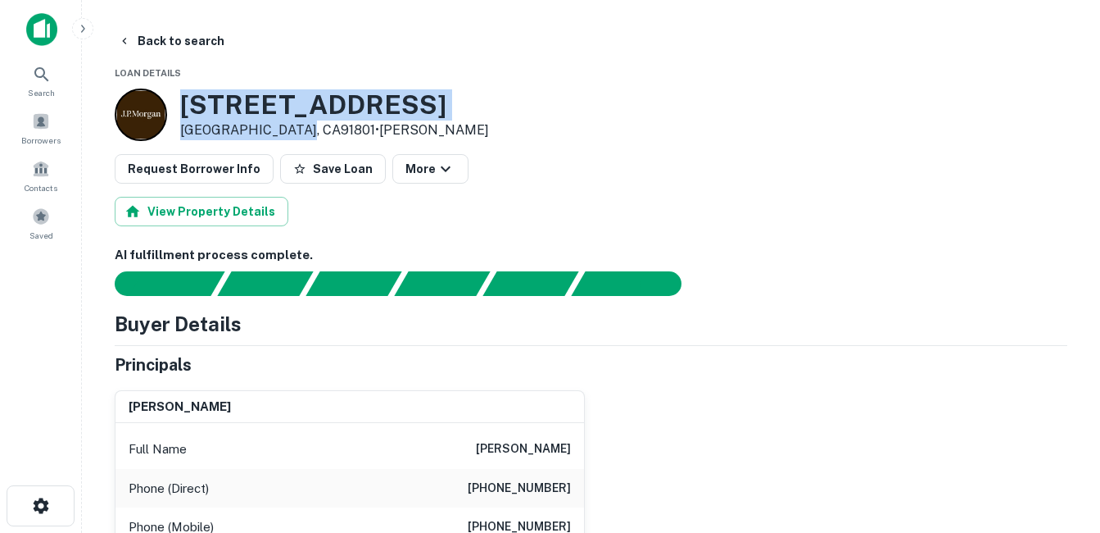
drag, startPoint x: 186, startPoint y: 101, endPoint x: 301, endPoint y: 132, distance: 118.9
click at [301, 132] on div "[STREET_ADDRESS] • [PERSON_NAME]" at bounding box center [334, 114] width 309 height 51
drag, startPoint x: 301, startPoint y: 132, endPoint x: 283, endPoint y: 126, distance: 18.1
click at [283, 126] on p "[GEOGRAPHIC_DATA], CA91801 • [PERSON_NAME]" at bounding box center [334, 130] width 309 height 20
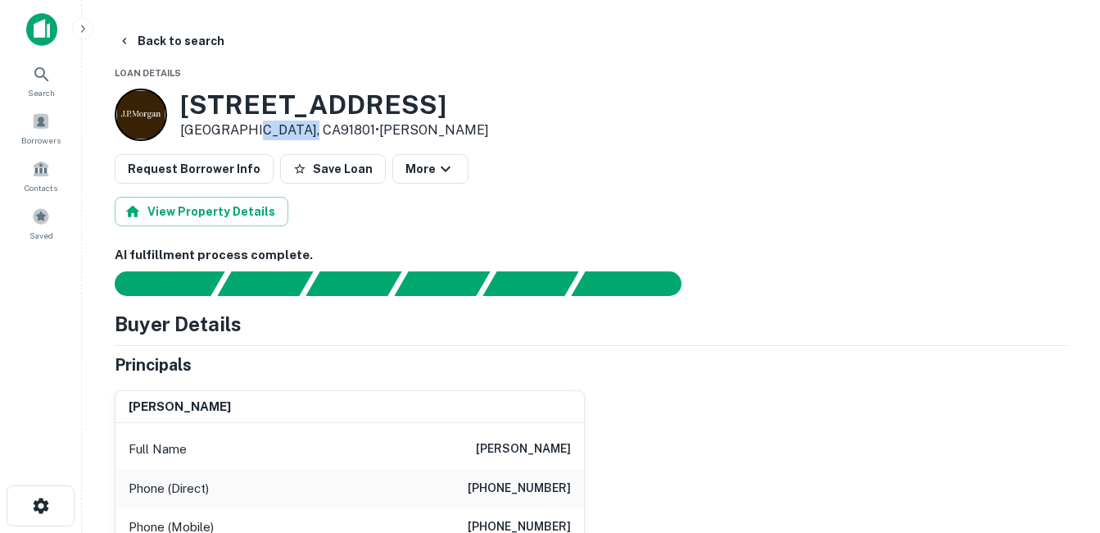
click at [283, 126] on p "[GEOGRAPHIC_DATA], CA91801 • [PERSON_NAME]" at bounding box center [334, 130] width 309 height 20
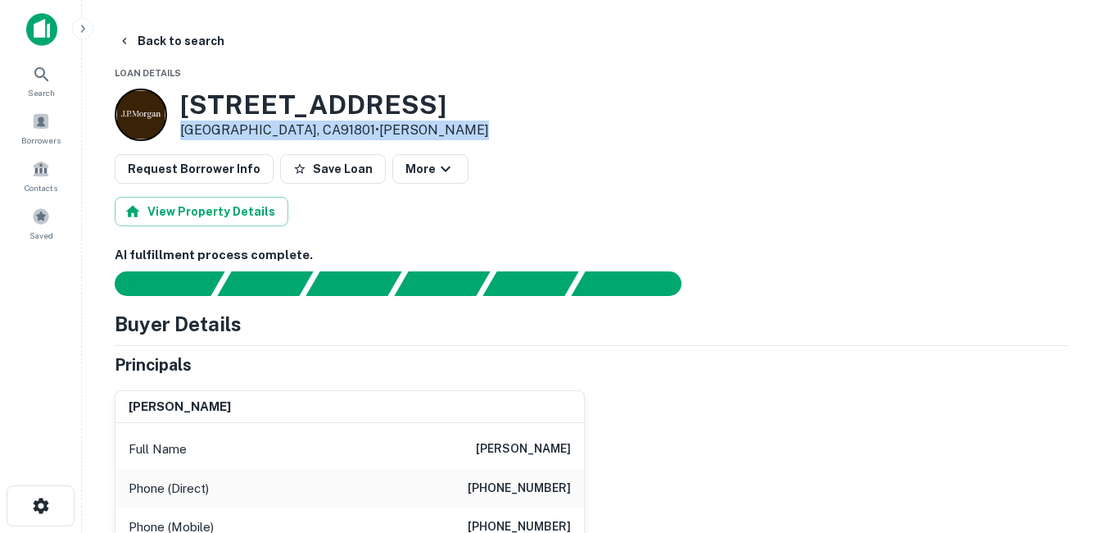
click at [283, 126] on p "[GEOGRAPHIC_DATA], CA91801 • [PERSON_NAME]" at bounding box center [334, 130] width 309 height 20
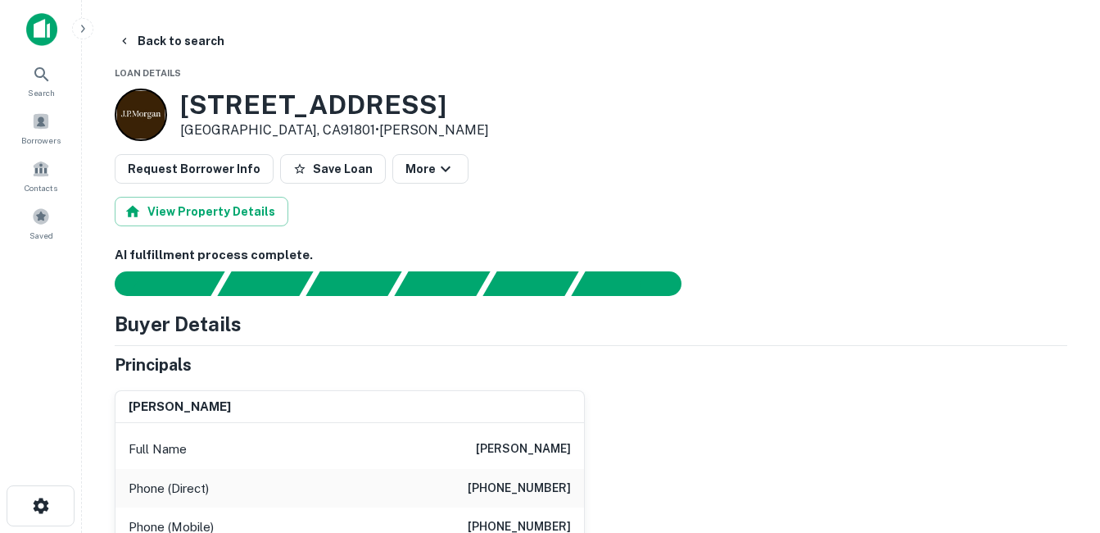
drag, startPoint x: 283, startPoint y: 126, endPoint x: 243, endPoint y: 107, distance: 45.4
click at [243, 107] on h3 "[STREET_ADDRESS]" at bounding box center [334, 104] width 309 height 31
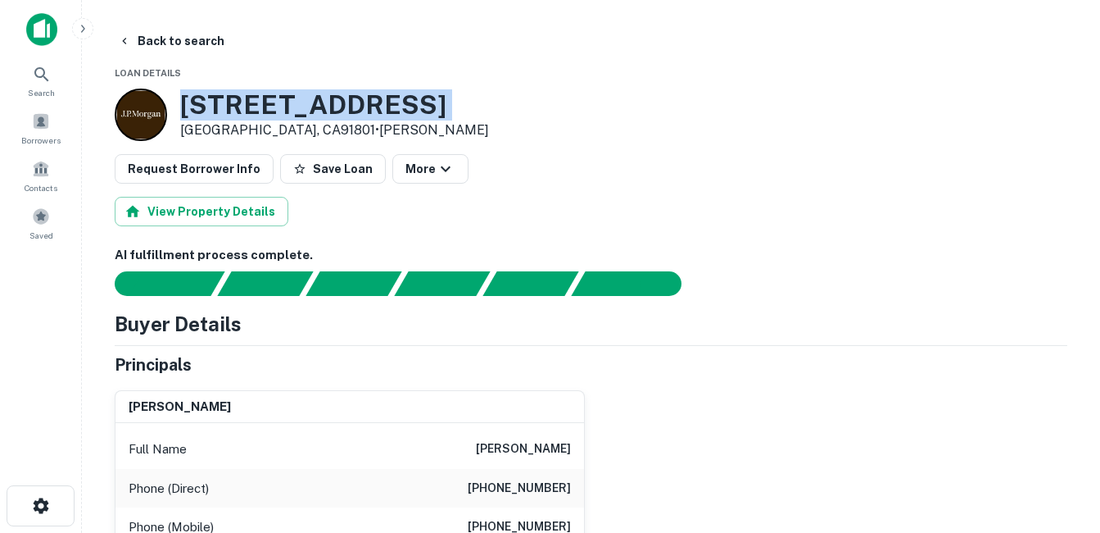
click at [243, 107] on h3 "[STREET_ADDRESS]" at bounding box center [334, 104] width 309 height 31
drag, startPoint x: 243, startPoint y: 107, endPoint x: 219, endPoint y: 115, distance: 25.1
click at [219, 115] on h3 "[STREET_ADDRESS]" at bounding box center [334, 104] width 309 height 31
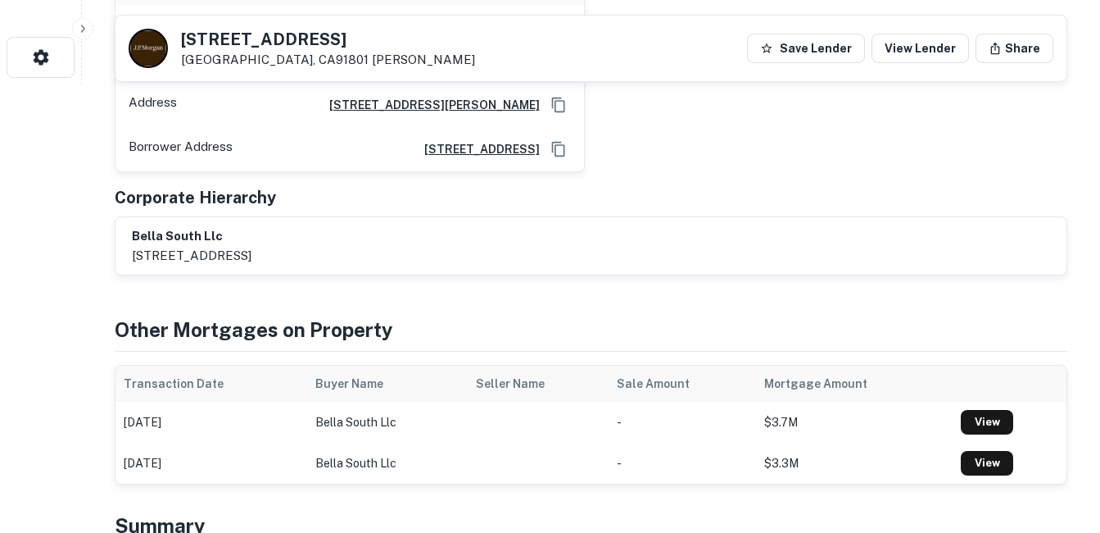
scroll to position [246, 0]
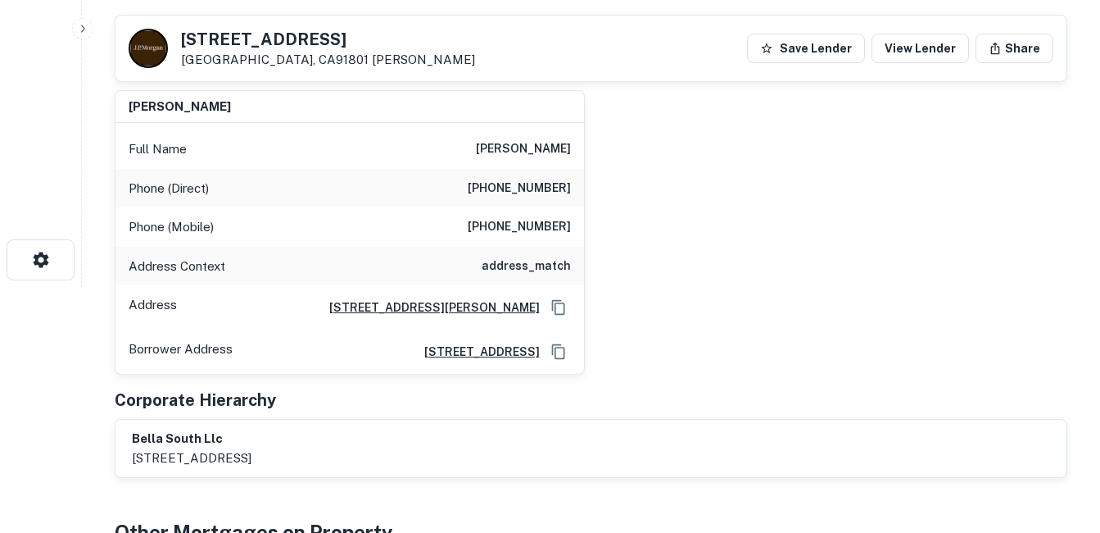
click at [532, 234] on h6 "[PHONE_NUMBER]" at bounding box center [519, 227] width 103 height 20
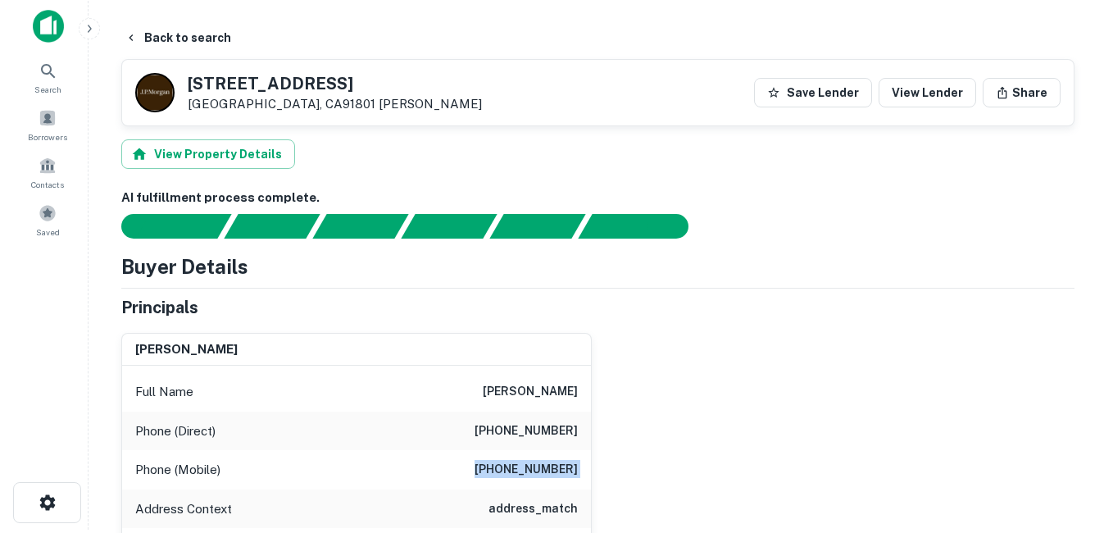
scroll to position [0, 0]
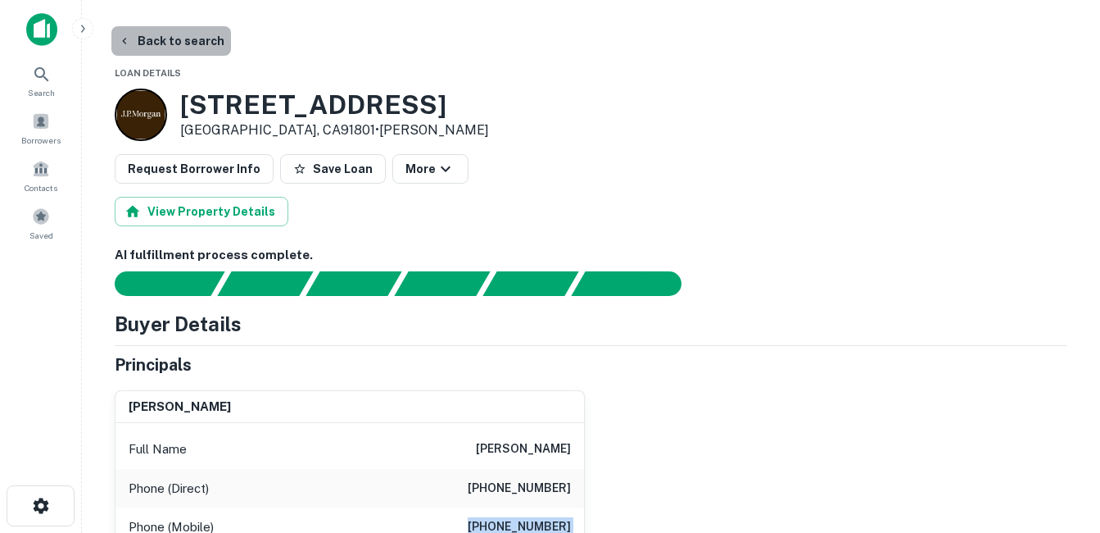
click at [199, 39] on button "Back to search" at bounding box center [171, 40] width 120 height 29
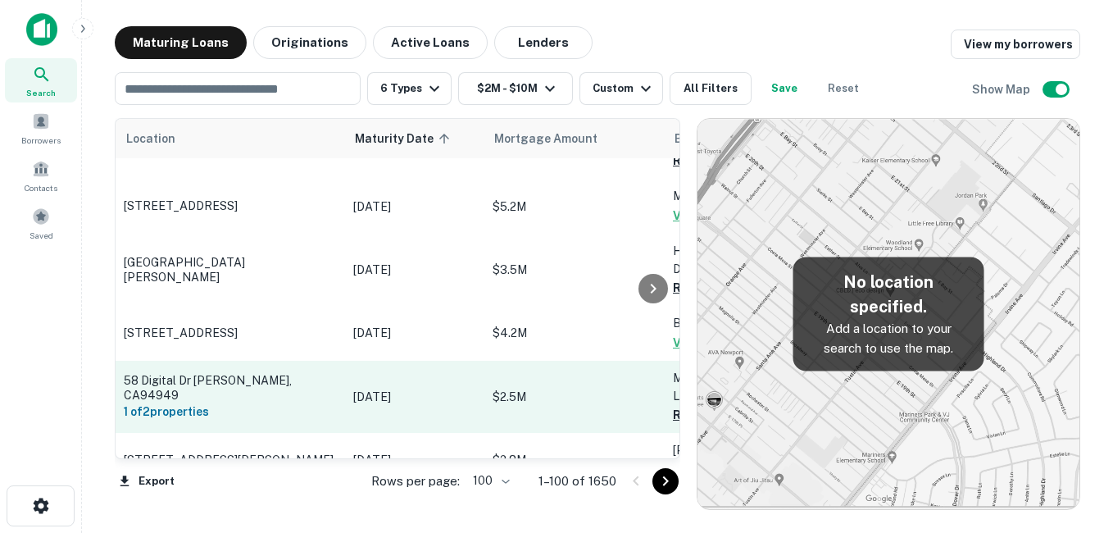
scroll to position [2050, 0]
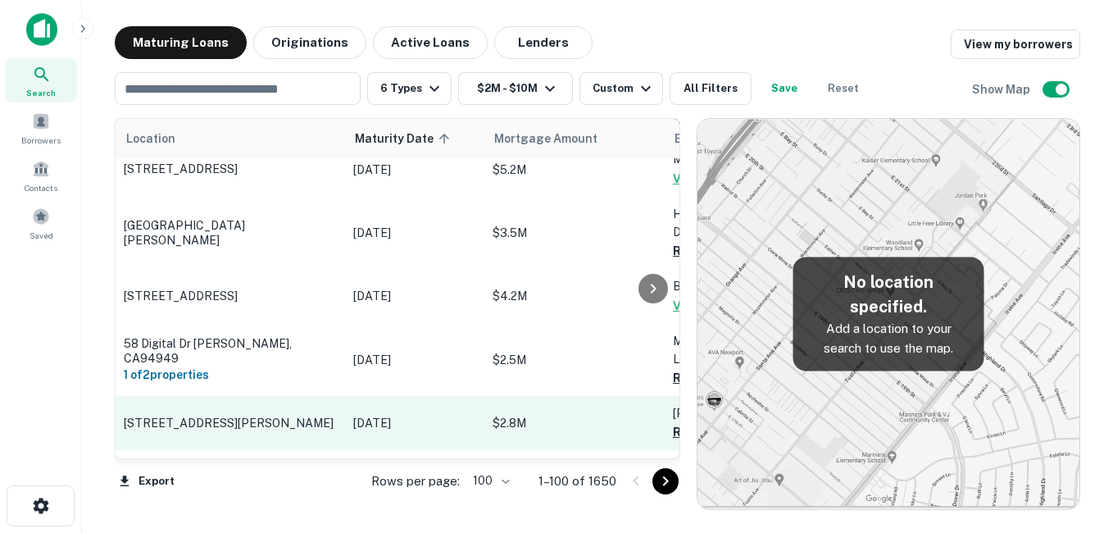
click at [300, 415] on p "[STREET_ADDRESS][PERSON_NAME]" at bounding box center [230, 422] width 213 height 15
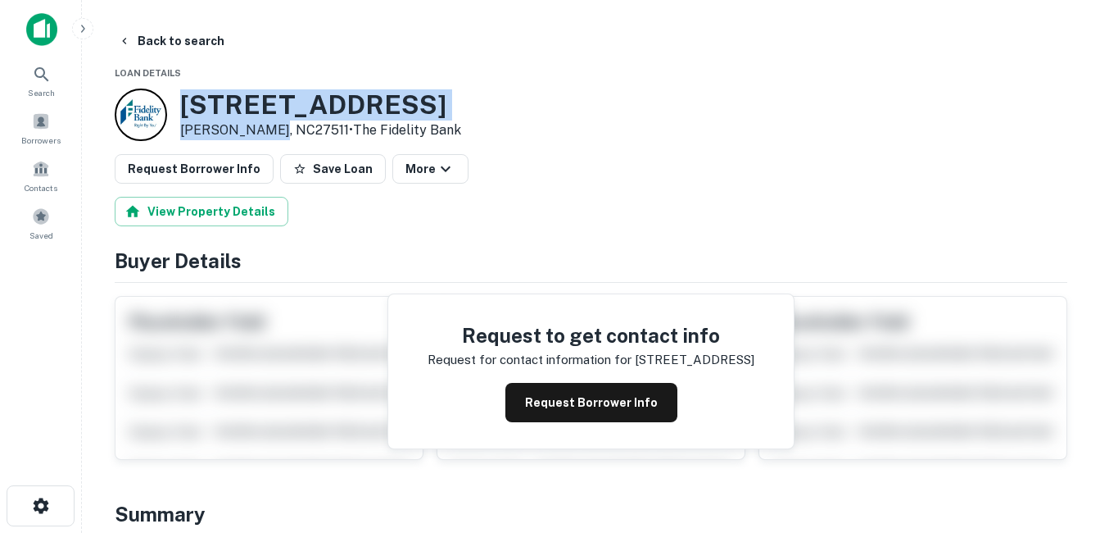
drag, startPoint x: 175, startPoint y: 97, endPoint x: 268, endPoint y: 133, distance: 99.4
click at [268, 133] on div "[STREET_ADDRESS][PERSON_NAME] • The Fidelity Bank" at bounding box center [288, 114] width 347 height 52
drag, startPoint x: 268, startPoint y: 133, endPoint x: 234, endPoint y: 133, distance: 34.4
drag, startPoint x: 234, startPoint y: 133, endPoint x: 320, endPoint y: 119, distance: 87.1
click at [320, 119] on h3 "[STREET_ADDRESS]" at bounding box center [320, 104] width 281 height 31
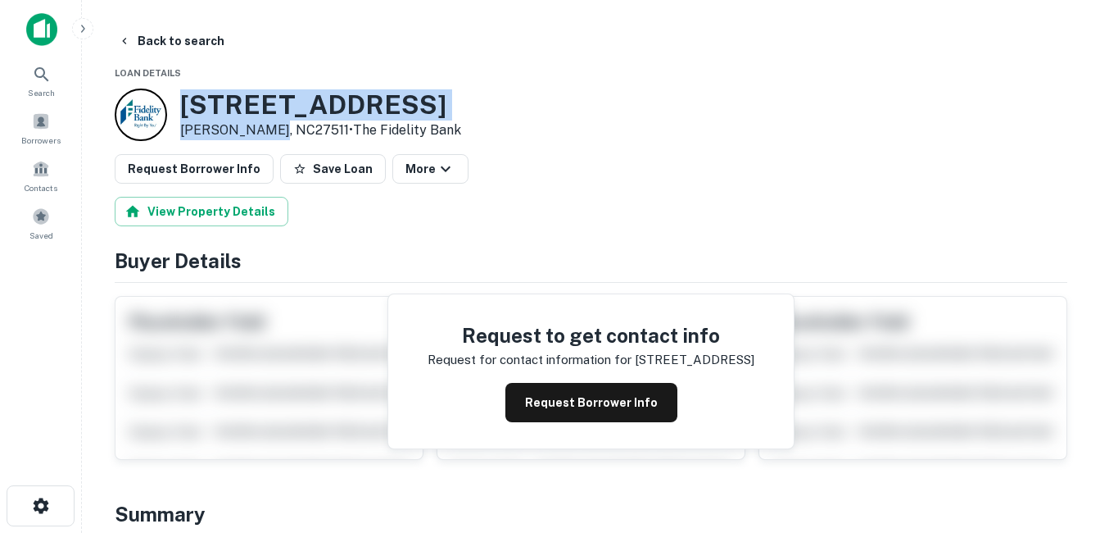
click at [218, 120] on p "[PERSON_NAME], NC27511 • The Fidelity Bank" at bounding box center [320, 130] width 281 height 20
drag, startPoint x: 186, startPoint y: 103, endPoint x: 267, endPoint y: 133, distance: 86.3
click at [267, 133] on div "[STREET_ADDRESS][PERSON_NAME] • The Fidelity Bank" at bounding box center [320, 114] width 281 height 51
click at [279, 101] on h3 "[STREET_ADDRESS]" at bounding box center [320, 104] width 281 height 31
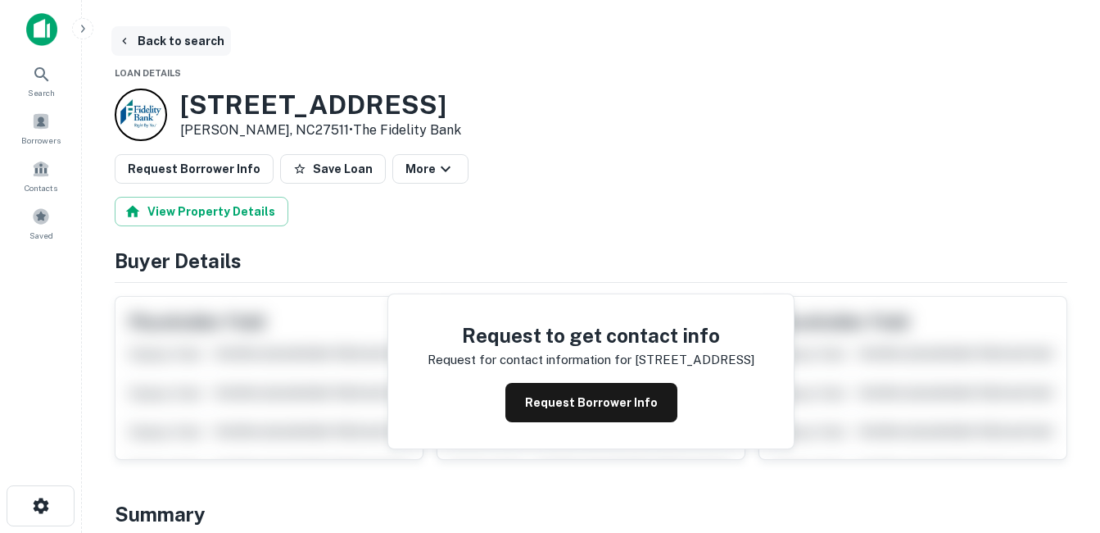
click at [194, 48] on button "Back to search" at bounding box center [171, 40] width 120 height 29
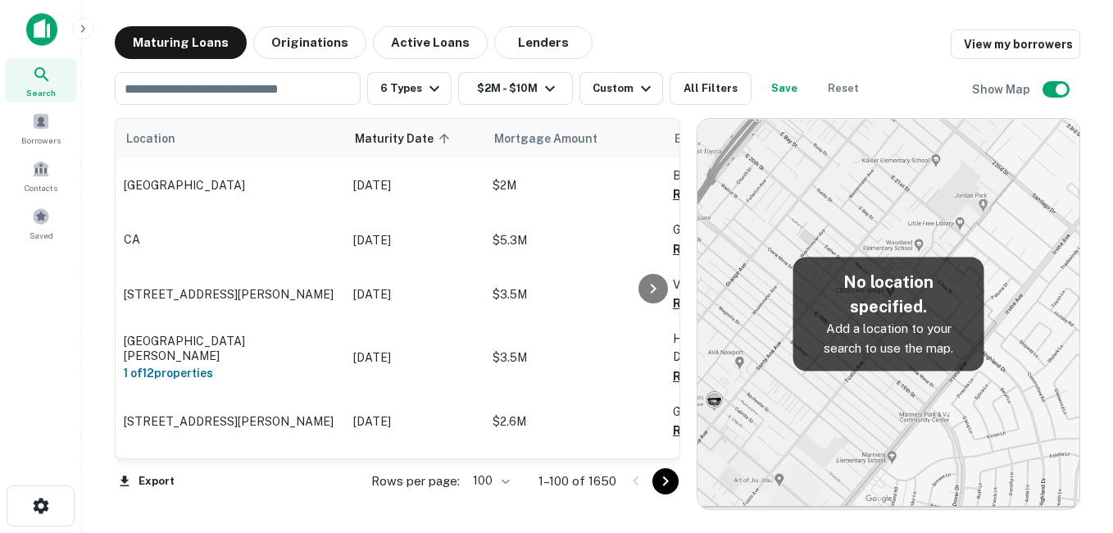
scroll to position [2050, 0]
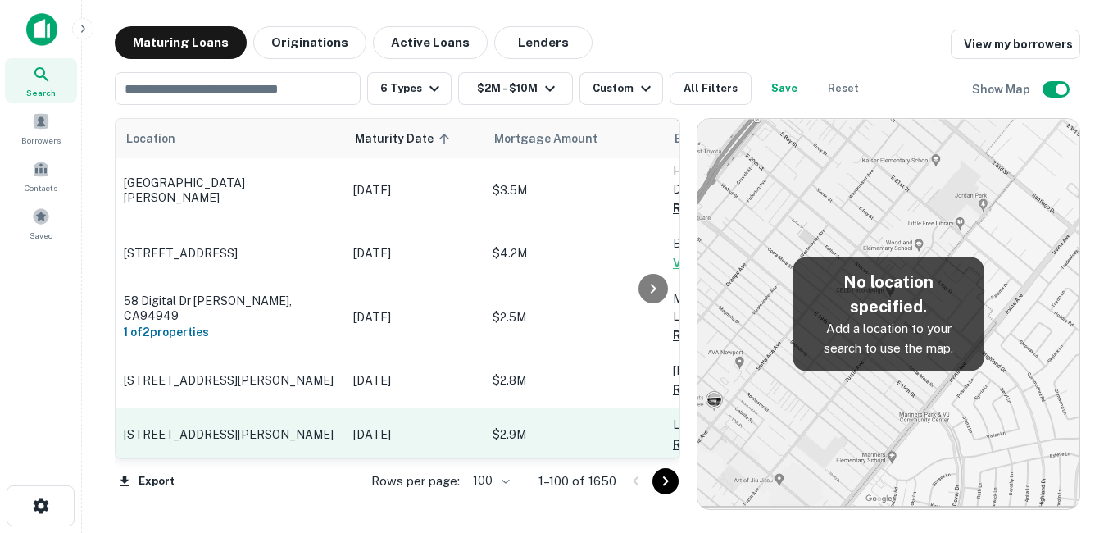
click at [300, 427] on p "[STREET_ADDRESS][PERSON_NAME]" at bounding box center [230, 434] width 213 height 15
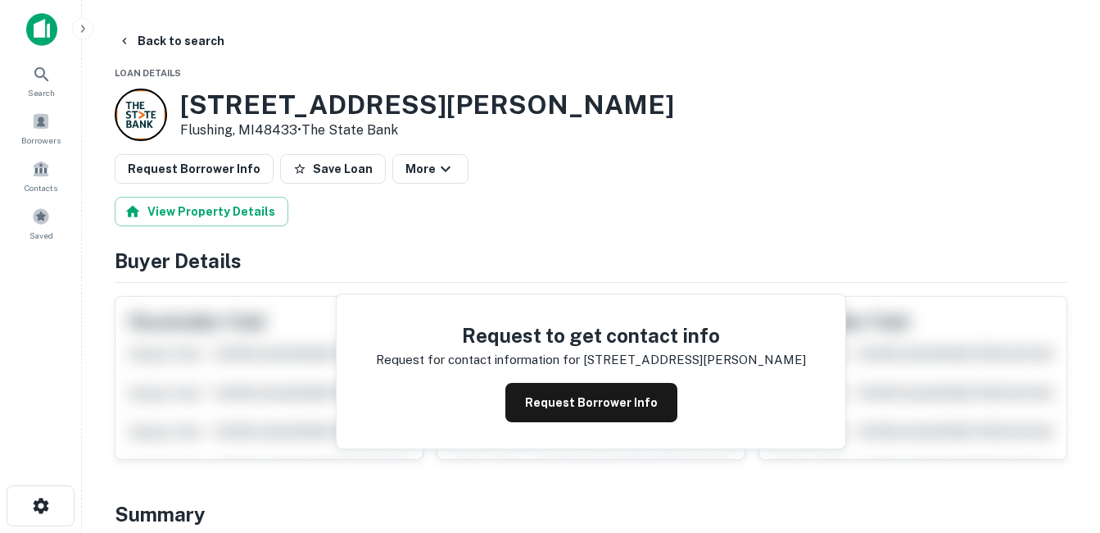
drag, startPoint x: 183, startPoint y: 103, endPoint x: 298, endPoint y: 131, distance: 118.8
click at [298, 131] on div "[STREET_ADDRESS][PERSON_NAME] • The State Bank" at bounding box center [427, 114] width 494 height 51
drag, startPoint x: 298, startPoint y: 131, endPoint x: 267, endPoint y: 129, distance: 31.2
click at [238, 103] on h3 "[STREET_ADDRESS][PERSON_NAME]" at bounding box center [427, 104] width 494 height 31
click at [170, 37] on button "Back to search" at bounding box center [171, 40] width 120 height 29
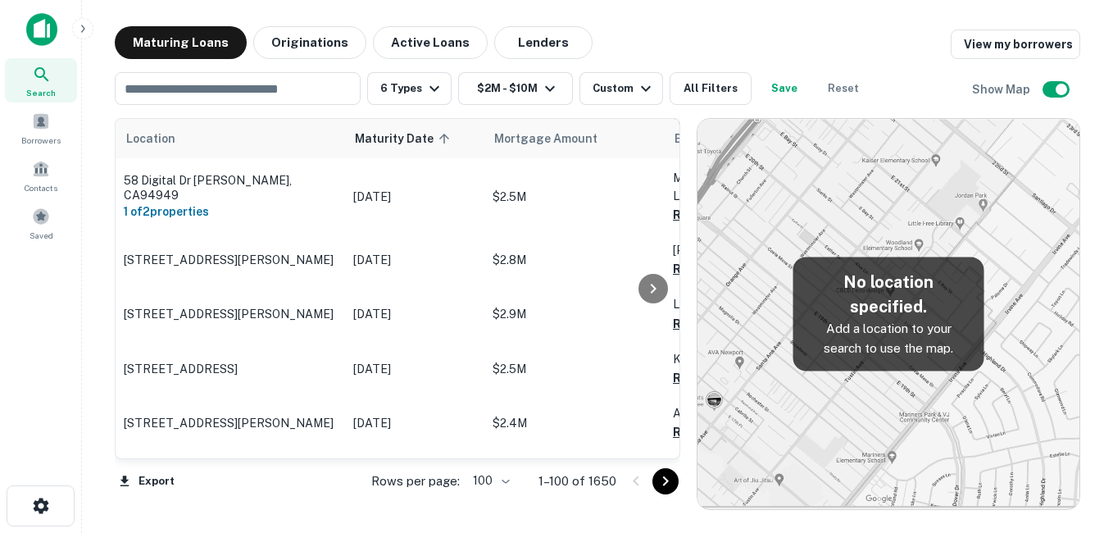
scroll to position [2215, 0]
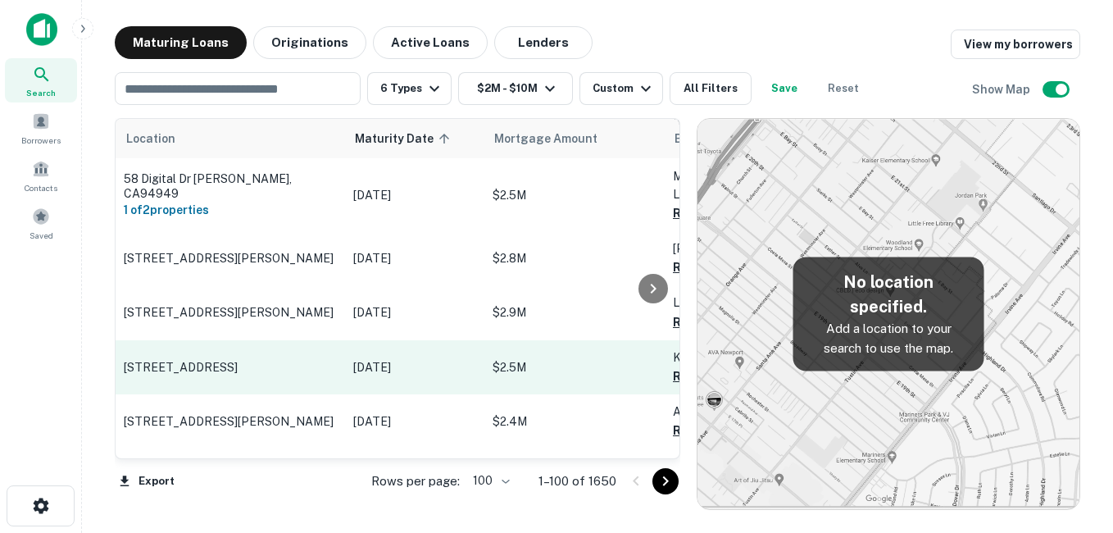
click at [284, 360] on p "[STREET_ADDRESS]" at bounding box center [230, 367] width 213 height 15
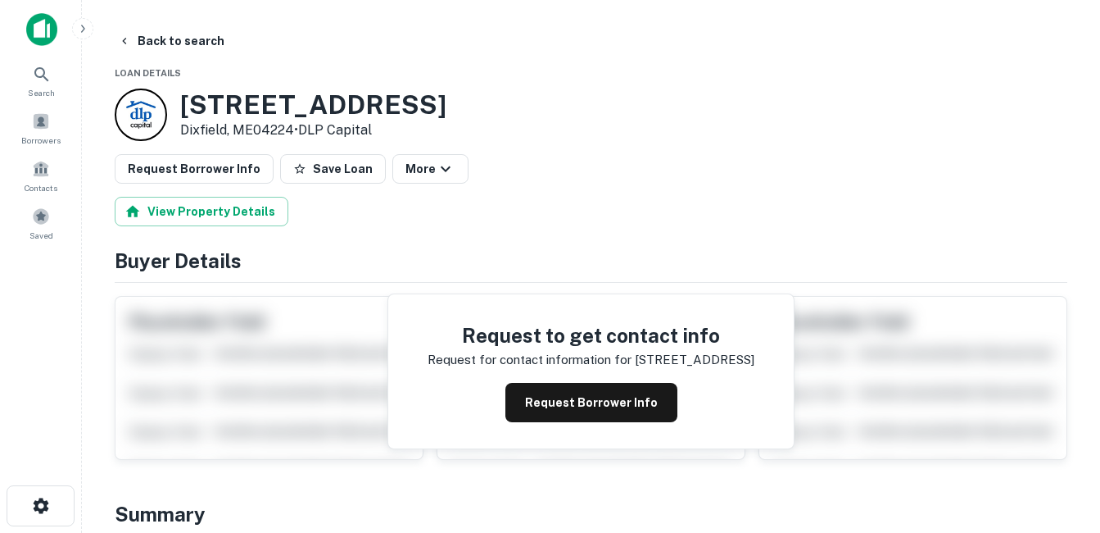
drag, startPoint x: 179, startPoint y: 100, endPoint x: 297, endPoint y: 138, distance: 123.9
click at [297, 138] on div "[STREET_ADDRESS] • DLP Capital" at bounding box center [281, 114] width 332 height 52
drag, startPoint x: 297, startPoint y: 138, endPoint x: 261, endPoint y: 131, distance: 36.6
drag, startPoint x: 261, startPoint y: 131, endPoint x: 280, endPoint y: 102, distance: 34.8
click at [244, 96] on h3 "[STREET_ADDRESS]" at bounding box center [313, 104] width 266 height 31
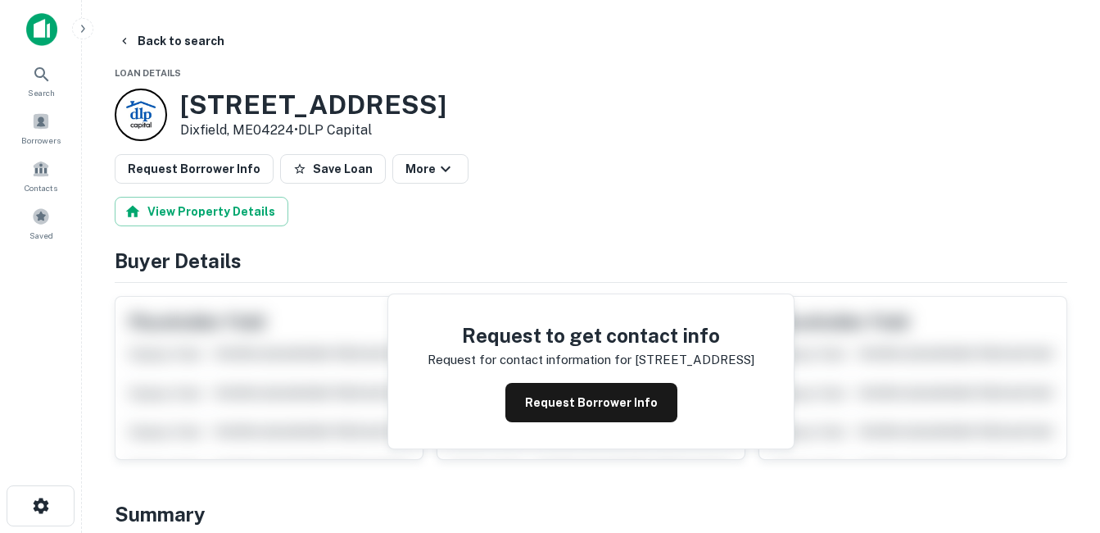
click at [280, 102] on h3 "[STREET_ADDRESS]" at bounding box center [313, 104] width 266 height 31
click at [205, 42] on button "Back to search" at bounding box center [171, 40] width 120 height 29
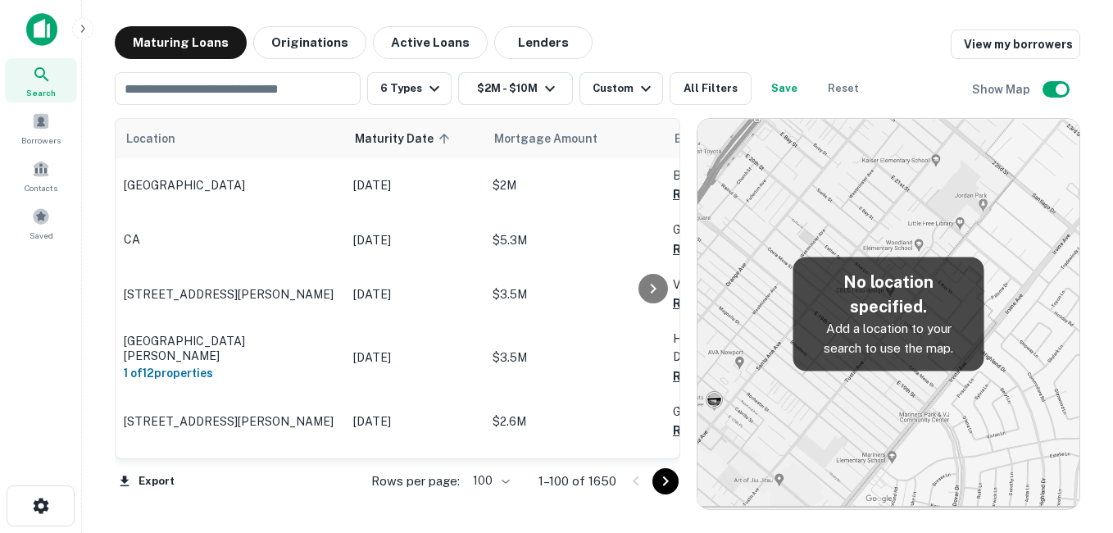
scroll to position [2215, 0]
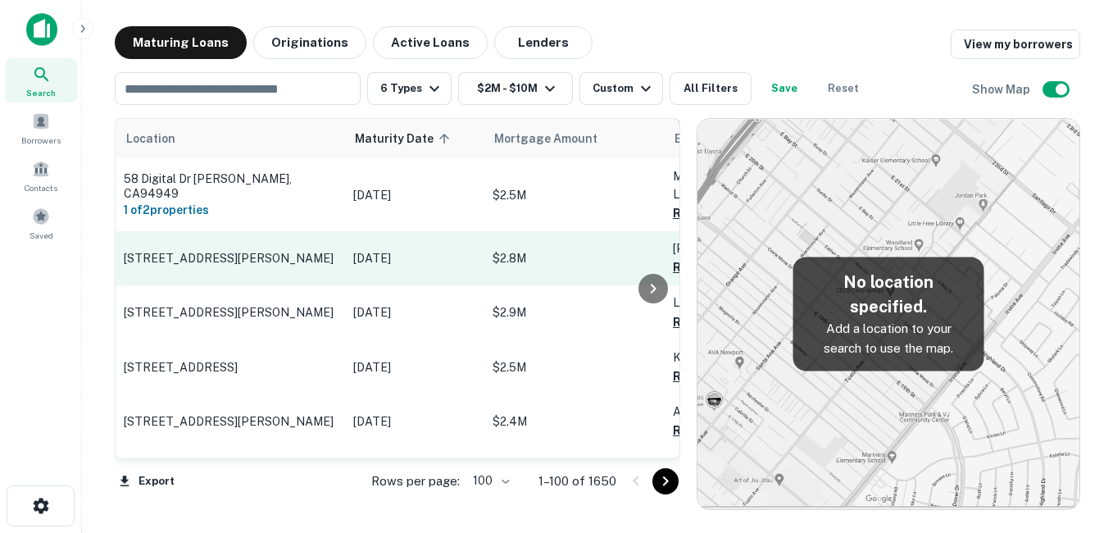
click at [347, 240] on td "[DATE]" at bounding box center [414, 258] width 139 height 54
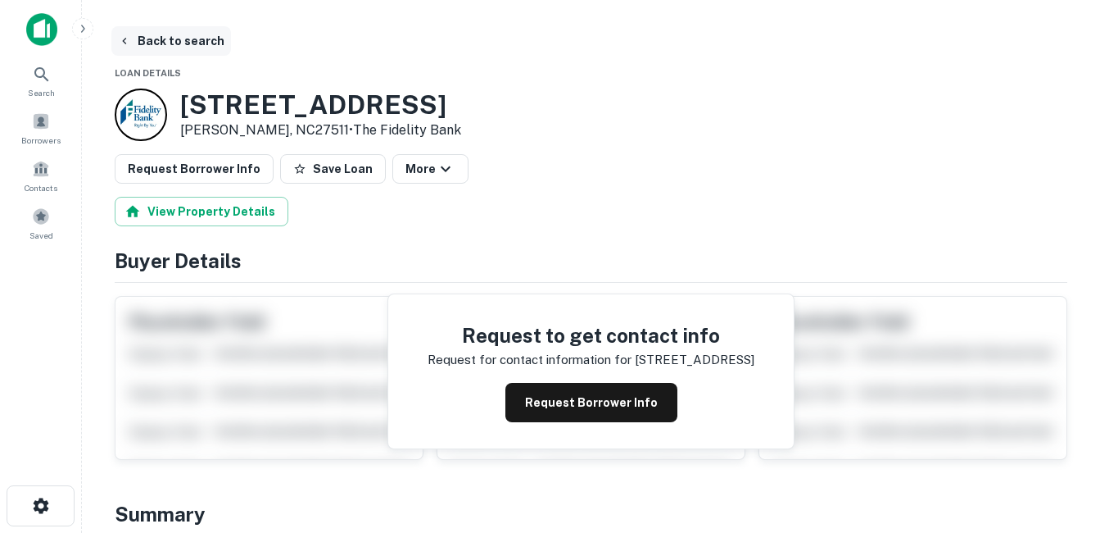
click at [183, 41] on button "Back to search" at bounding box center [171, 40] width 120 height 29
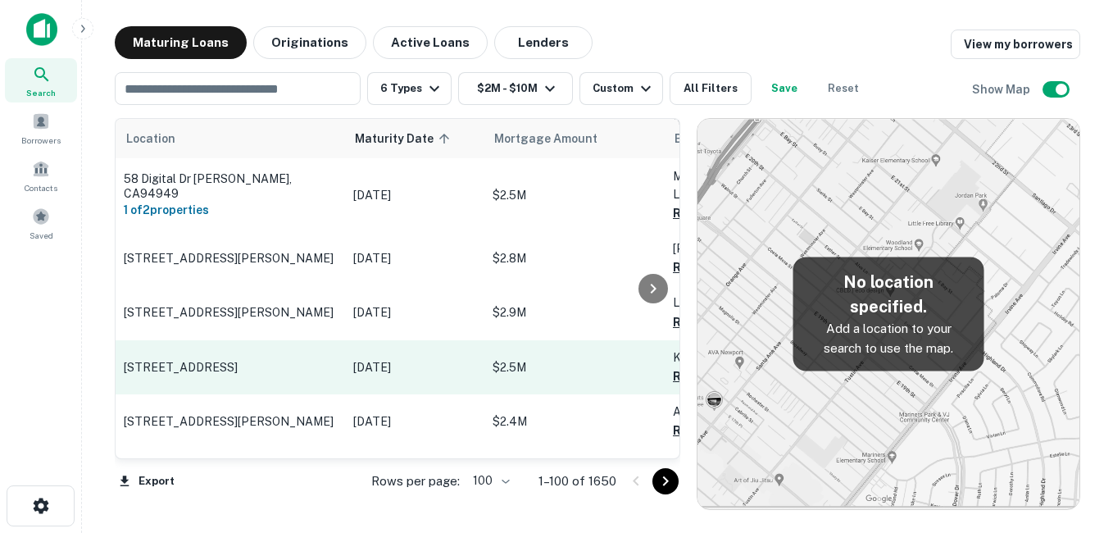
scroll to position [2296, 0]
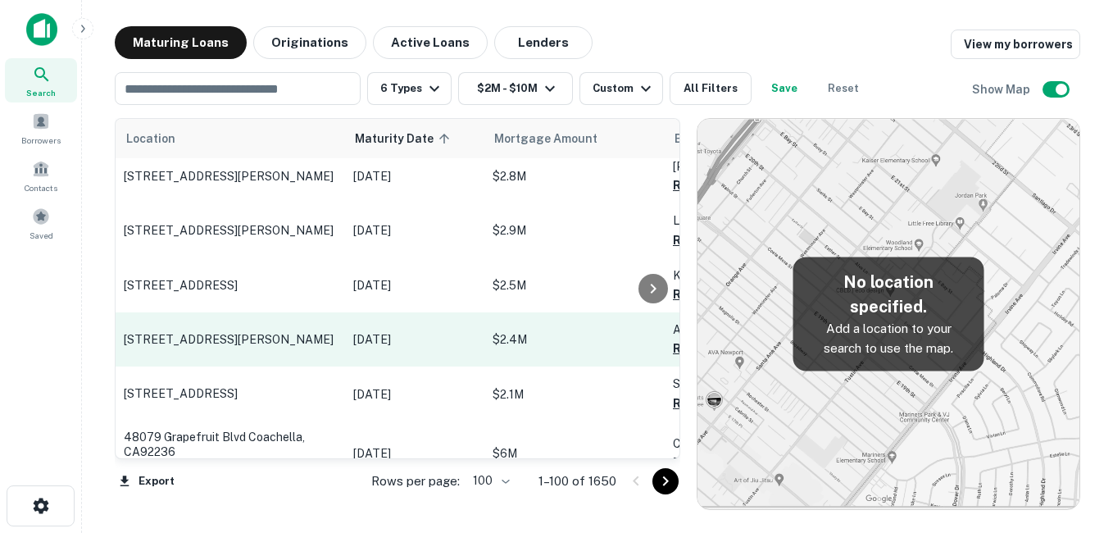
click at [290, 332] on p "[STREET_ADDRESS][PERSON_NAME]" at bounding box center [230, 339] width 213 height 15
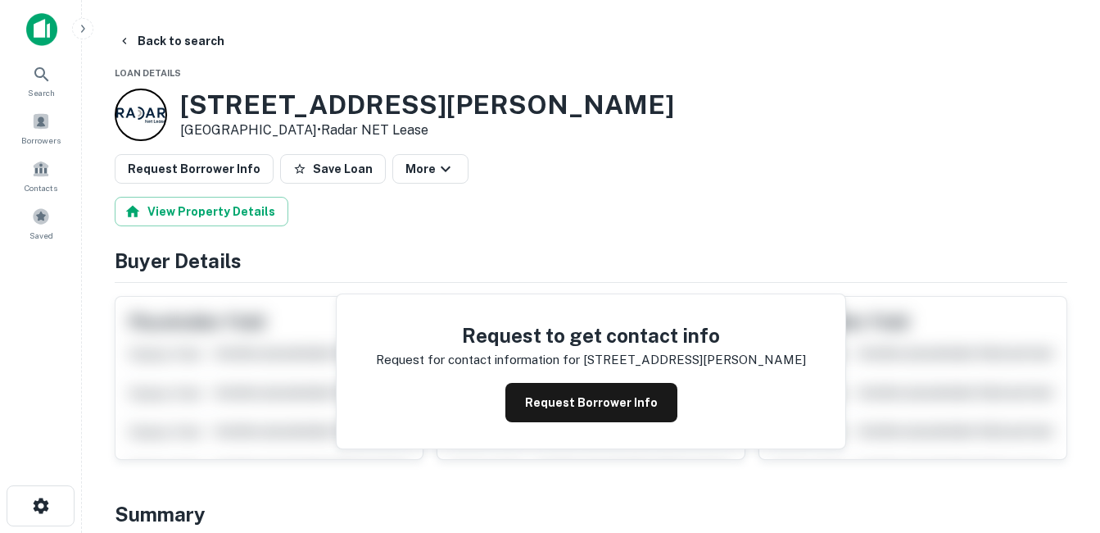
drag, startPoint x: 183, startPoint y: 99, endPoint x: 308, endPoint y: 130, distance: 129.2
click at [308, 130] on div "[STREET_ADDRESS][PERSON_NAME] • Radar NET Lease" at bounding box center [427, 114] width 494 height 51
drag, startPoint x: 308, startPoint y: 130, endPoint x: 268, endPoint y: 134, distance: 40.3
click at [308, 102] on h3 "[STREET_ADDRESS][PERSON_NAME]" at bounding box center [427, 104] width 494 height 31
click at [194, 48] on button "Back to search" at bounding box center [171, 40] width 120 height 29
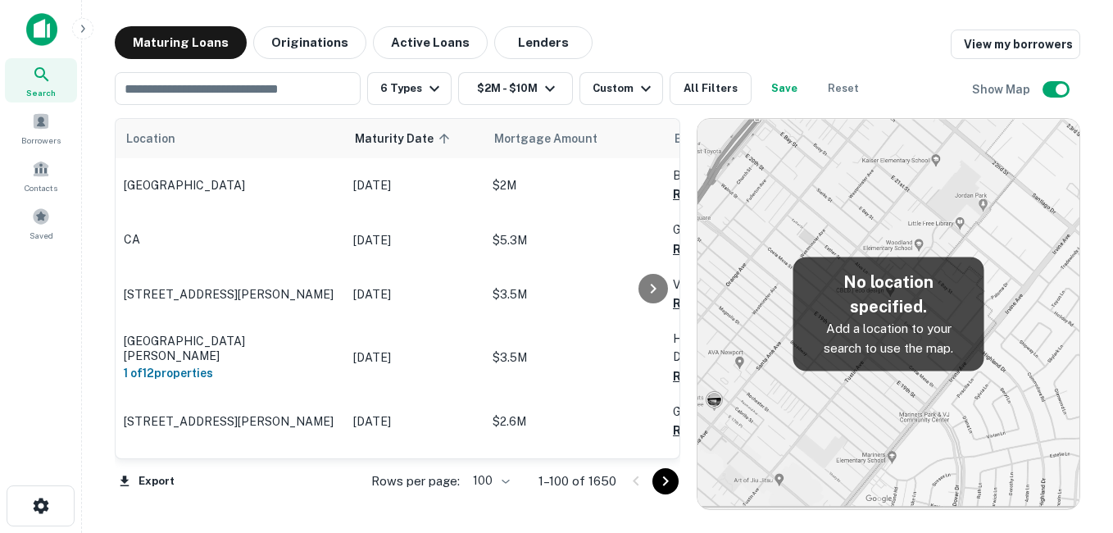
scroll to position [2296, 0]
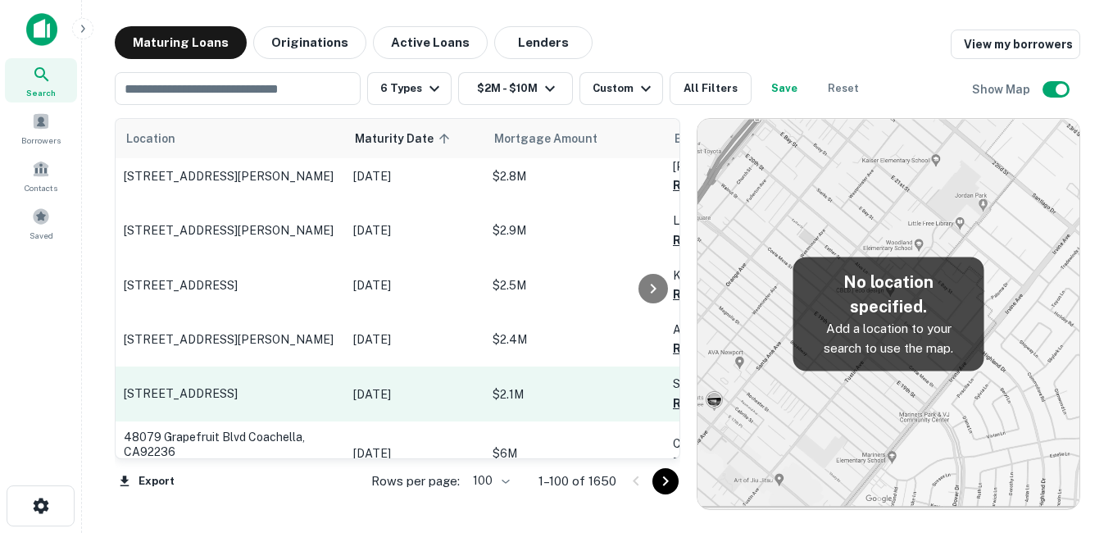
click at [288, 386] on p "[STREET_ADDRESS]" at bounding box center [230, 393] width 213 height 15
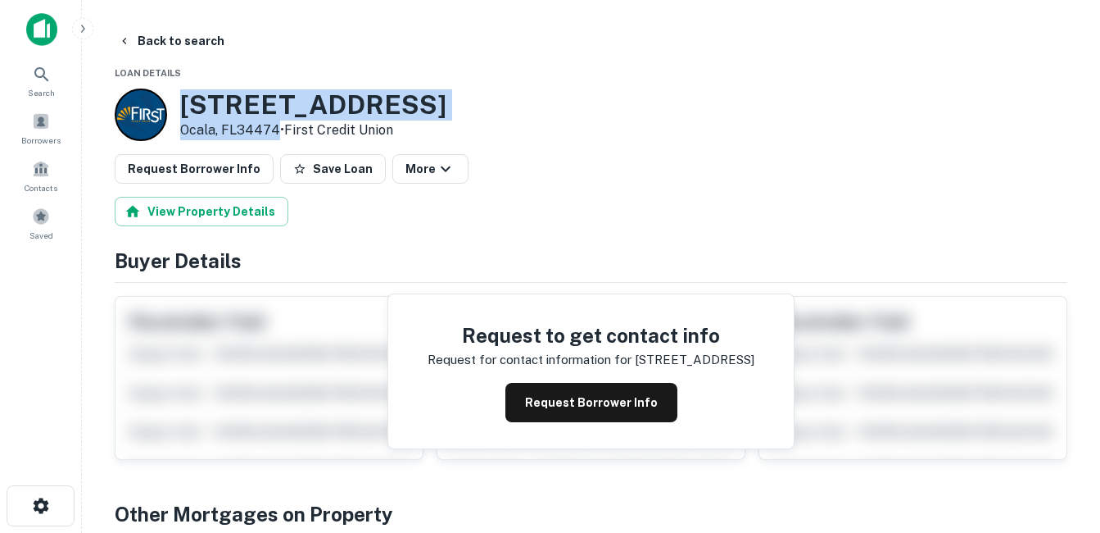
drag, startPoint x: 179, startPoint y: 105, endPoint x: 278, endPoint y: 133, distance: 102.2
click at [278, 133] on div "331 SW 57TH AVE Ocala, FL34474 • First Credit Union" at bounding box center [281, 114] width 332 height 52
drag, startPoint x: 278, startPoint y: 133, endPoint x: 217, endPoint y: 122, distance: 61.6
copy div "331 SW 57TH AVE Ocala, FL34474"
click at [247, 107] on h3 "331 SW 57TH AVE" at bounding box center [313, 104] width 266 height 31
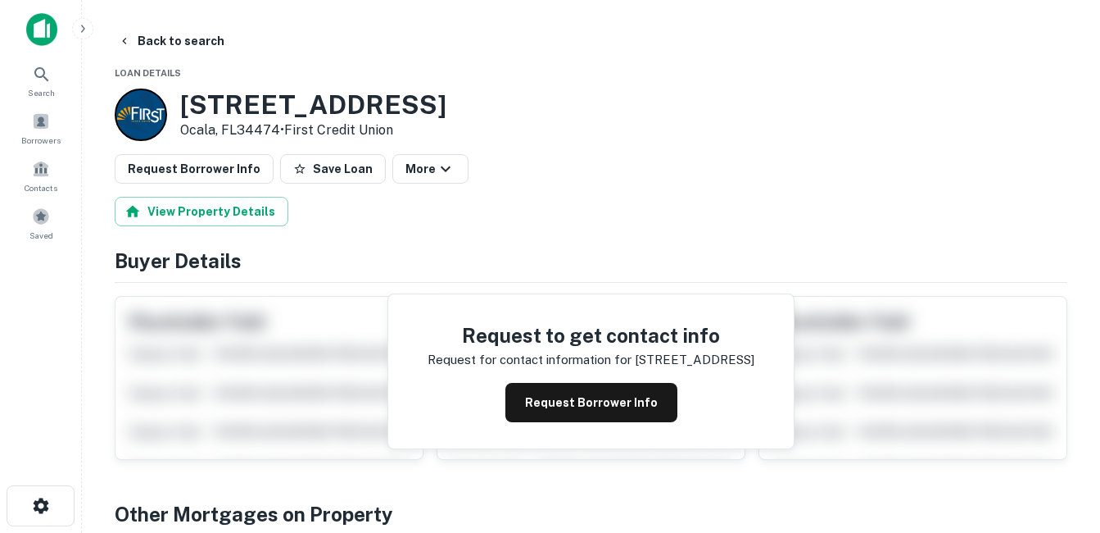
drag, startPoint x: 182, startPoint y: 109, endPoint x: 280, endPoint y: 129, distance: 100.4
click at [280, 129] on div "331 SW 57TH AVE Ocala, FL34474 • First Credit Union" at bounding box center [313, 114] width 266 height 51
click at [279, 129] on p "Ocala, FL34474 • First Credit Union" at bounding box center [313, 130] width 266 height 20
drag, startPoint x: 279, startPoint y: 129, endPoint x: 202, endPoint y: 112, distance: 78.9
click at [202, 112] on div "331 SW 57TH AVE Ocala, FL34474 • First Credit Union" at bounding box center [313, 114] width 266 height 51
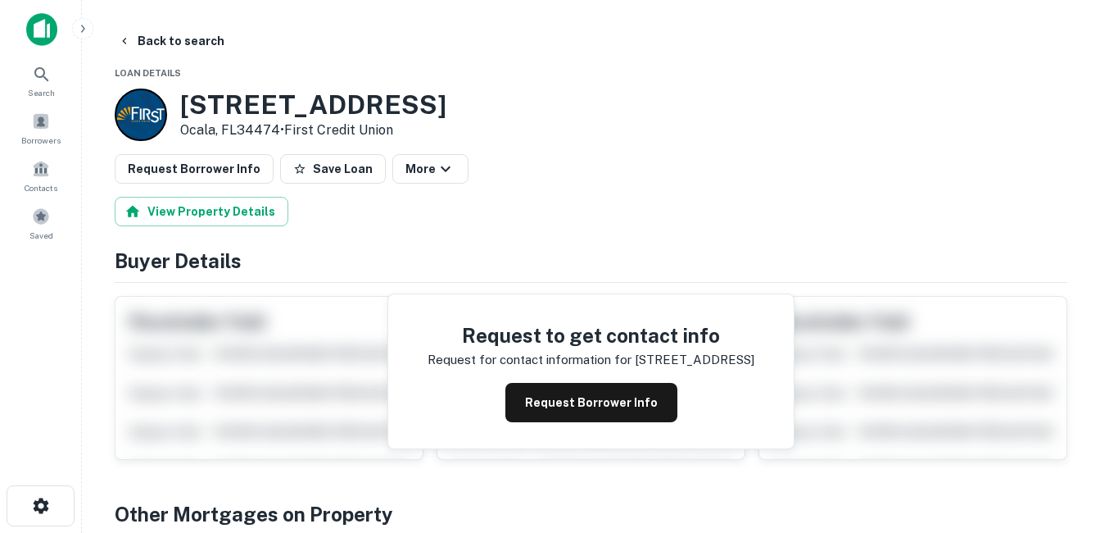
click at [201, 112] on h3 "331 SW 57TH AVE" at bounding box center [313, 104] width 266 height 31
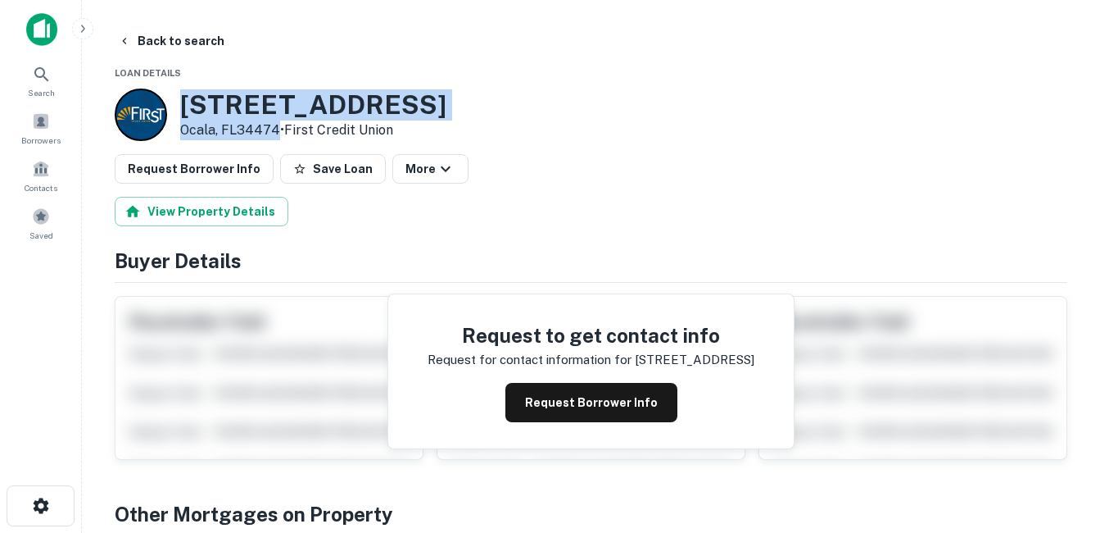
drag, startPoint x: 183, startPoint y: 103, endPoint x: 274, endPoint y: 134, distance: 95.9
click at [274, 134] on div "331 SW 57TH AVE Ocala, FL34474 • First Credit Union" at bounding box center [313, 114] width 266 height 51
click at [274, 134] on p "Ocala, FL34474 • First Credit Union" at bounding box center [313, 130] width 266 height 20
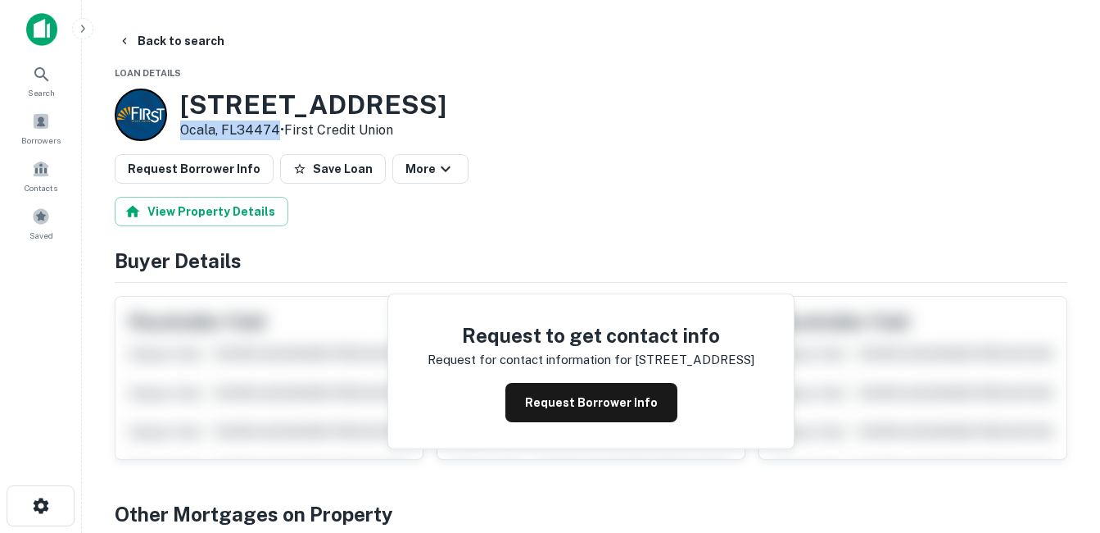
drag, startPoint x: 275, startPoint y: 129, endPoint x: 180, endPoint y: 128, distance: 95.1
click at [180, 128] on p "Ocala, FL34474 • First Credit Union" at bounding box center [313, 130] width 266 height 20
drag, startPoint x: 180, startPoint y: 128, endPoint x: 179, endPoint y: 107, distance: 20.5
click at [179, 107] on div "331 SW 57TH AVE Ocala, FL34474 • First Credit Union" at bounding box center [281, 114] width 332 height 52
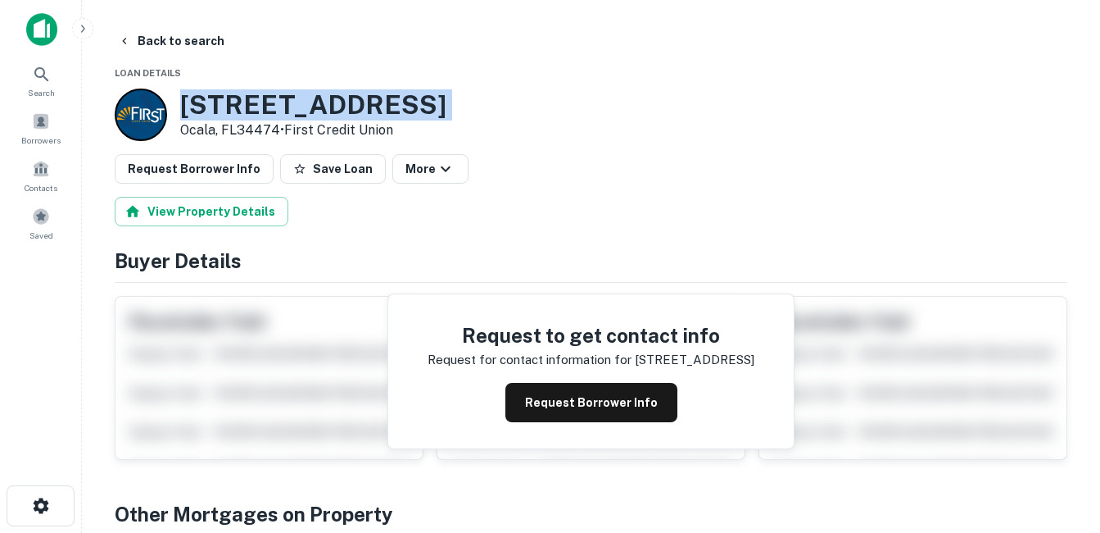
click at [179, 107] on div "331 SW 57TH AVE Ocala, FL34474 • First Credit Union" at bounding box center [281, 114] width 332 height 52
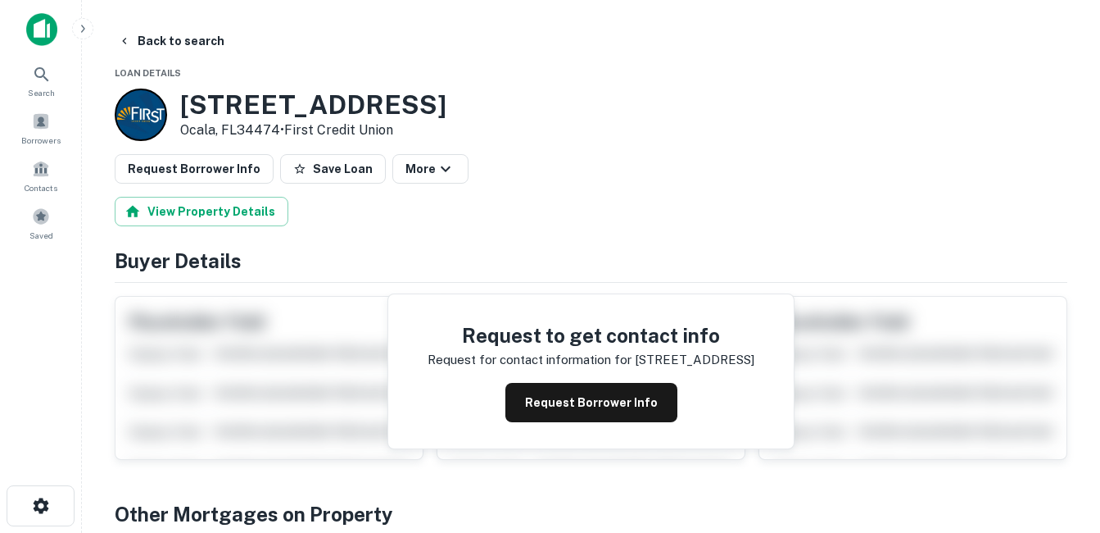
drag, startPoint x: 179, startPoint y: 107, endPoint x: 189, endPoint y: 125, distance: 20.9
click at [189, 125] on p "Ocala, FL34474 • First Credit Union" at bounding box center [313, 130] width 266 height 20
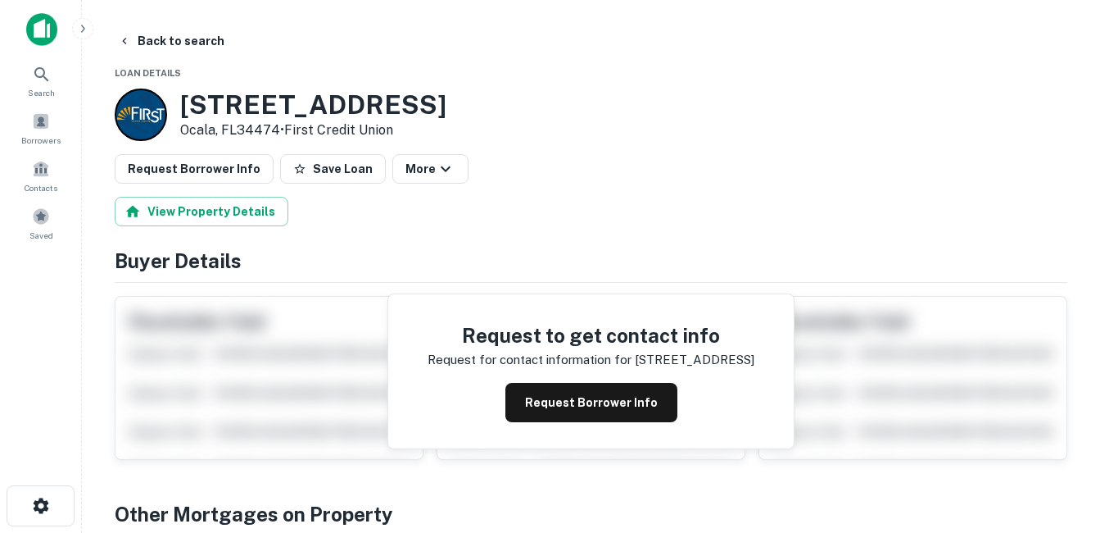
drag, startPoint x: 189, startPoint y: 125, endPoint x: 183, endPoint y: 107, distance: 20.0
click at [183, 107] on h3 "331 SW 57TH AVE" at bounding box center [313, 104] width 266 height 31
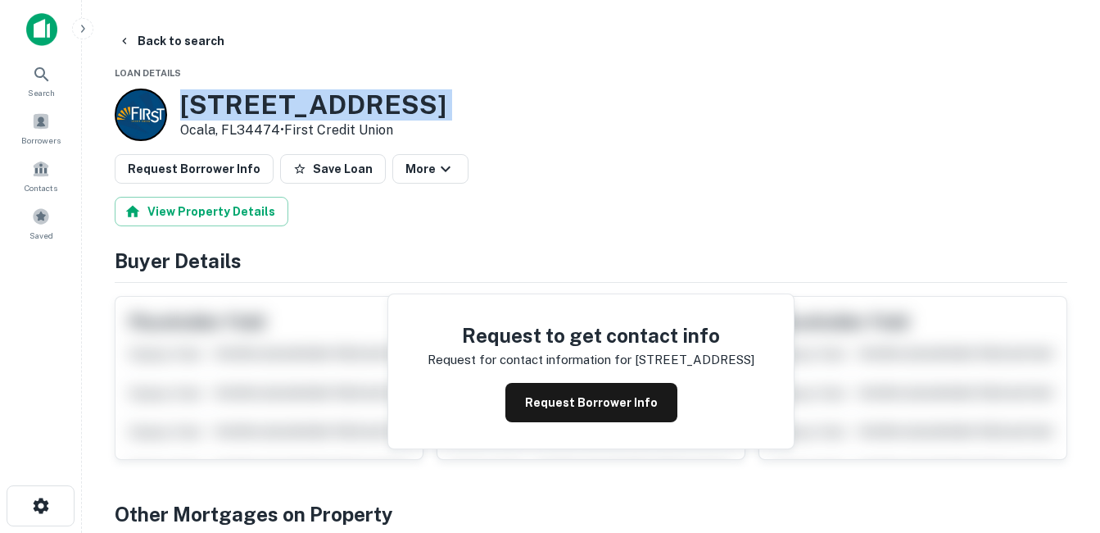
click at [183, 107] on h3 "331 SW 57TH AVE" at bounding box center [313, 104] width 266 height 31
drag, startPoint x: 183, startPoint y: 107, endPoint x: 184, endPoint y: 121, distance: 14.8
click at [184, 121] on p "Ocala, FL34474 • First Credit Union" at bounding box center [313, 130] width 266 height 20
drag, startPoint x: 392, startPoint y: 103, endPoint x: 195, endPoint y: 111, distance: 197.6
click at [196, 112] on div "331 SW 57TH AVE Ocala, FL34474 • First Credit Union" at bounding box center [591, 114] width 953 height 52
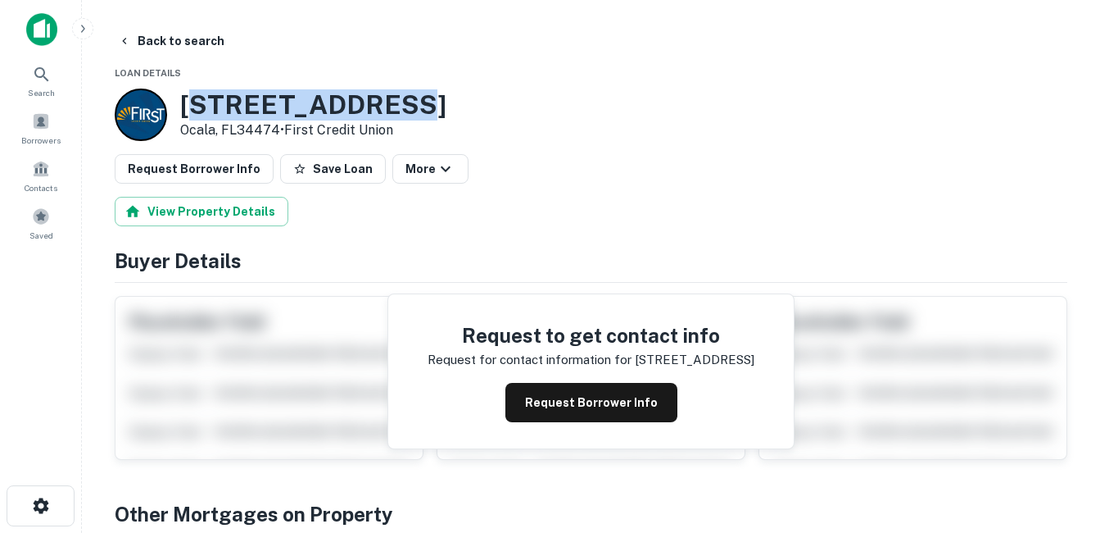
click at [189, 107] on h3 "331 SW 57TH AVE" at bounding box center [313, 104] width 266 height 31
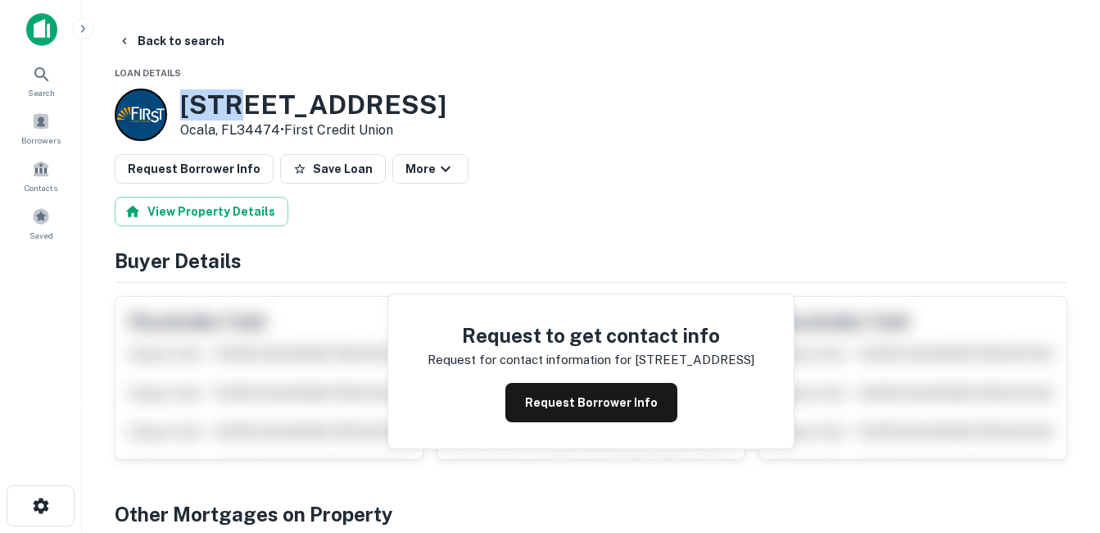
click at [189, 107] on h3 "331 SW 57TH AVE" at bounding box center [313, 104] width 266 height 31
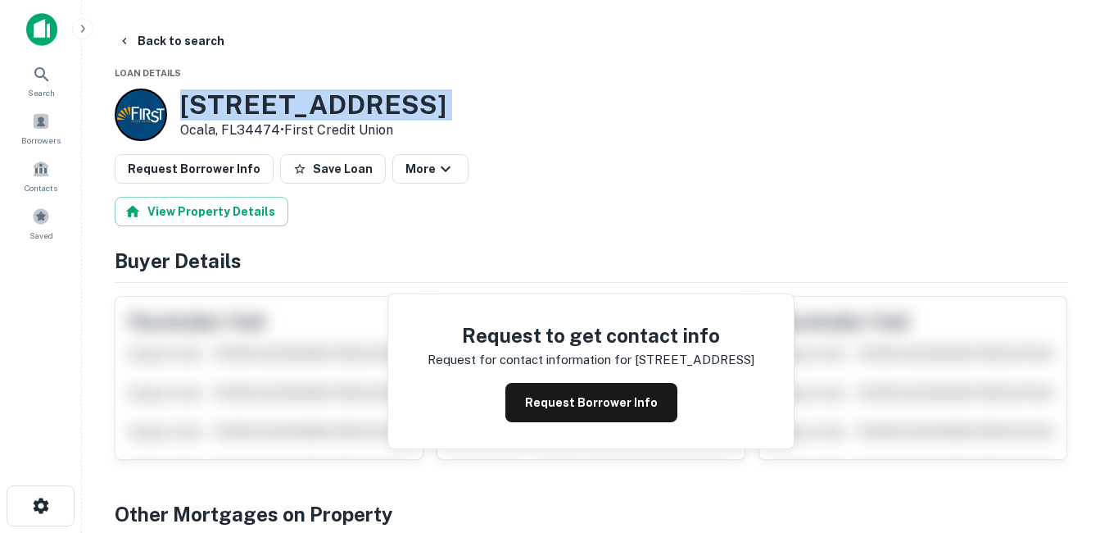
click at [189, 107] on h3 "331 SW 57TH AVE" at bounding box center [313, 104] width 266 height 31
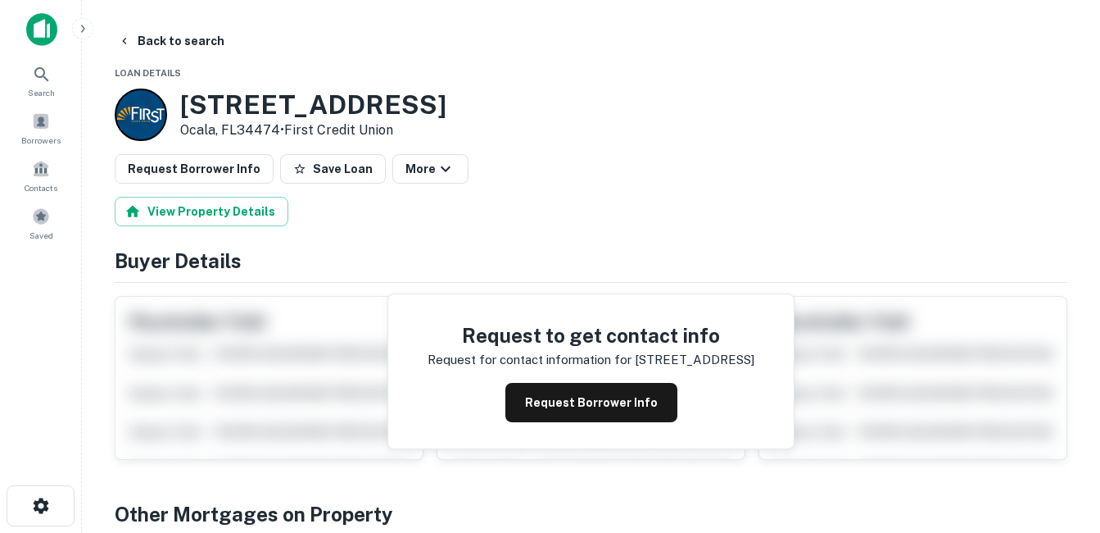
drag, startPoint x: 189, startPoint y: 107, endPoint x: 185, endPoint y: 130, distance: 23.3
click at [185, 130] on p "Ocala, FL34474 • First Credit Union" at bounding box center [313, 130] width 266 height 20
drag, startPoint x: 185, startPoint y: 130, endPoint x: 185, endPoint y: 109, distance: 21.3
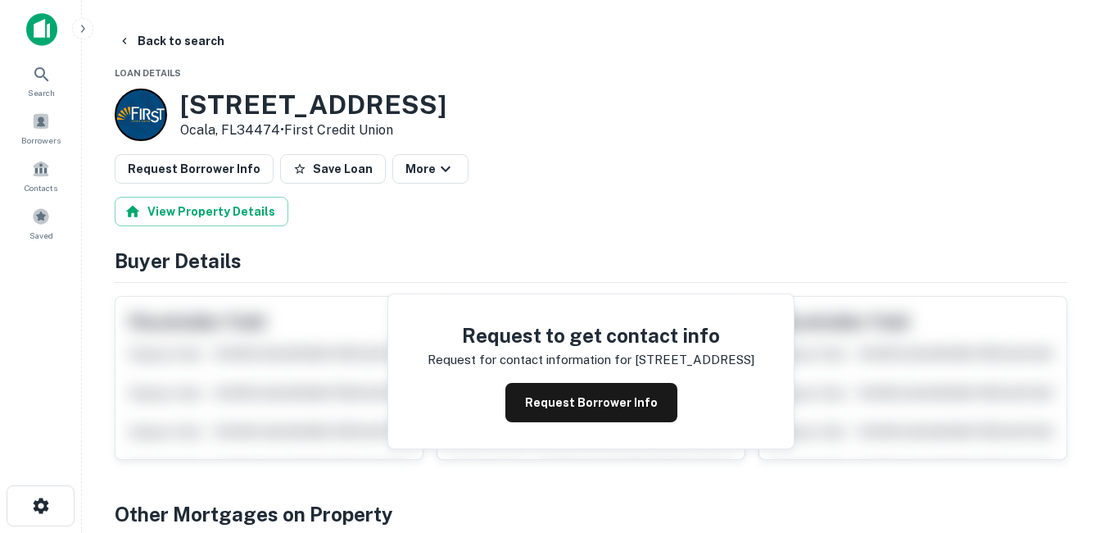
click at [185, 109] on h3 "331 SW 57TH AVE" at bounding box center [313, 104] width 266 height 31
click at [188, 129] on p "Ocala, FL34474 • First Credit Union" at bounding box center [313, 130] width 266 height 20
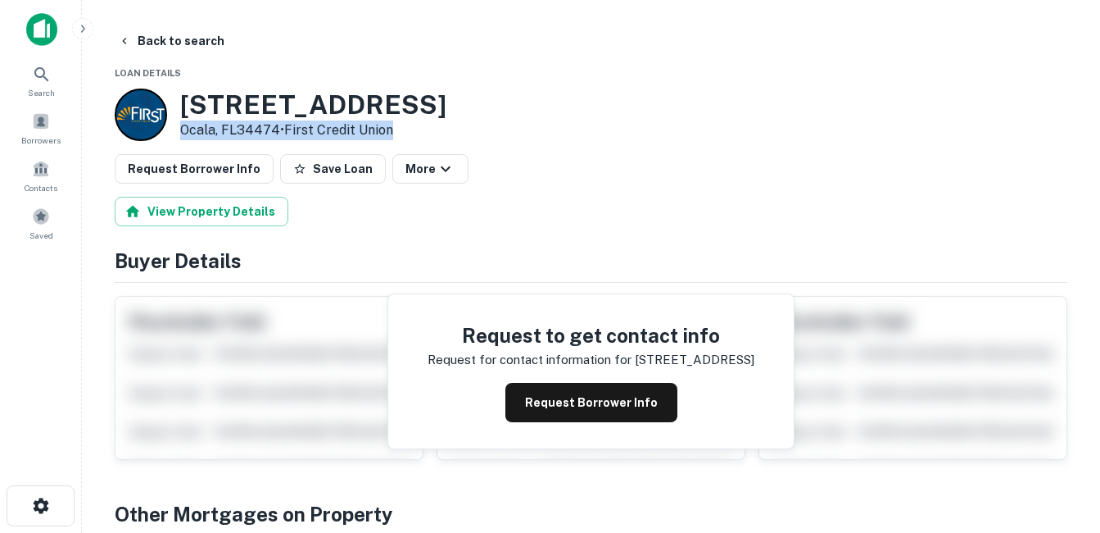
click at [188, 129] on p "Ocala, FL34474 • First Credit Union" at bounding box center [313, 130] width 266 height 20
drag, startPoint x: 188, startPoint y: 129, endPoint x: 188, endPoint y: 112, distance: 16.4
click at [188, 112] on h3 "331 SW 57TH AVE" at bounding box center [313, 104] width 266 height 31
click at [619, 394] on button "Request Borrower Info" at bounding box center [592, 402] width 172 height 39
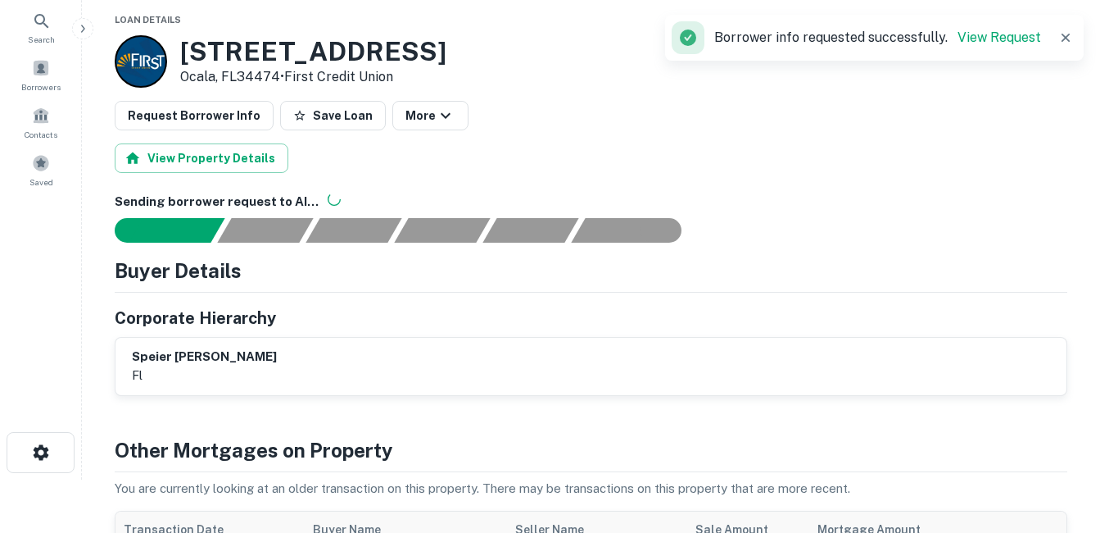
scroll to position [82, 0]
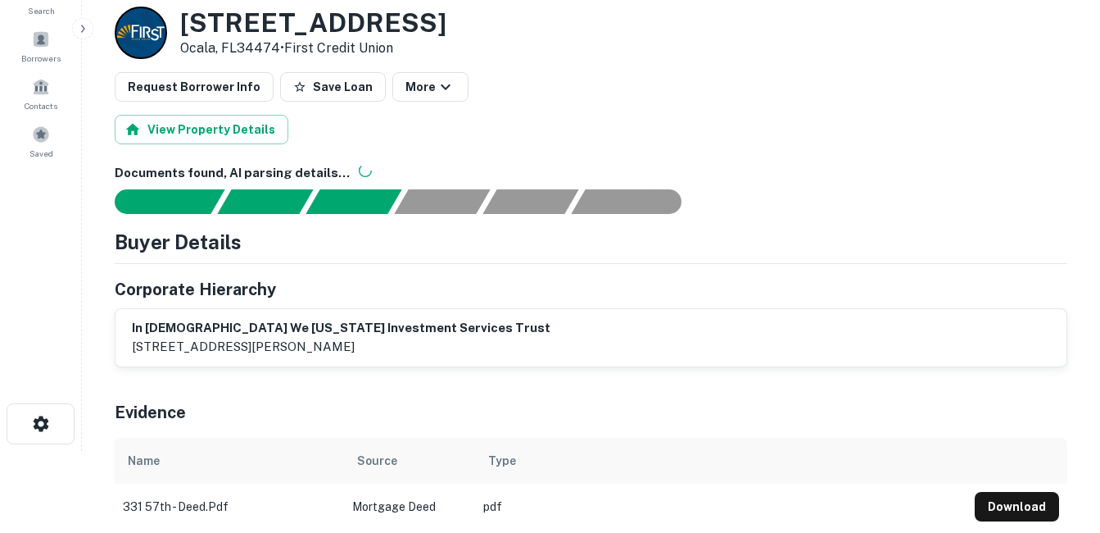
click at [228, 323] on h6 "in god we tennessee investment services trust" at bounding box center [341, 328] width 419 height 19
drag, startPoint x: 228, startPoint y: 323, endPoint x: 161, endPoint y: 283, distance: 77.8
click at [161, 283] on h5 "Corporate Hierarchy" at bounding box center [195, 289] width 161 height 25
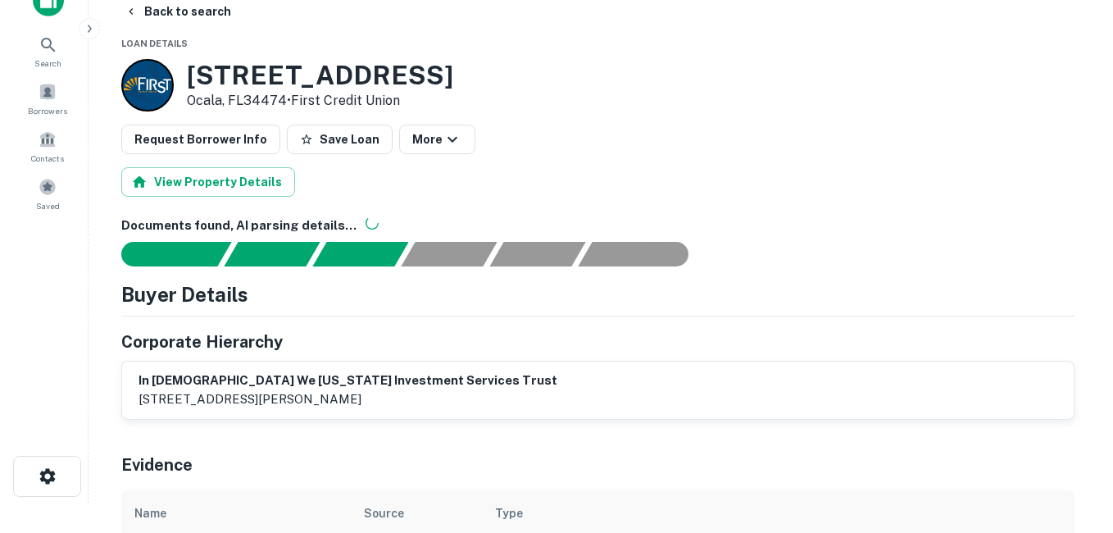
scroll to position [0, 0]
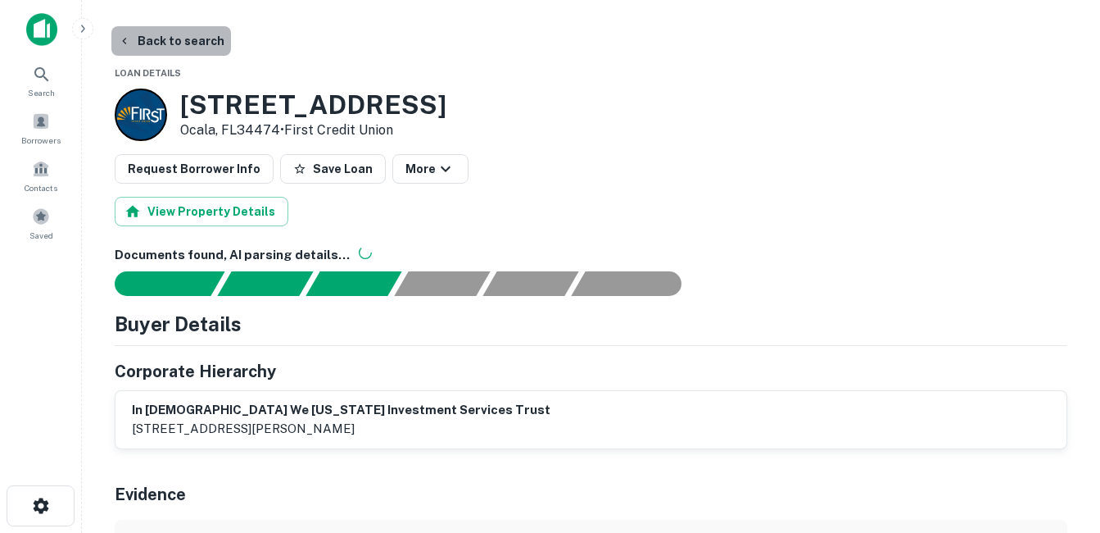
click at [190, 46] on button "Back to search" at bounding box center [171, 40] width 120 height 29
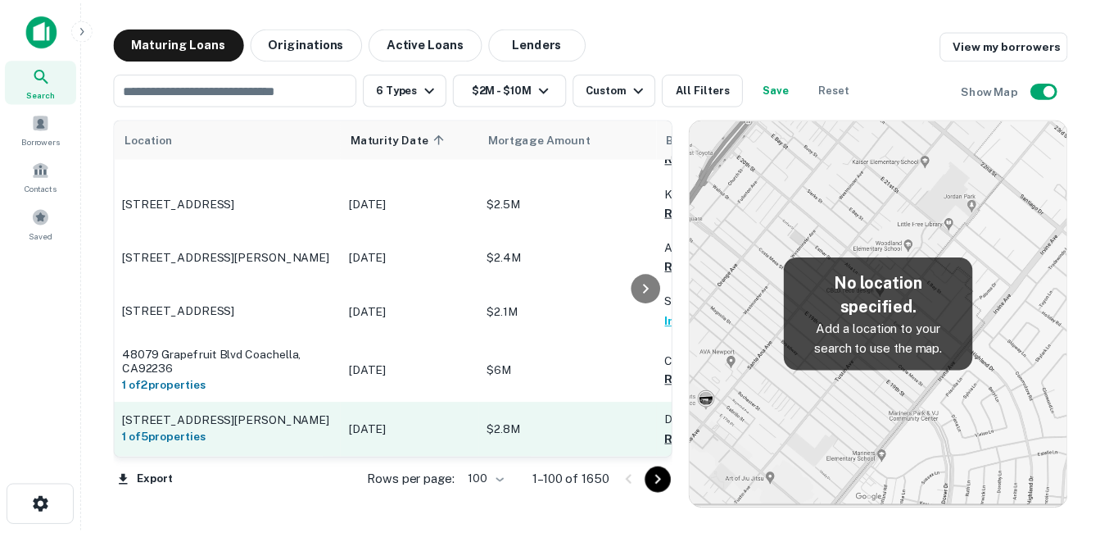
scroll to position [2460, 0]
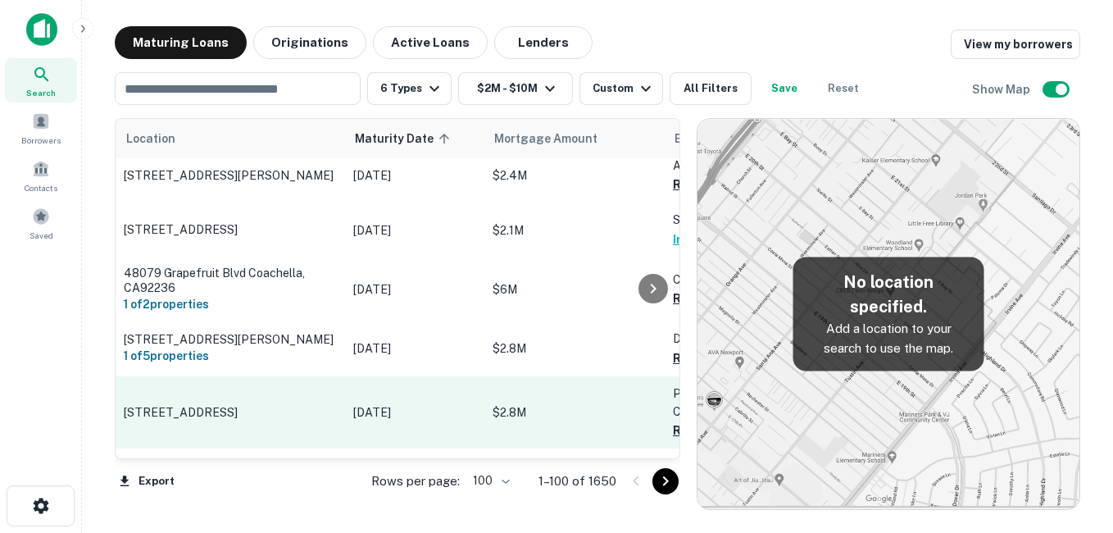
click at [281, 405] on p "[STREET_ADDRESS]" at bounding box center [230, 412] width 213 height 15
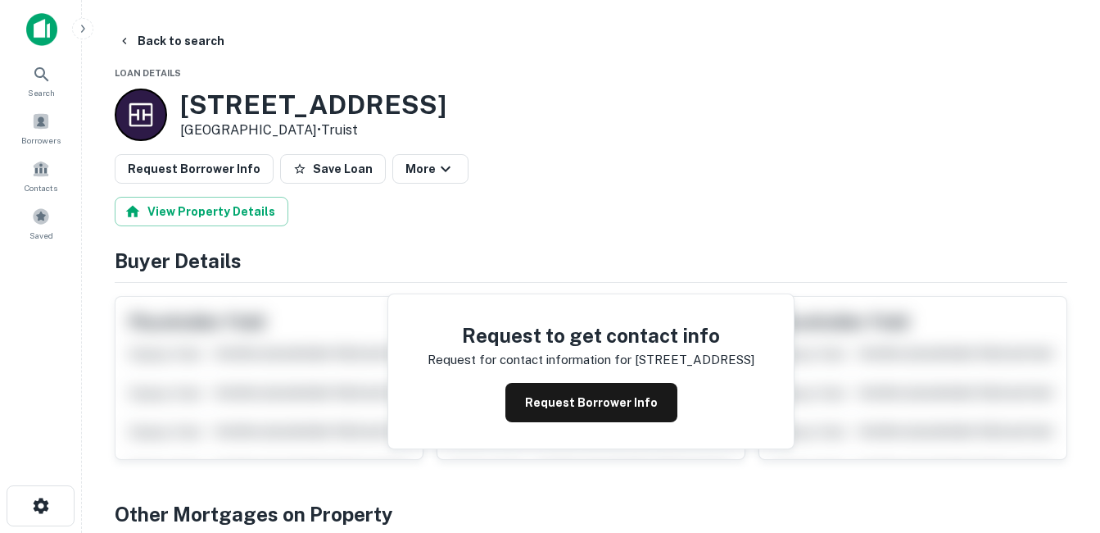
drag, startPoint x: 181, startPoint y: 97, endPoint x: 306, endPoint y: 129, distance: 129.6
click at [306, 129] on div "706 SW PINE ISLAND RD Cape Coral, FL33991 • Truist" at bounding box center [313, 114] width 266 height 51
drag, startPoint x: 306, startPoint y: 129, endPoint x: 260, endPoint y: 112, distance: 49.8
click at [583, 401] on button "Request Borrower Info" at bounding box center [592, 402] width 172 height 39
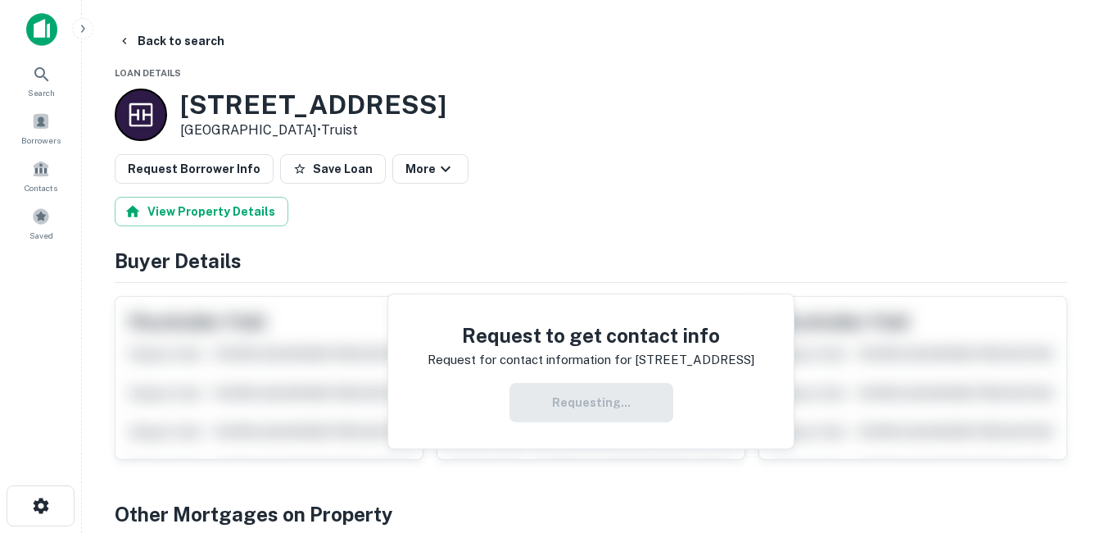
click at [419, 108] on h3 "706 SW PINE ISLAND RD" at bounding box center [313, 104] width 266 height 31
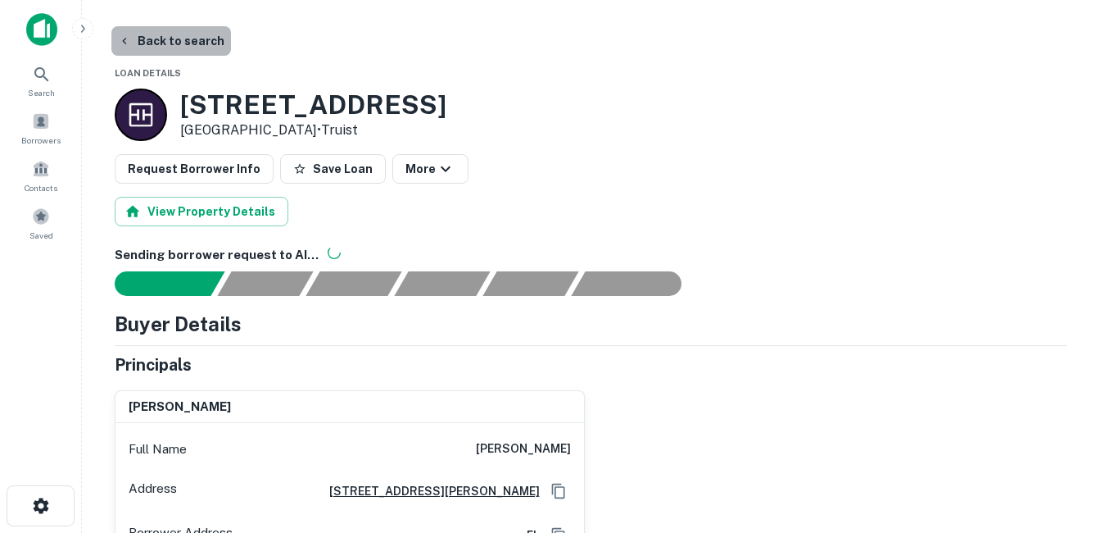
click at [184, 37] on button "Back to search" at bounding box center [171, 40] width 120 height 29
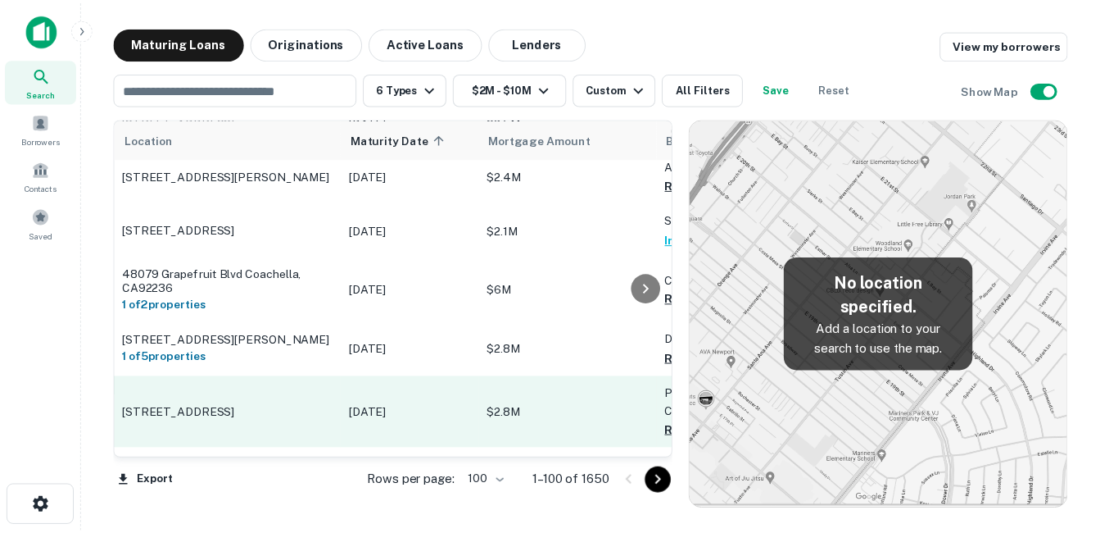
scroll to position [2624, 0]
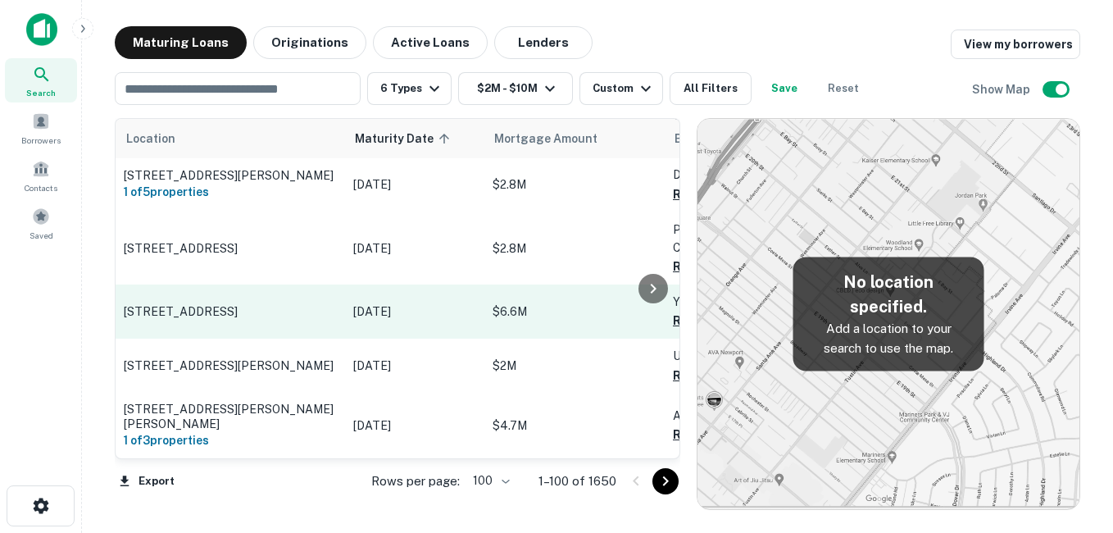
click at [270, 304] on p "[STREET_ADDRESS]" at bounding box center [230, 311] width 213 height 15
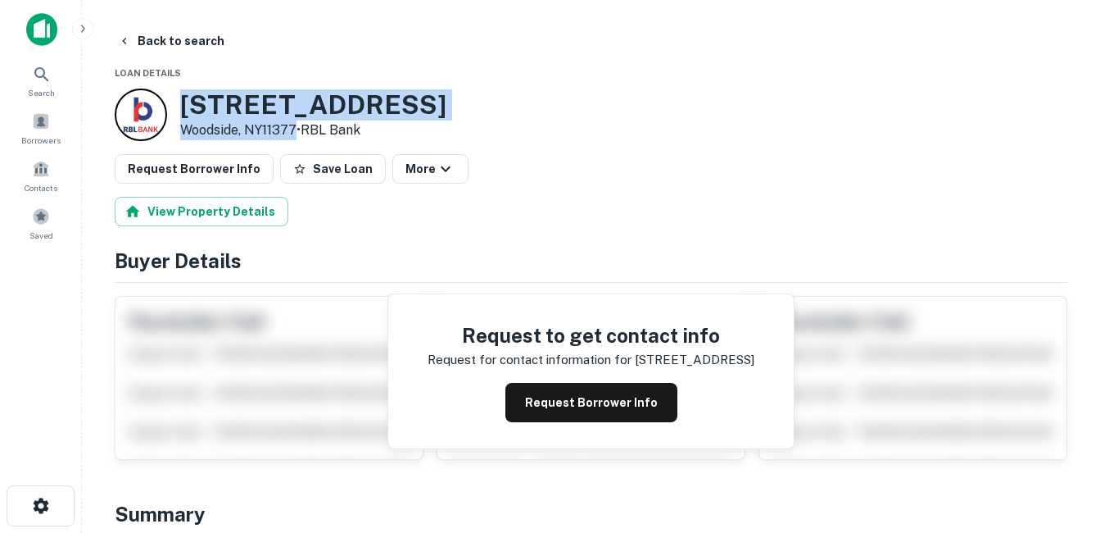
drag, startPoint x: 185, startPoint y: 105, endPoint x: 299, endPoint y: 129, distance: 116.5
click at [299, 129] on div "4019 72nd St Woodside, NY11377 • RBL Bank" at bounding box center [313, 114] width 266 height 51
drag, startPoint x: 299, startPoint y: 129, endPoint x: 253, endPoint y: 126, distance: 46.0
click at [564, 389] on button "Request Borrower Info" at bounding box center [592, 402] width 172 height 39
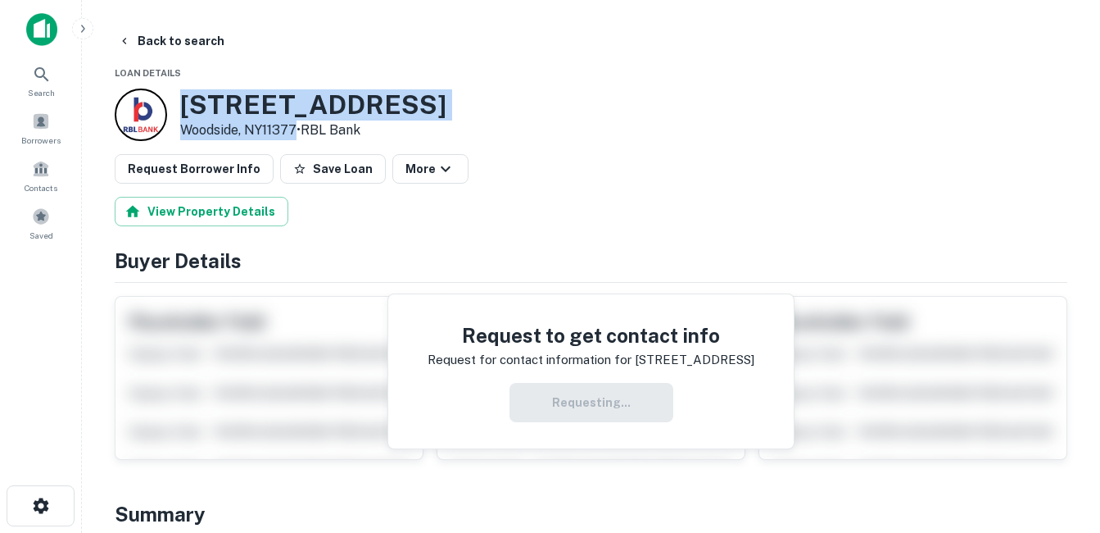
click at [236, 97] on h3 "4019 72nd St" at bounding box center [313, 104] width 266 height 31
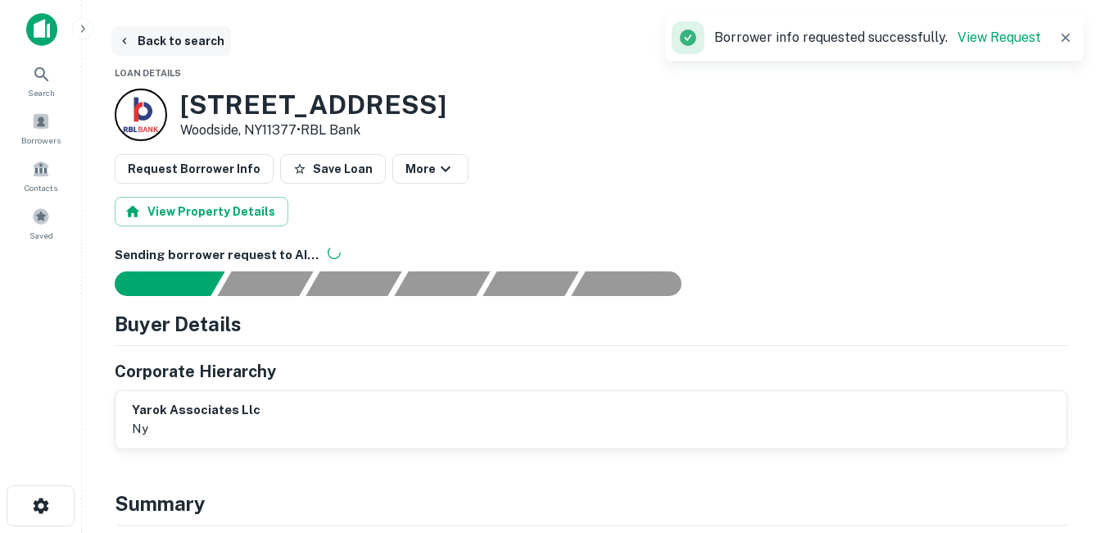
click at [205, 47] on button "Back to search" at bounding box center [171, 40] width 120 height 29
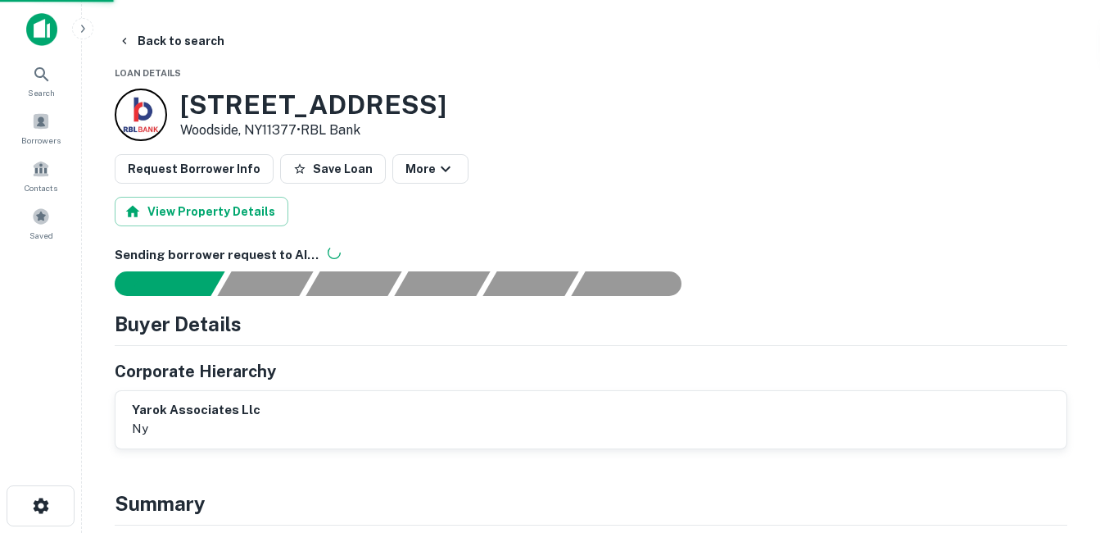
drag, startPoint x: 1066, startPoint y: 41, endPoint x: 1054, endPoint y: 45, distance: 13.0
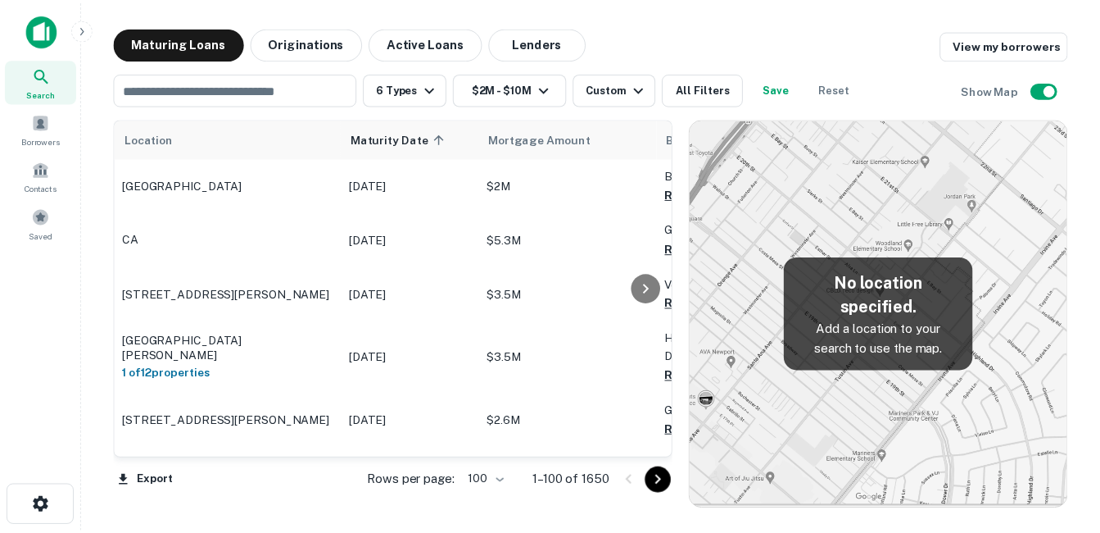
scroll to position [2624, 0]
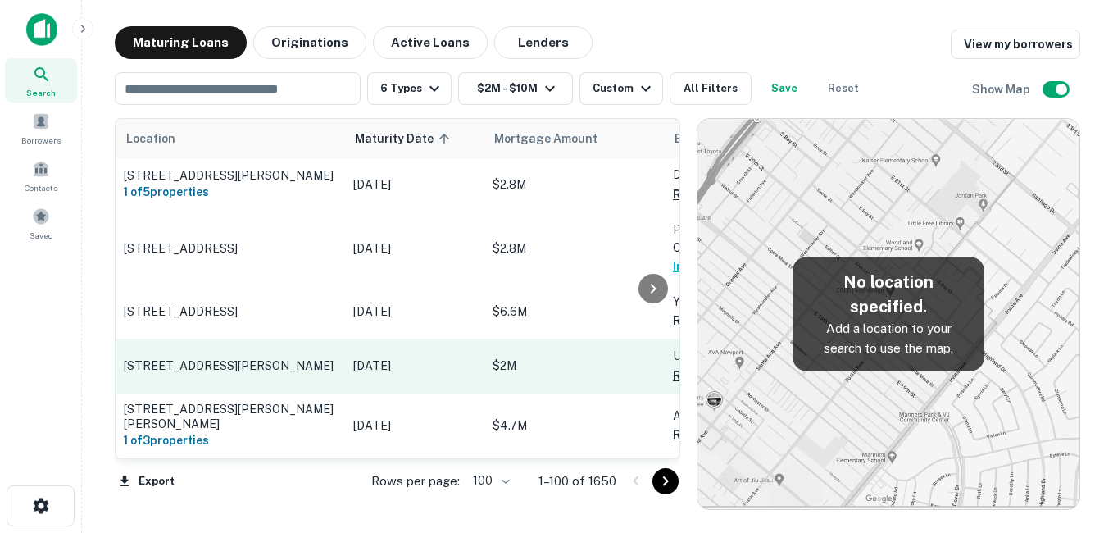
click at [292, 358] on p "[STREET_ADDRESS][PERSON_NAME]" at bounding box center [230, 365] width 213 height 15
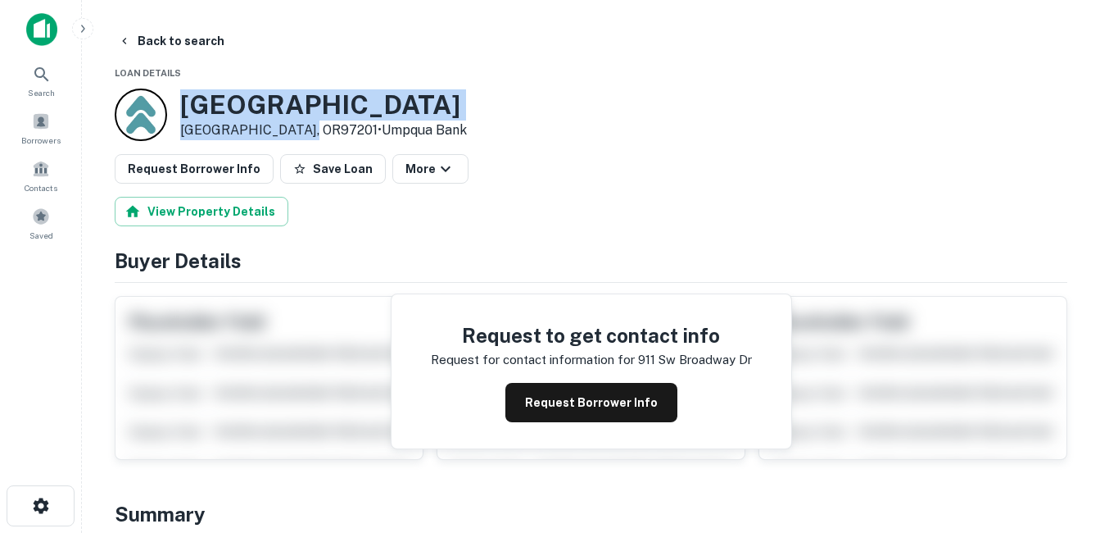
drag, startPoint x: 179, startPoint y: 105, endPoint x: 297, endPoint y: 129, distance: 120.5
click at [297, 129] on div "911 SW Broadway Dr Portland, OR97201 • Umpqua Bank" at bounding box center [291, 114] width 352 height 52
drag, startPoint x: 297, startPoint y: 129, endPoint x: 271, endPoint y: 132, distance: 26.3
click at [373, 112] on h3 "911 SW Broadway Dr" at bounding box center [323, 104] width 287 height 31
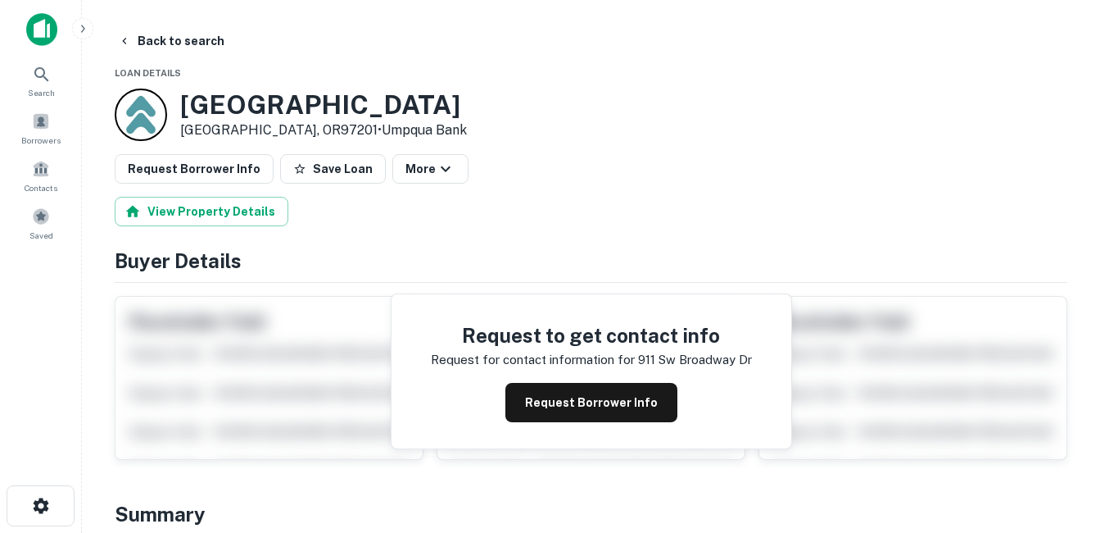
click at [560, 388] on button "Request Borrower Info" at bounding box center [592, 402] width 172 height 39
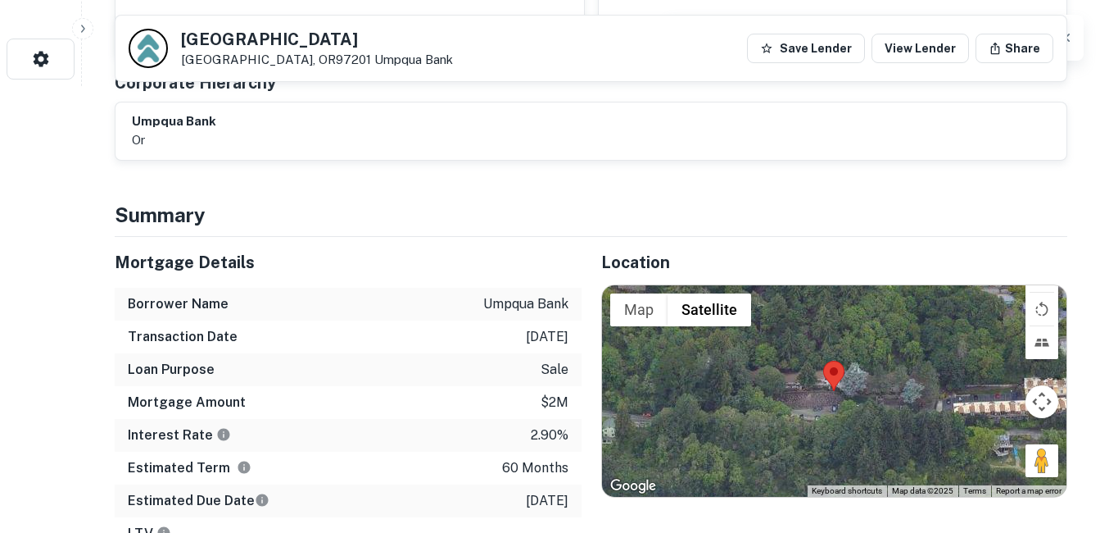
scroll to position [574, 0]
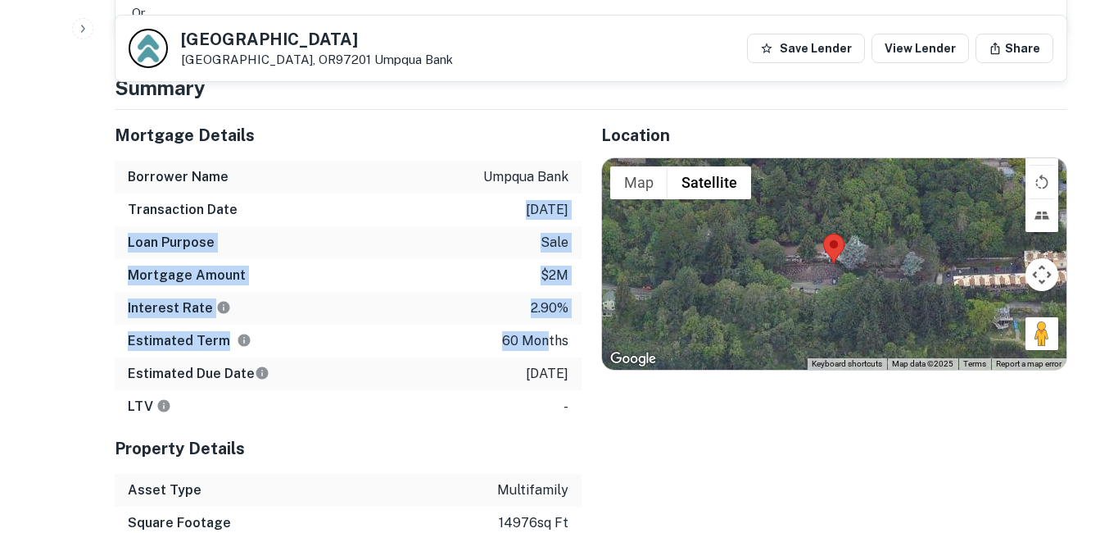
drag, startPoint x: 456, startPoint y: 201, endPoint x: 546, endPoint y: 335, distance: 161.8
click at [546, 335] on div "Mortgage Details Borrower Name umpqua bank Transaction Date 11/3/2020 Loan Purp…" at bounding box center [348, 266] width 467 height 313
click at [546, 342] on p "60 months" at bounding box center [535, 341] width 66 height 20
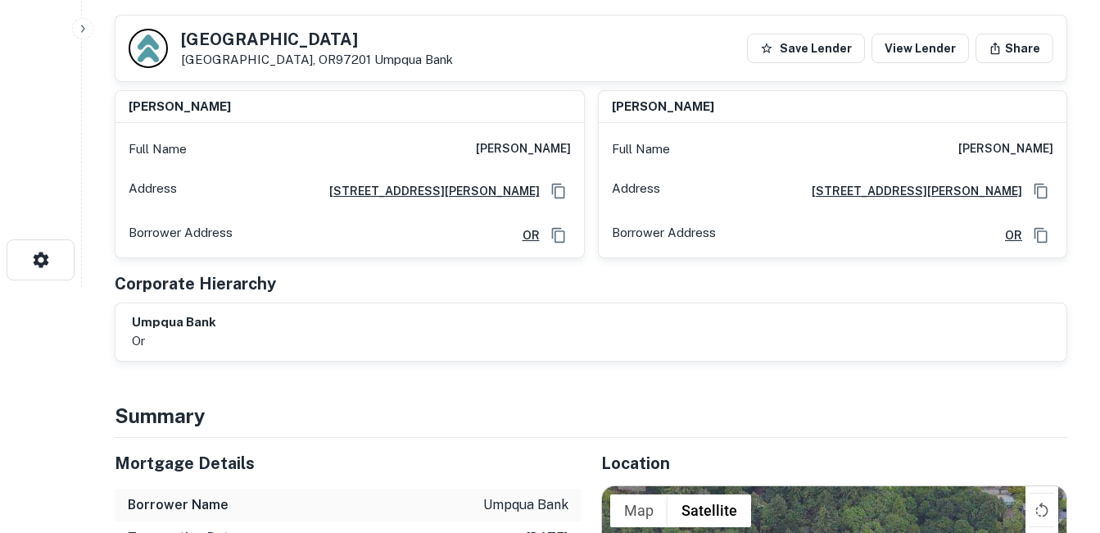
scroll to position [0, 0]
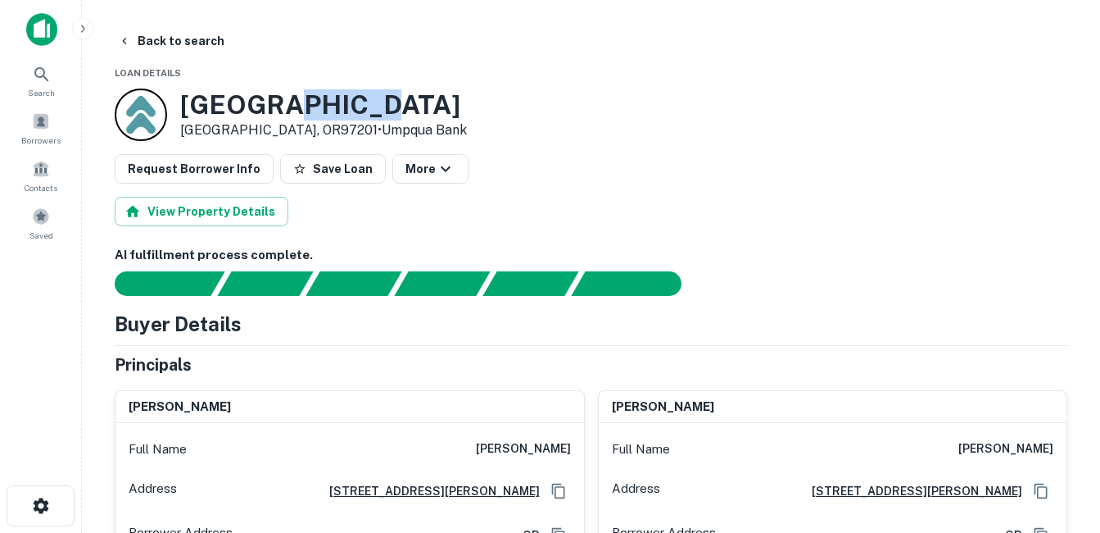
drag, startPoint x: 272, startPoint y: 102, endPoint x: 362, endPoint y: 102, distance: 90.1
click at [362, 102] on h3 "911 SW Broadway Dr" at bounding box center [323, 104] width 287 height 31
drag, startPoint x: 362, startPoint y: 102, endPoint x: 321, endPoint y: 97, distance: 41.3
click at [321, 97] on h3 "911 SW Broadway Dr" at bounding box center [323, 104] width 287 height 31
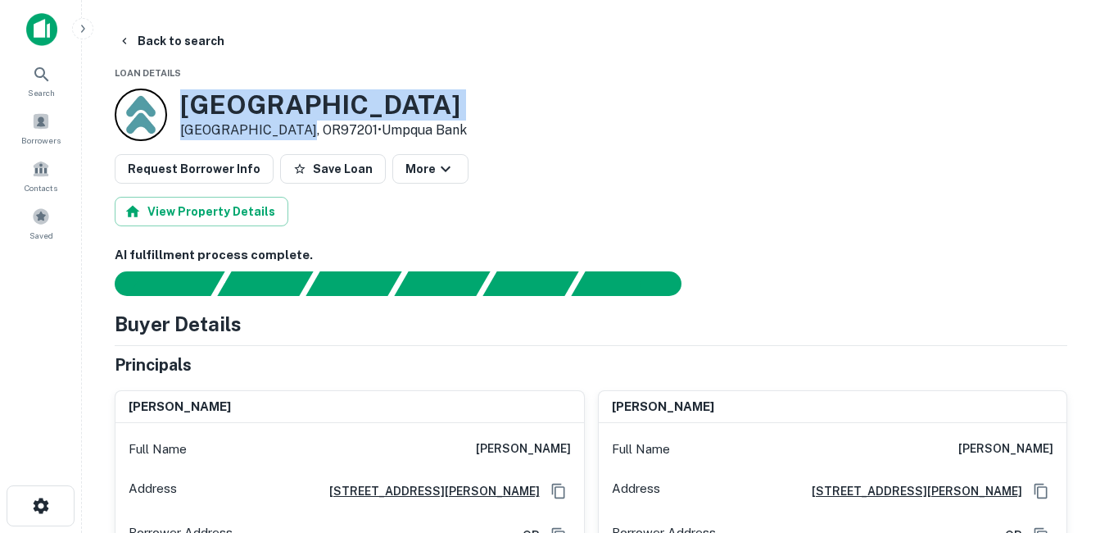
drag, startPoint x: 177, startPoint y: 102, endPoint x: 293, endPoint y: 127, distance: 119.1
click at [293, 127] on div "911 SW Broadway Dr Portland, OR97201 • Umpqua Bank" at bounding box center [291, 114] width 352 height 52
drag, startPoint x: 293, startPoint y: 127, endPoint x: 274, endPoint y: 131, distance: 19.3
click at [274, 131] on p "Portland, OR97201 • Umpqua Bank" at bounding box center [323, 130] width 287 height 20
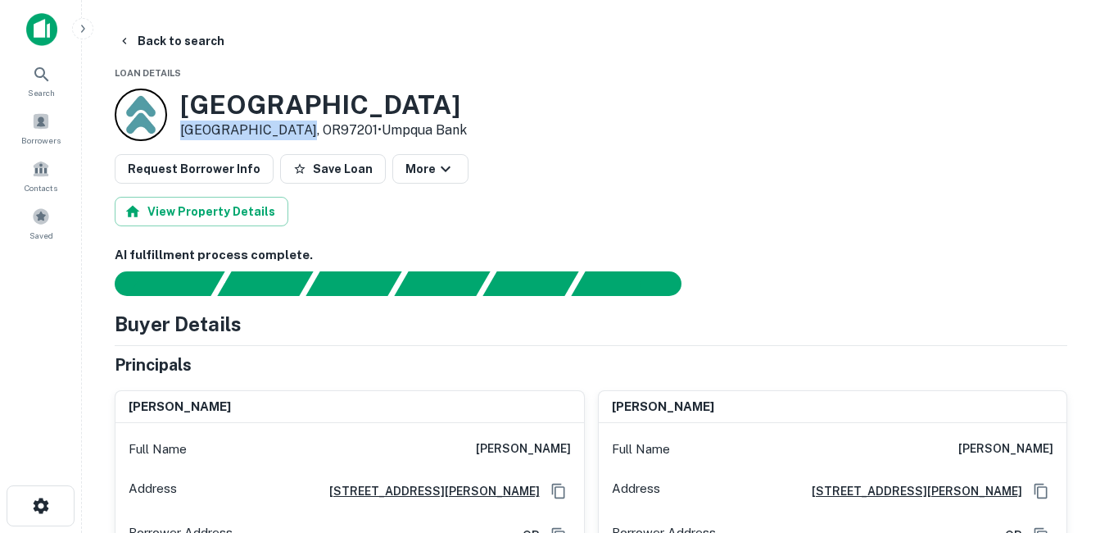
drag, startPoint x: 295, startPoint y: 129, endPoint x: 184, endPoint y: 132, distance: 110.7
click at [184, 132] on p "Portland, OR97201 • Umpqua Bank" at bounding box center [323, 130] width 287 height 20
drag, startPoint x: 184, startPoint y: 132, endPoint x: 178, endPoint y: 111, distance: 22.3
click at [178, 111] on div "911 SW Broadway Dr Portland, OR97201 • Umpqua Bank" at bounding box center [291, 114] width 352 height 52
drag, startPoint x: 185, startPoint y: 100, endPoint x: 429, endPoint y: 99, distance: 244.2
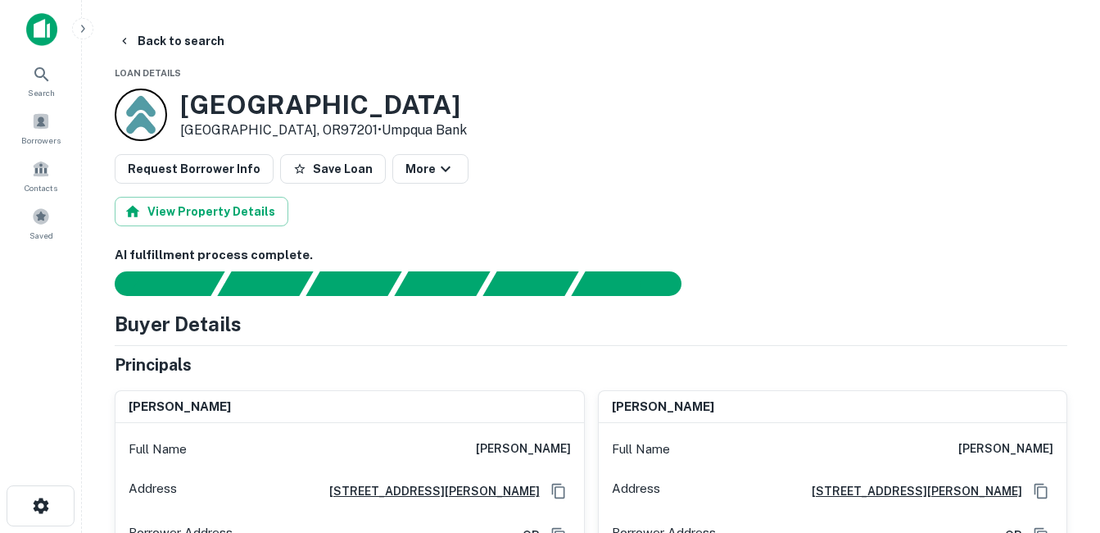
click at [429, 99] on h3 "911 SW Broadway Dr" at bounding box center [323, 104] width 287 height 31
drag, startPoint x: 429, startPoint y: 99, endPoint x: 394, endPoint y: 108, distance: 36.4
click at [394, 108] on h3 "911 SW Broadway Dr" at bounding box center [323, 104] width 287 height 31
click at [206, 34] on button "Back to search" at bounding box center [171, 40] width 120 height 29
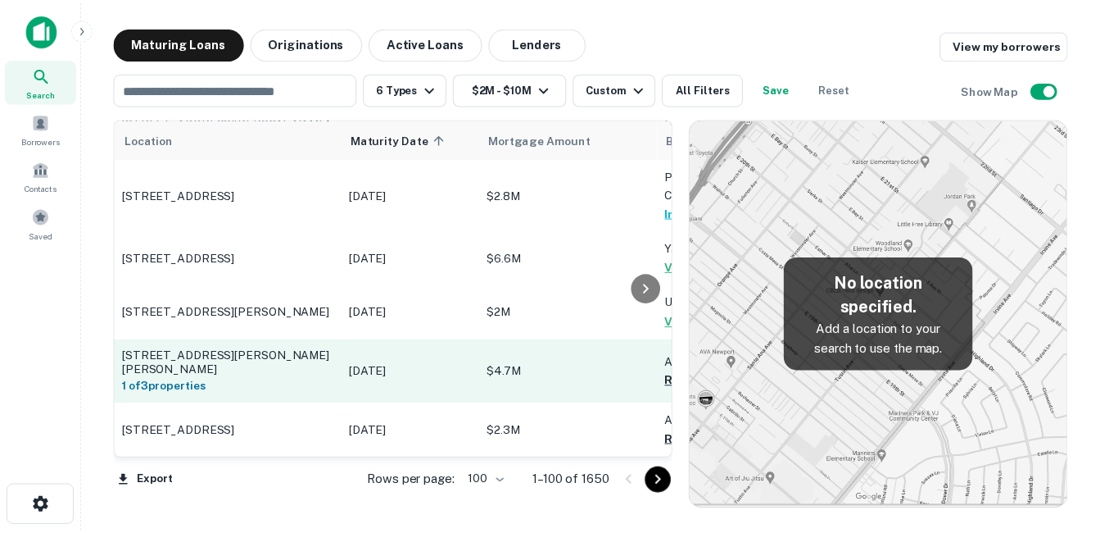
scroll to position [2706, 0]
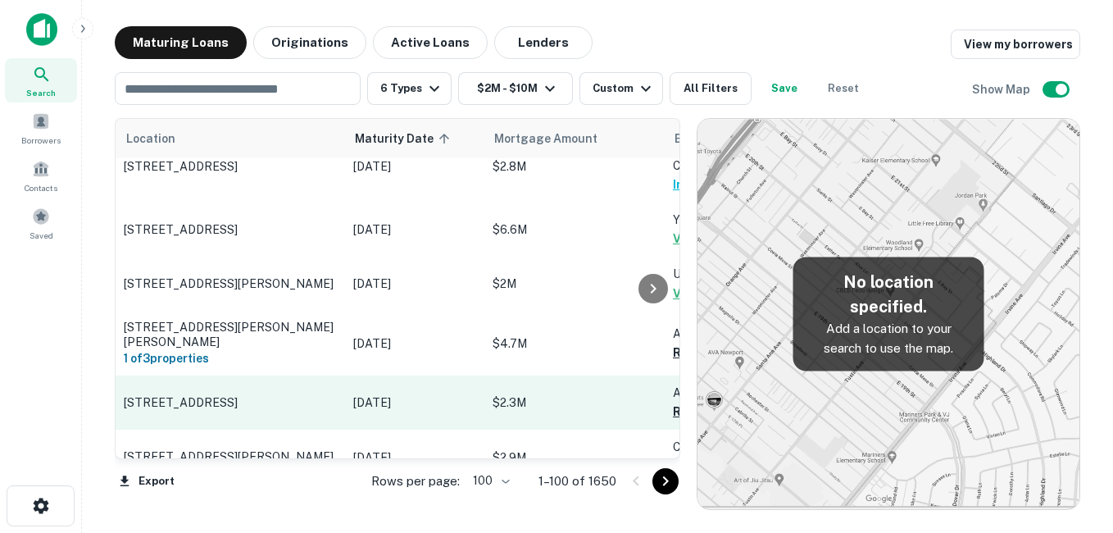
click at [281, 395] on p "[STREET_ADDRESS]" at bounding box center [230, 402] width 213 height 15
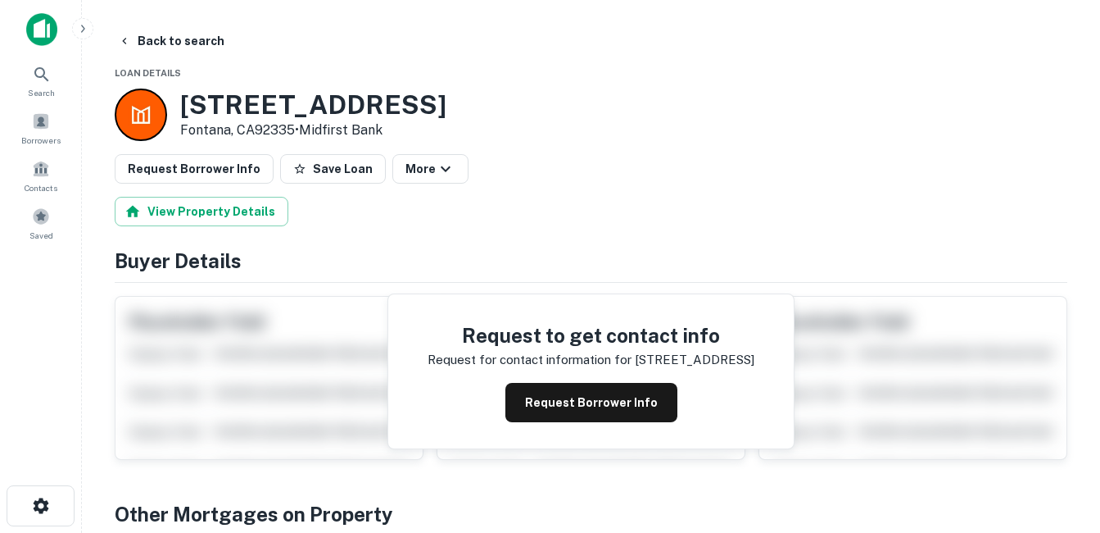
drag, startPoint x: 179, startPoint y: 101, endPoint x: 298, endPoint y: 132, distance: 123.6
click at [298, 132] on div "8921 Sierra Ave Fontana, CA92335 • Midfirst Bank" at bounding box center [281, 114] width 332 height 52
drag, startPoint x: 298, startPoint y: 132, endPoint x: 264, endPoint y: 131, distance: 34.4
copy div "[STREET_ADDRESS]"
click at [311, 104] on h3 "8921 Sierra Ave" at bounding box center [313, 104] width 266 height 31
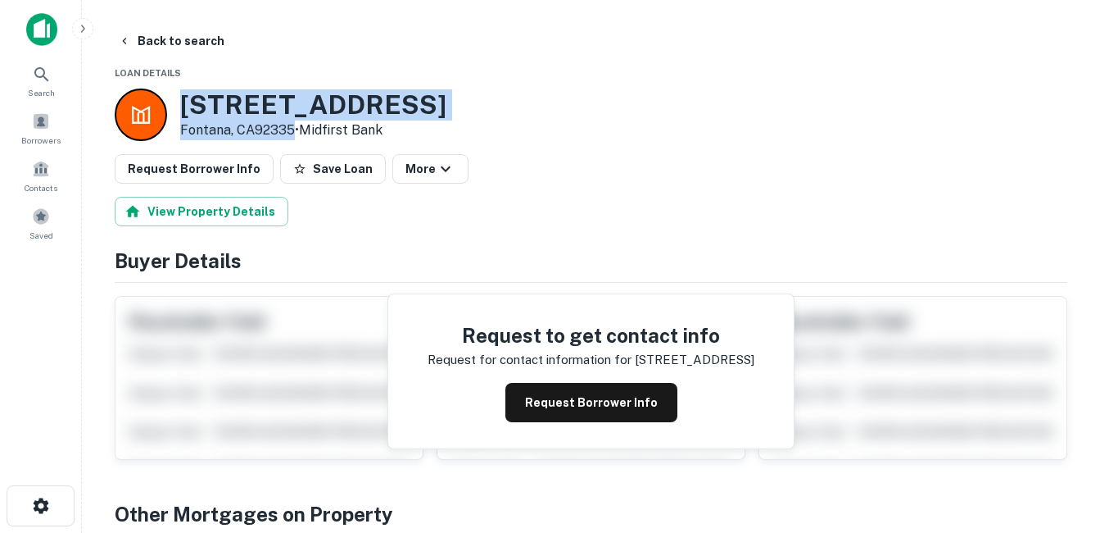
drag, startPoint x: 178, startPoint y: 102, endPoint x: 295, endPoint y: 134, distance: 121.2
click at [295, 134] on div "8921 Sierra Ave Fontana, CA92335 • Midfirst Bank" at bounding box center [281, 114] width 332 height 52
drag, startPoint x: 295, startPoint y: 134, endPoint x: 279, endPoint y: 128, distance: 16.6
click at [279, 128] on p "Fontana, CA92335 • Midfirst Bank" at bounding box center [313, 130] width 266 height 20
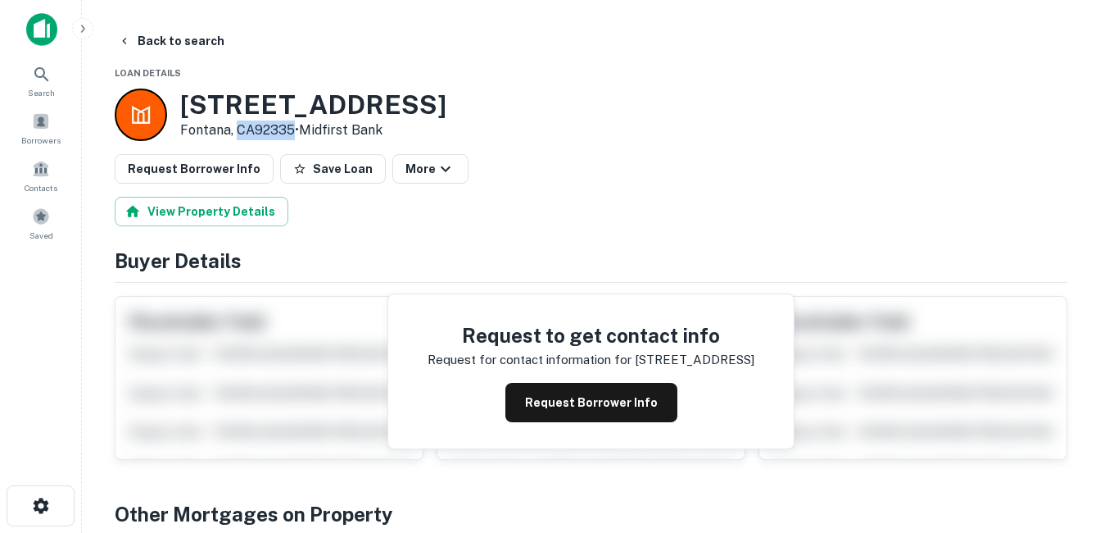
drag, startPoint x: 293, startPoint y: 129, endPoint x: 235, endPoint y: 129, distance: 58.2
click at [235, 129] on p "Fontana, CA92335 • Midfirst Bank" at bounding box center [313, 130] width 266 height 20
drag, startPoint x: 235, startPoint y: 129, endPoint x: 204, endPoint y: 129, distance: 31.1
click at [204, 129] on p "Fontana, CA92335 • Midfirst Bank" at bounding box center [313, 130] width 266 height 20
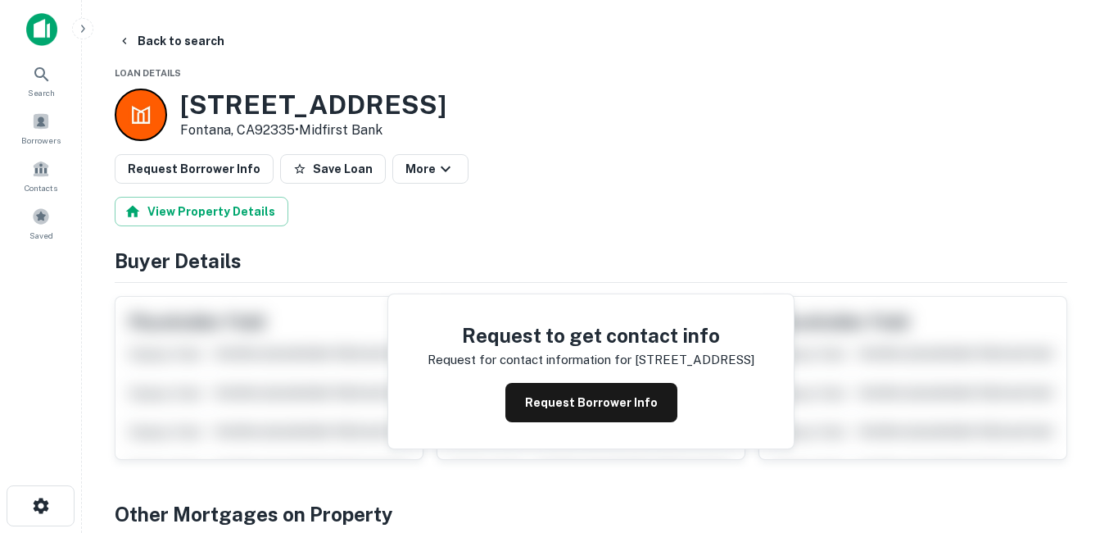
drag, startPoint x: 204, startPoint y: 129, endPoint x: 197, endPoint y: 107, distance: 23.3
click at [197, 107] on h3 "8921 Sierra Ave" at bounding box center [313, 104] width 266 height 31
drag, startPoint x: 183, startPoint y: 104, endPoint x: 252, endPoint y: 102, distance: 69.7
click at [252, 102] on h3 "8921 Sierra Ave" at bounding box center [313, 104] width 266 height 31
click at [251, 104] on h3 "8921 Sierra Ave" at bounding box center [313, 104] width 266 height 31
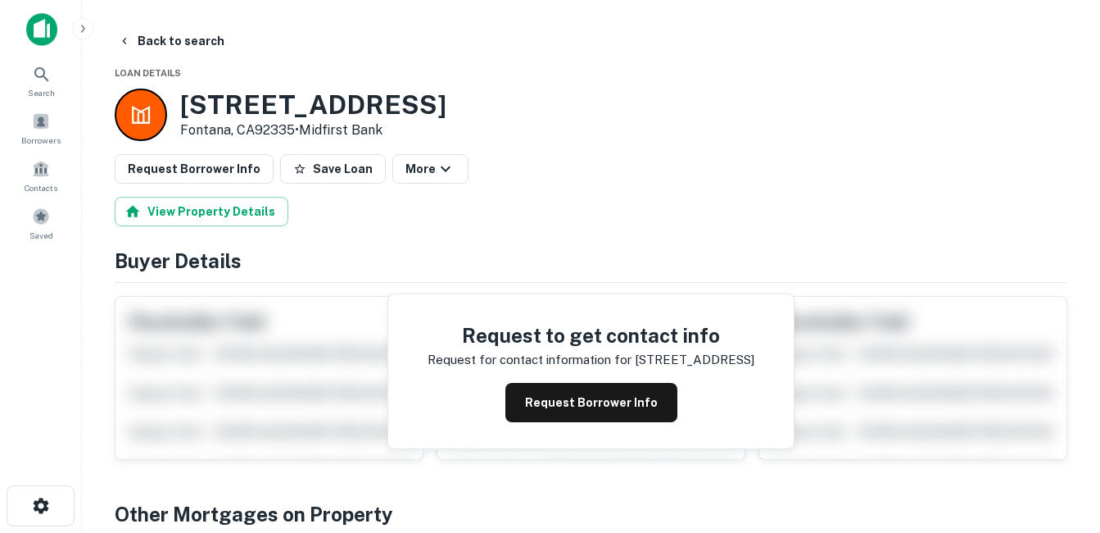
click at [204, 103] on h3 "8921 Sierra Ave" at bounding box center [313, 104] width 266 height 31
drag, startPoint x: 204, startPoint y: 103, endPoint x: 204, endPoint y: 127, distance: 23.8
click at [204, 127] on p "Fontana, CA92335 • Midfirst Bank" at bounding box center [313, 130] width 266 height 20
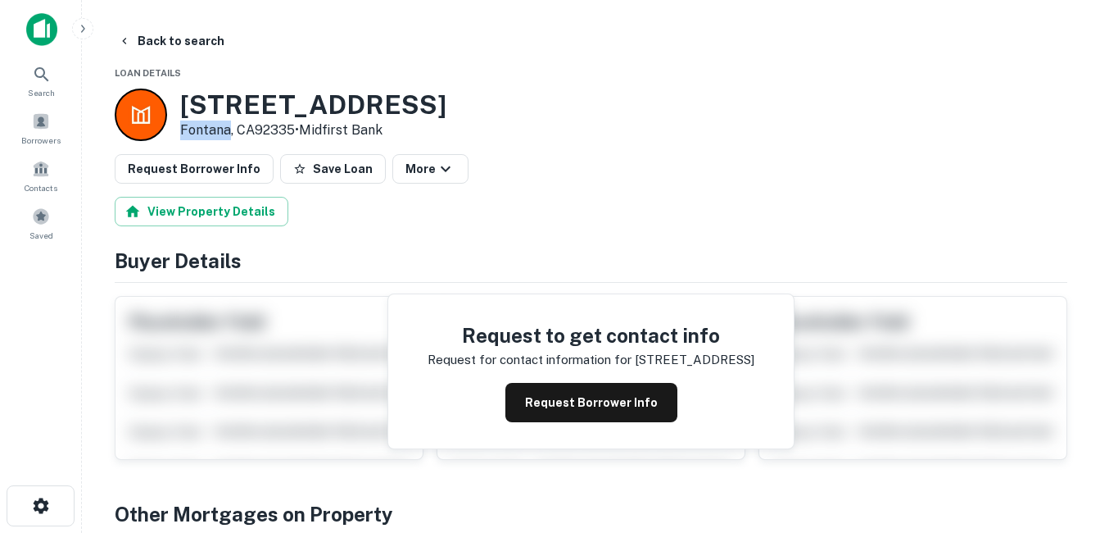
drag, startPoint x: 204, startPoint y: 127, endPoint x: 204, endPoint y: 107, distance: 20.5
click at [204, 107] on h3 "8921 Sierra Ave" at bounding box center [313, 104] width 266 height 31
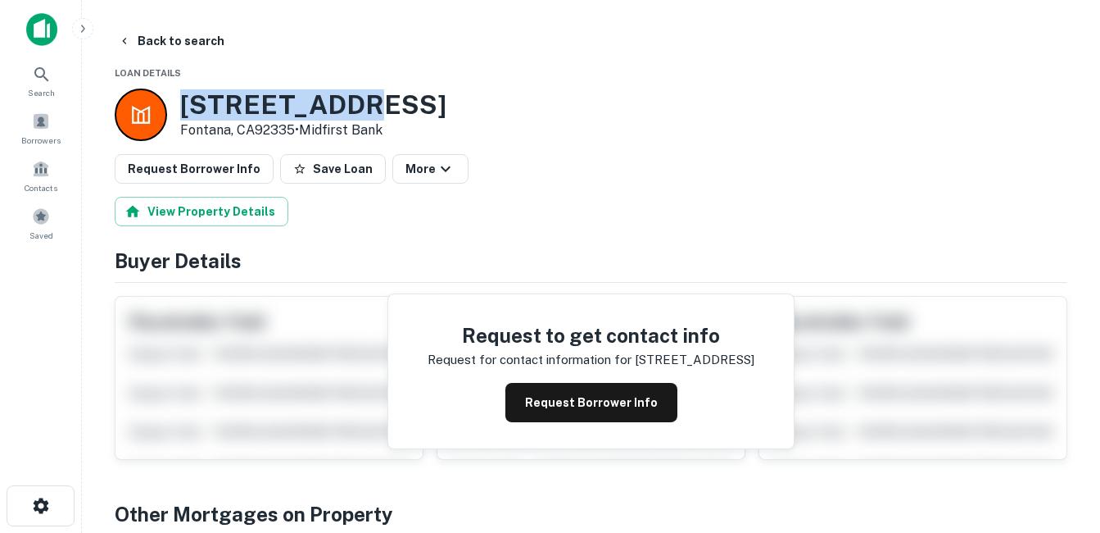
drag, startPoint x: 175, startPoint y: 97, endPoint x: 331, endPoint y: 97, distance: 156.5
click at [331, 97] on div "8921 Sierra Ave Fontana, CA92335 • Midfirst Bank" at bounding box center [281, 114] width 332 height 52
drag, startPoint x: 331, startPoint y: 97, endPoint x: 290, endPoint y: 109, distance: 42.8
click at [290, 109] on h3 "8921 Sierra Ave" at bounding box center [313, 104] width 266 height 31
